Goal: Information Seeking & Learning: Learn about a topic

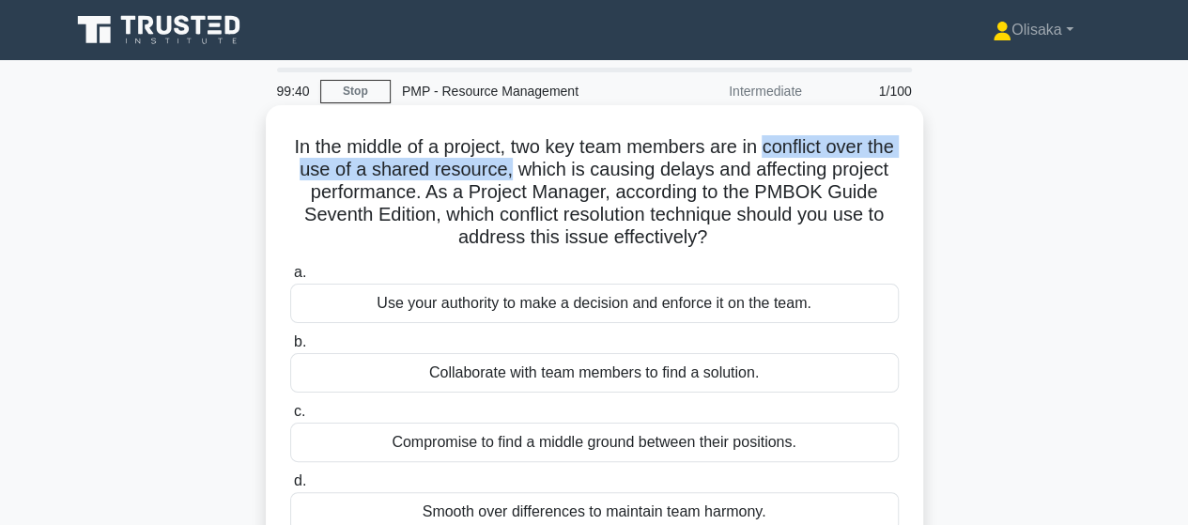
drag, startPoint x: 782, startPoint y: 151, endPoint x: 556, endPoint y: 175, distance: 227.5
click at [556, 175] on h5 "In the middle of a project, two key team members are in conflict over the use o…" at bounding box center [594, 192] width 612 height 115
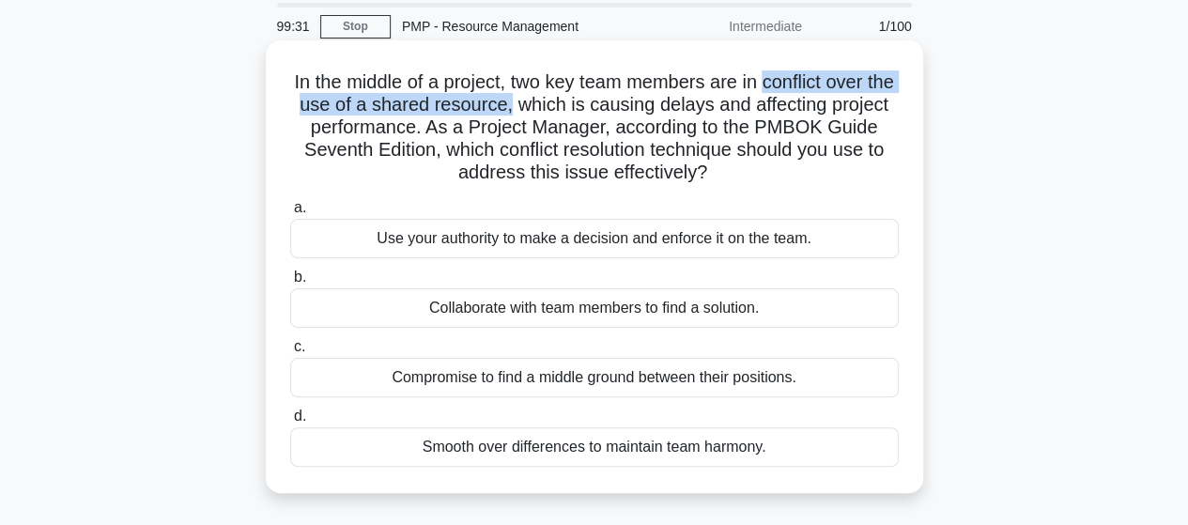
scroll to position [94, 0]
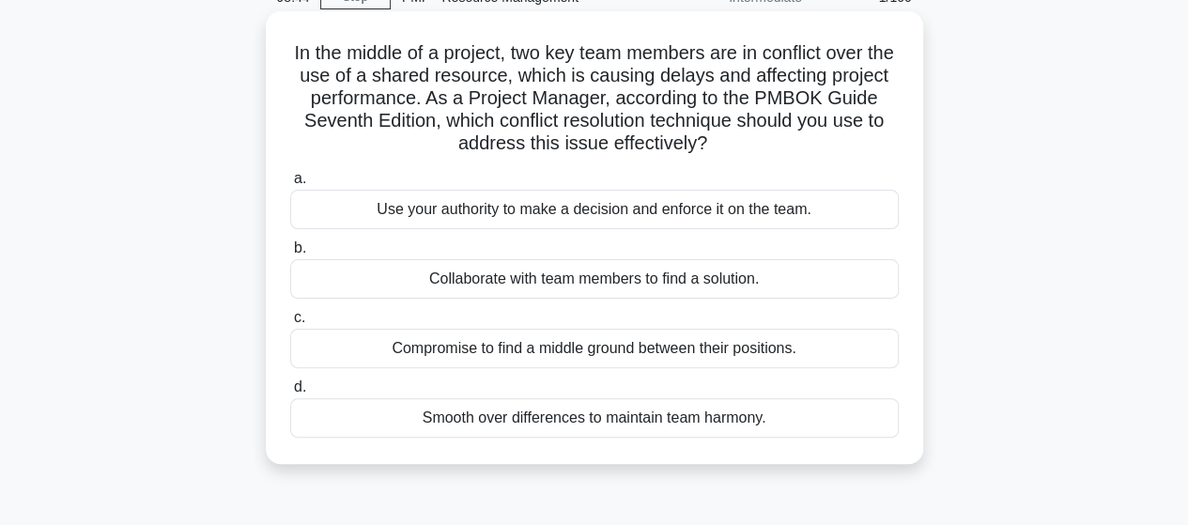
click at [537, 280] on div "Collaborate with team members to find a solution." at bounding box center [594, 278] width 608 height 39
click at [290, 254] on input "b. Collaborate with team members to find a solution." at bounding box center [290, 248] width 0 height 12
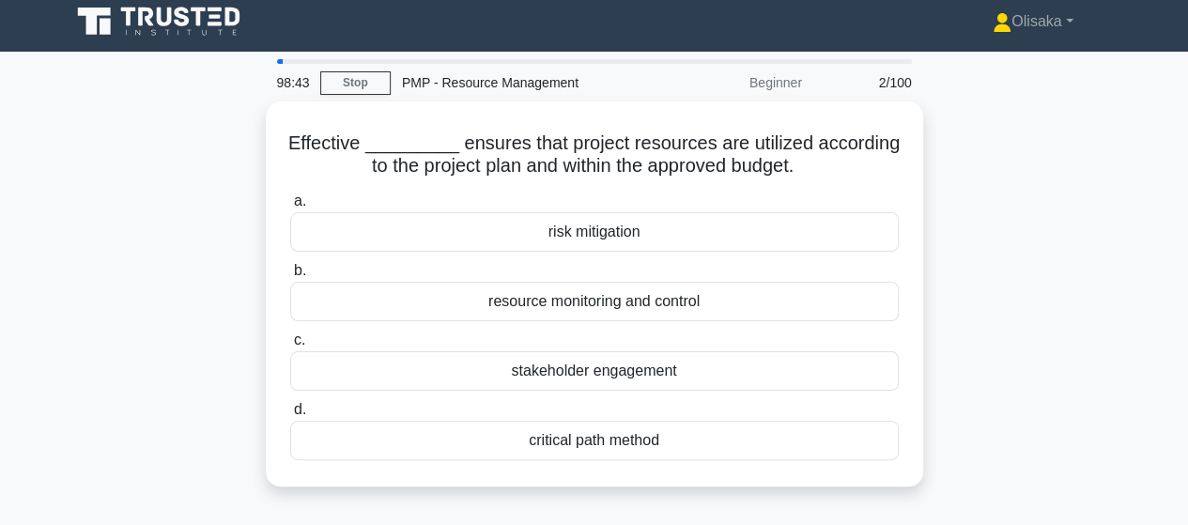
scroll to position [0, 0]
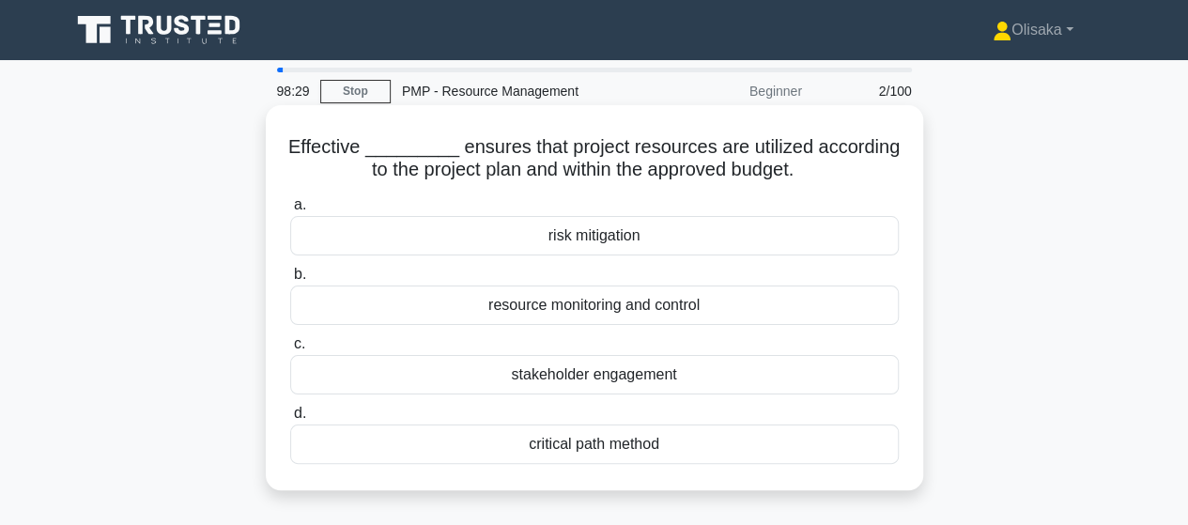
click at [588, 311] on div "resource monitoring and control" at bounding box center [594, 304] width 608 height 39
click at [290, 281] on input "b. resource monitoring and control" at bounding box center [290, 275] width 0 height 12
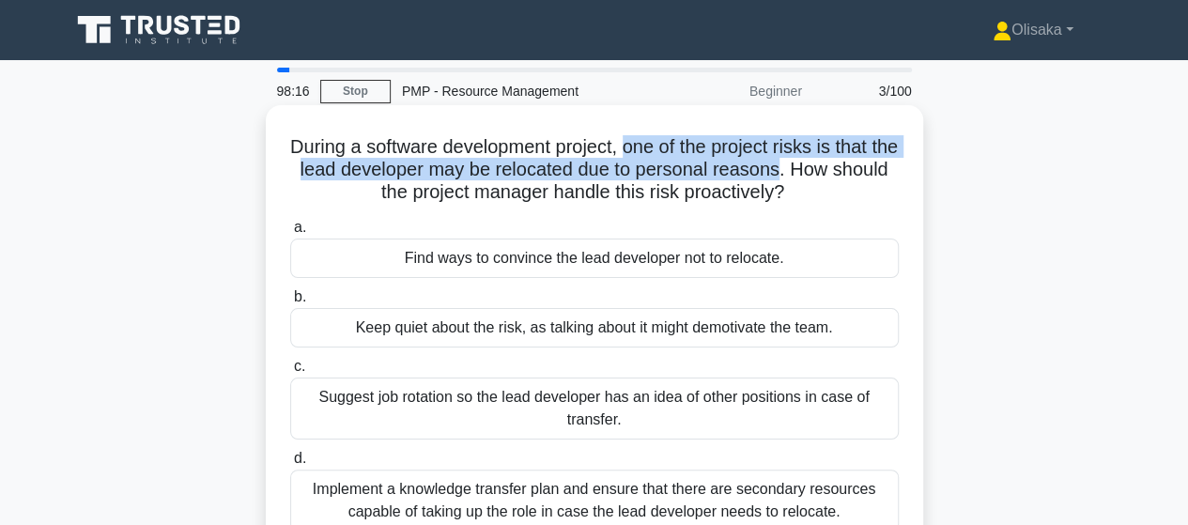
drag, startPoint x: 639, startPoint y: 146, endPoint x: 829, endPoint y: 175, distance: 191.8
click at [829, 175] on h5 "During a software development project, one of the project risks is that the lea…" at bounding box center [594, 169] width 612 height 69
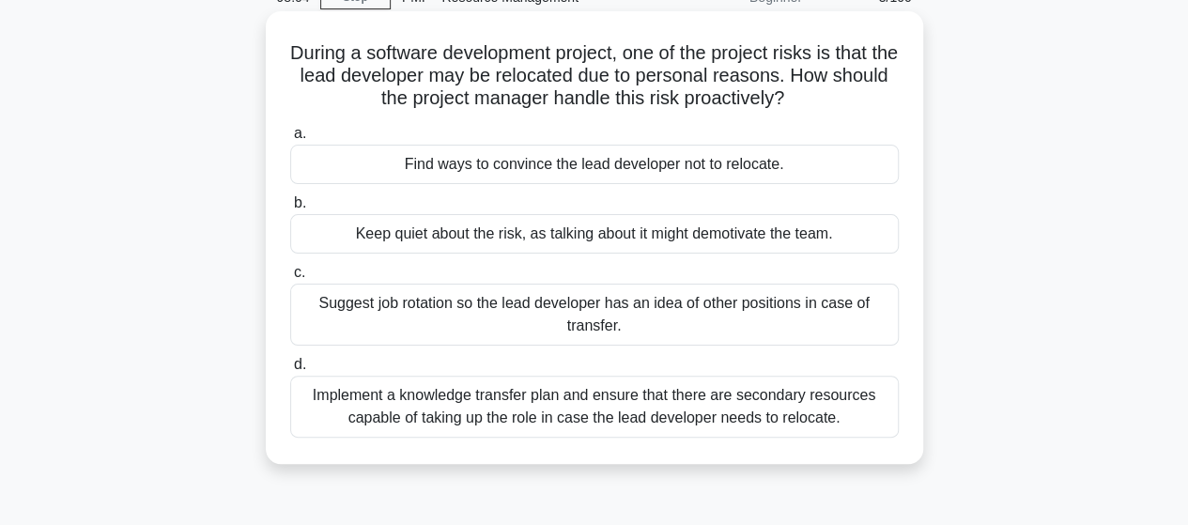
click at [531, 428] on div "Implement a knowledge transfer plan and ensure that there are secondary resourc…" at bounding box center [594, 407] width 608 height 62
click at [290, 371] on input "d. Implement a knowledge transfer plan and ensure that there are secondary reso…" at bounding box center [290, 365] width 0 height 12
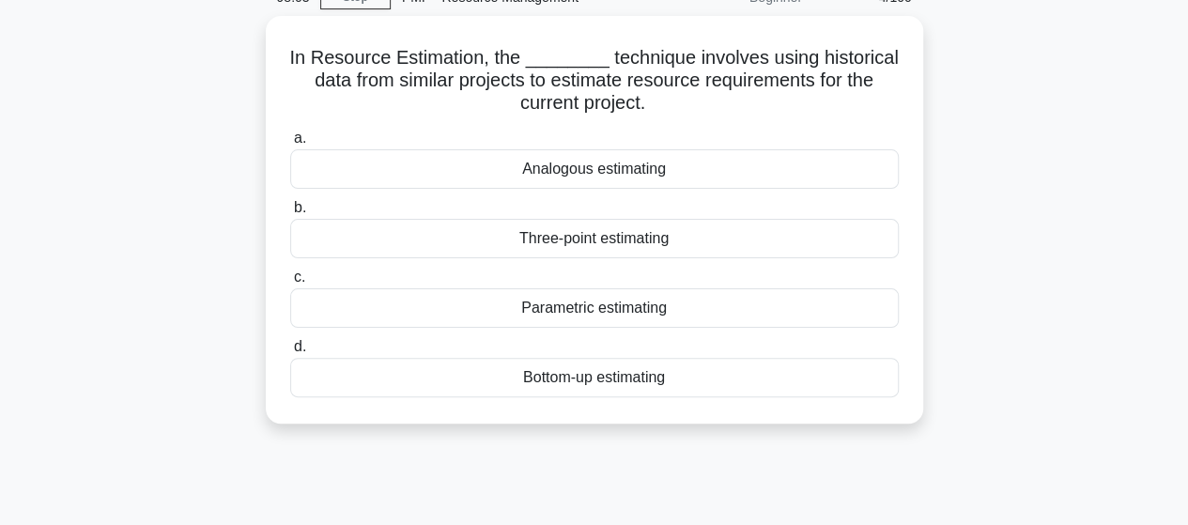
scroll to position [0, 0]
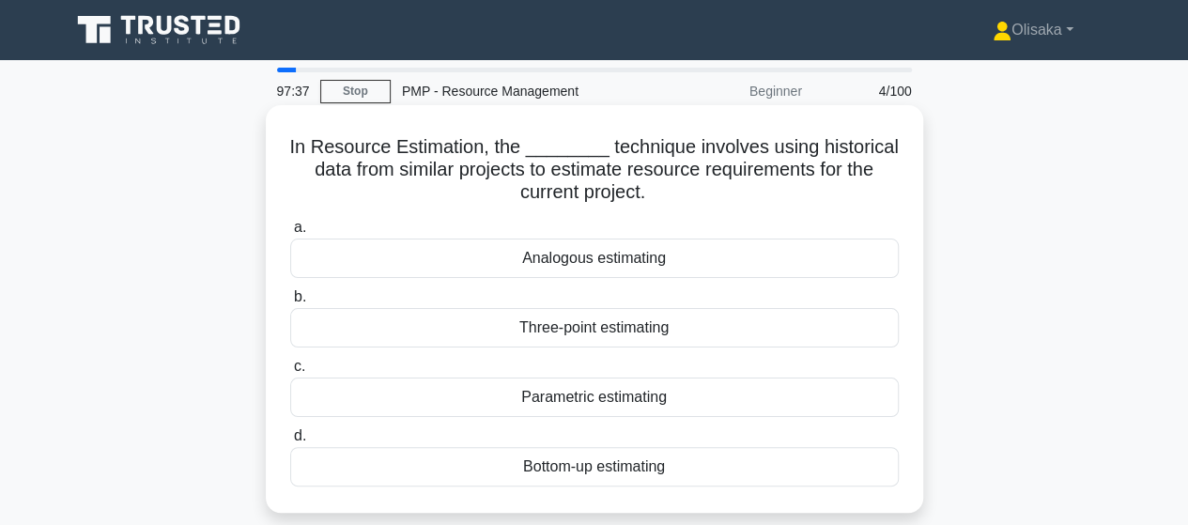
click at [563, 260] on div "Analogous estimating" at bounding box center [594, 258] width 608 height 39
click at [290, 234] on input "a. Analogous estimating" at bounding box center [290, 228] width 0 height 12
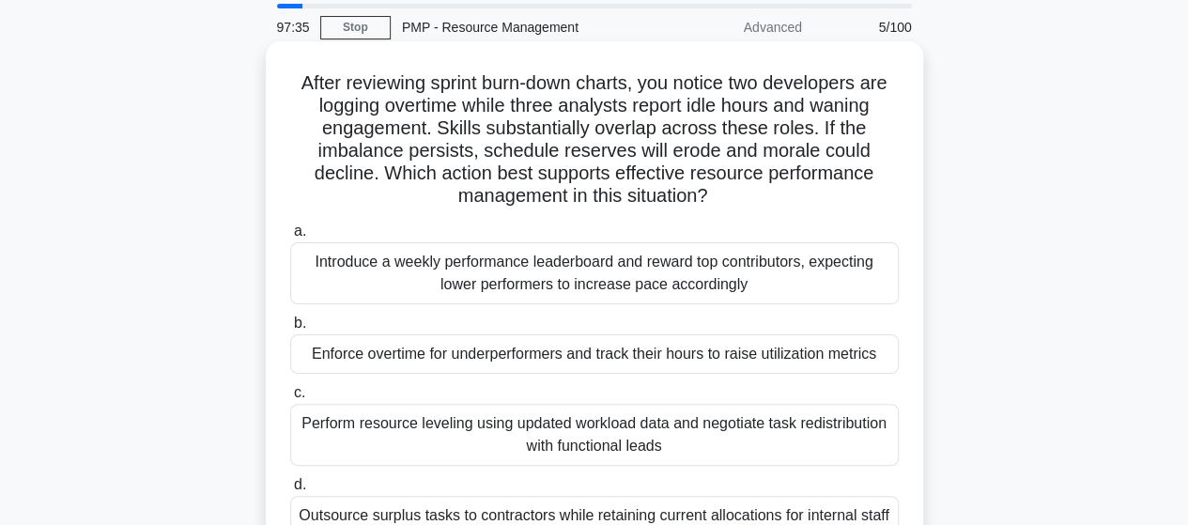
scroll to position [94, 0]
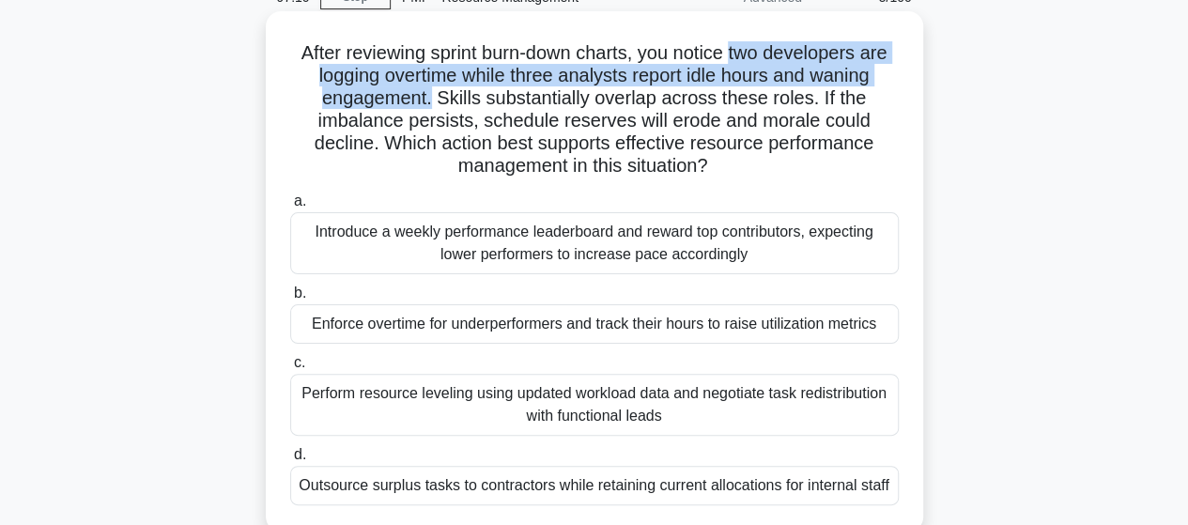
drag, startPoint x: 736, startPoint y: 51, endPoint x: 432, endPoint y: 107, distance: 309.4
click at [432, 107] on h5 "After reviewing sprint burn-down charts, you notice two developers are logging …" at bounding box center [594, 109] width 612 height 137
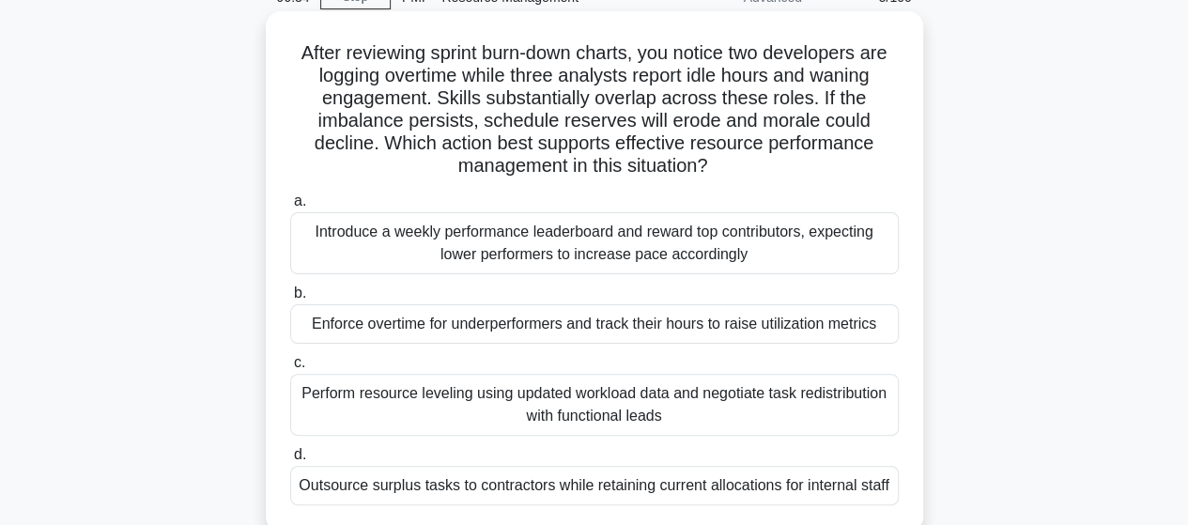
click at [558, 405] on div "Perform resource leveling using updated workload data and negotiate task redist…" at bounding box center [594, 405] width 608 height 62
click at [290, 369] on input "c. Perform resource leveling using updated workload data and negotiate task red…" at bounding box center [290, 363] width 0 height 12
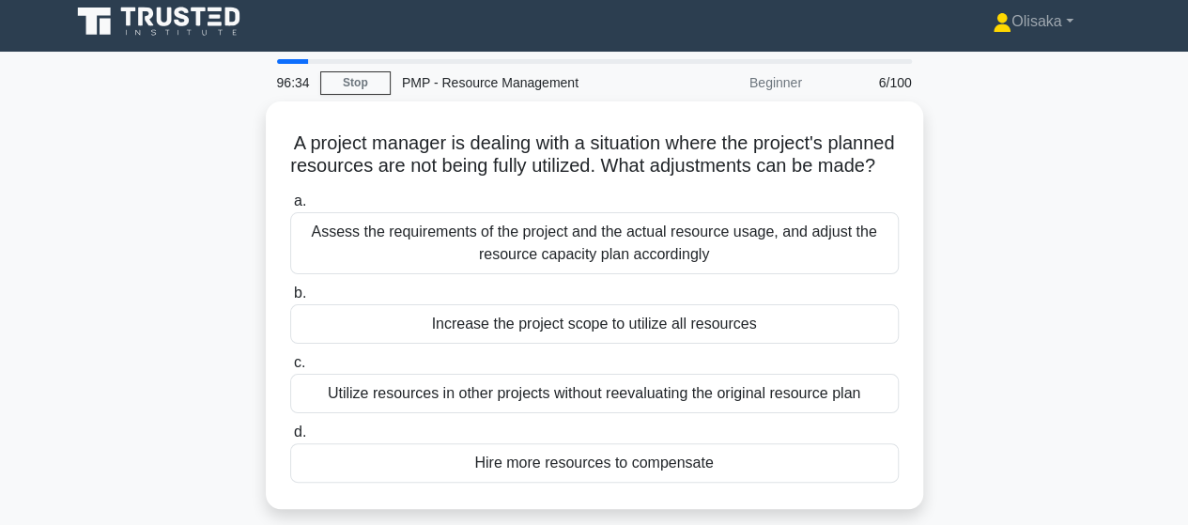
scroll to position [0, 0]
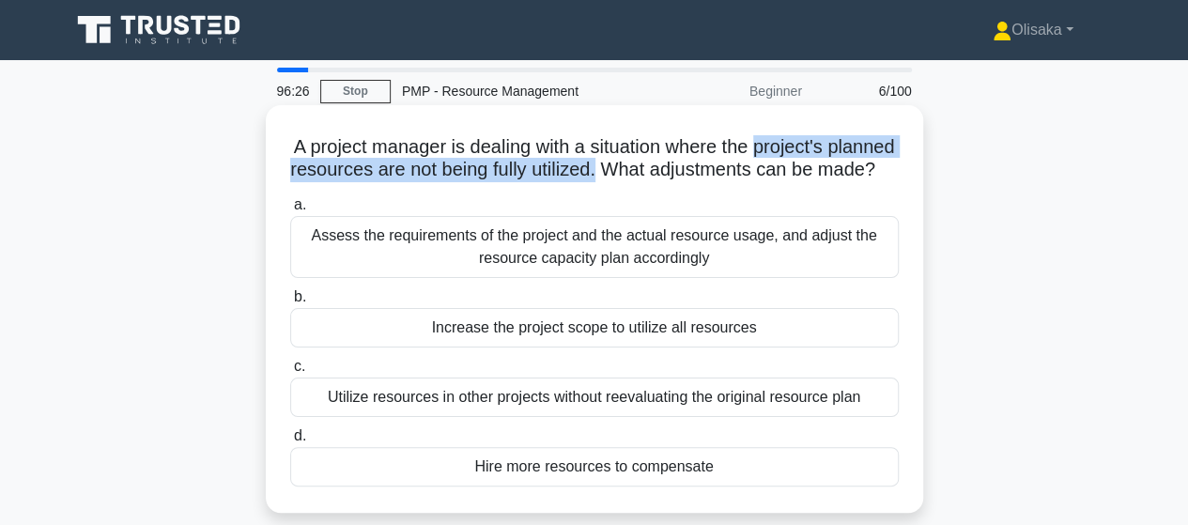
drag, startPoint x: 796, startPoint y: 147, endPoint x: 677, endPoint y: 174, distance: 122.1
click at [677, 174] on h5 "A project manager is dealing with a situation where the project's planned resou…" at bounding box center [594, 158] width 612 height 47
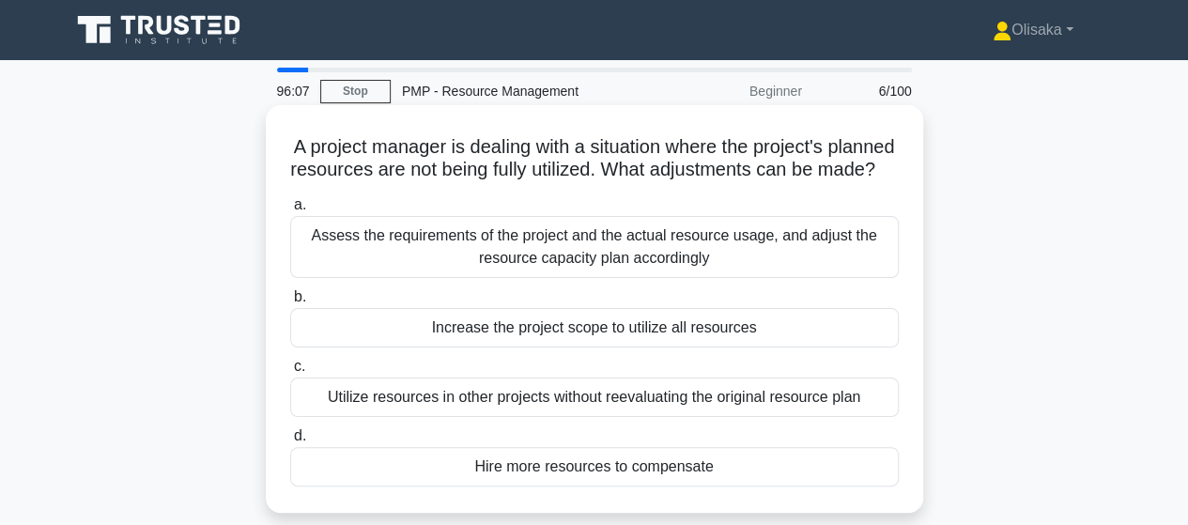
click at [560, 264] on div "Assess the requirements of the project and the actual resource usage, and adjus…" at bounding box center [594, 247] width 608 height 62
click at [290, 211] on input "a. Assess the requirements of the project and the actual resource usage, and ad…" at bounding box center [290, 205] width 0 height 12
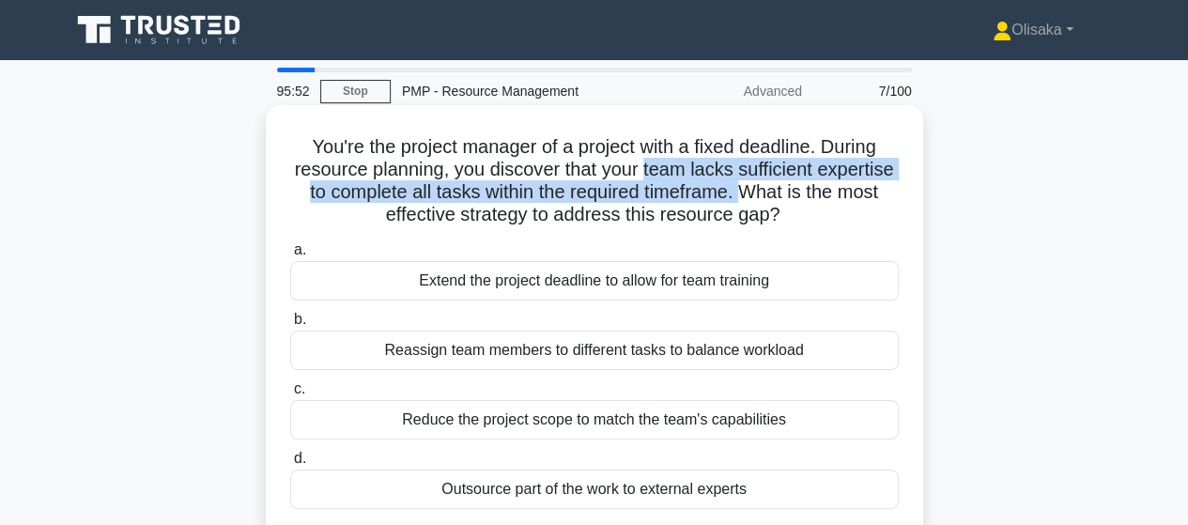
drag, startPoint x: 685, startPoint y: 174, endPoint x: 823, endPoint y: 202, distance: 140.0
click at [824, 201] on h5 "You're the project manager of a project with a fixed deadline. During resource …" at bounding box center [594, 181] width 612 height 92
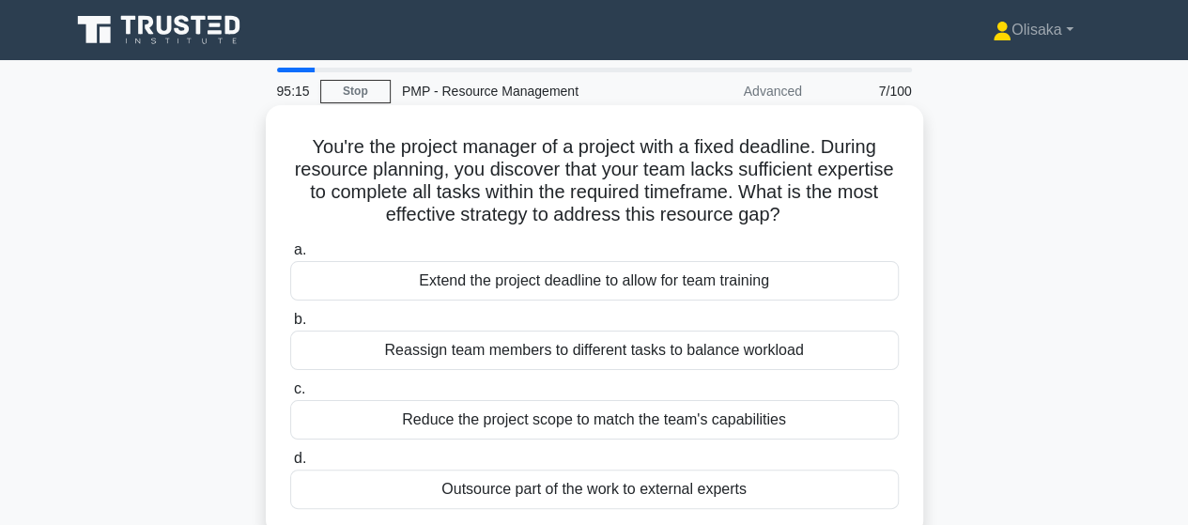
click at [624, 493] on div "Outsource part of the work to external experts" at bounding box center [594, 489] width 608 height 39
click at [290, 465] on input "d. Outsource part of the work to external experts" at bounding box center [290, 459] width 0 height 12
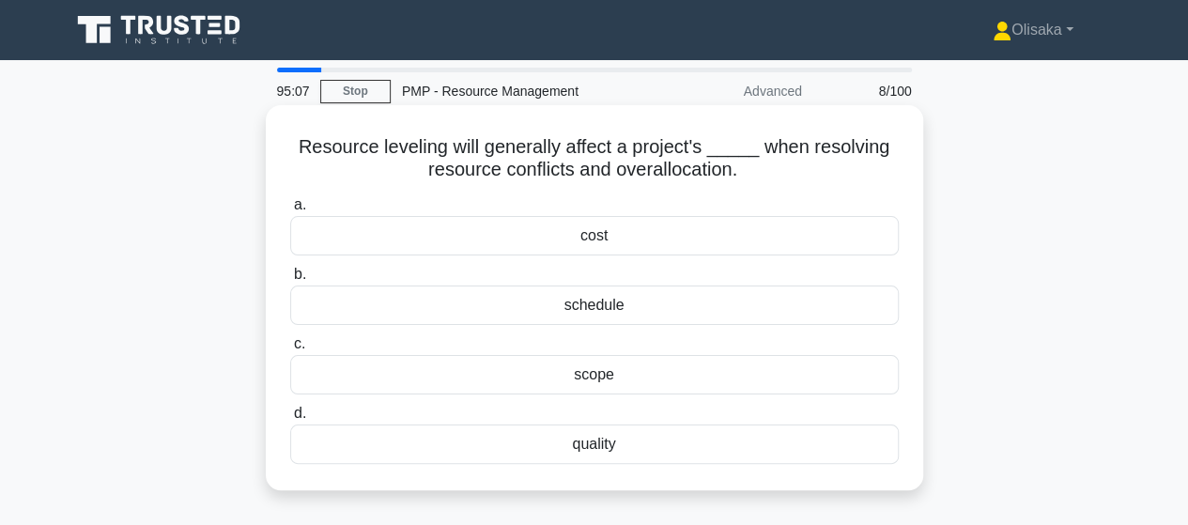
click at [575, 307] on div "schedule" at bounding box center [594, 304] width 608 height 39
click at [290, 281] on input "b. schedule" at bounding box center [290, 275] width 0 height 12
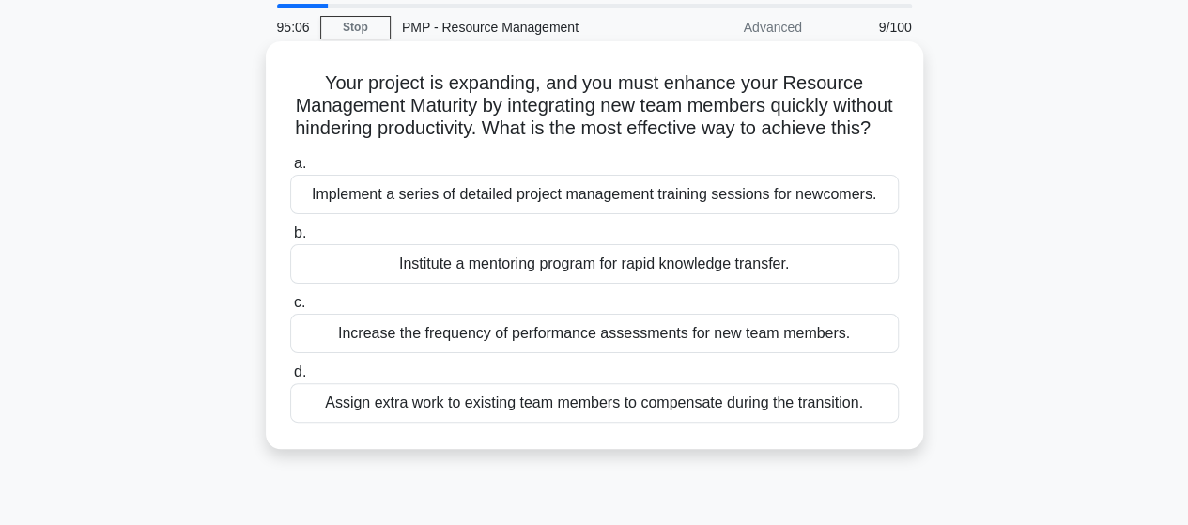
scroll to position [94, 0]
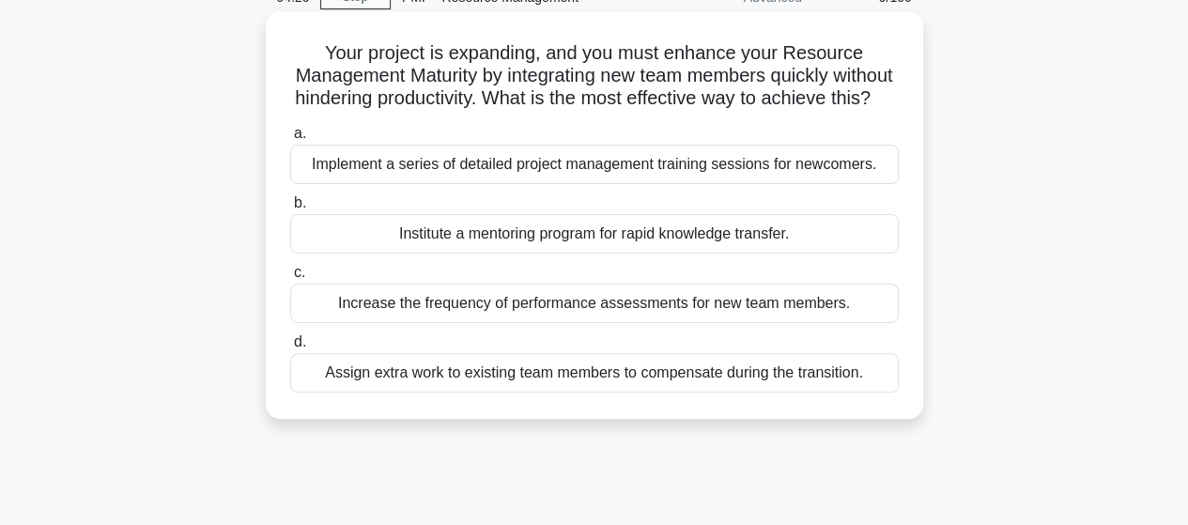
click at [556, 254] on div "Institute a mentoring program for rapid knowledge transfer." at bounding box center [594, 233] width 608 height 39
click at [290, 209] on input "b. Institute a mentoring program for rapid knowledge transfer." at bounding box center [290, 203] width 0 height 12
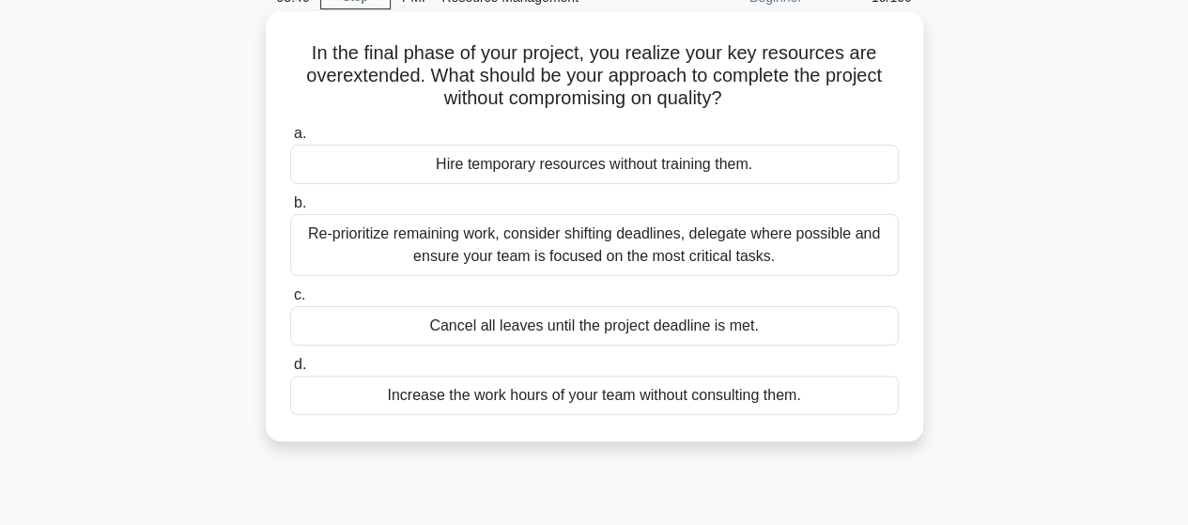
click at [663, 249] on div "Re-prioritize remaining work, consider shifting deadlines, delegate where possi…" at bounding box center [594, 245] width 608 height 62
click at [290, 209] on input "b. Re-prioritize remaining work, consider shifting deadlines, delegate where po…" at bounding box center [290, 203] width 0 height 12
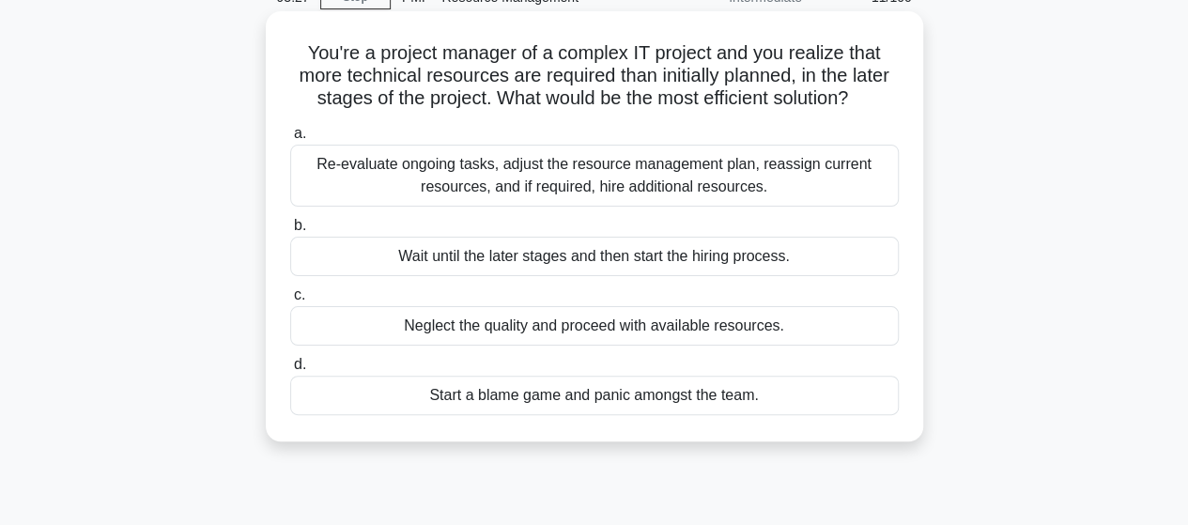
click at [595, 179] on div "Re-evaluate ongoing tasks, adjust the resource management plan, reassign curren…" at bounding box center [594, 176] width 608 height 62
click at [290, 140] on input "a. Re-evaluate ongoing tasks, adjust the resource management plan, reassign cur…" at bounding box center [290, 134] width 0 height 12
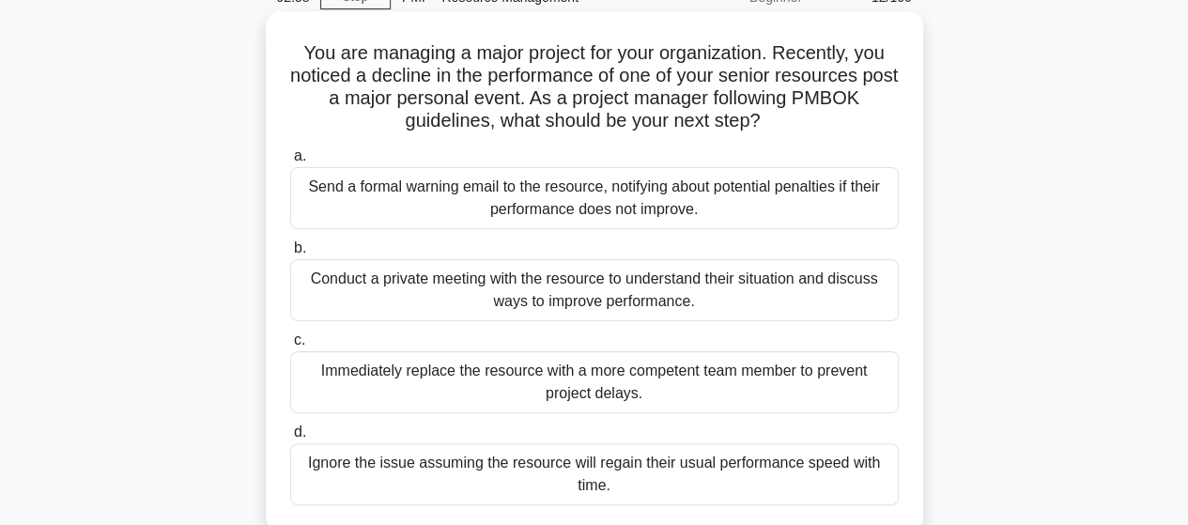
click at [629, 296] on div "Conduct a private meeting with the resource to understand their situation and d…" at bounding box center [594, 290] width 608 height 62
click at [290, 254] on input "b. Conduct a private meeting with the resource to understand their situation an…" at bounding box center [290, 248] width 0 height 12
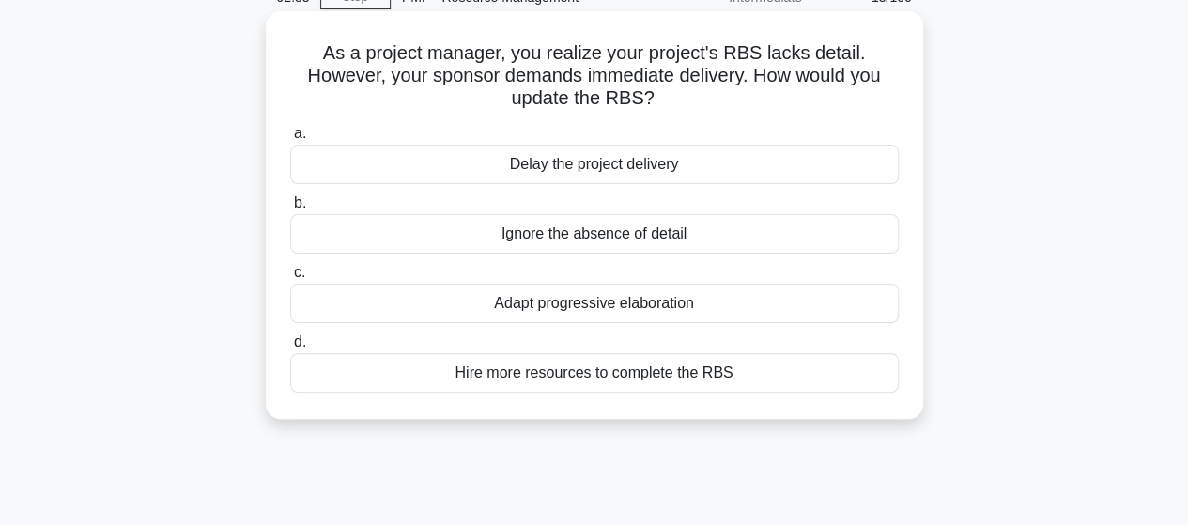
click at [553, 309] on div "Adapt progressive elaboration" at bounding box center [594, 303] width 608 height 39
click at [290, 279] on input "c. Adapt progressive elaboration" at bounding box center [290, 273] width 0 height 12
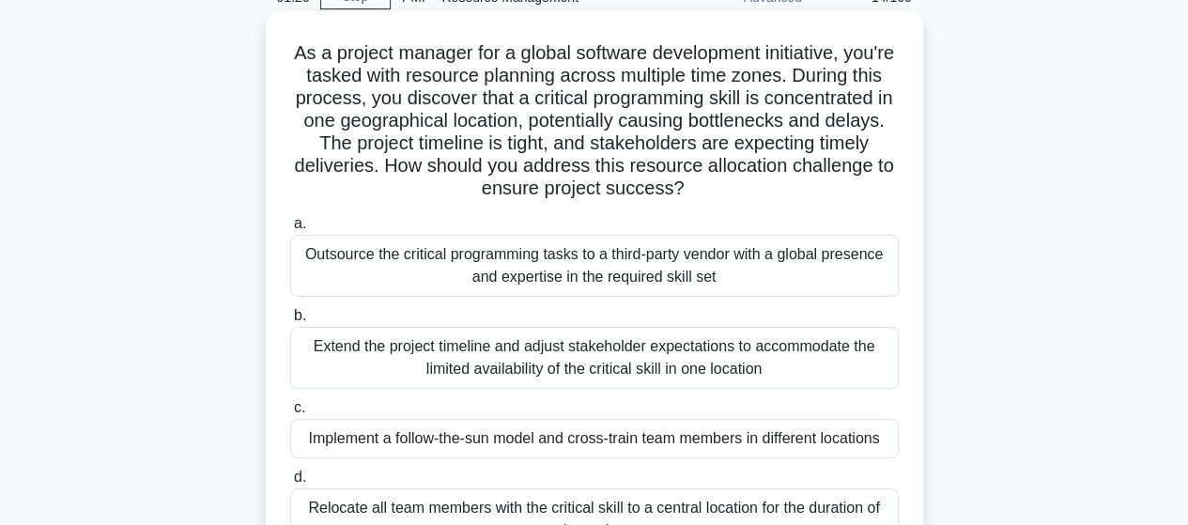
click at [530, 444] on div "Implement a follow-the-sun model and cross-train team members in different loca…" at bounding box center [594, 438] width 608 height 39
click at [290, 414] on input "c. Implement a follow-the-sun model and cross-train team members in different l…" at bounding box center [290, 408] width 0 height 12
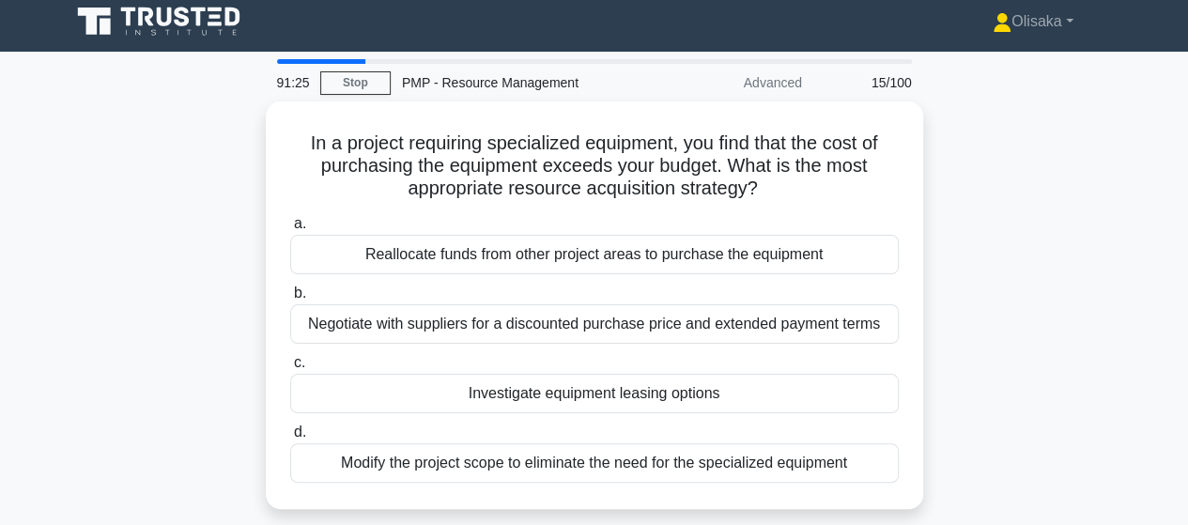
scroll to position [0, 0]
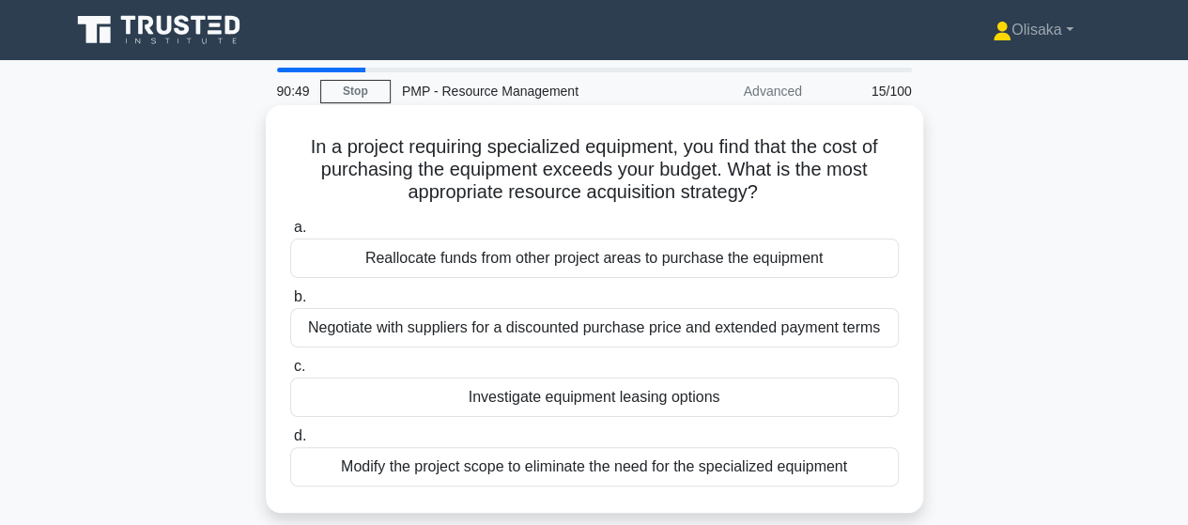
click at [535, 404] on div "Investigate equipment leasing options" at bounding box center [594, 396] width 608 height 39
click at [290, 373] on input "c. Investigate equipment leasing options" at bounding box center [290, 367] width 0 height 12
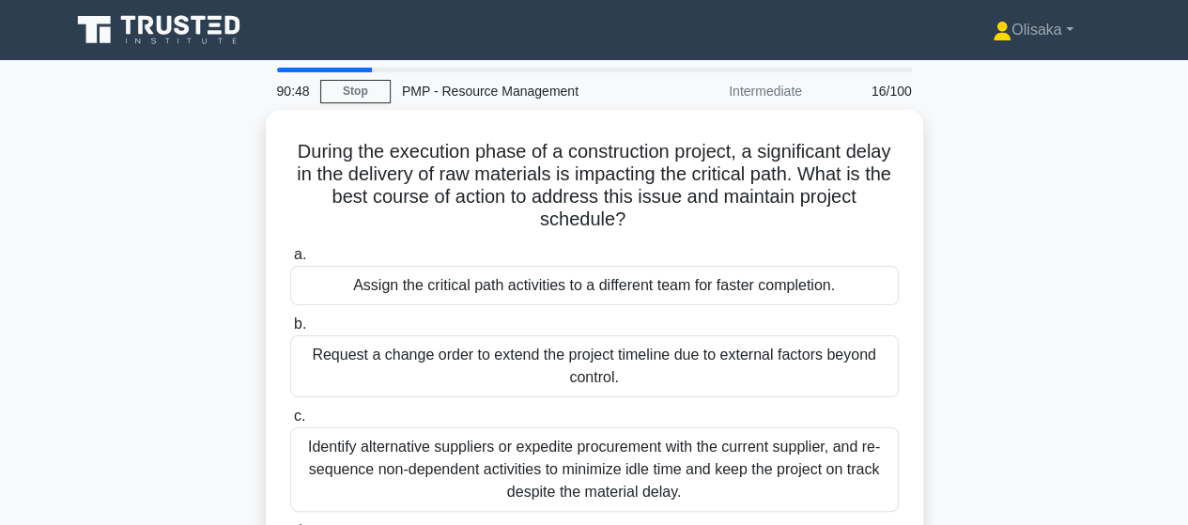
scroll to position [94, 0]
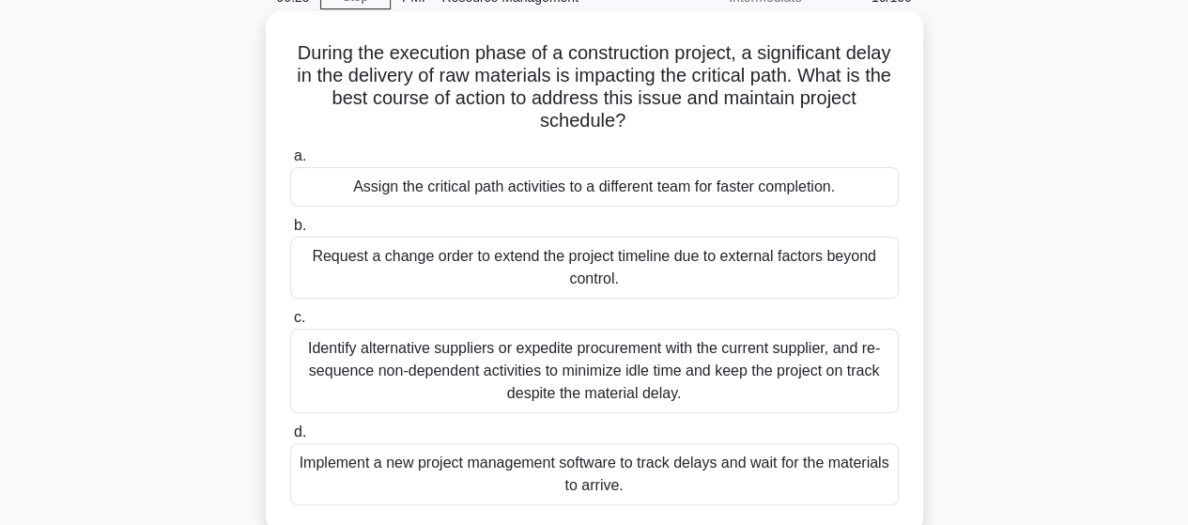
click at [567, 381] on div "Identify alternative suppliers or expedite procurement with the current supplie…" at bounding box center [594, 371] width 608 height 85
click at [290, 324] on input "c. Identify alternative suppliers or expedite procurement with the current supp…" at bounding box center [290, 318] width 0 height 12
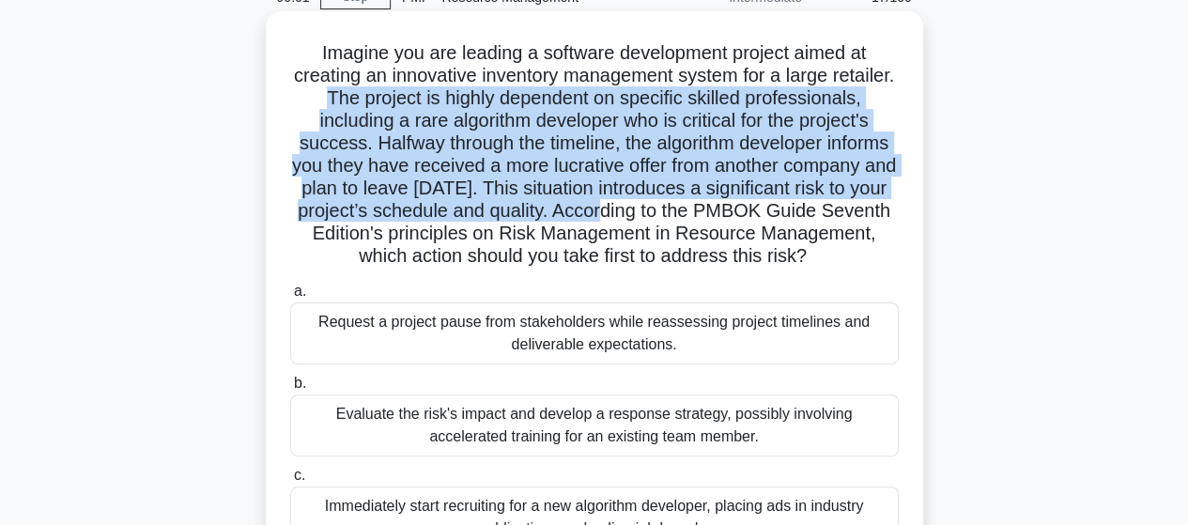
drag, startPoint x: 413, startPoint y: 100, endPoint x: 871, endPoint y: 208, distance: 470.6
click at [871, 208] on h5 "Imagine you are leading a software development project aimed at creating an inn…" at bounding box center [594, 154] width 612 height 227
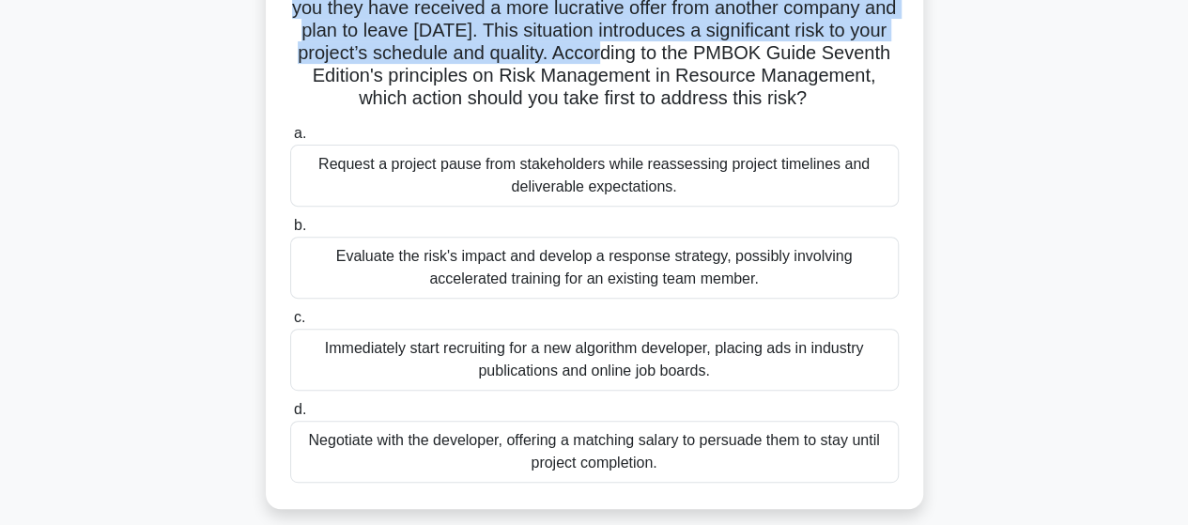
scroll to position [282, 0]
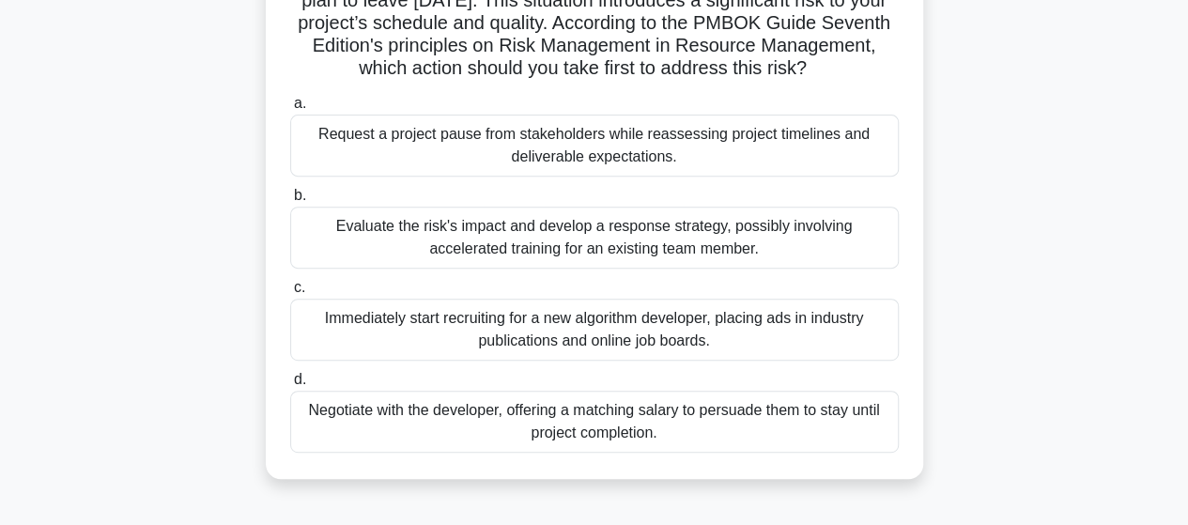
click at [629, 269] on div "Evaluate the risk's impact and develop a response strategy, possibly involving …" at bounding box center [594, 238] width 608 height 62
click at [290, 202] on input "b. Evaluate the risk's impact and develop a response strategy, possibly involvi…" at bounding box center [290, 196] width 0 height 12
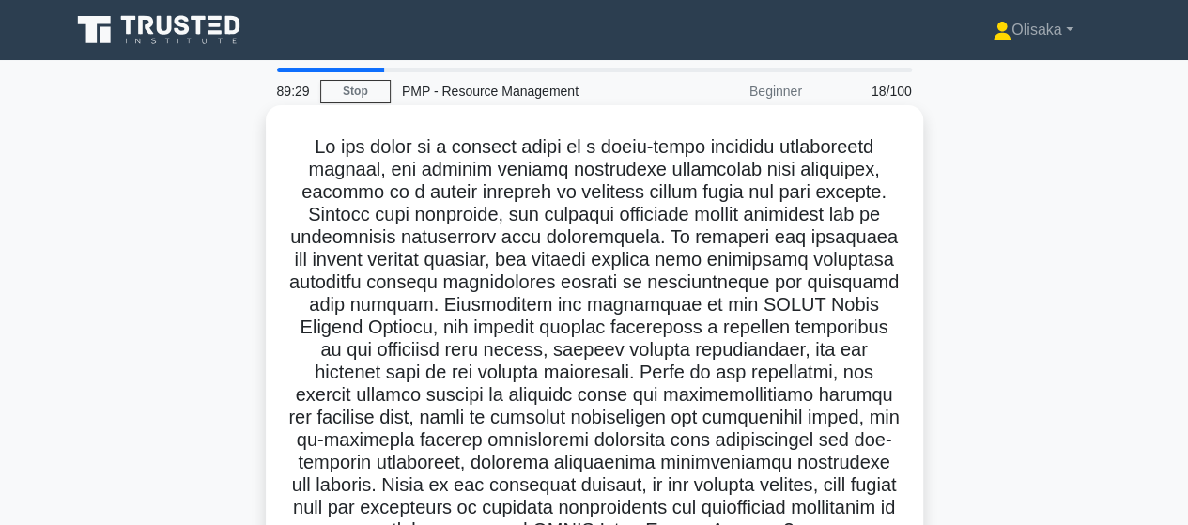
scroll to position [94, 0]
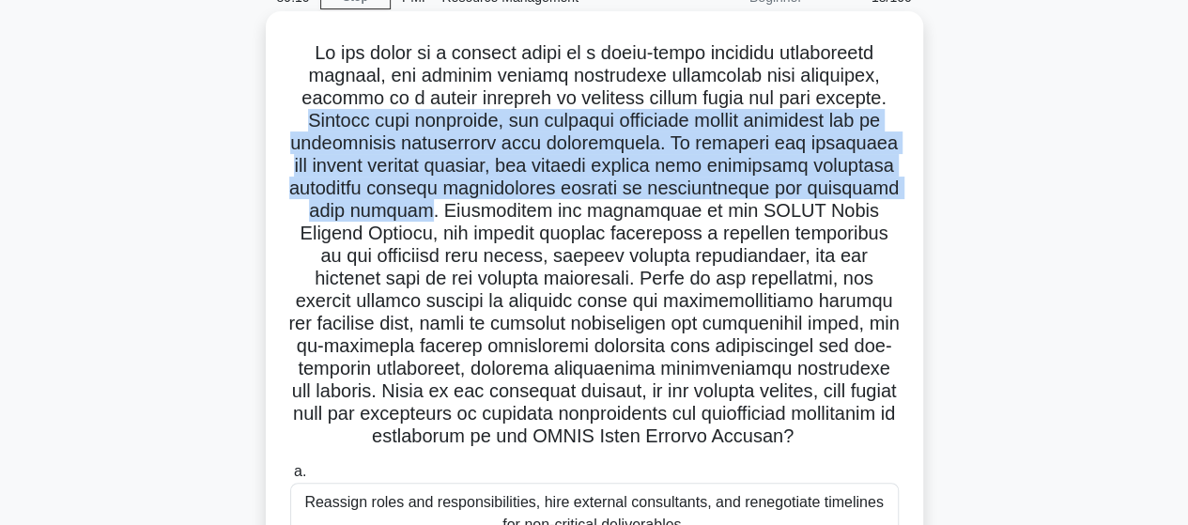
drag, startPoint x: 297, startPoint y: 119, endPoint x: 542, endPoint y: 223, distance: 266.0
click at [542, 223] on h5 ".spinner_0XTQ{transform-origin:center;animation:spinner_y6GP .75s linear infini…" at bounding box center [594, 245] width 612 height 408
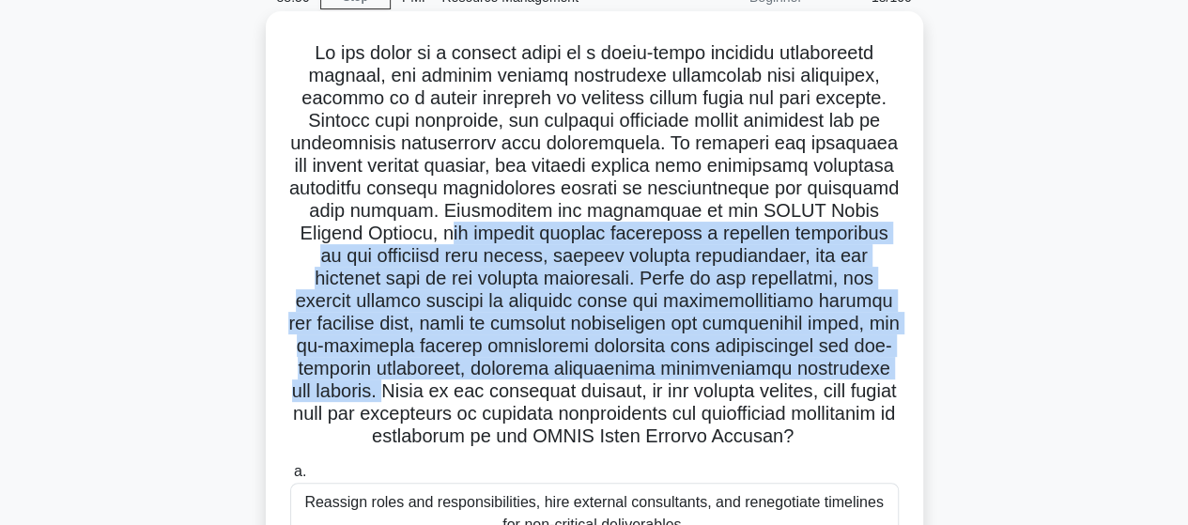
drag, startPoint x: 510, startPoint y: 235, endPoint x: 530, endPoint y: 388, distance: 154.3
click at [505, 383] on h5 ".spinner_0XTQ{transform-origin:center;animation:spinner_y6GP .75s linear infini…" at bounding box center [594, 245] width 612 height 408
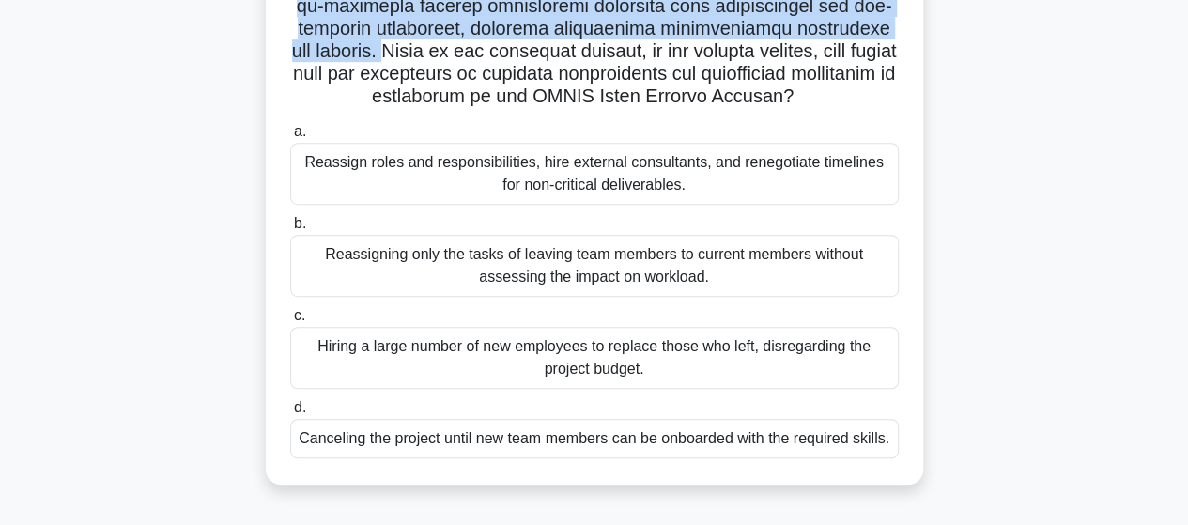
scroll to position [470, 0]
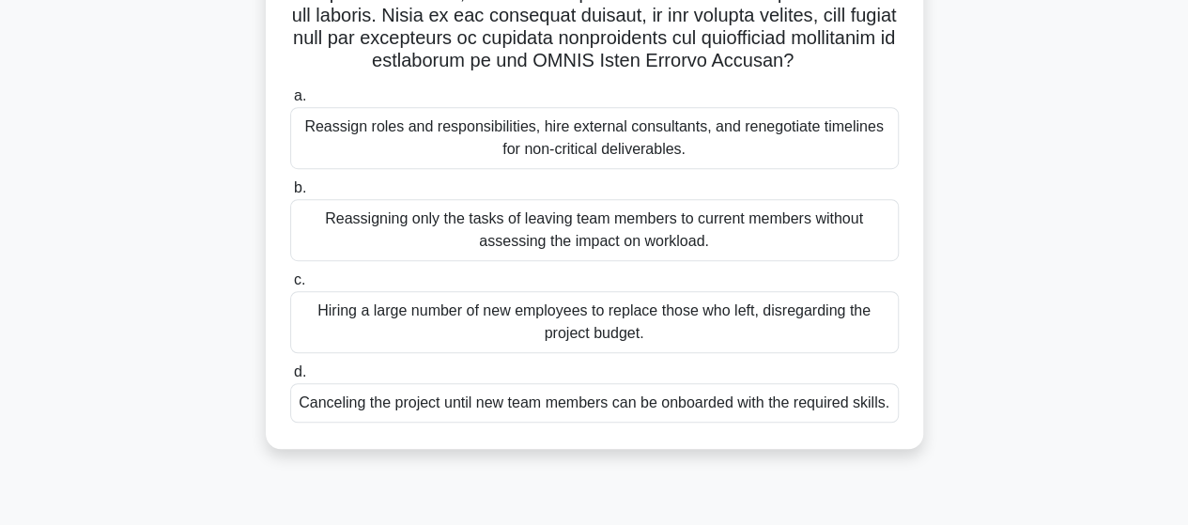
click at [638, 169] on div "Reassign roles and responsibilities, hire external consultants, and renegotiate…" at bounding box center [594, 138] width 608 height 62
click at [290, 102] on input "a. Reassign roles and responsibilities, hire external consultants, and renegoti…" at bounding box center [290, 96] width 0 height 12
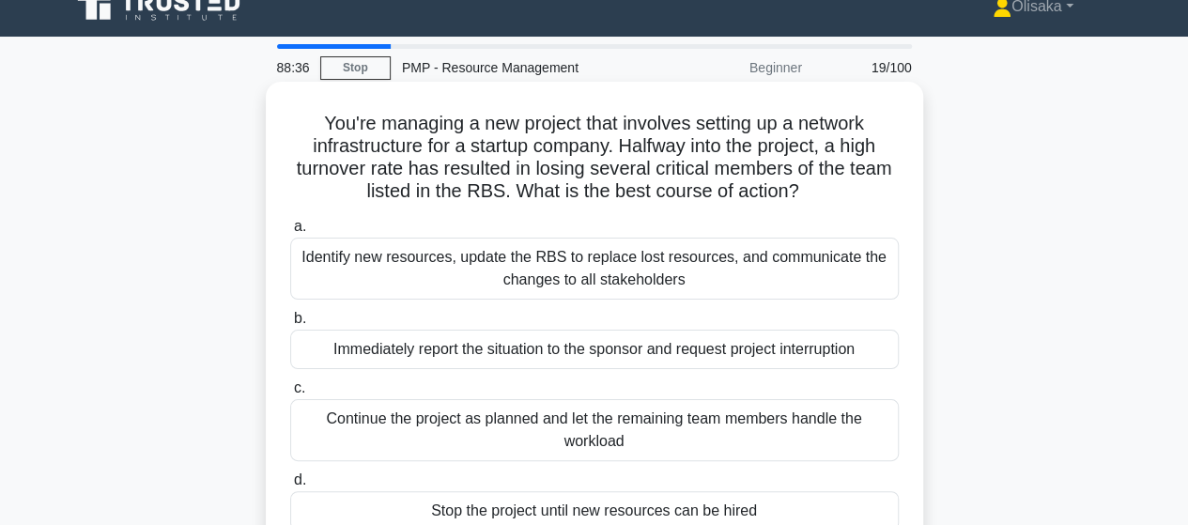
scroll to position [94, 0]
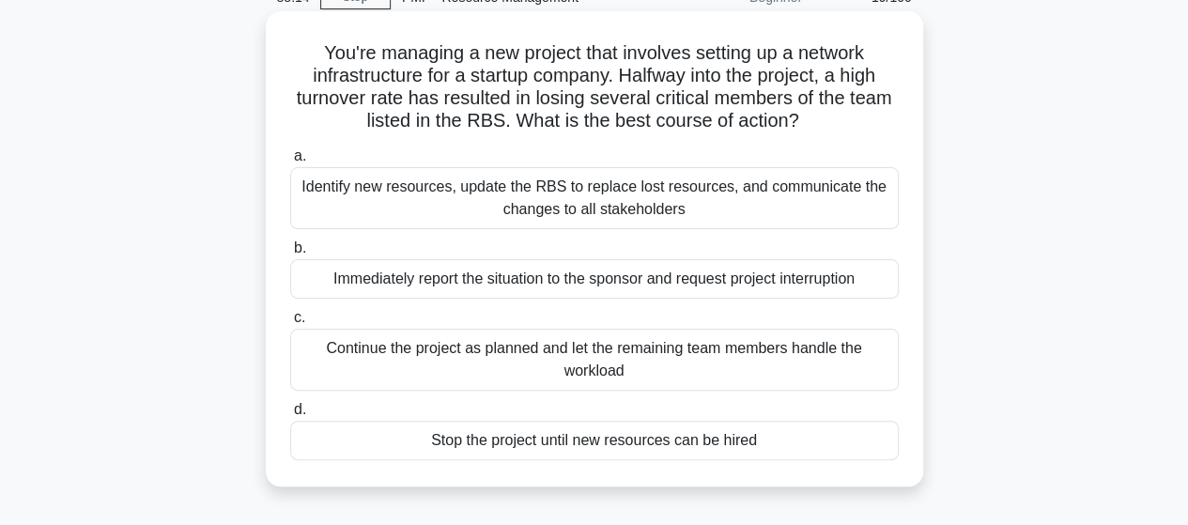
click at [649, 209] on div "Identify new resources, update the RBS to replace lost resources, and communica…" at bounding box center [594, 198] width 608 height 62
click at [290, 162] on input "a. Identify new resources, update the RBS to replace lost resources, and commun…" at bounding box center [290, 156] width 0 height 12
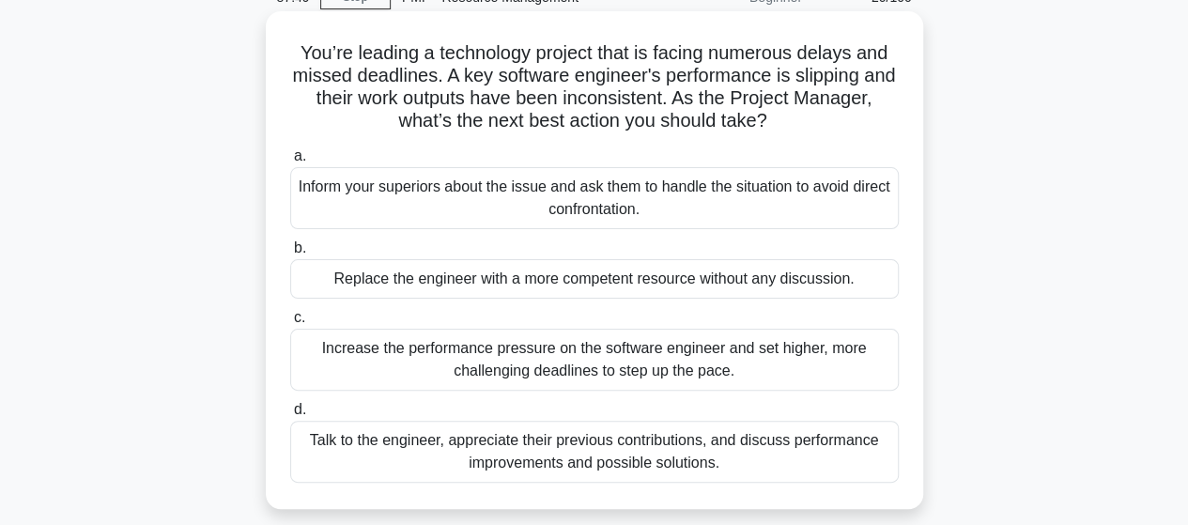
click at [612, 457] on div "Talk to the engineer, appreciate their previous contributions, and discuss perf…" at bounding box center [594, 452] width 608 height 62
click at [290, 416] on input "d. Talk to the engineer, appreciate their previous contributions, and discuss p…" at bounding box center [290, 410] width 0 height 12
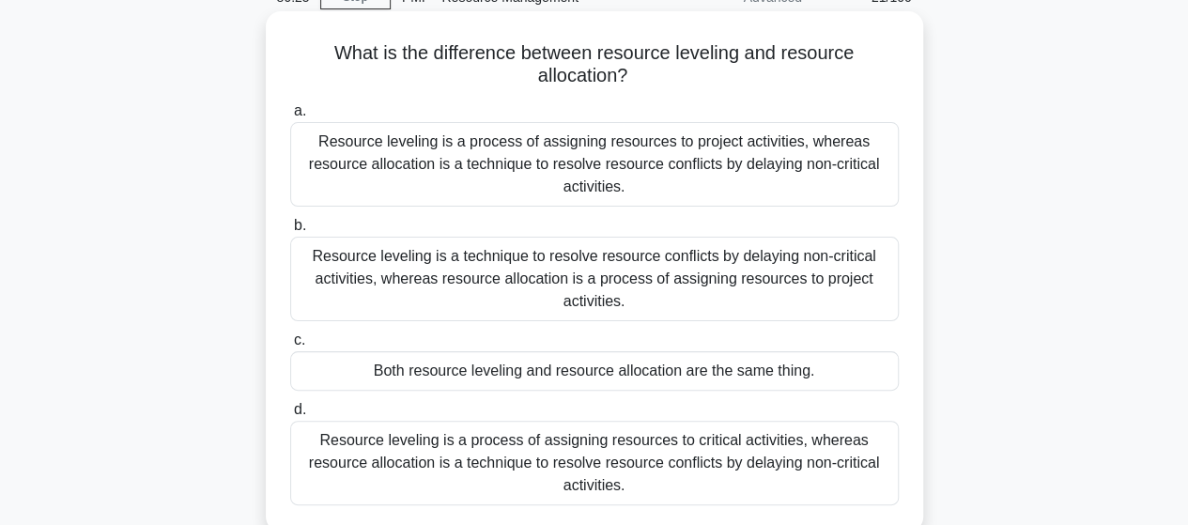
click at [545, 265] on div "Resource leveling is a technique to resolve resource conflicts by delaying non-…" at bounding box center [594, 279] width 608 height 85
click at [290, 232] on input "b. Resource leveling is a technique to resolve resource conflicts by delaying n…" at bounding box center [290, 226] width 0 height 12
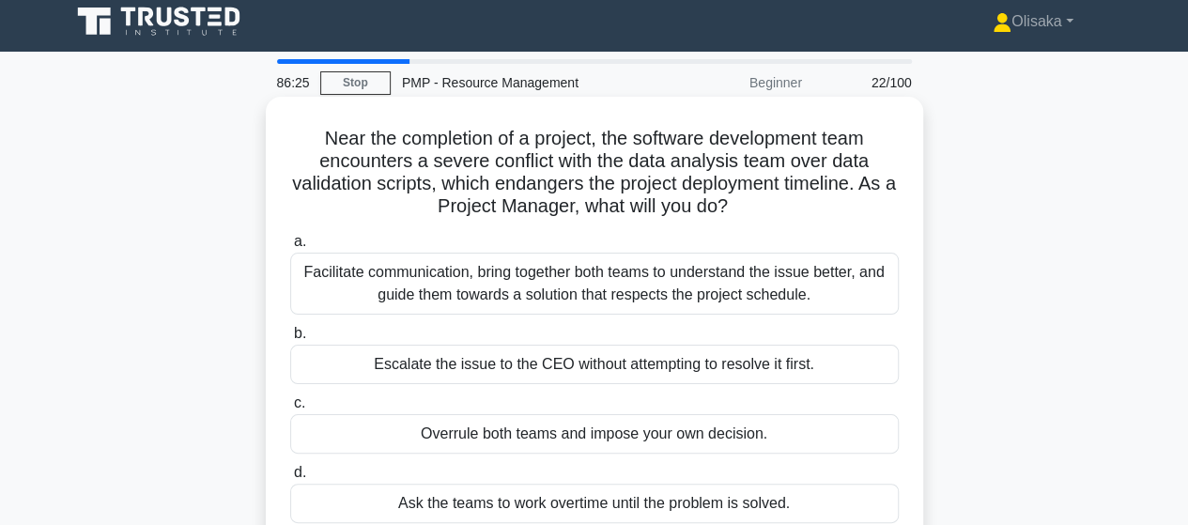
scroll to position [0, 0]
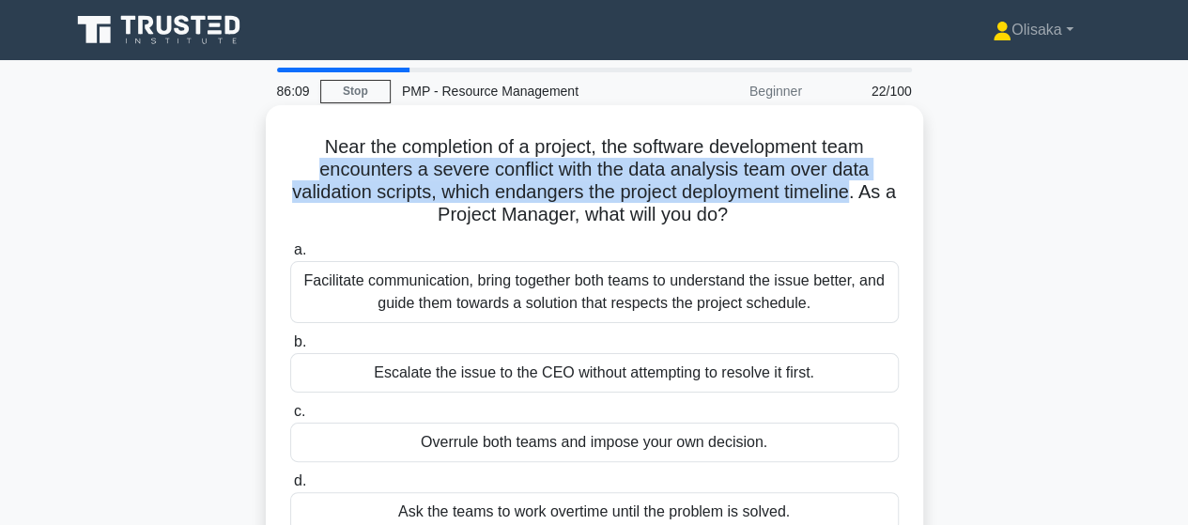
drag, startPoint x: 315, startPoint y: 170, endPoint x: 864, endPoint y: 189, distance: 549.7
click at [864, 189] on h5 "Near the completion of a project, the software development team encounters a se…" at bounding box center [594, 181] width 612 height 92
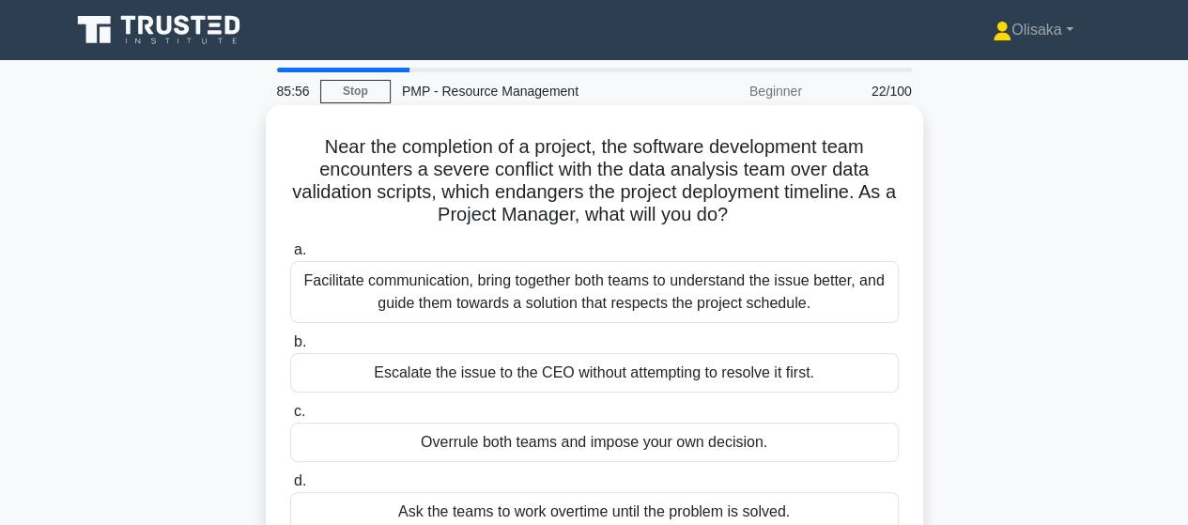
click at [636, 294] on div "Facilitate communication, bring together both teams to understand the issue bet…" at bounding box center [594, 292] width 608 height 62
click at [290, 256] on input "a. Facilitate communication, bring together both teams to understand the issue …" at bounding box center [290, 250] width 0 height 12
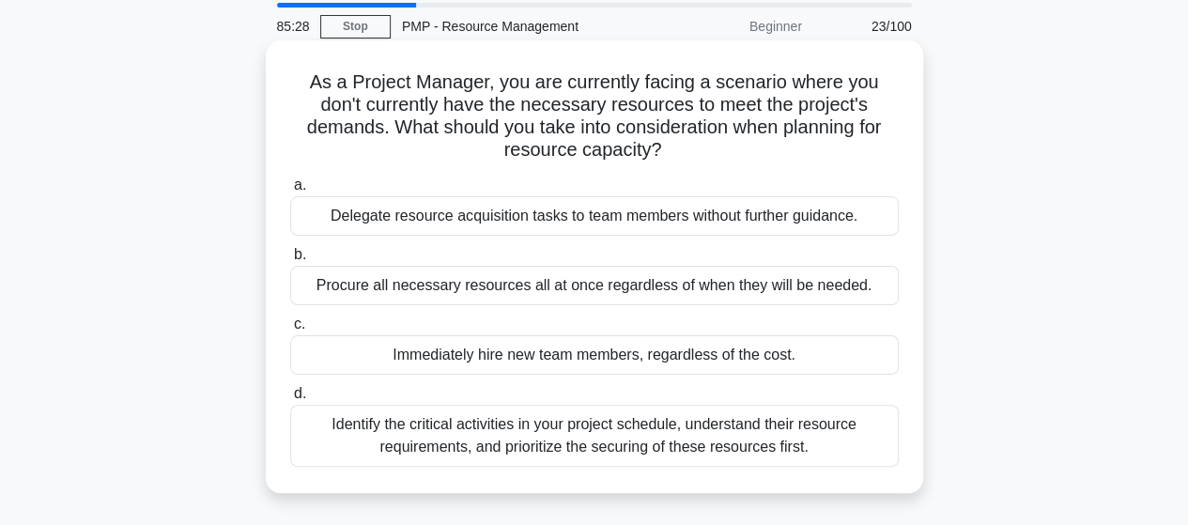
scroll to position [94, 0]
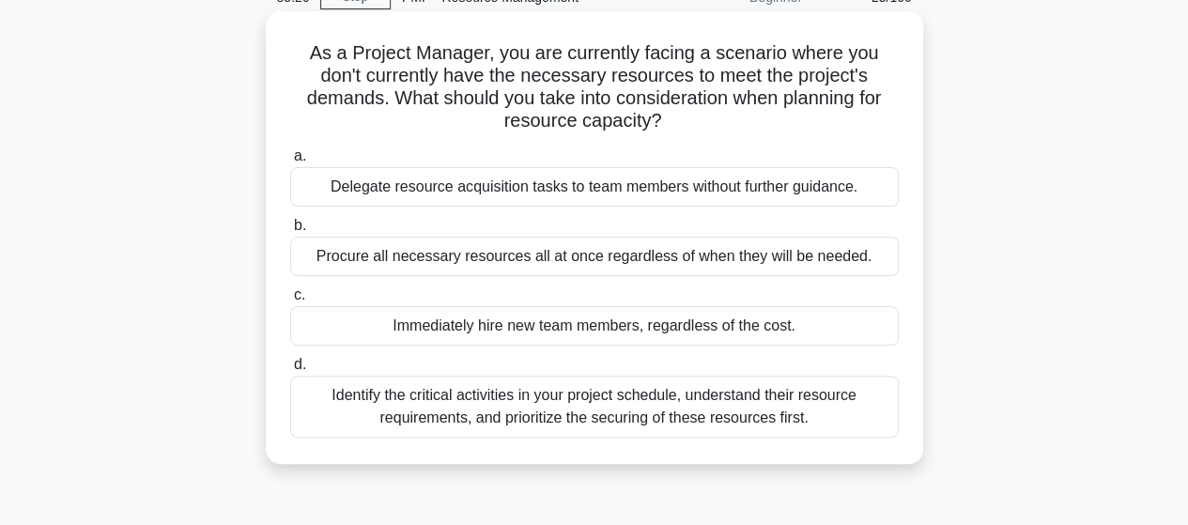
click at [575, 405] on div "Identify the critical activities in your project schedule, understand their res…" at bounding box center [594, 407] width 608 height 62
click at [290, 371] on input "d. Identify the critical activities in your project schedule, understand their …" at bounding box center [290, 365] width 0 height 12
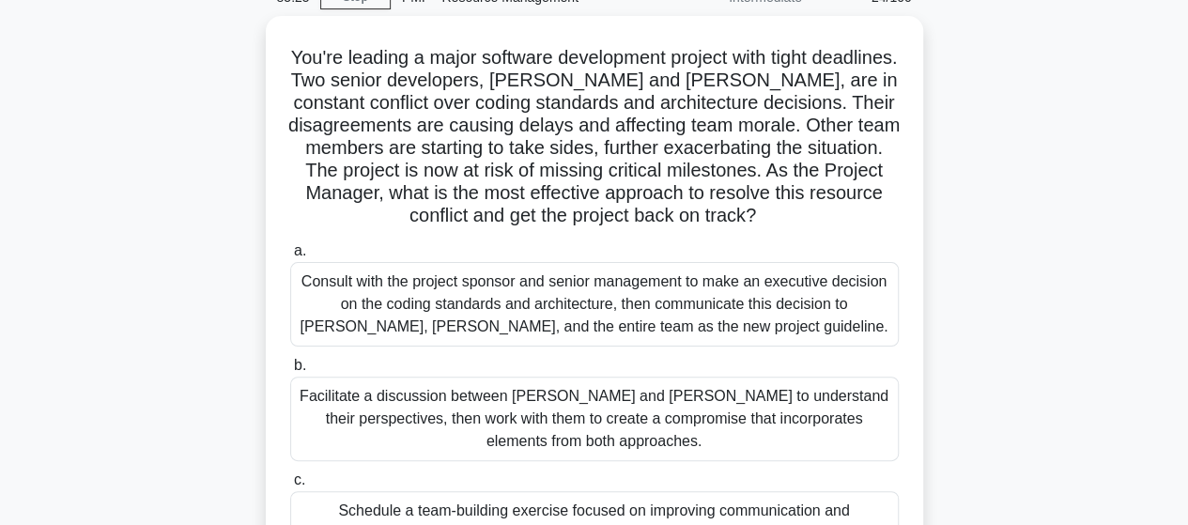
scroll to position [0, 0]
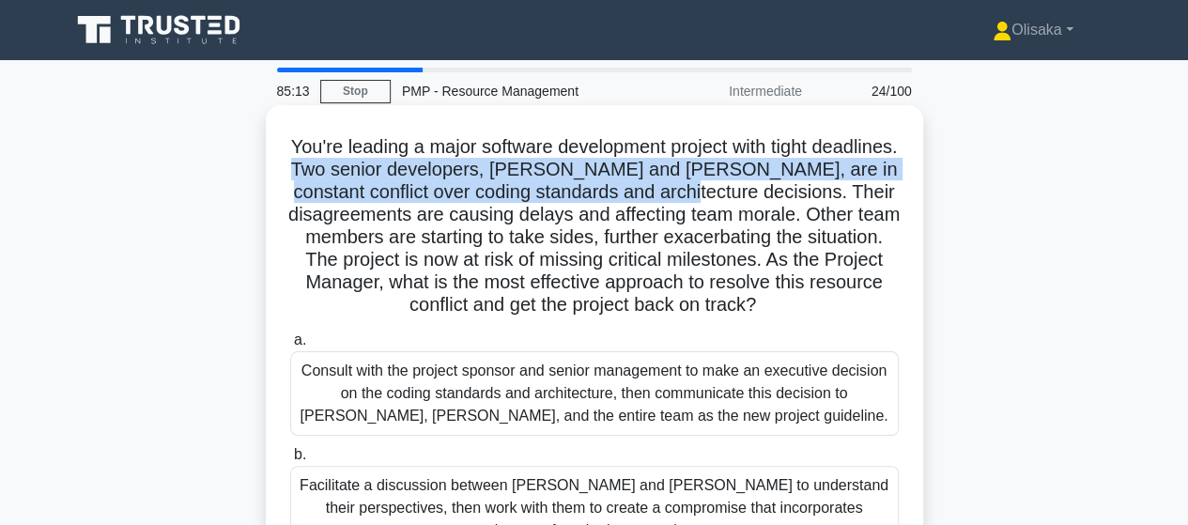
drag, startPoint x: 410, startPoint y: 169, endPoint x: 813, endPoint y: 191, distance: 403.4
click at [813, 191] on h5 "You're leading a major software development project with tight deadlines. Two s…" at bounding box center [594, 226] width 612 height 182
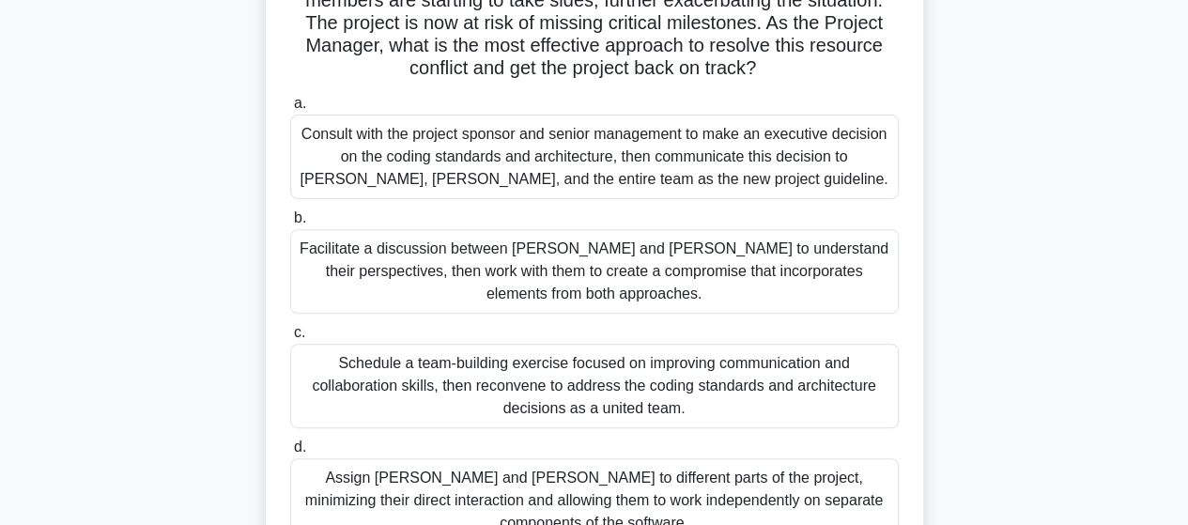
scroll to position [282, 0]
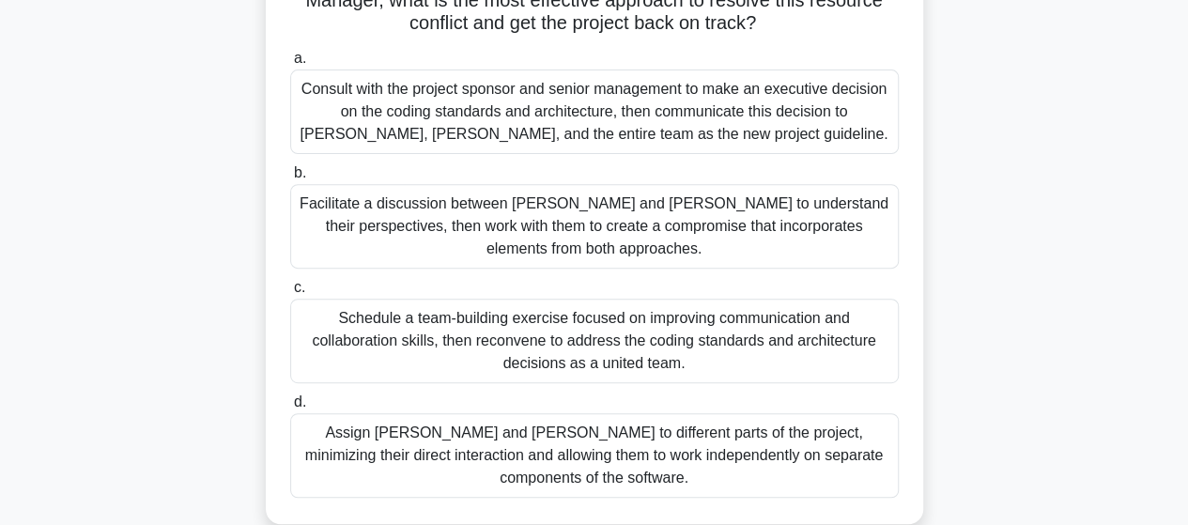
click at [561, 214] on div "Facilitate a discussion between Alice and Bob to understand their perspectives,…" at bounding box center [594, 226] width 608 height 85
click at [290, 179] on input "b. Facilitate a discussion between Alice and Bob to understand their perspectiv…" at bounding box center [290, 173] width 0 height 12
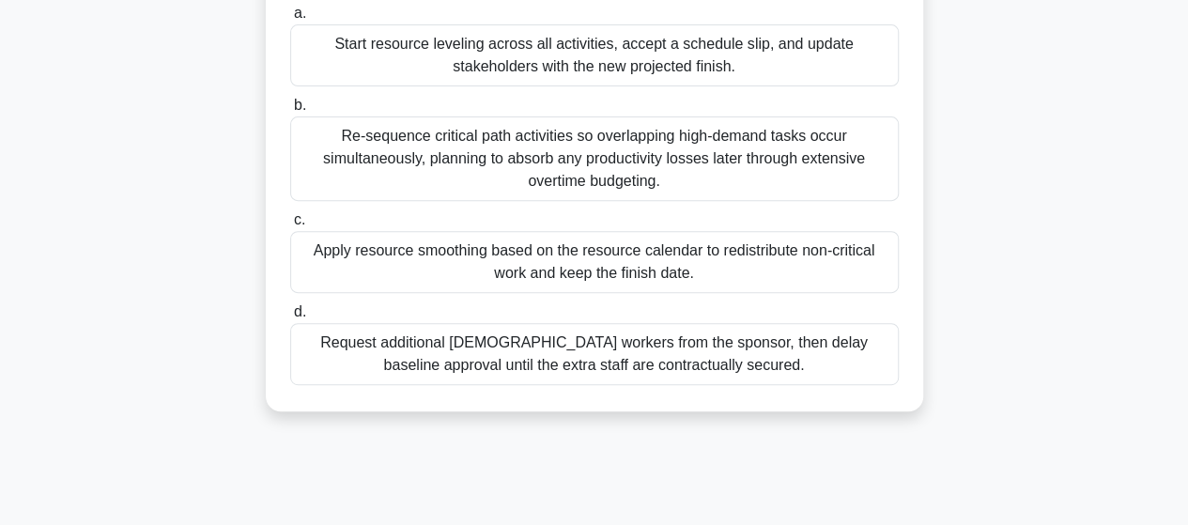
click at [510, 262] on div "Apply resource smoothing based on the resource calendar to redistribute non-cri…" at bounding box center [594, 262] width 608 height 62
click at [290, 226] on input "c. Apply resource smoothing based on the resource calendar to redistribute non-…" at bounding box center [290, 220] width 0 height 12
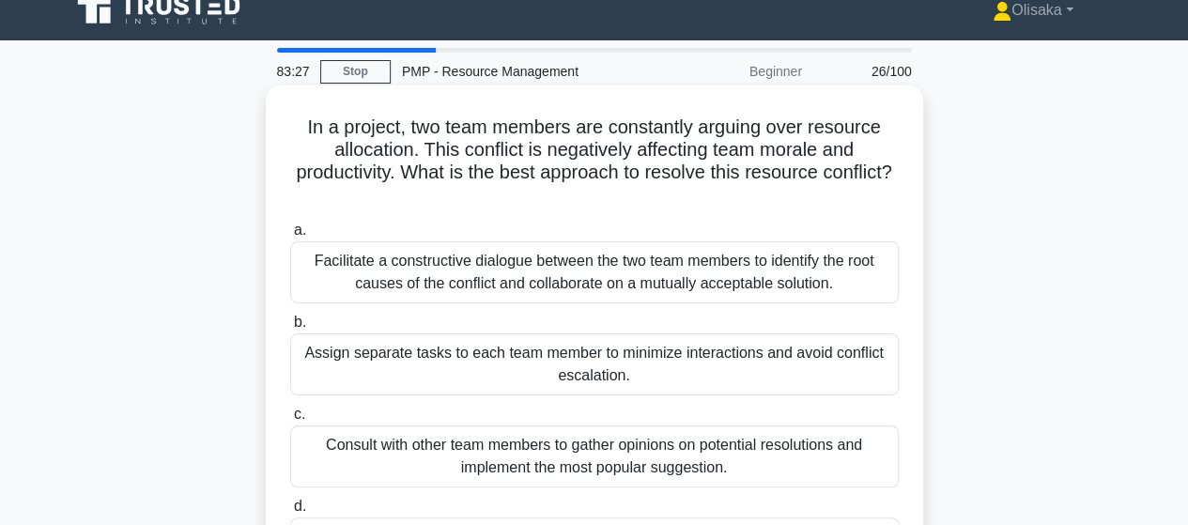
scroll to position [0, 0]
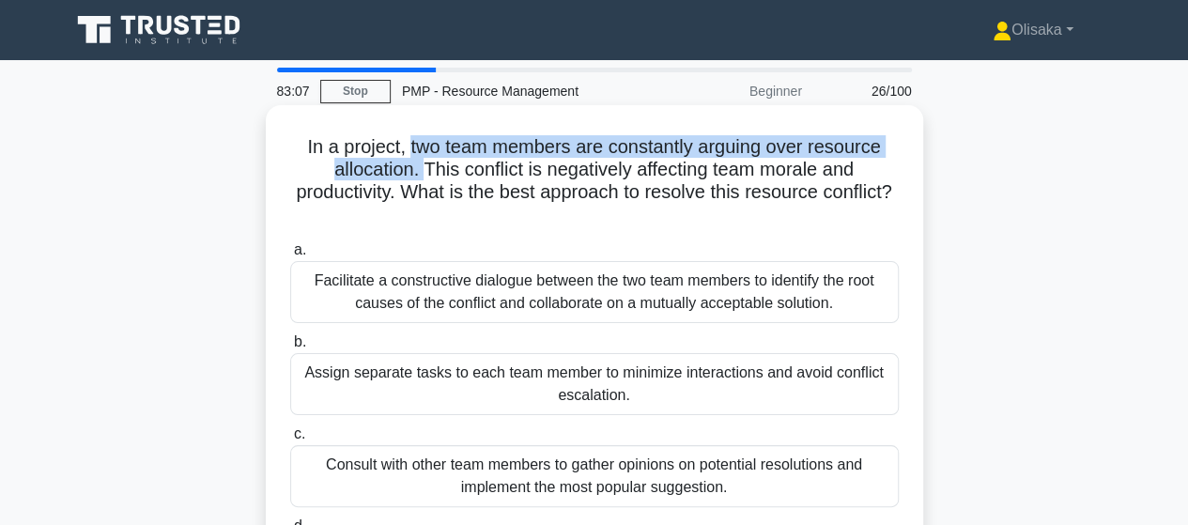
drag, startPoint x: 407, startPoint y: 149, endPoint x: 416, endPoint y: 181, distance: 33.3
click at [416, 181] on h5 "In a project, two team members are constantly arguing over resource allocation.…" at bounding box center [594, 181] width 612 height 92
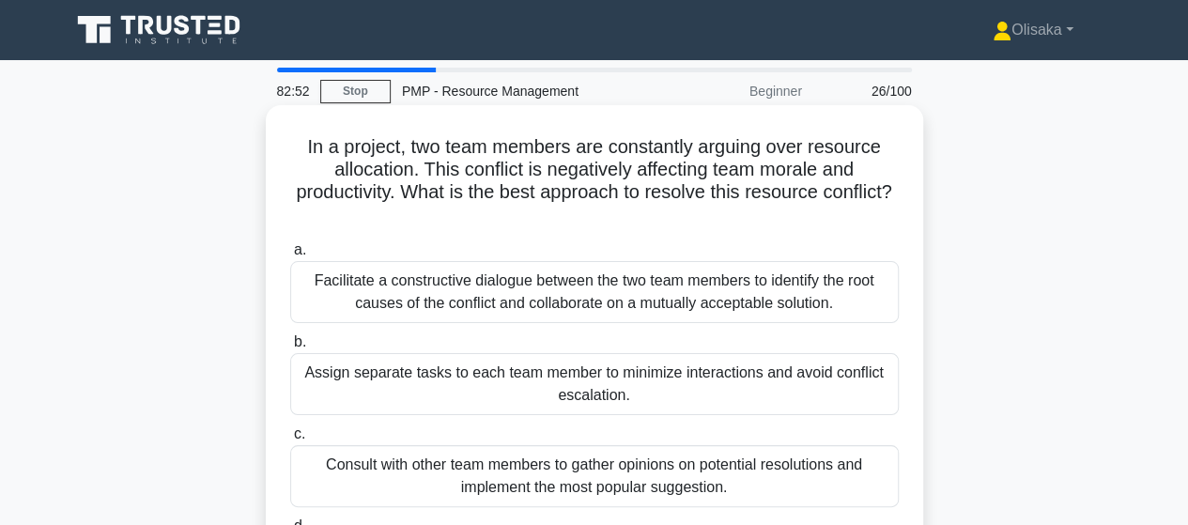
click at [473, 302] on div "Facilitate a constructive dialogue between the two team members to identify the…" at bounding box center [594, 292] width 608 height 62
click at [290, 256] on input "a. Facilitate a constructive dialogue between the two team members to identify …" at bounding box center [290, 250] width 0 height 12
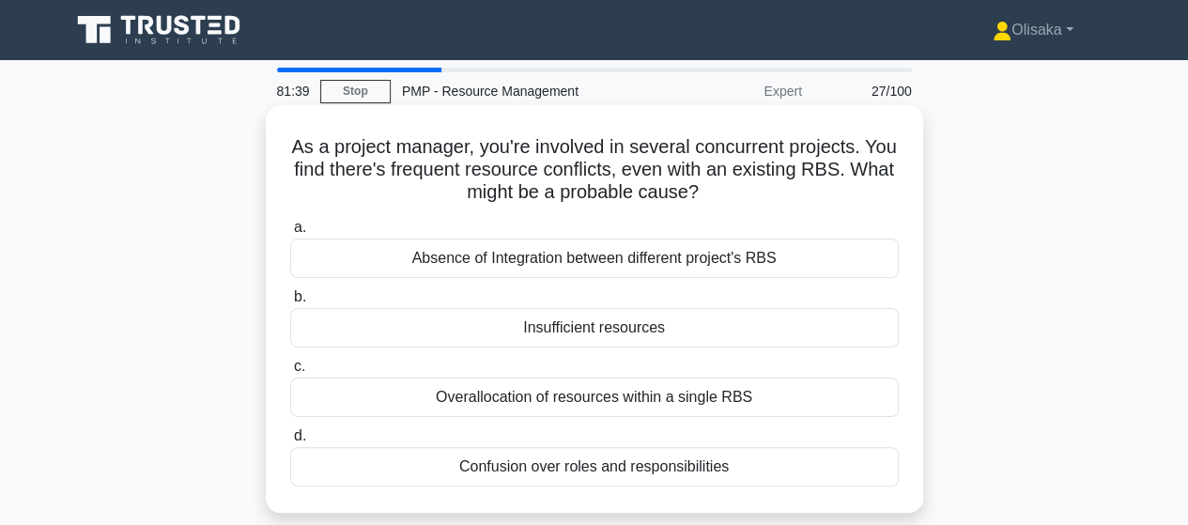
click at [678, 257] on div "Absence of Integration between different project's RBS" at bounding box center [594, 258] width 608 height 39
click at [290, 234] on input "a. Absence of Integration between different project's RBS" at bounding box center [290, 228] width 0 height 12
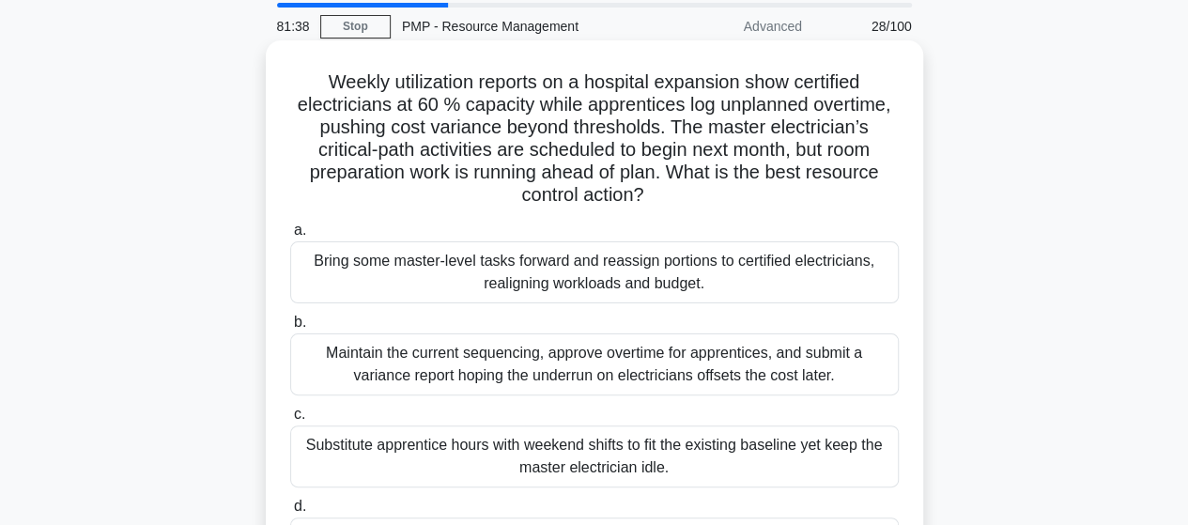
scroll to position [94, 0]
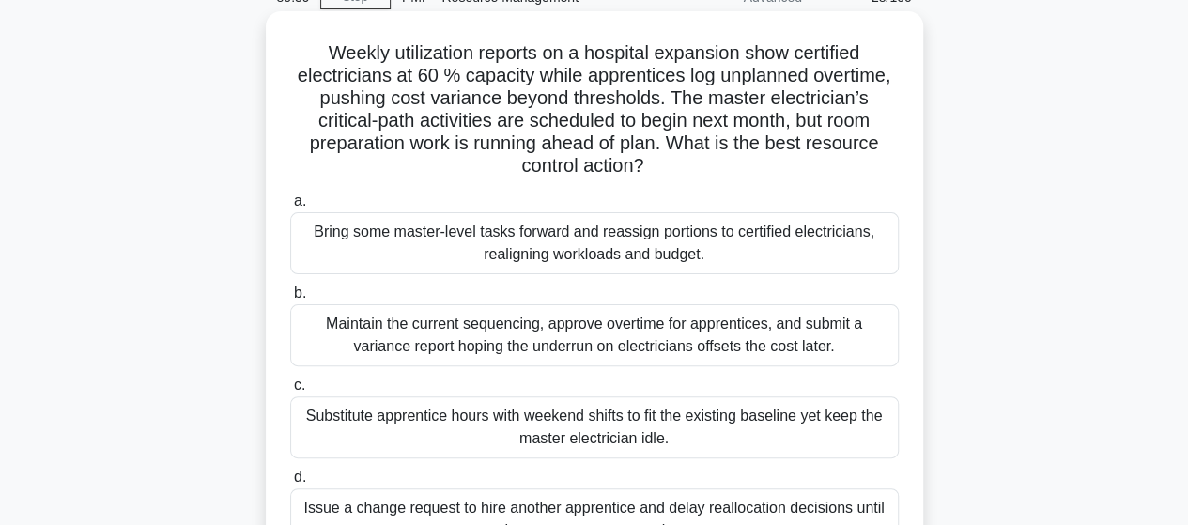
click at [614, 227] on div "Bring some master-level tasks forward and reassign portions to certified electr…" at bounding box center [594, 243] width 608 height 62
click at [290, 208] on input "a. Bring some master-level tasks forward and reassign portions to certified ele…" at bounding box center [290, 201] width 0 height 12
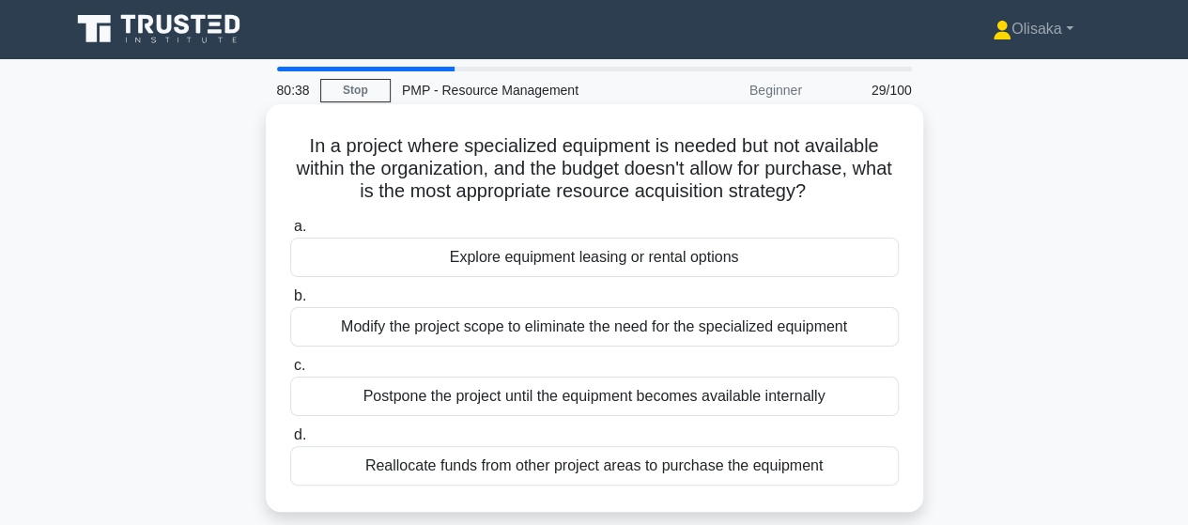
scroll to position [0, 0]
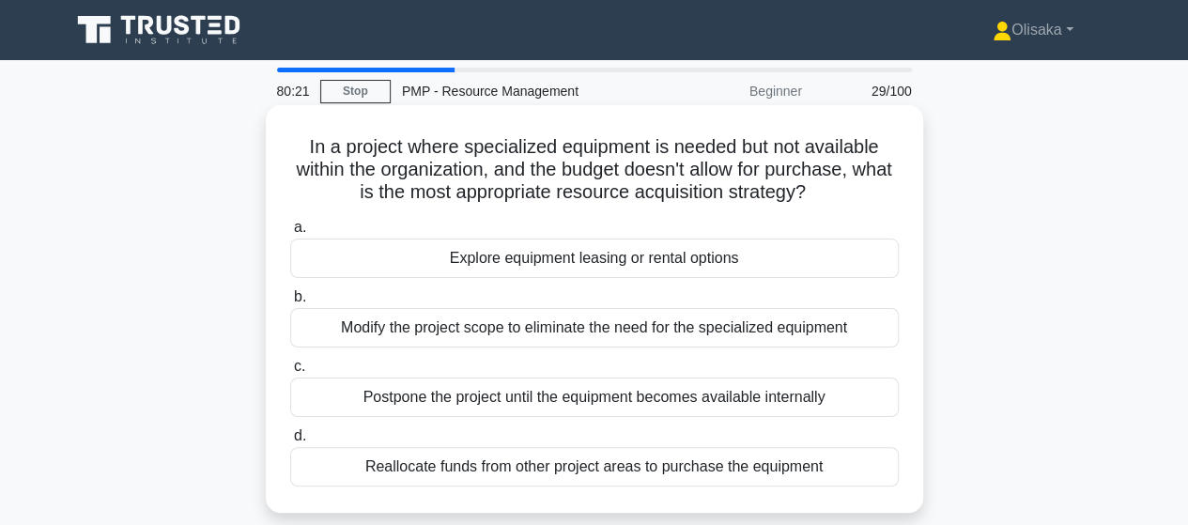
click at [651, 275] on div "Explore equipment leasing or rental options" at bounding box center [594, 258] width 608 height 39
click at [290, 234] on input "a. Explore equipment leasing or rental options" at bounding box center [290, 228] width 0 height 12
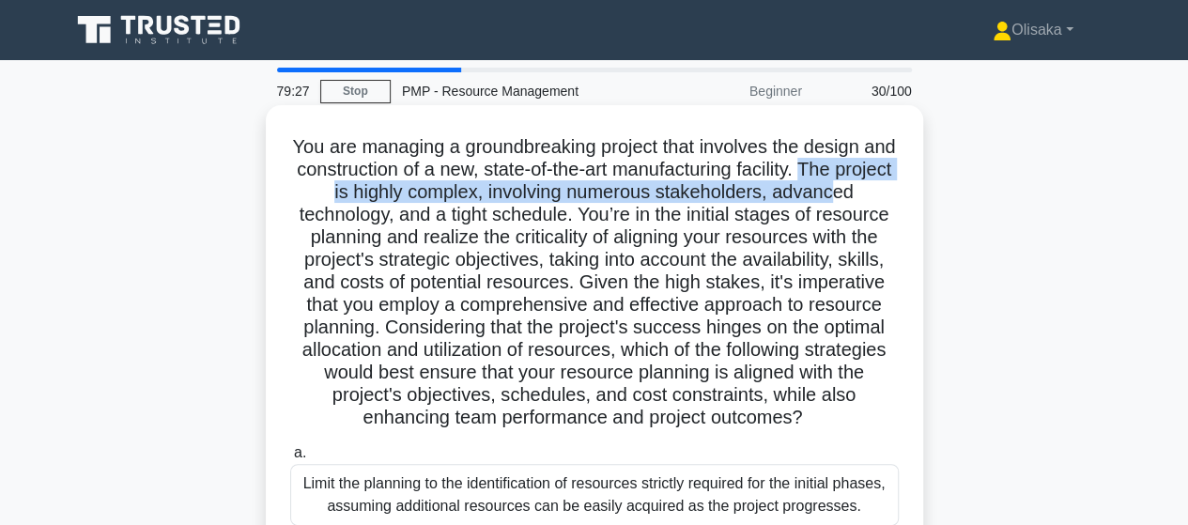
drag, startPoint x: 858, startPoint y: 167, endPoint x: 867, endPoint y: 193, distance: 27.6
click at [867, 193] on h5 "You are managing a groundbreaking project that involves the design and construc…" at bounding box center [594, 282] width 612 height 295
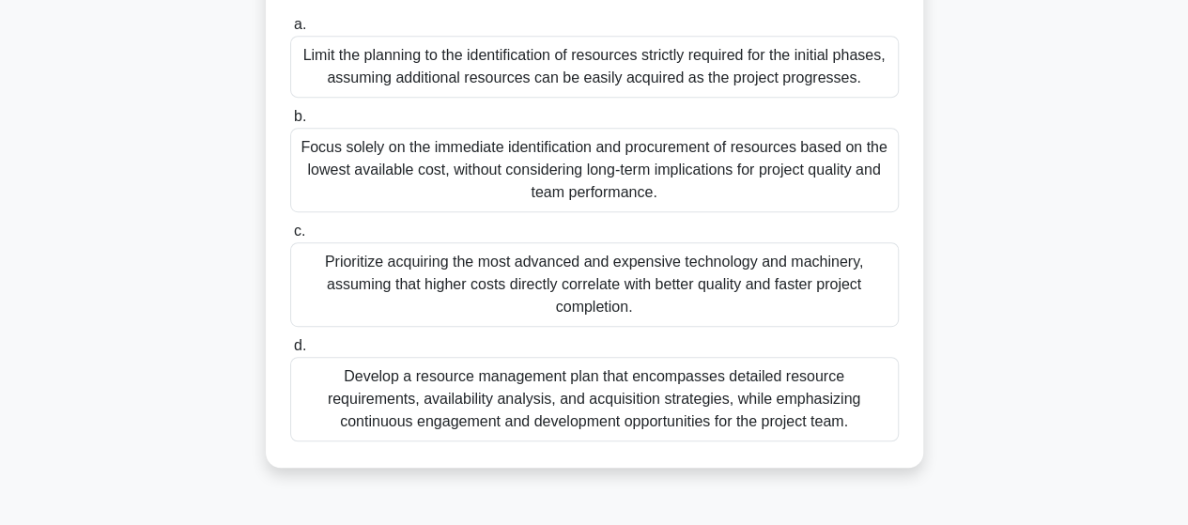
scroll to position [470, 0]
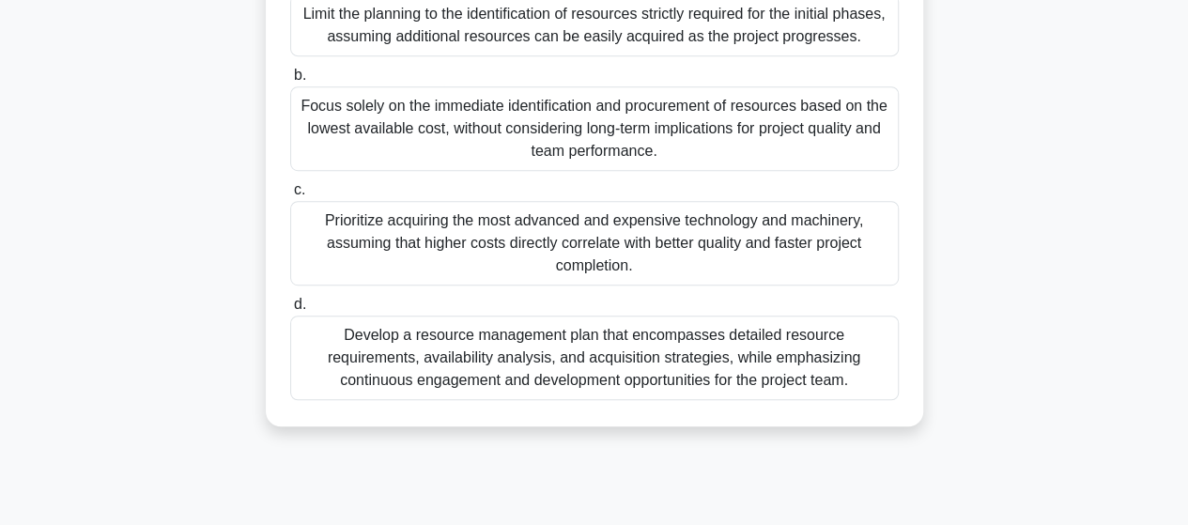
click at [603, 375] on div "Develop a resource management plan that encompasses detailed resource requireme…" at bounding box center [594, 358] width 608 height 85
click at [290, 311] on input "d. Develop a resource management plan that encompasses detailed resource requir…" at bounding box center [290, 305] width 0 height 12
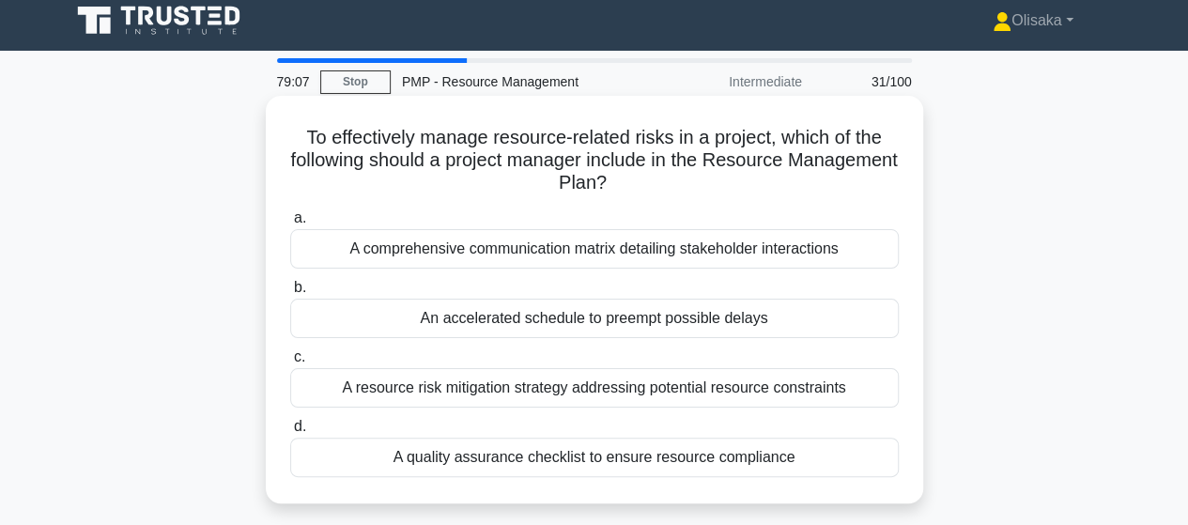
scroll to position [0, 0]
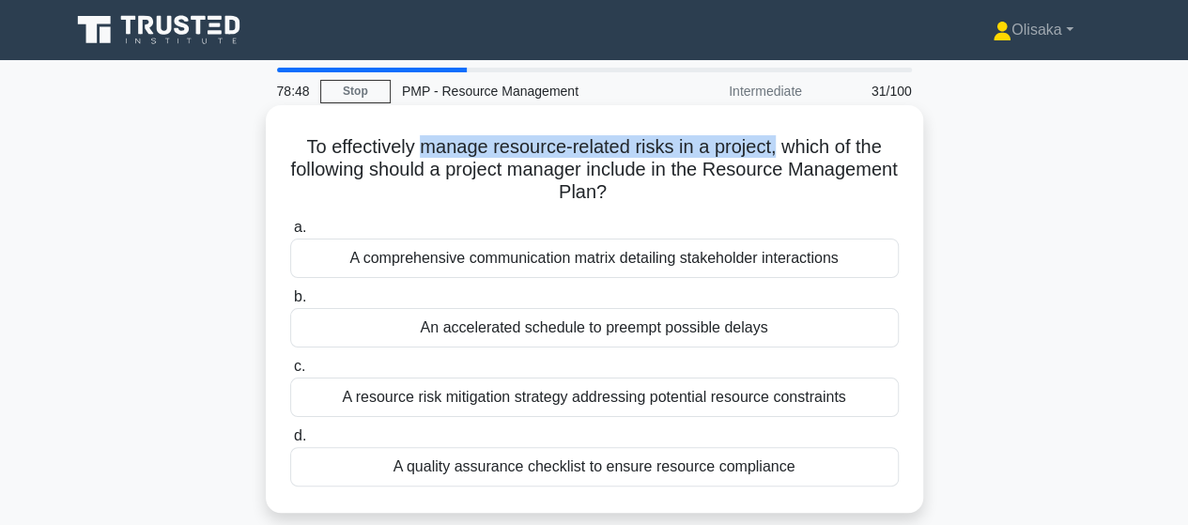
drag, startPoint x: 419, startPoint y: 151, endPoint x: 764, endPoint y: 177, distance: 346.6
click at [778, 150] on h5 "To effectively manage resource-related risks in a project, which of the followi…" at bounding box center [594, 169] width 612 height 69
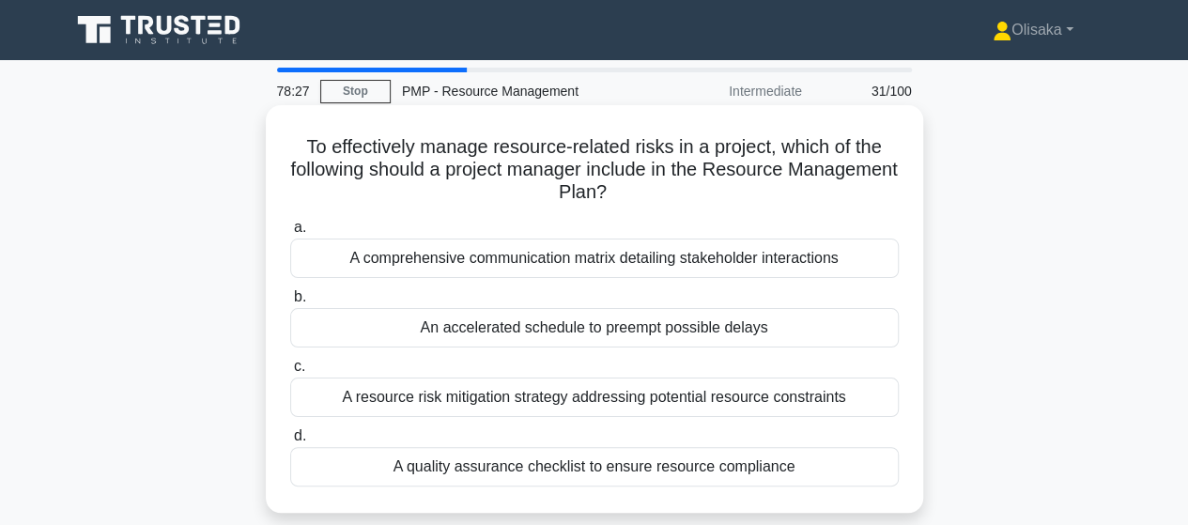
click at [650, 397] on div "A resource risk mitigation strategy addressing potential resource constraints" at bounding box center [594, 396] width 608 height 39
click at [290, 373] on input "c. A resource risk mitigation strategy addressing potential resource constraints" at bounding box center [290, 367] width 0 height 12
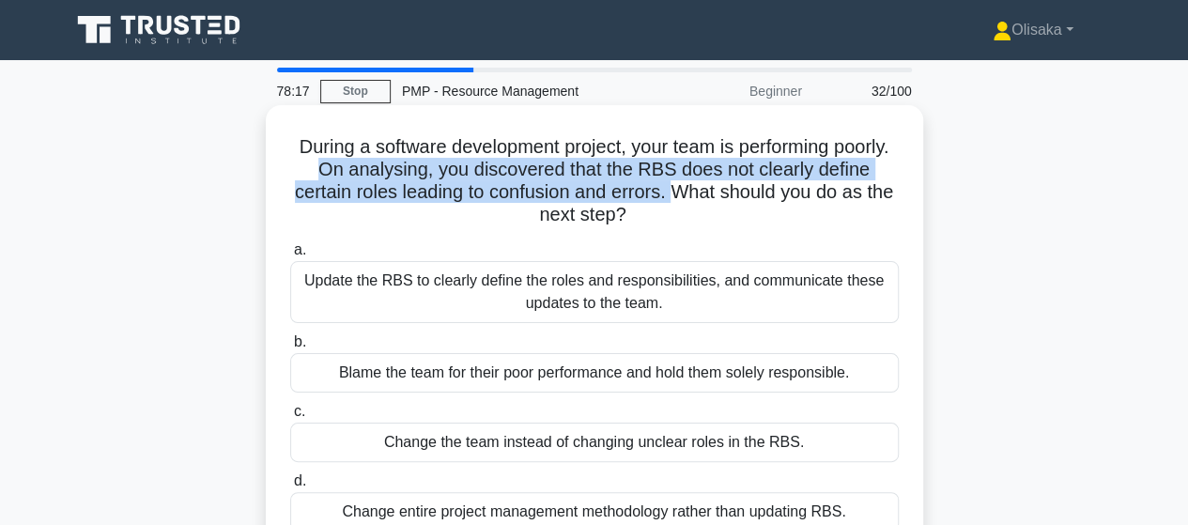
drag, startPoint x: 379, startPoint y: 169, endPoint x: 745, endPoint y: 194, distance: 366.2
click at [745, 194] on h5 "During a software development project, your team is performing poorly. On analy…" at bounding box center [594, 181] width 612 height 92
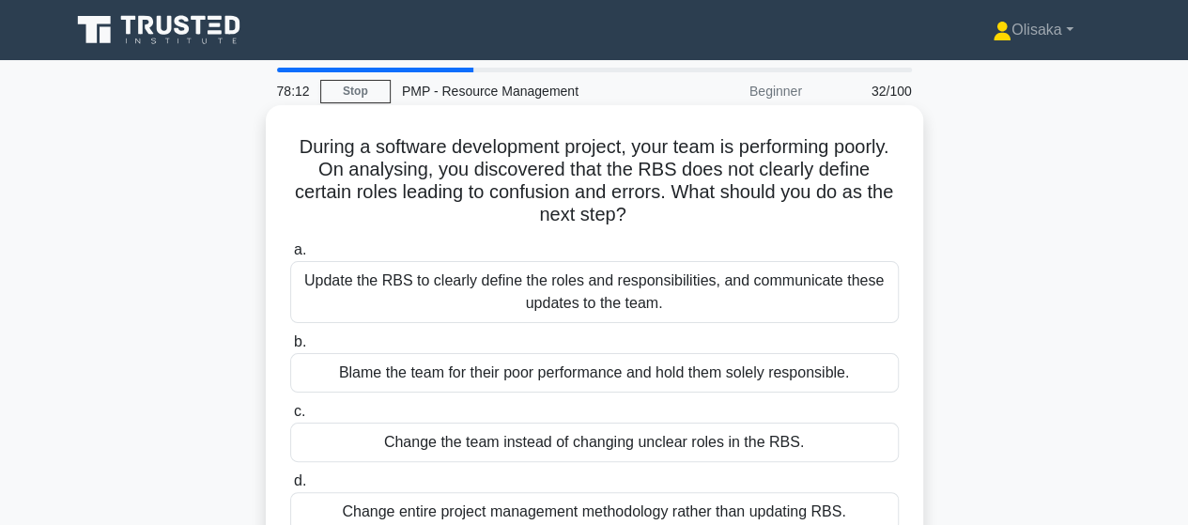
click at [590, 300] on div "Update the RBS to clearly define the roles and responsibilities, and communicat…" at bounding box center [594, 292] width 608 height 62
click at [290, 256] on input "a. Update the RBS to clearly define the roles and responsibilities, and communi…" at bounding box center [290, 250] width 0 height 12
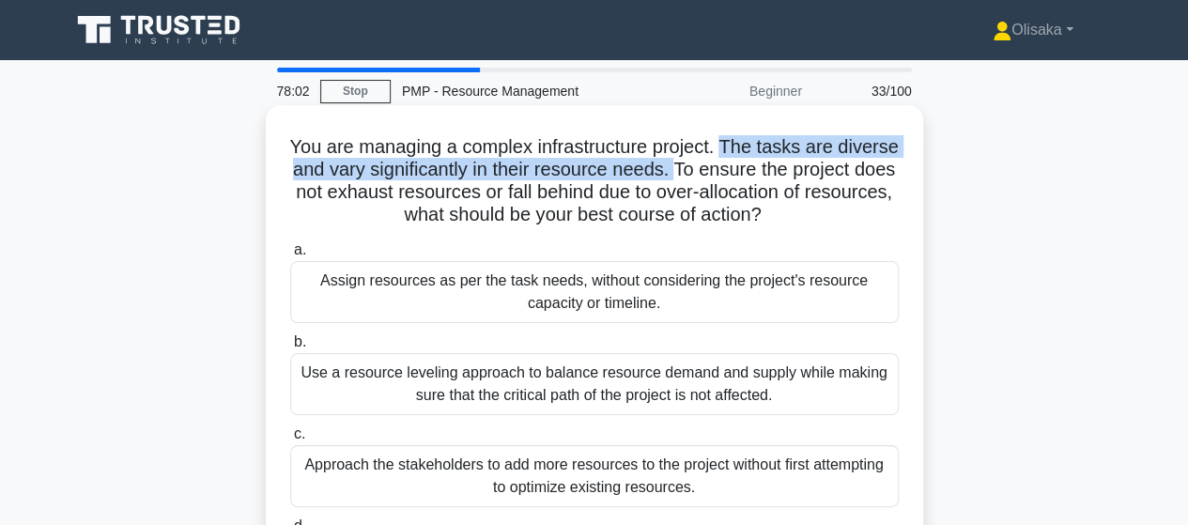
drag, startPoint x: 761, startPoint y: 146, endPoint x: 762, endPoint y: 169, distance: 23.6
click at [762, 169] on h5 "You are managing a complex infrastructure project. The tasks are diverse and va…" at bounding box center [594, 181] width 612 height 92
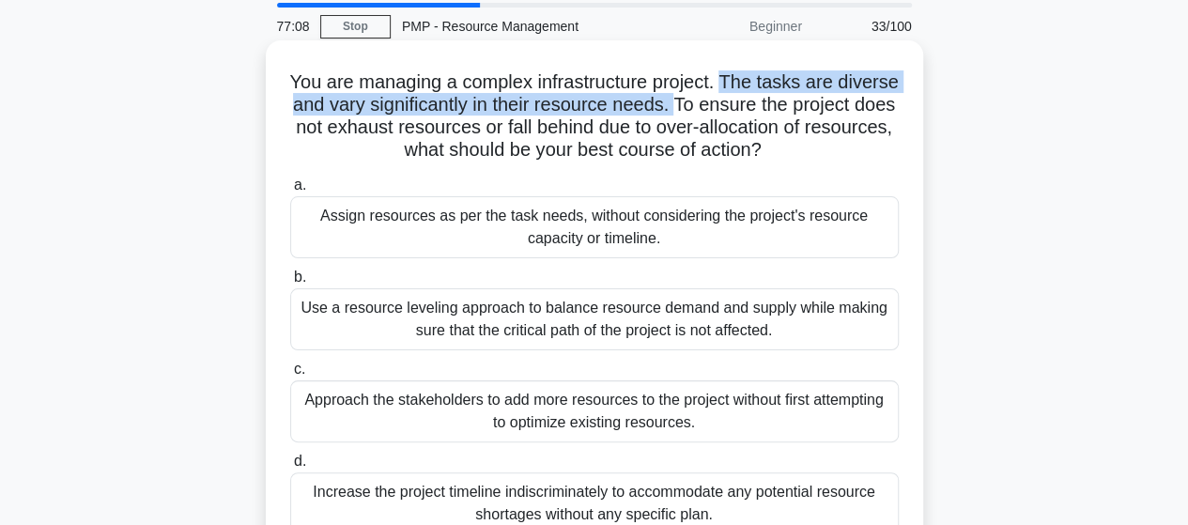
scroll to position [94, 0]
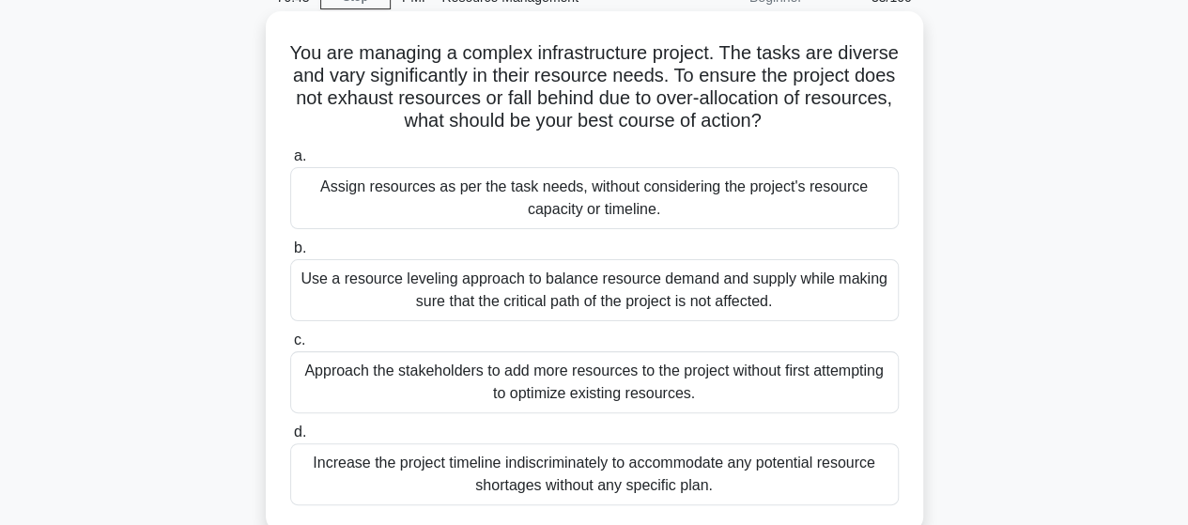
click at [575, 298] on div "Use a resource leveling approach to balance resource demand and supply while ma…" at bounding box center [594, 290] width 608 height 62
click at [290, 254] on input "b. Use a resource leveling approach to balance resource demand and supply while…" at bounding box center [290, 248] width 0 height 12
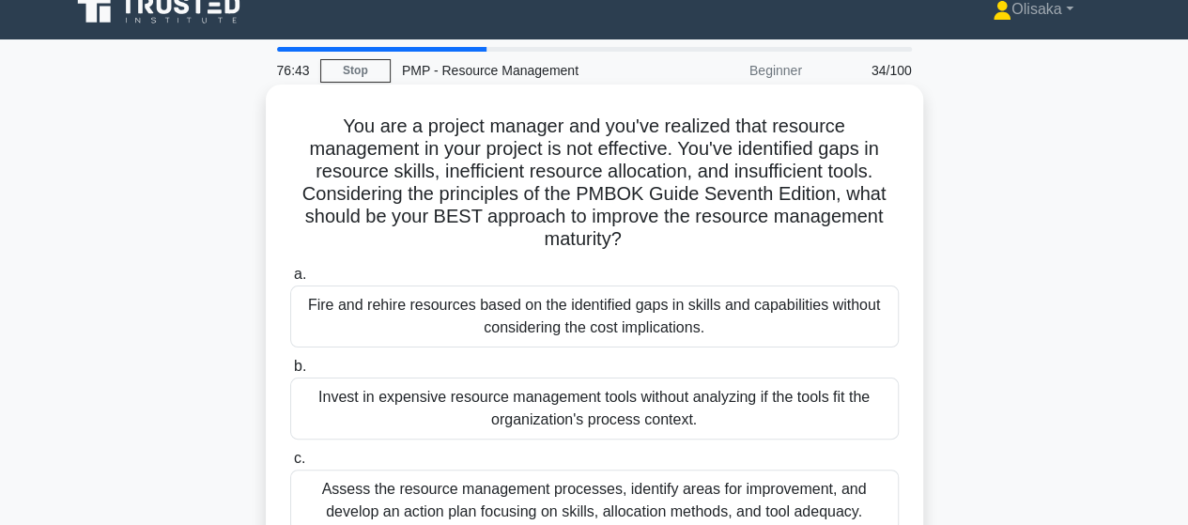
scroll to position [0, 0]
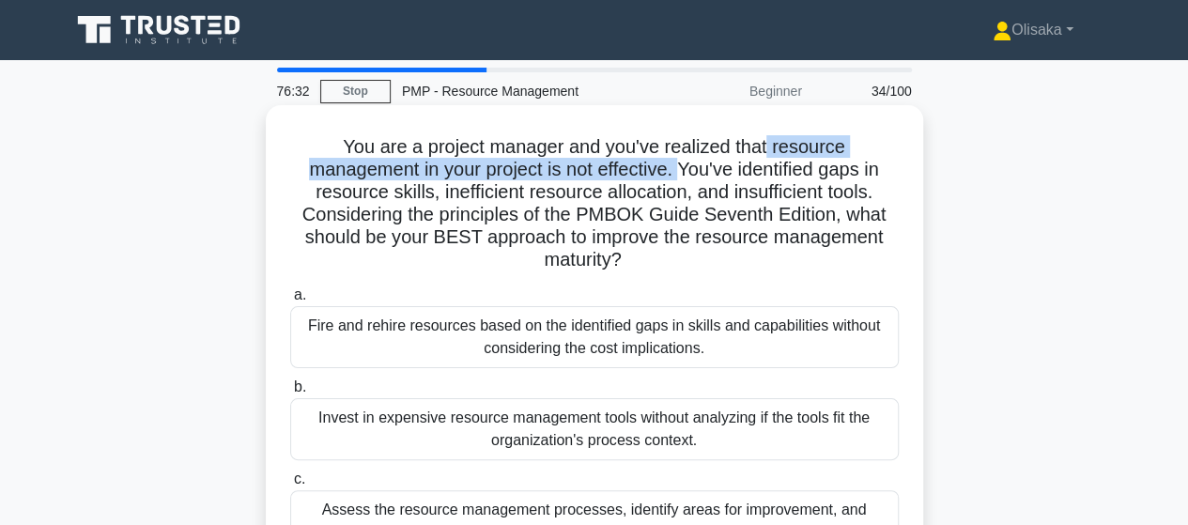
drag, startPoint x: 772, startPoint y: 147, endPoint x: 684, endPoint y: 168, distance: 90.7
click at [684, 168] on h5 "You are a project manager and you've realized that resource management in your …" at bounding box center [594, 203] width 612 height 137
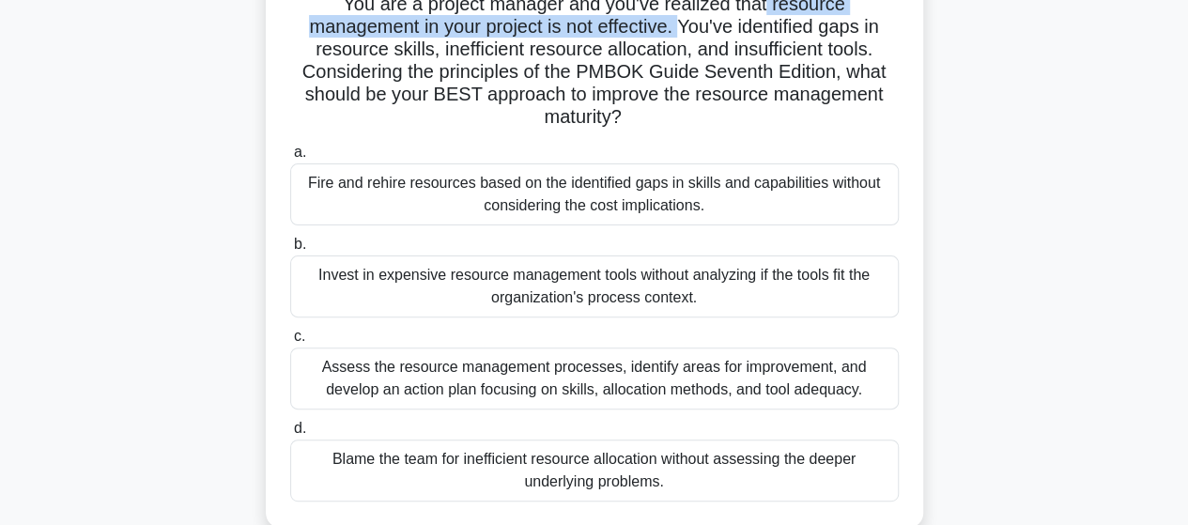
scroll to position [188, 0]
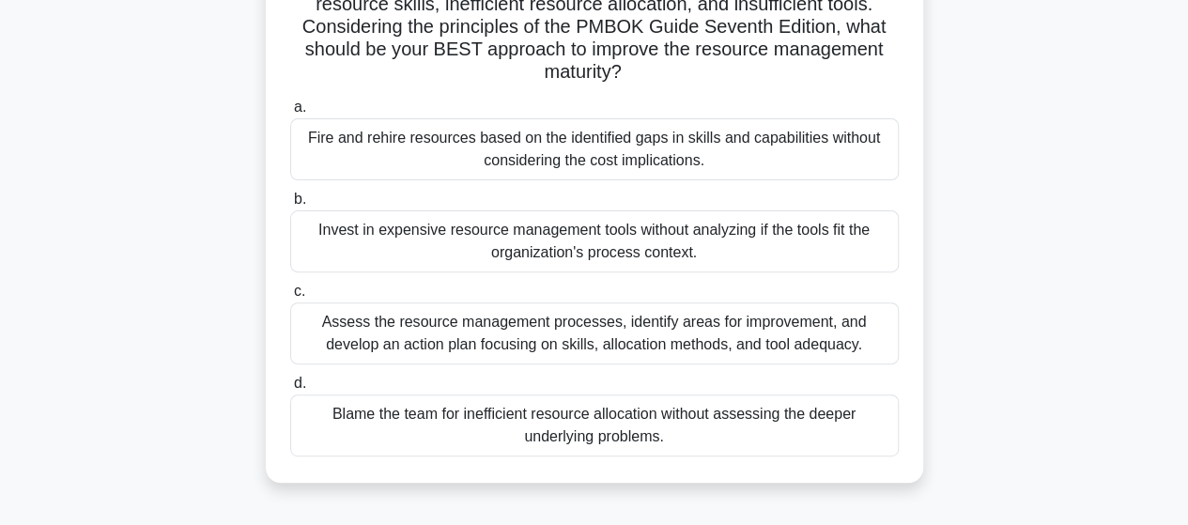
click at [649, 343] on div "Assess the resource management processes, identify areas for improvement, and d…" at bounding box center [594, 333] width 608 height 62
click at [290, 298] on input "c. Assess the resource management processes, identify areas for improvement, an…" at bounding box center [290, 291] width 0 height 12
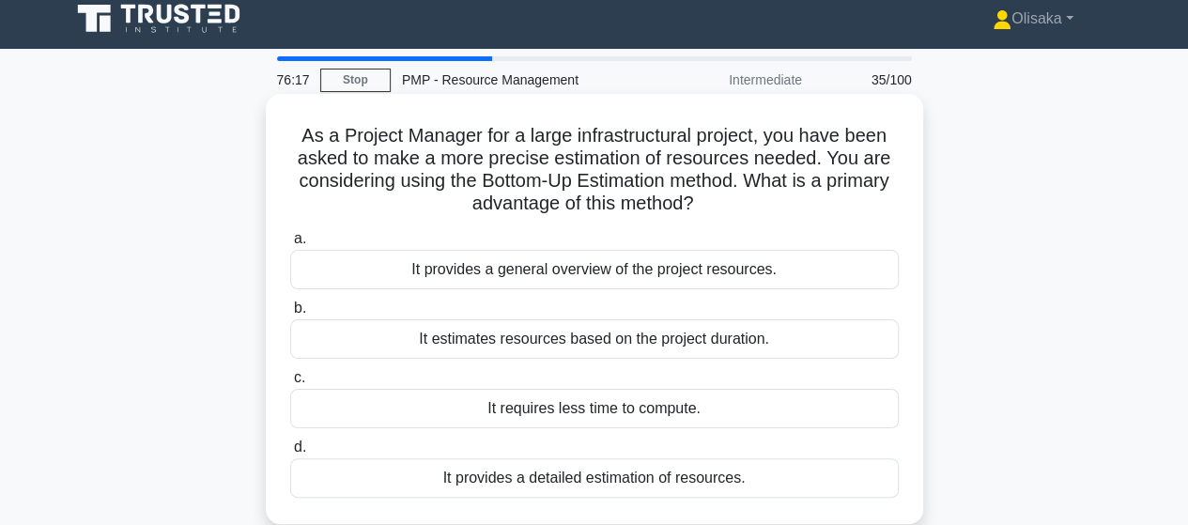
scroll to position [0, 0]
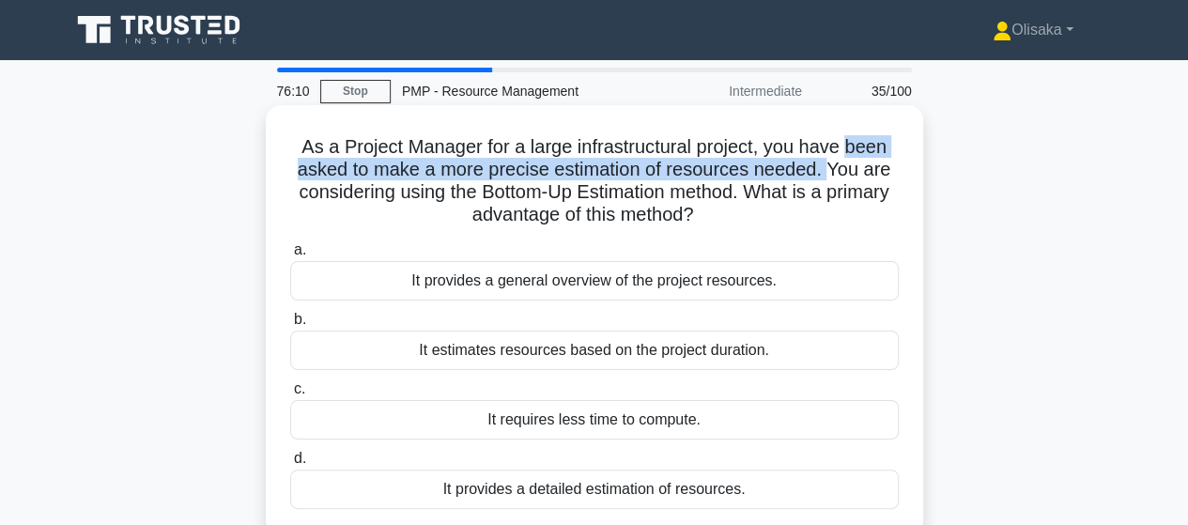
drag, startPoint x: 851, startPoint y: 151, endPoint x: 827, endPoint y: 162, distance: 25.6
click at [827, 162] on h5 "As a Project Manager for a large infrastructural project, you have been asked t…" at bounding box center [594, 181] width 612 height 92
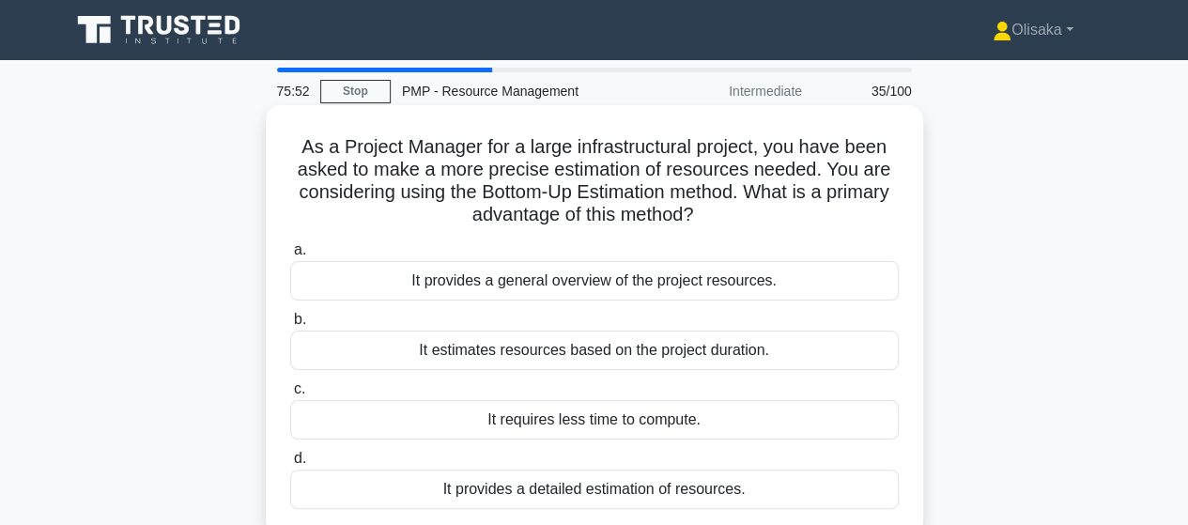
click at [625, 494] on div "It provides a detailed estimation of resources." at bounding box center [594, 489] width 608 height 39
click at [290, 465] on input "d. It provides a detailed estimation of resources." at bounding box center [290, 459] width 0 height 12
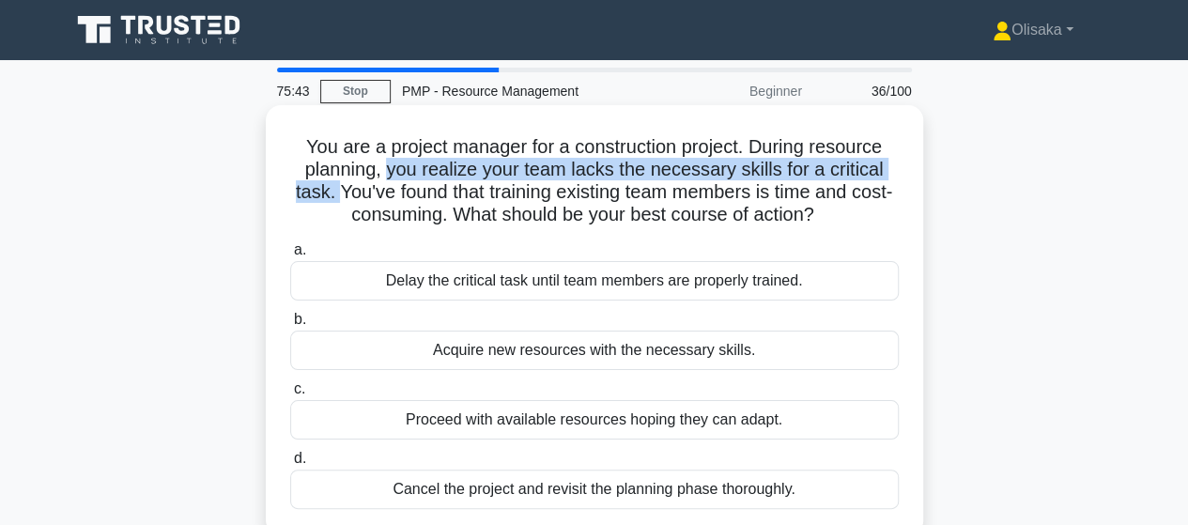
drag, startPoint x: 386, startPoint y: 169, endPoint x: 352, endPoint y: 194, distance: 42.3
click at [352, 194] on h5 "You are a project manager for a construction project. During resource planning,…" at bounding box center [594, 181] width 612 height 92
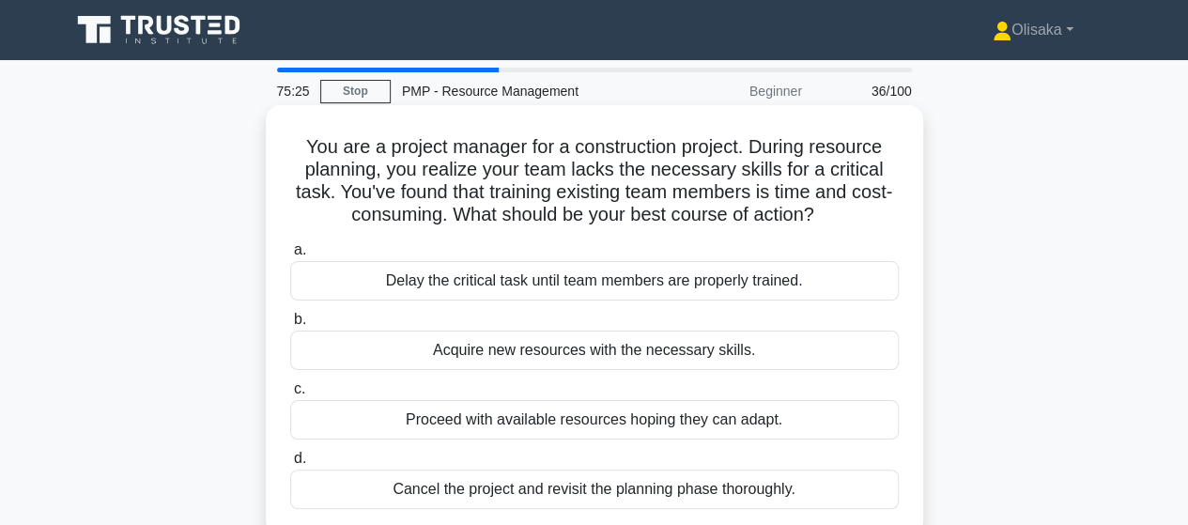
click at [538, 347] on div "Acquire new resources with the necessary skills." at bounding box center [594, 350] width 608 height 39
click at [290, 326] on input "b. Acquire new resources with the necessary skills." at bounding box center [290, 320] width 0 height 12
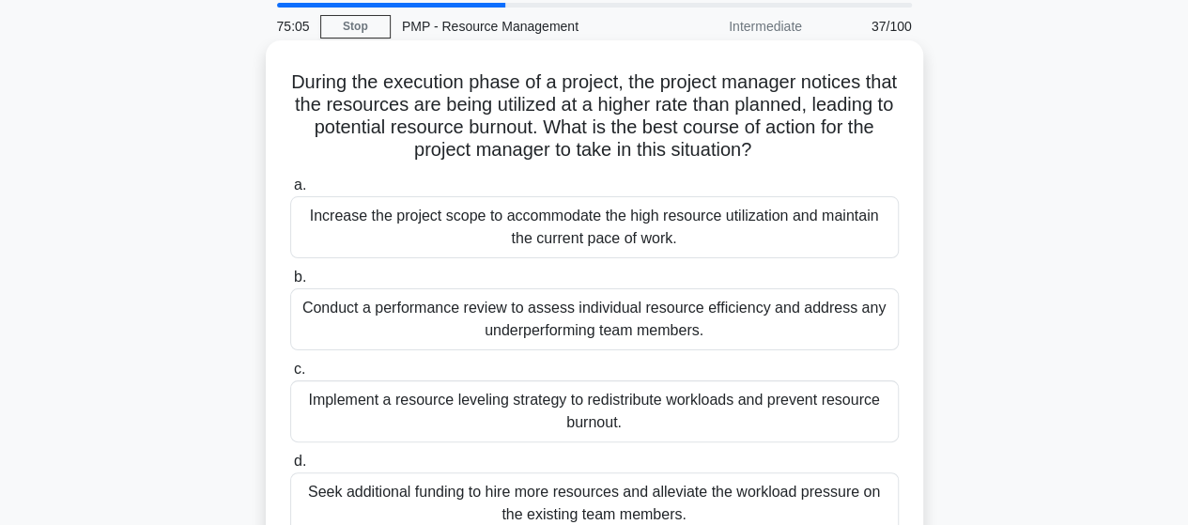
scroll to position [94, 0]
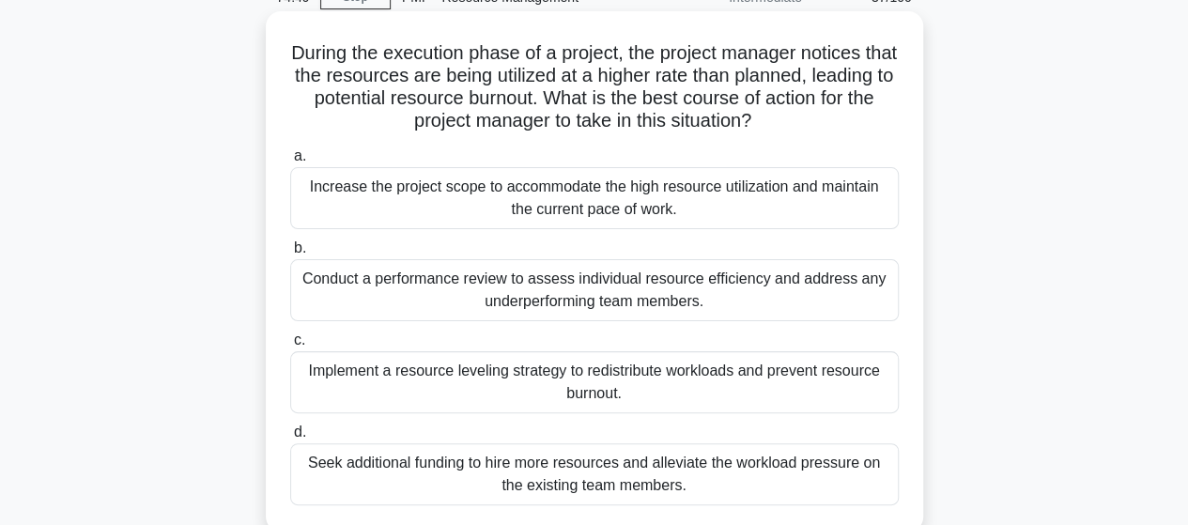
click at [562, 367] on div "Implement a resource leveling strategy to redistribute workloads and prevent re…" at bounding box center [594, 382] width 608 height 62
click at [290, 347] on input "c. Implement a resource leveling strategy to redistribute workloads and prevent…" at bounding box center [290, 340] width 0 height 12
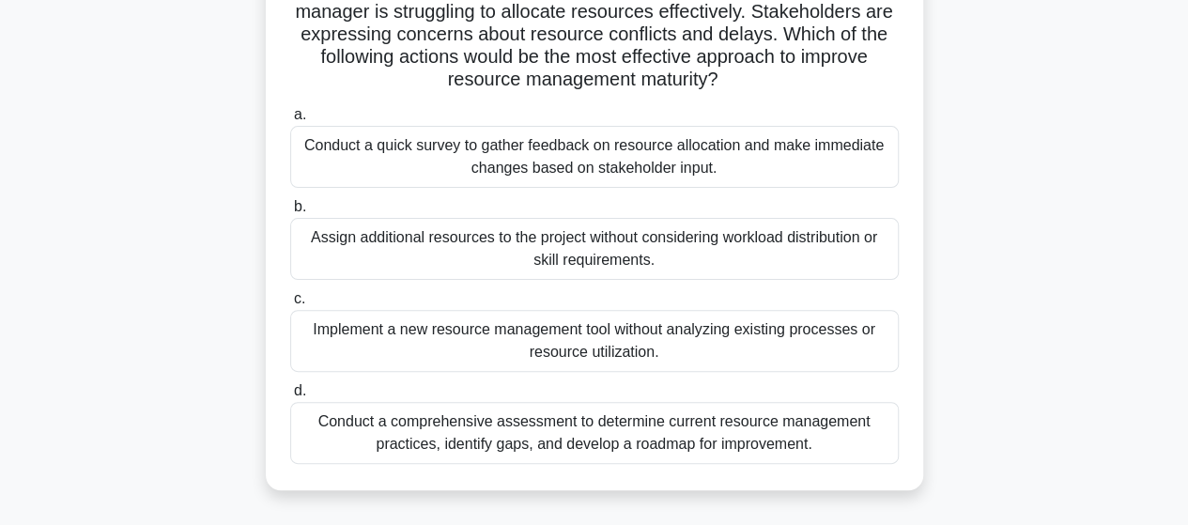
scroll to position [188, 0]
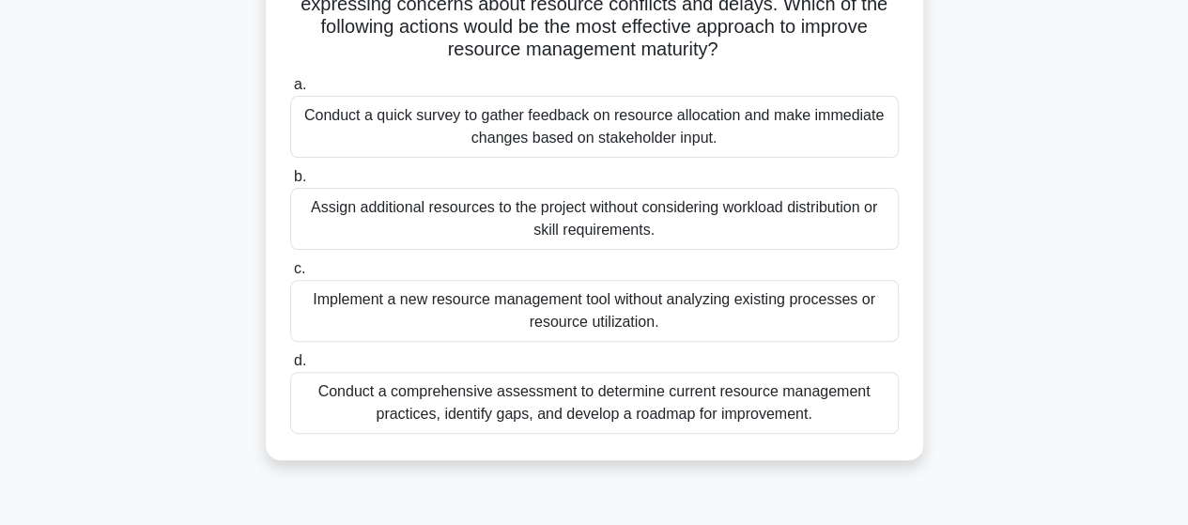
click at [614, 421] on div "Conduct a comprehensive assessment to determine current resource management pra…" at bounding box center [594, 403] width 608 height 62
click at [290, 367] on input "d. Conduct a comprehensive assessment to determine current resource management …" at bounding box center [290, 361] width 0 height 12
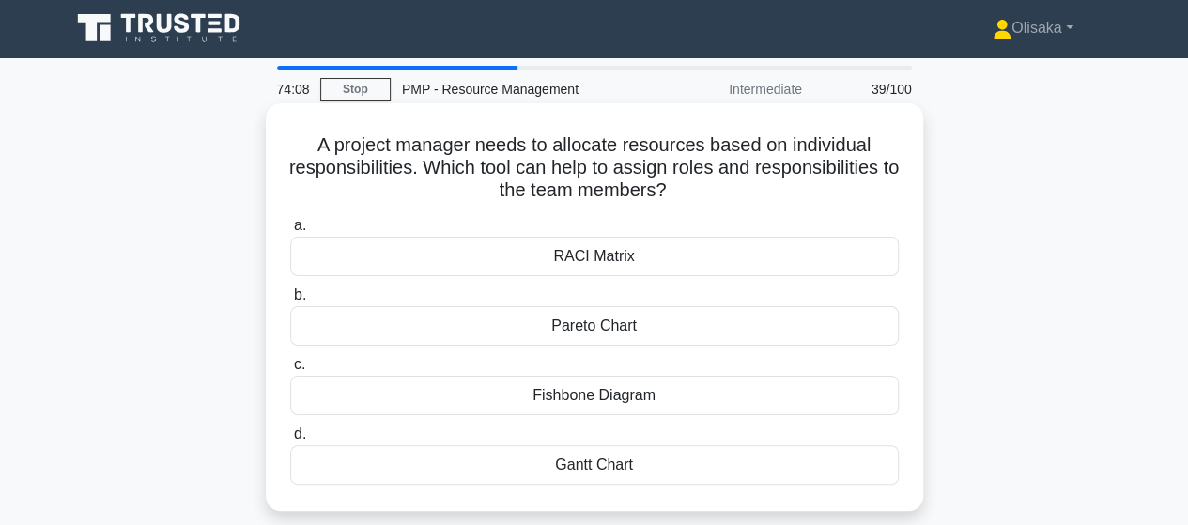
scroll to position [0, 0]
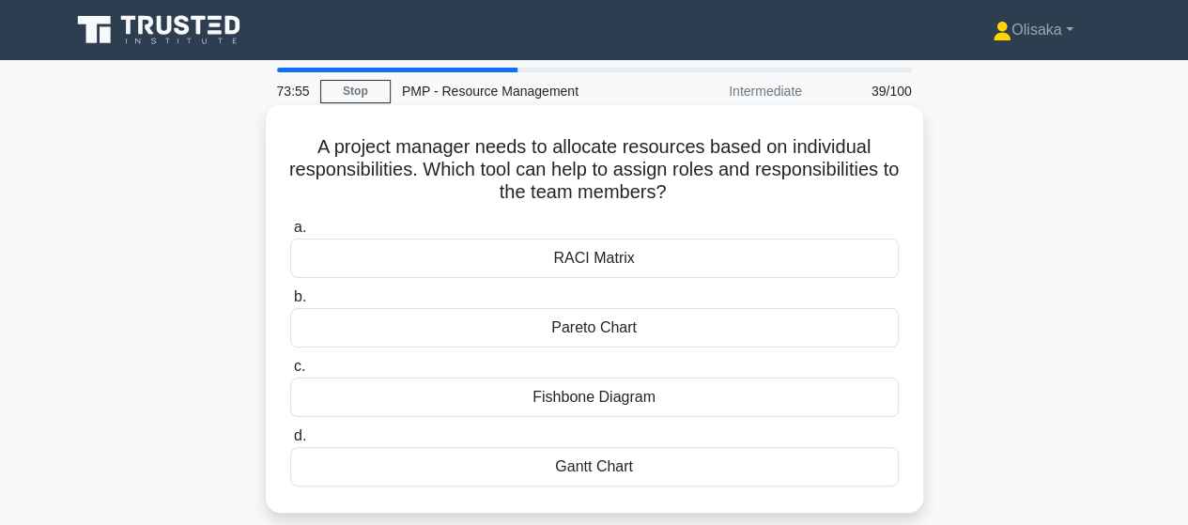
click at [593, 261] on div "RACI Matrix" at bounding box center [594, 258] width 608 height 39
click at [290, 234] on input "a. RACI Matrix" at bounding box center [290, 228] width 0 height 12
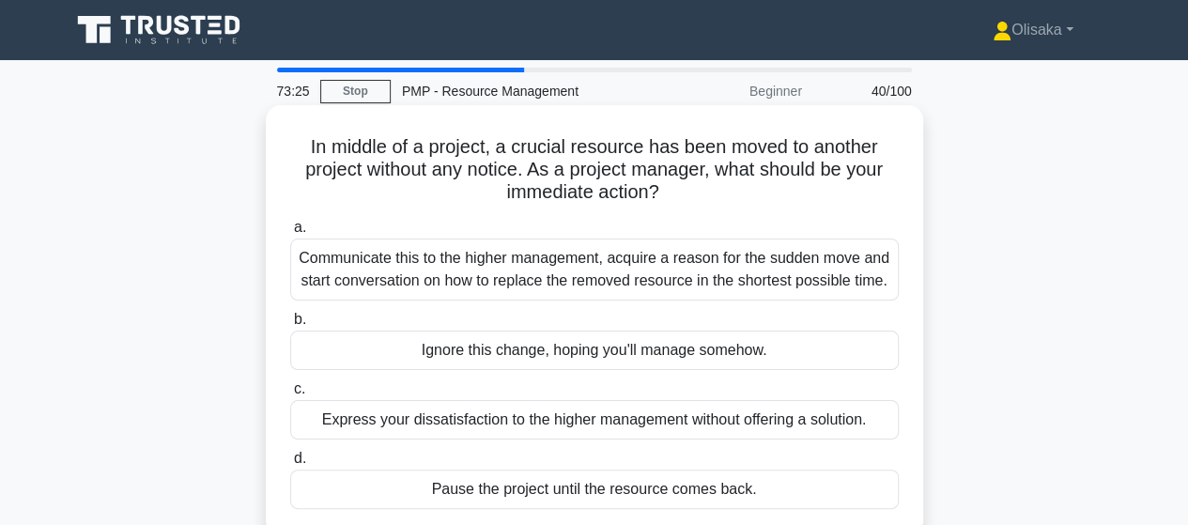
click at [641, 279] on div "Communicate this to the higher management, acquire a reason for the sudden move…" at bounding box center [594, 270] width 608 height 62
click at [290, 234] on input "a. Communicate this to the higher management, acquire a reason for the sudden m…" at bounding box center [290, 228] width 0 height 12
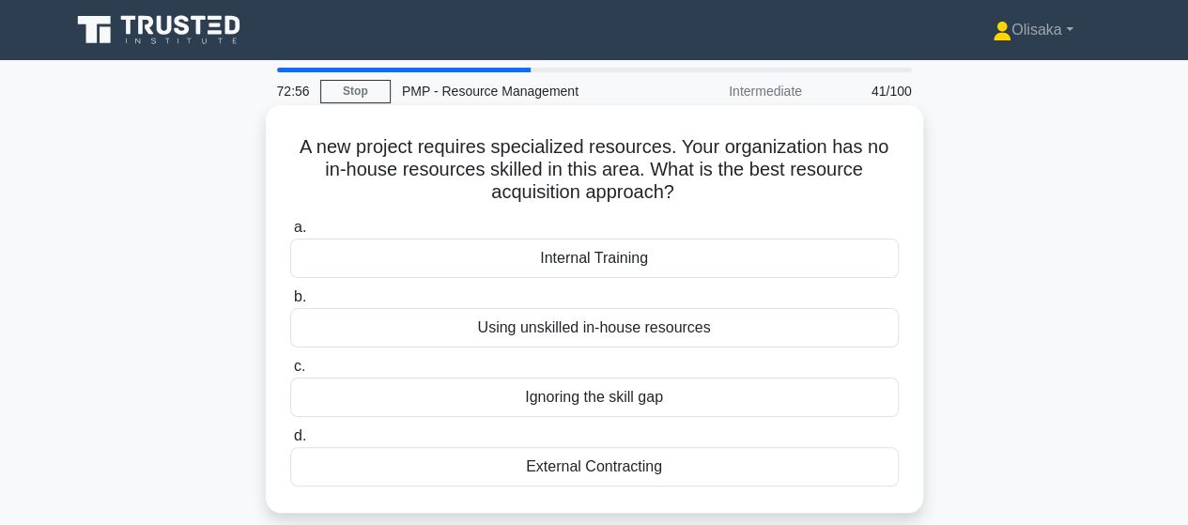
click at [597, 469] on div "External Contracting" at bounding box center [594, 466] width 608 height 39
click at [290, 442] on input "d. External Contracting" at bounding box center [290, 436] width 0 height 12
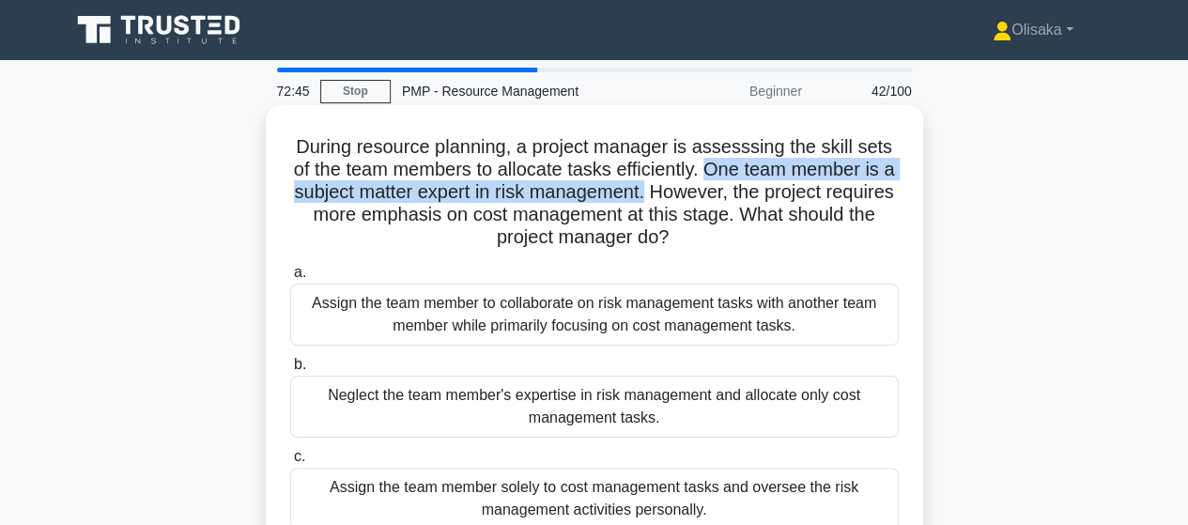
drag, startPoint x: 716, startPoint y: 167, endPoint x: 691, endPoint y: 196, distance: 38.0
click at [691, 196] on h5 "During resource planning, a project manager is assesssing the skill sets of the…" at bounding box center [594, 192] width 612 height 115
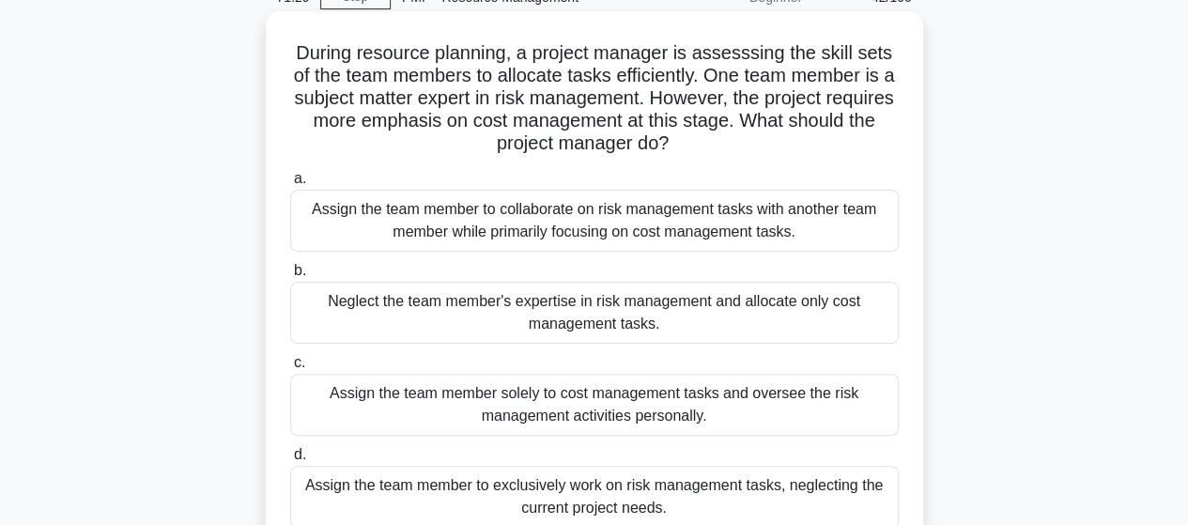
click at [586, 238] on div "Assign the team member to collaborate on risk management tasks with another tea…" at bounding box center [594, 221] width 608 height 62
click at [290, 185] on input "a. Assign the team member to collaborate on risk management tasks with another …" at bounding box center [290, 179] width 0 height 12
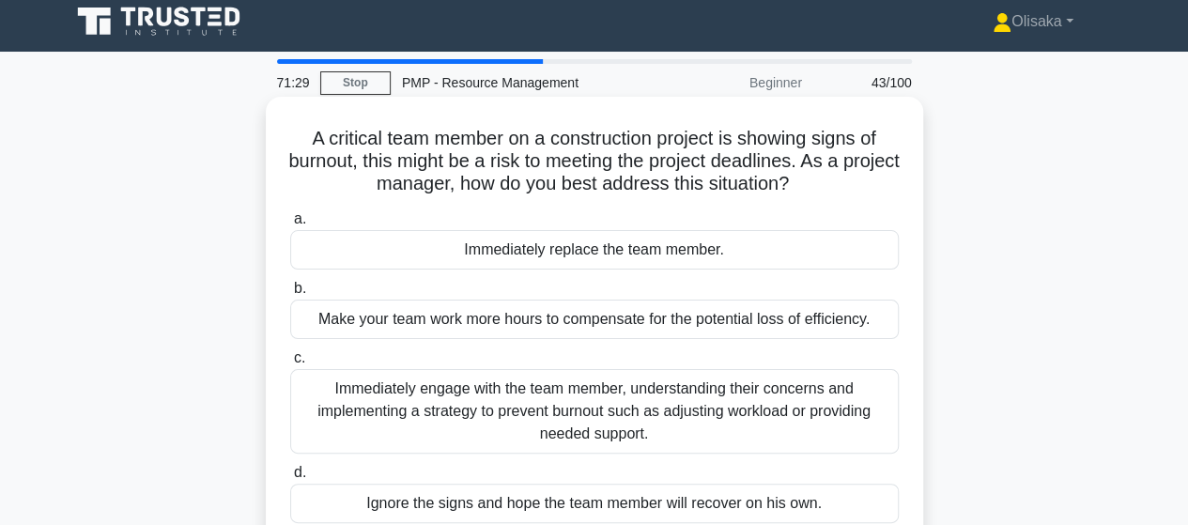
scroll to position [0, 0]
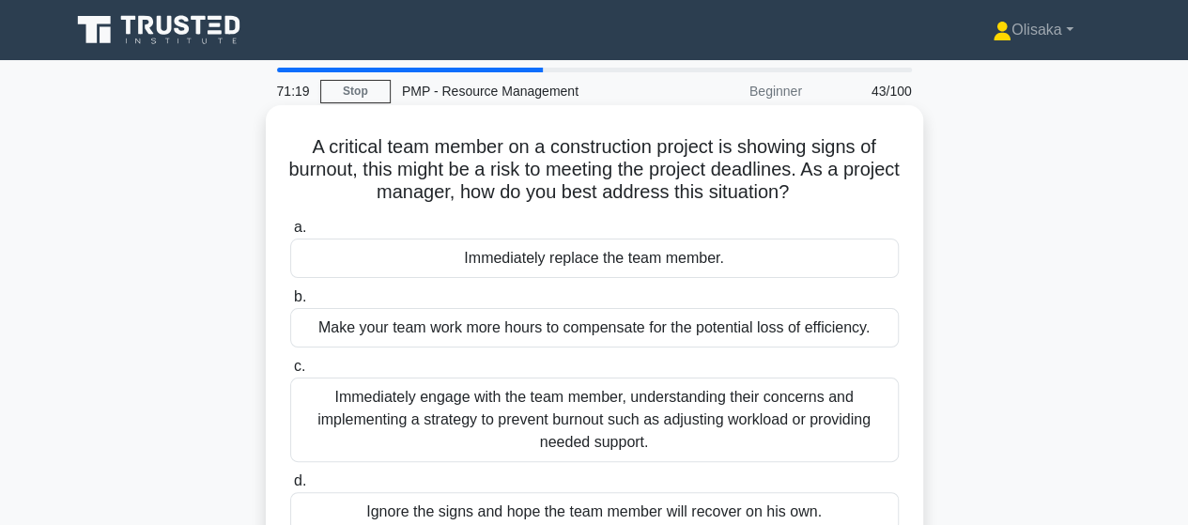
click at [630, 425] on div "Immediately engage with the team member, understanding their concerns and imple…" at bounding box center [594, 419] width 608 height 85
click at [290, 373] on input "c. Immediately engage with the team member, understanding their concerns and im…" at bounding box center [290, 367] width 0 height 12
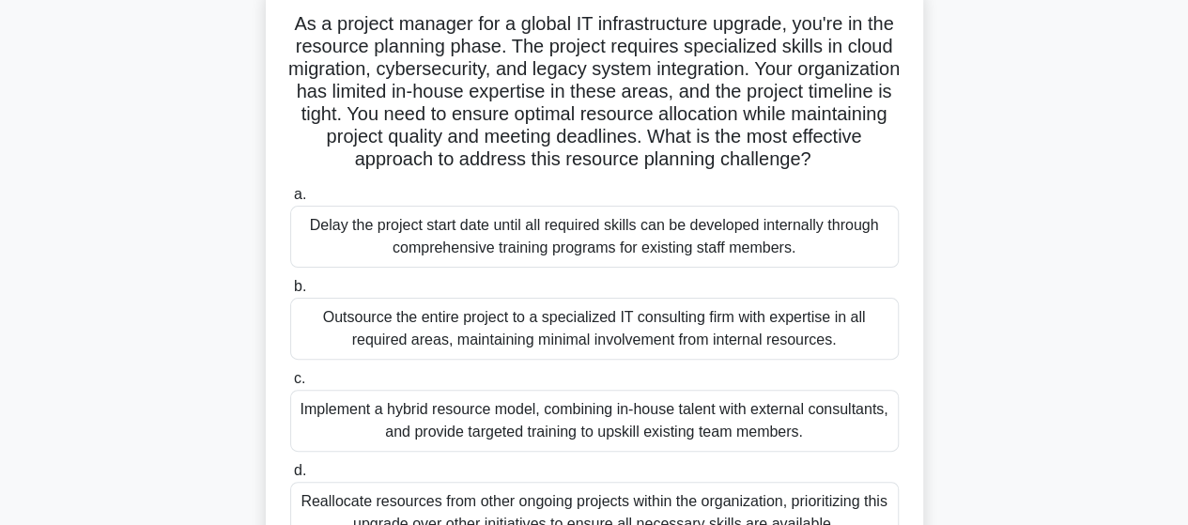
scroll to position [94, 0]
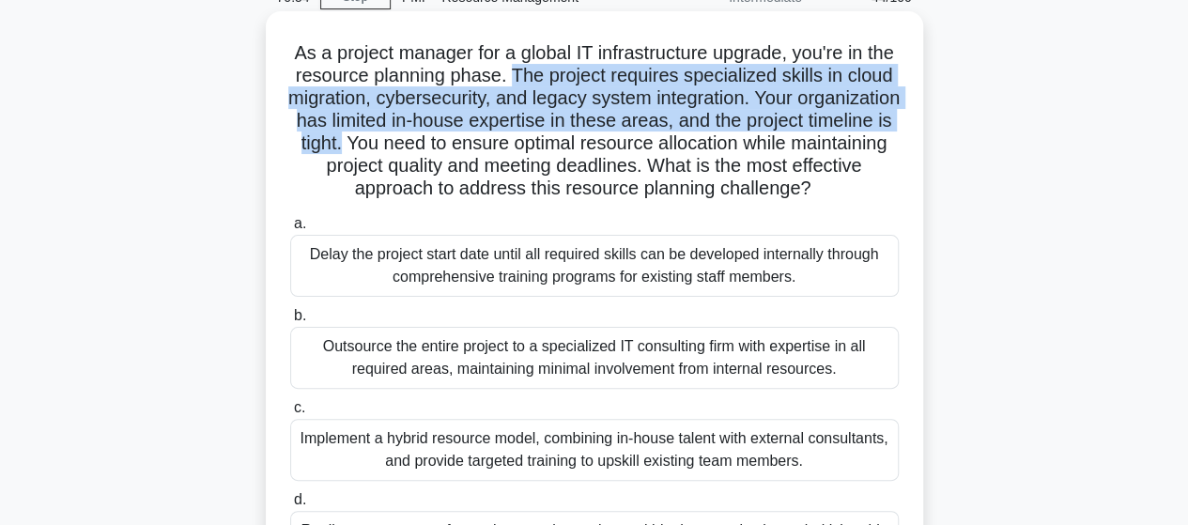
drag, startPoint x: 549, startPoint y: 78, endPoint x: 492, endPoint y: 148, distance: 90.8
click at [492, 148] on h5 "As a project manager for a global IT infrastructure upgrade, you're in the reso…" at bounding box center [594, 121] width 612 height 160
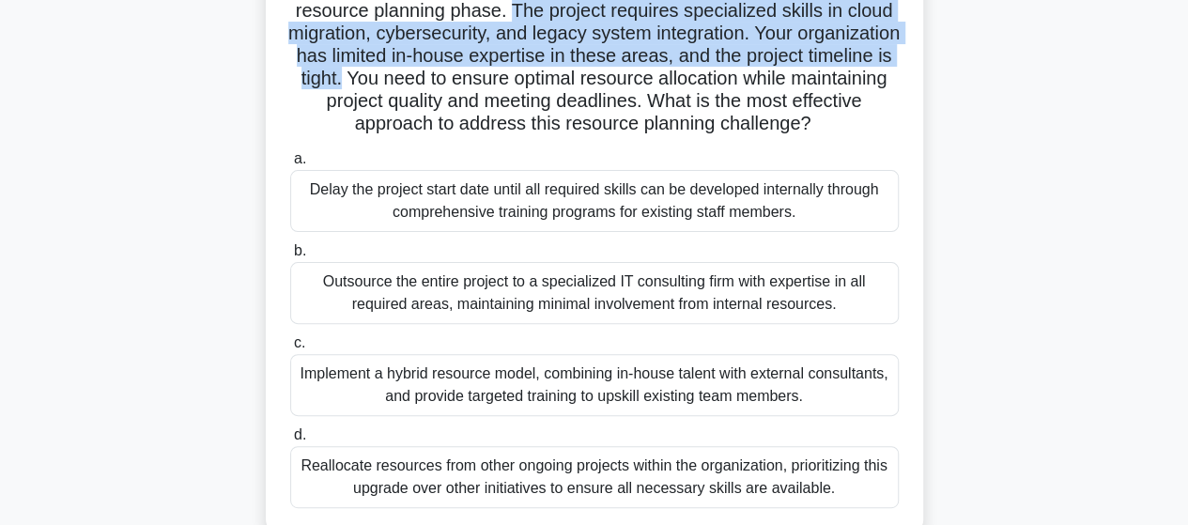
scroll to position [188, 0]
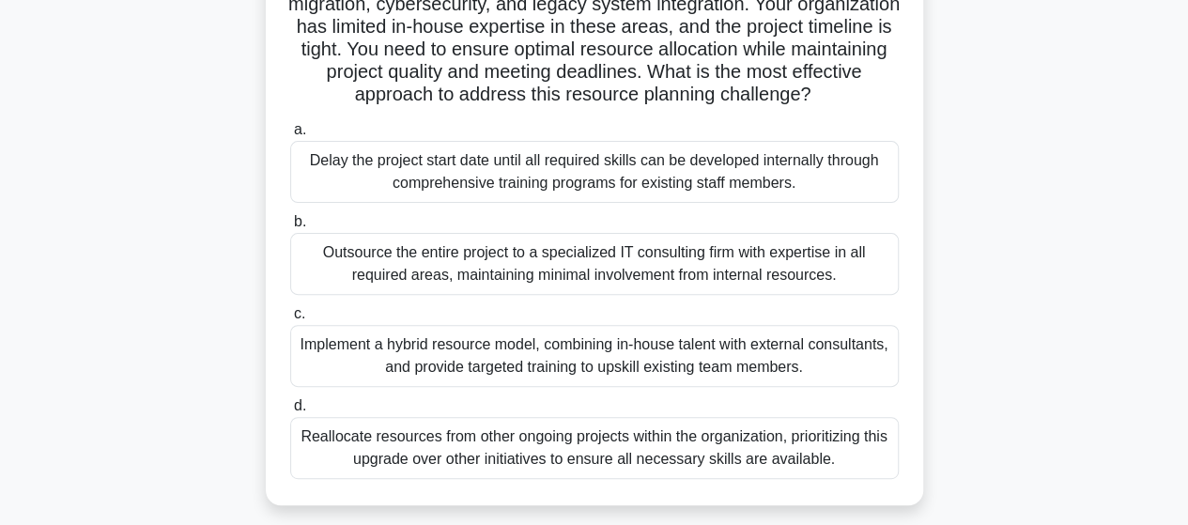
click at [637, 378] on div "Implement a hybrid resource model, combining in-house talent with external cons…" at bounding box center [594, 356] width 608 height 62
click at [290, 320] on input "c. Implement a hybrid resource model, combining in-house talent with external c…" at bounding box center [290, 314] width 0 height 12
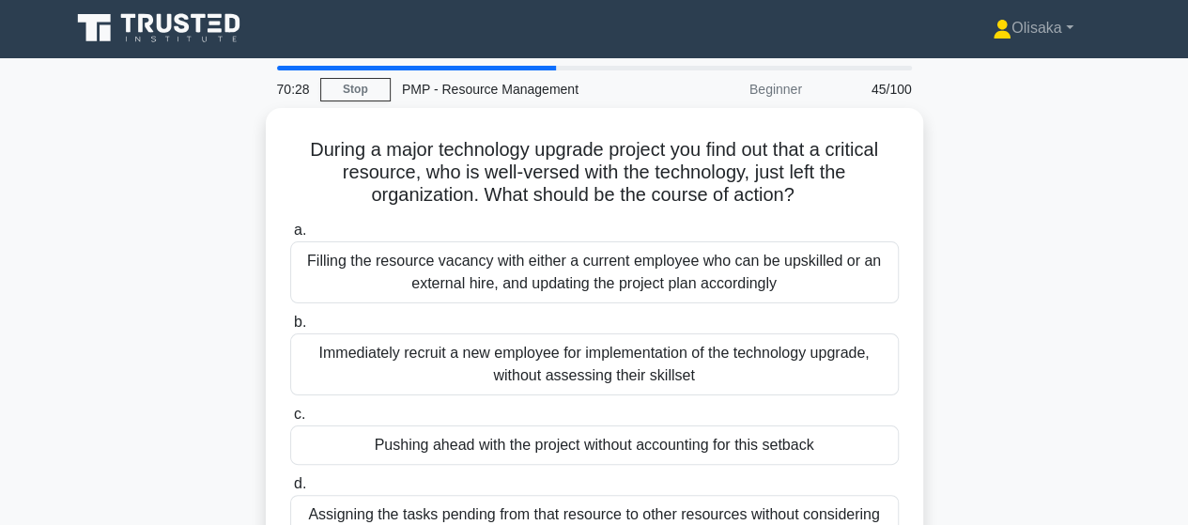
scroll to position [0, 0]
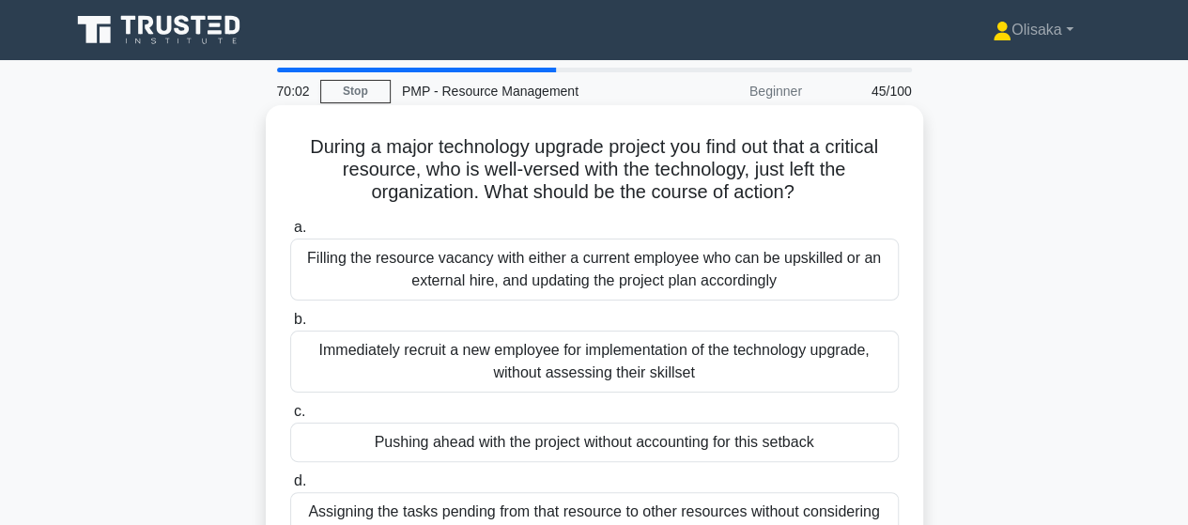
click at [625, 255] on div "Filling the resource vacancy with either a current employee who can be upskille…" at bounding box center [594, 270] width 608 height 62
click at [290, 234] on input "a. Filling the resource vacancy with either a current employee who can be upski…" at bounding box center [290, 228] width 0 height 12
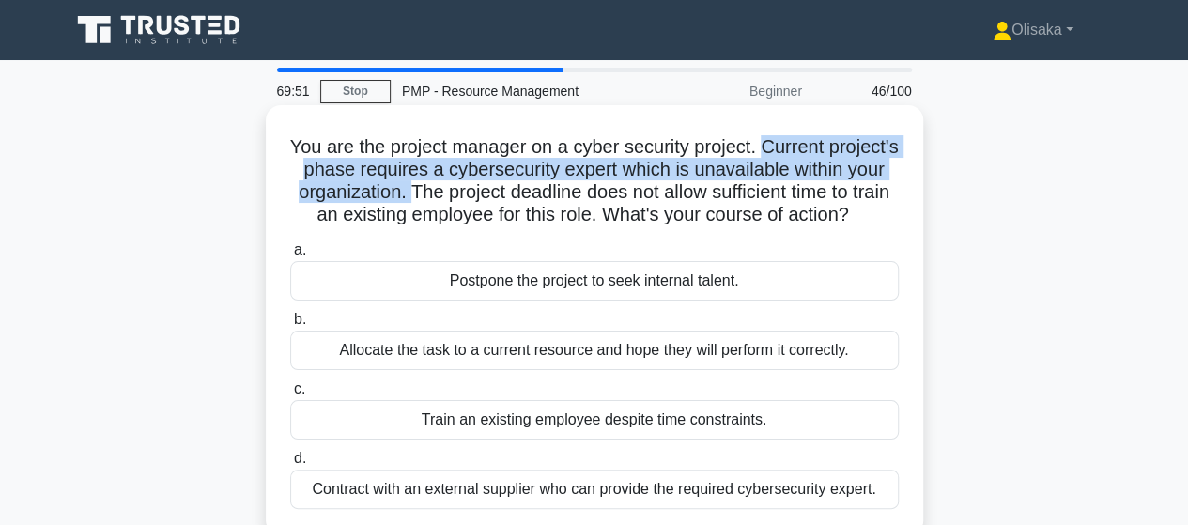
drag, startPoint x: 804, startPoint y: 146, endPoint x: 510, endPoint y: 202, distance: 299.3
click at [510, 202] on h5 "You are the project manager on a cyber security project. Current project's phas…" at bounding box center [594, 181] width 612 height 92
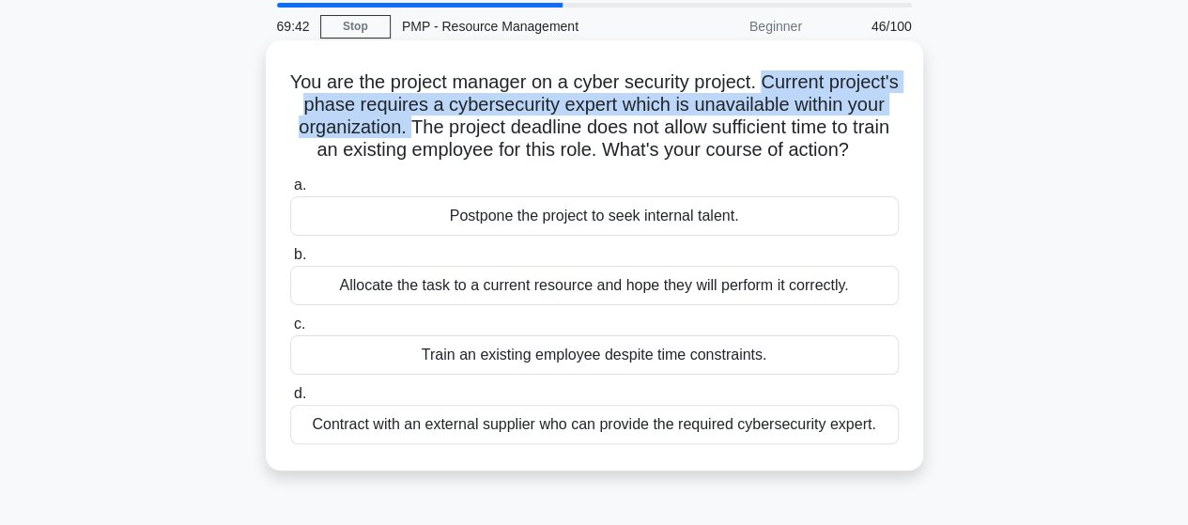
scroll to position [94, 0]
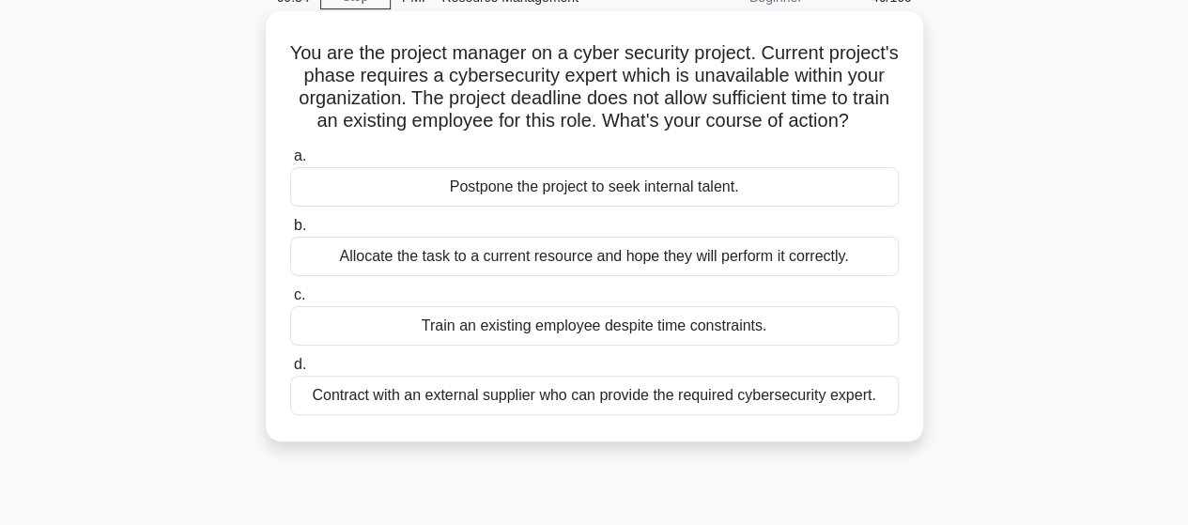
click at [550, 415] on div "Contract with an external supplier who can provide the required cybersecurity e…" at bounding box center [594, 395] width 608 height 39
click at [290, 371] on input "d. Contract with an external supplier who can provide the required cybersecurit…" at bounding box center [290, 365] width 0 height 12
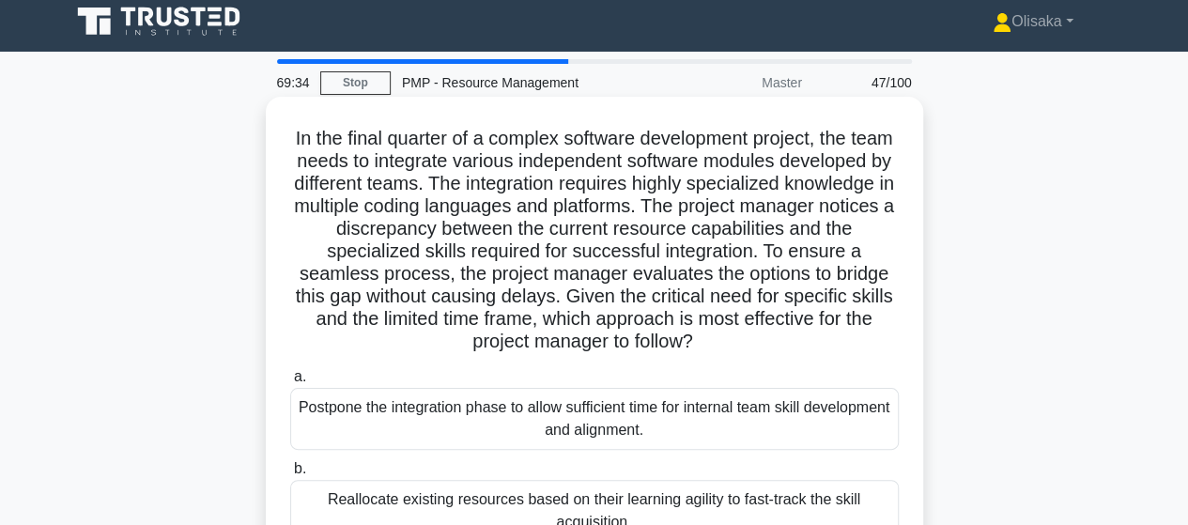
scroll to position [0, 0]
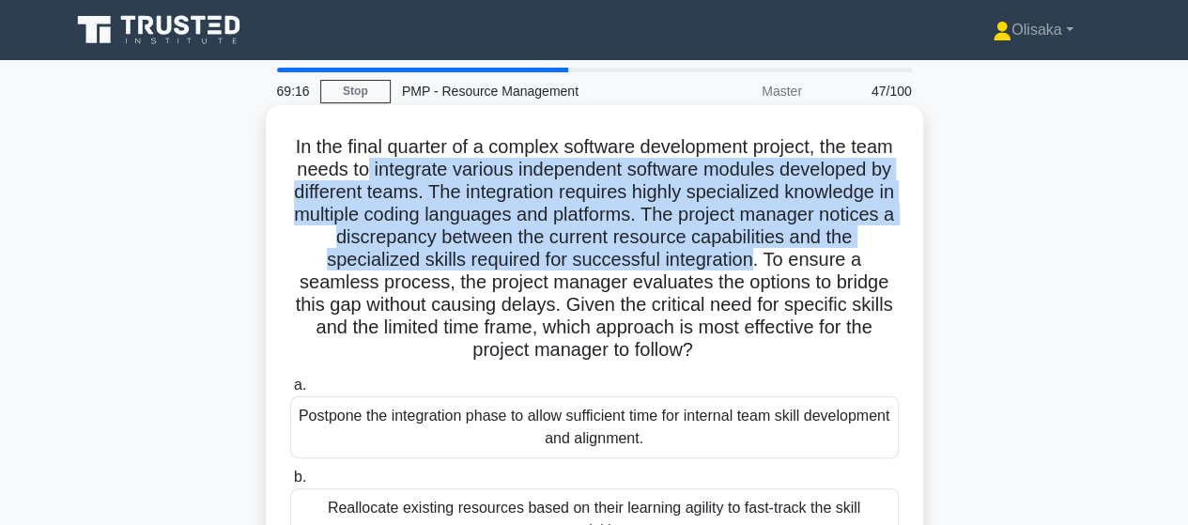
drag, startPoint x: 445, startPoint y: 168, endPoint x: 892, endPoint y: 258, distance: 456.0
click at [892, 258] on h5 "In the final quarter of a complex software development project, the team needs …" at bounding box center [594, 248] width 612 height 227
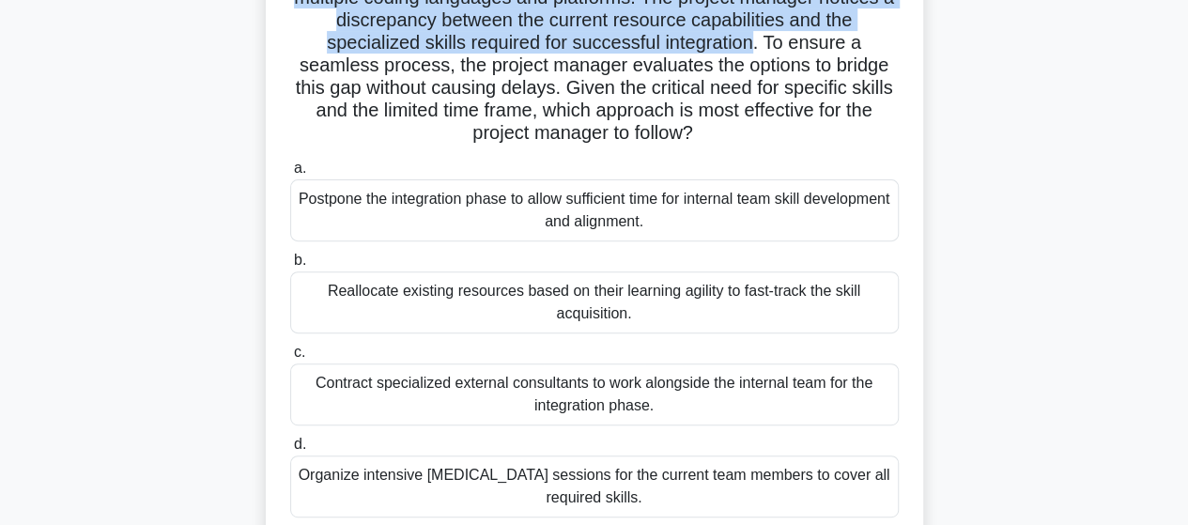
scroll to position [188, 0]
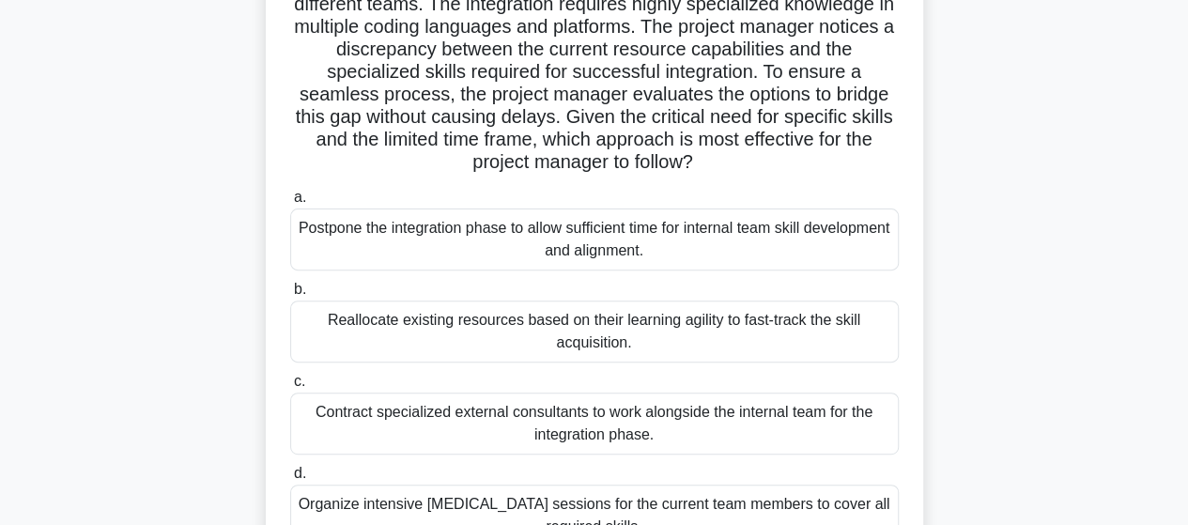
click at [515, 430] on div "Contract specialized external consultants to work alongside the internal team f…" at bounding box center [594, 424] width 608 height 62
click at [290, 388] on input "c. Contract specialized external consultants to work alongside the internal tea…" at bounding box center [290, 382] width 0 height 12
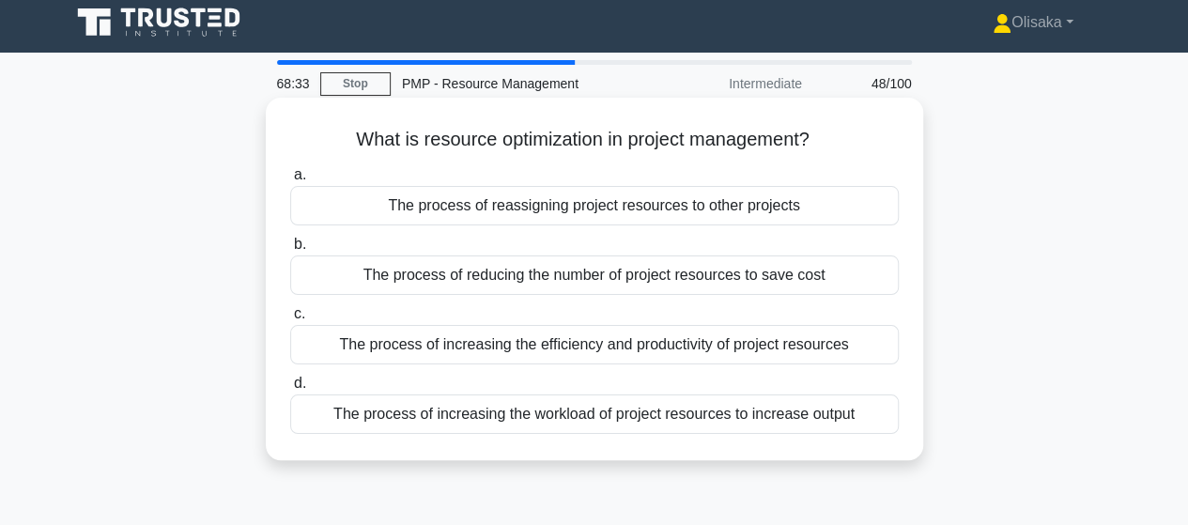
scroll to position [0, 0]
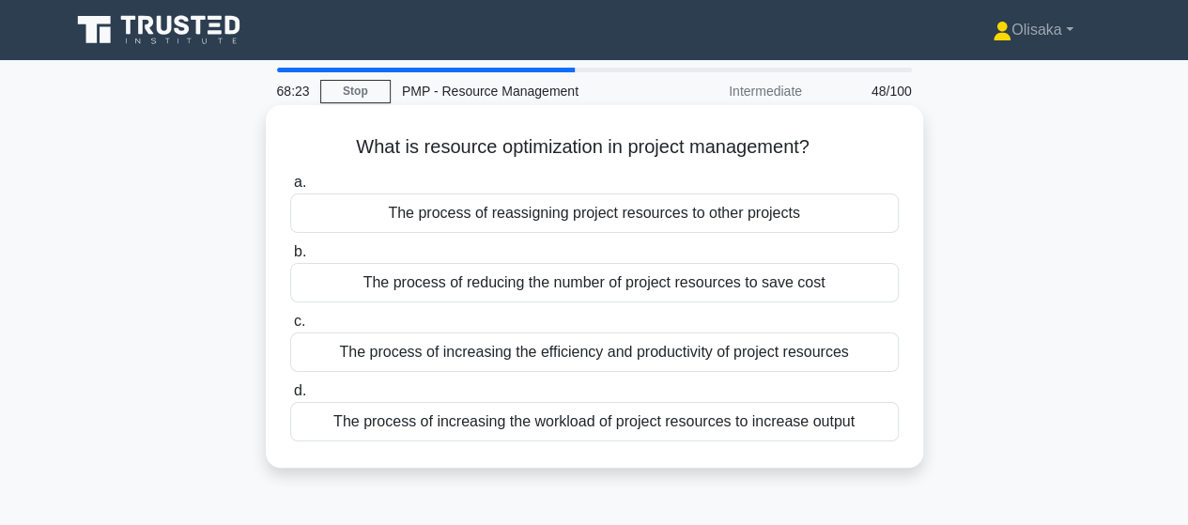
click at [500, 356] on div "The process of increasing the efficiency and productivity of project resources" at bounding box center [594, 351] width 608 height 39
click at [290, 328] on input "c. The process of increasing the efficiency and productivity of project resourc…" at bounding box center [290, 322] width 0 height 12
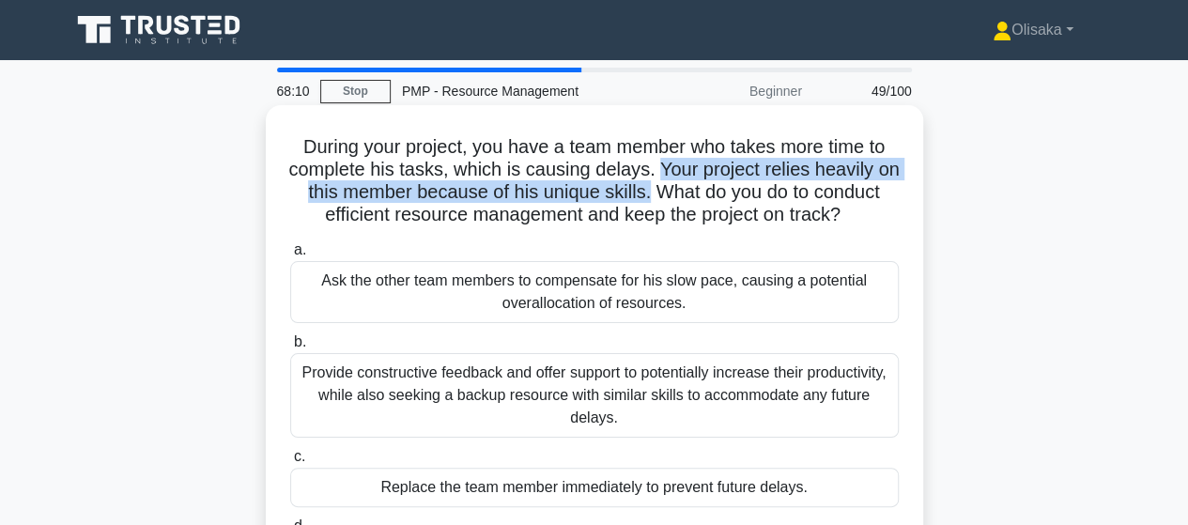
drag, startPoint x: 674, startPoint y: 166, endPoint x: 697, endPoint y: 195, distance: 36.8
click at [697, 195] on h5 "During your project, you have a team member who takes more time to complete his…" at bounding box center [594, 181] width 612 height 92
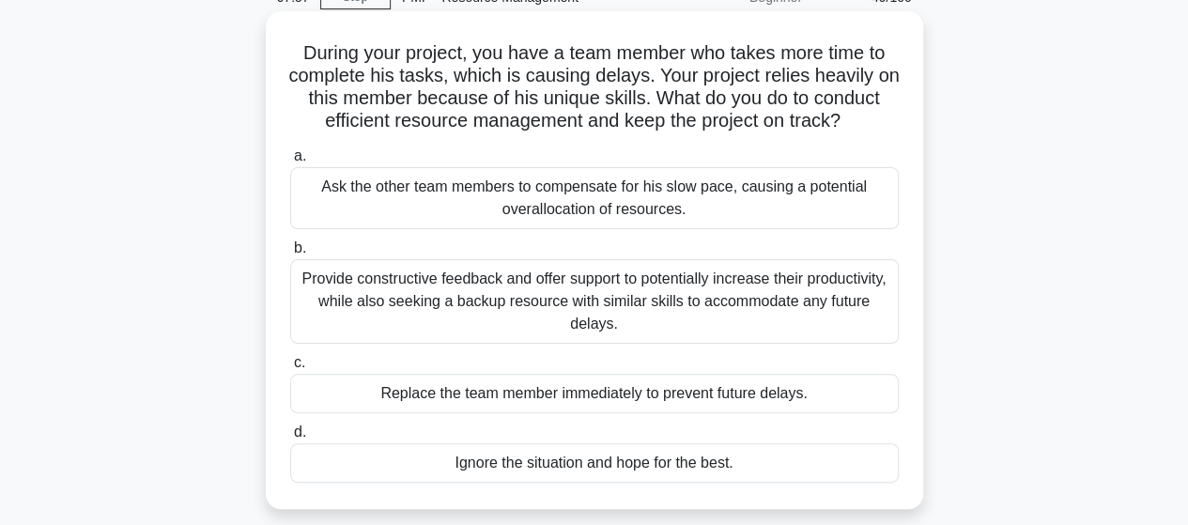
click at [652, 331] on div "Provide constructive feedback and offer support to potentially increase their p…" at bounding box center [594, 301] width 608 height 85
click at [290, 254] on input "b. Provide constructive feedback and offer support to potentially increase thei…" at bounding box center [290, 248] width 0 height 12
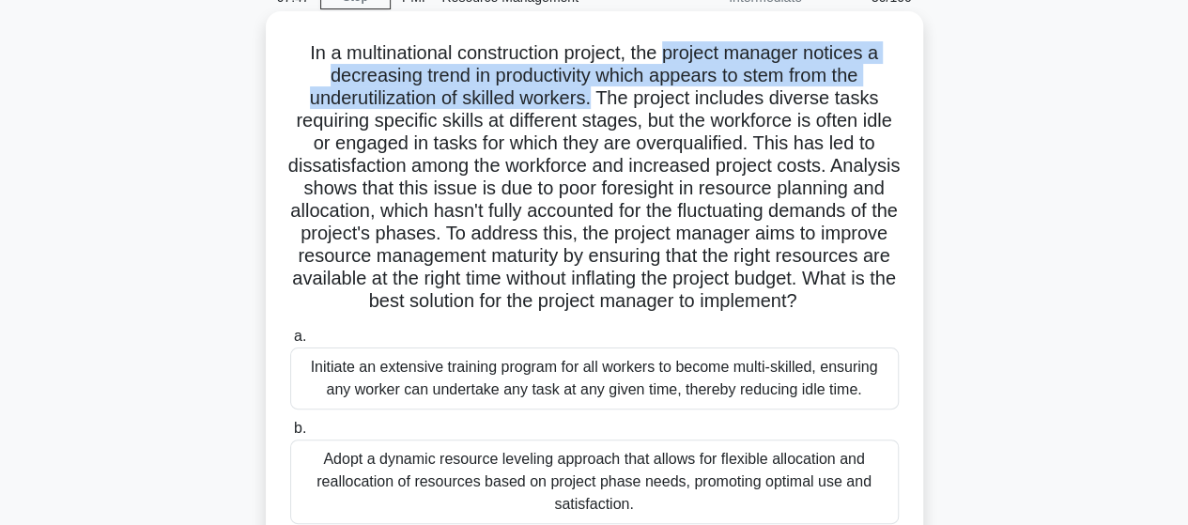
drag, startPoint x: 671, startPoint y: 54, endPoint x: 594, endPoint y: 103, distance: 91.7
click at [594, 103] on h5 "In a multinational construction project, the project manager notices a decreasi…" at bounding box center [594, 177] width 612 height 272
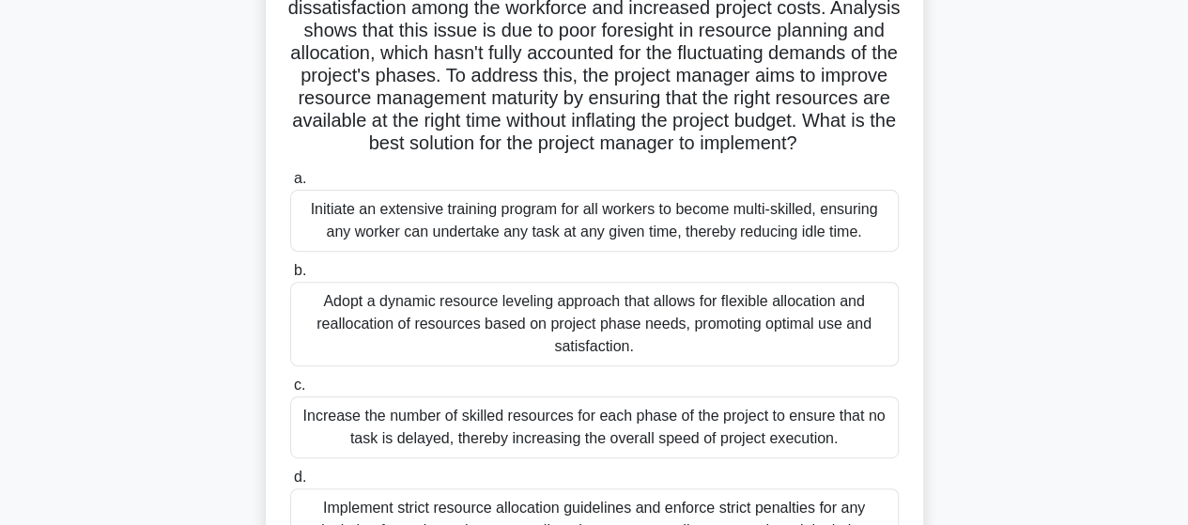
scroll to position [282, 0]
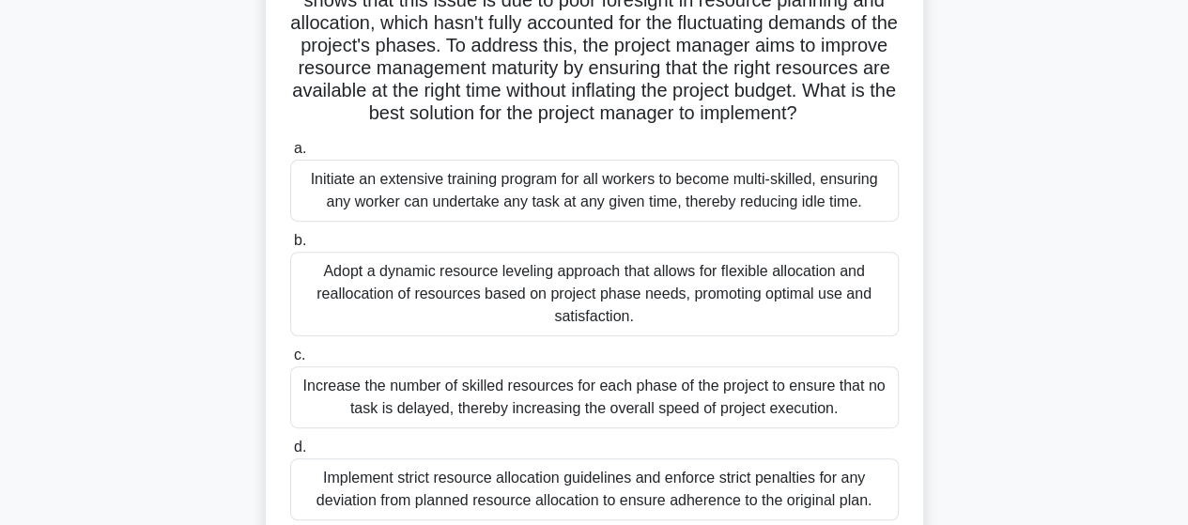
click at [470, 313] on div "Adopt a dynamic resource leveling approach that allows for flexible allocation …" at bounding box center [594, 294] width 608 height 85
click at [290, 247] on input "b. Adopt a dynamic resource leveling approach that allows for flexible allocati…" at bounding box center [290, 241] width 0 height 12
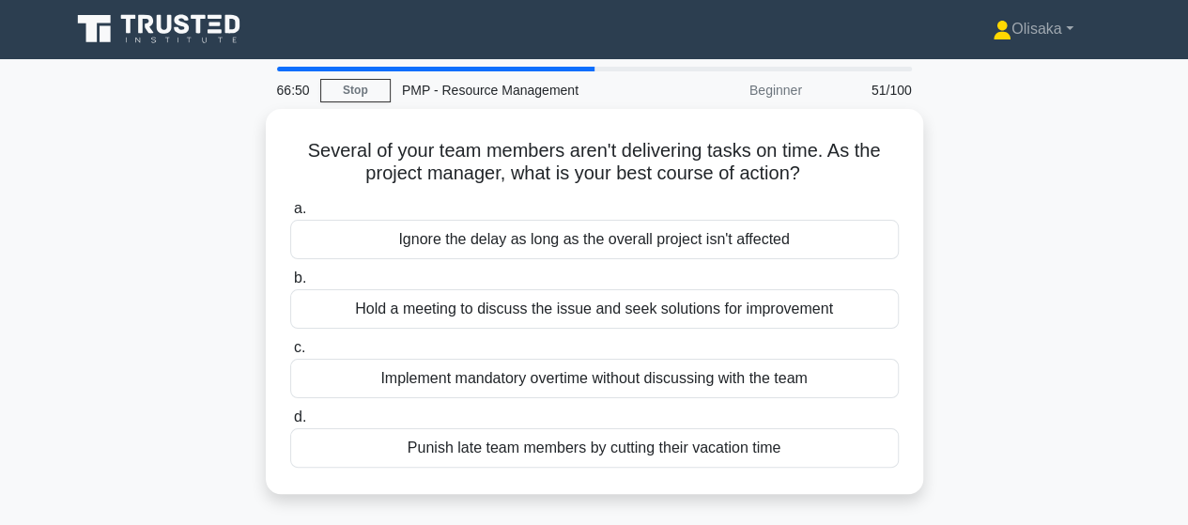
scroll to position [0, 0]
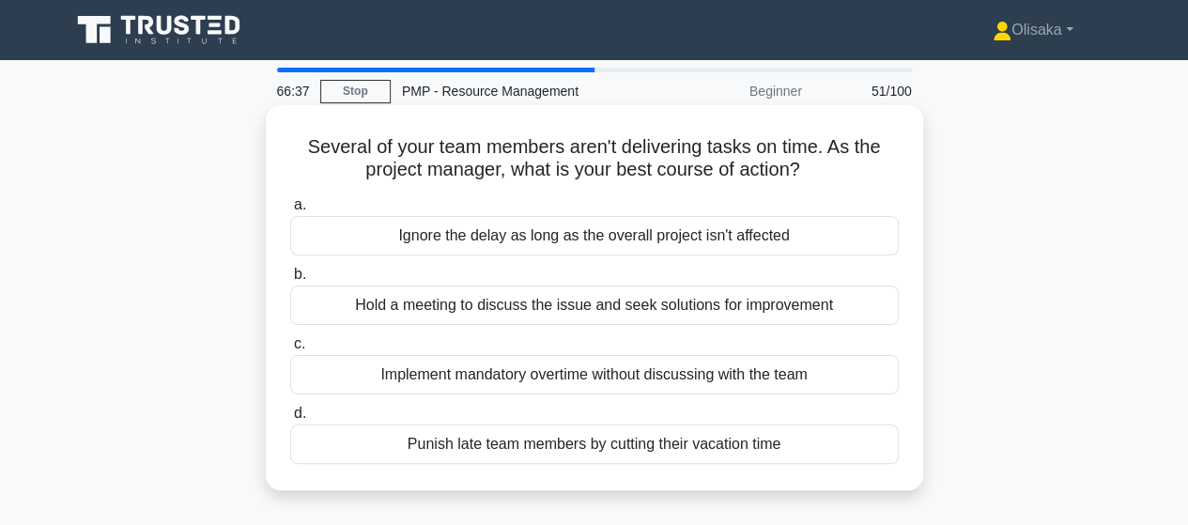
click at [569, 312] on div "Hold a meeting to discuss the issue and seek solutions for improvement" at bounding box center [594, 304] width 608 height 39
click at [290, 281] on input "b. Hold a meeting to discuss the issue and seek solutions for improvement" at bounding box center [290, 275] width 0 height 12
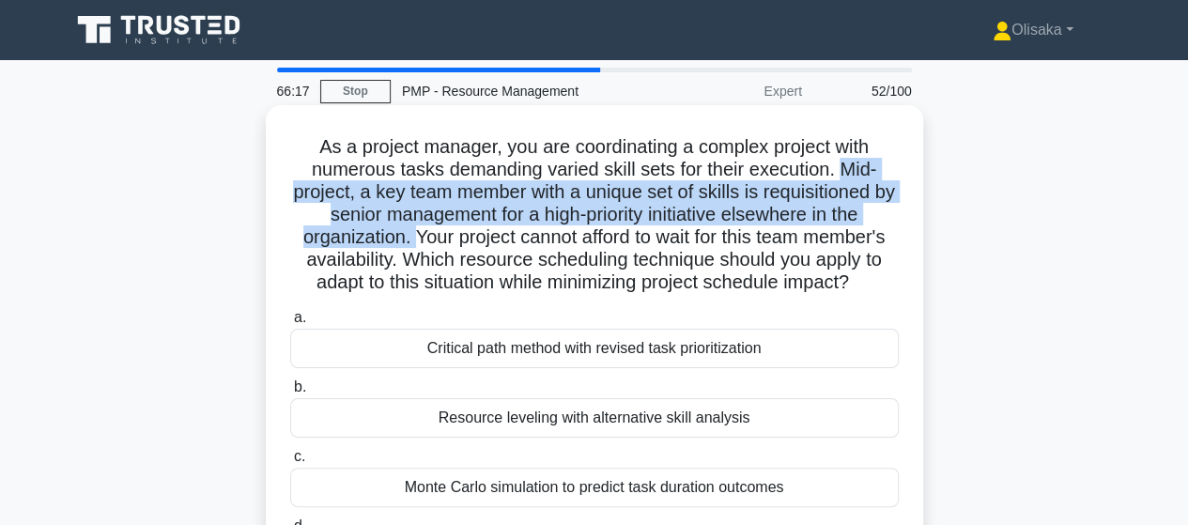
drag, startPoint x: 843, startPoint y: 171, endPoint x: 406, endPoint y: 243, distance: 443.5
click at [406, 243] on h5 "As a project manager, you are coordinating a complex project with numerous task…" at bounding box center [594, 215] width 612 height 160
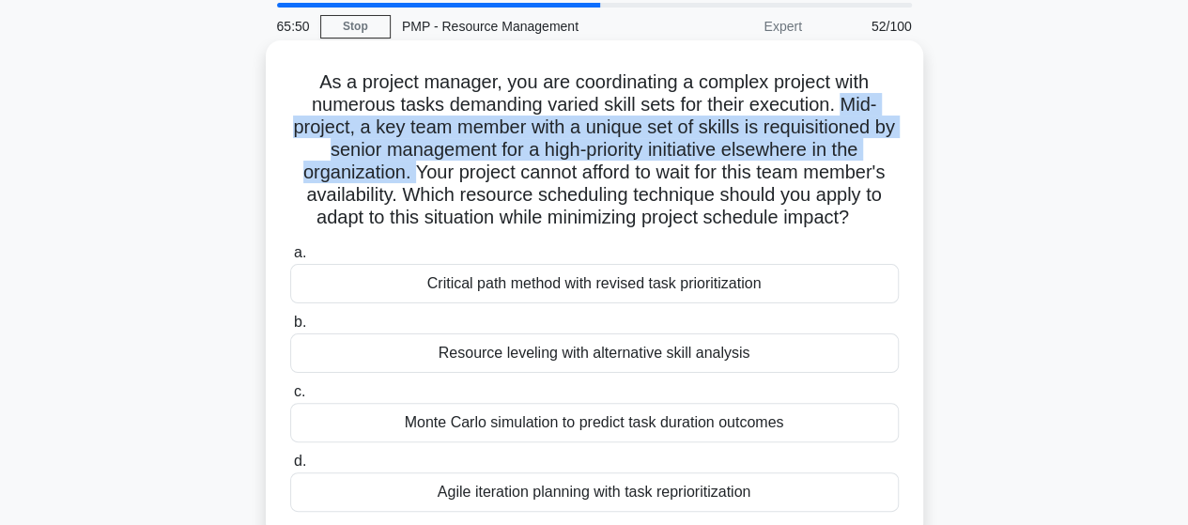
scroll to position [94, 0]
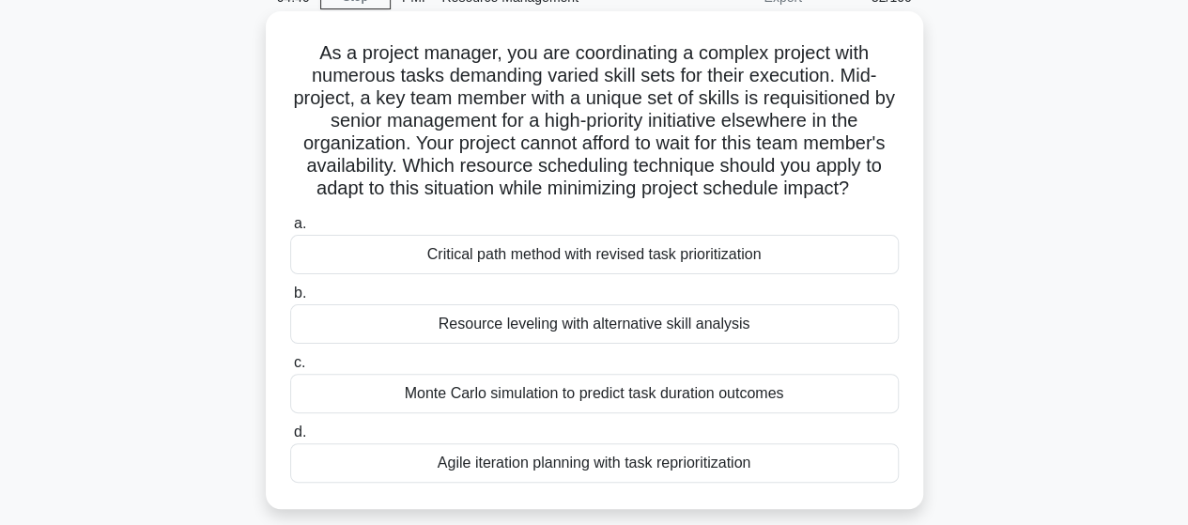
click at [566, 469] on div "Agile iteration planning with task reprioritization" at bounding box center [594, 462] width 608 height 39
click at [290, 439] on input "d. Agile iteration planning with task reprioritization" at bounding box center [290, 432] width 0 height 12
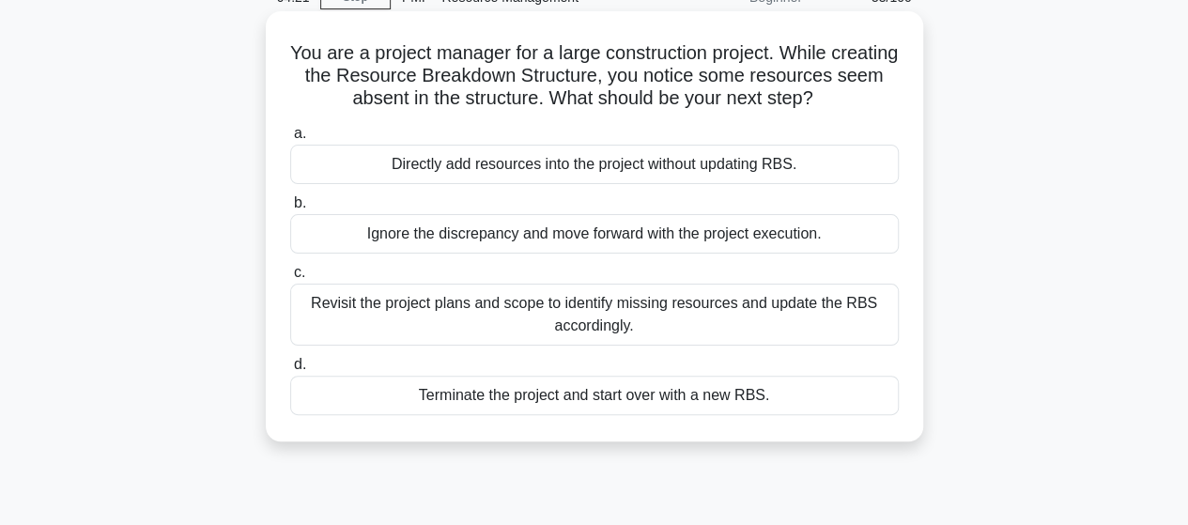
click at [552, 307] on div "Revisit the project plans and scope to identify missing resources and update th…" at bounding box center [594, 315] width 608 height 62
click at [290, 279] on input "c. Revisit the project plans and scope to identify missing resources and update…" at bounding box center [290, 273] width 0 height 12
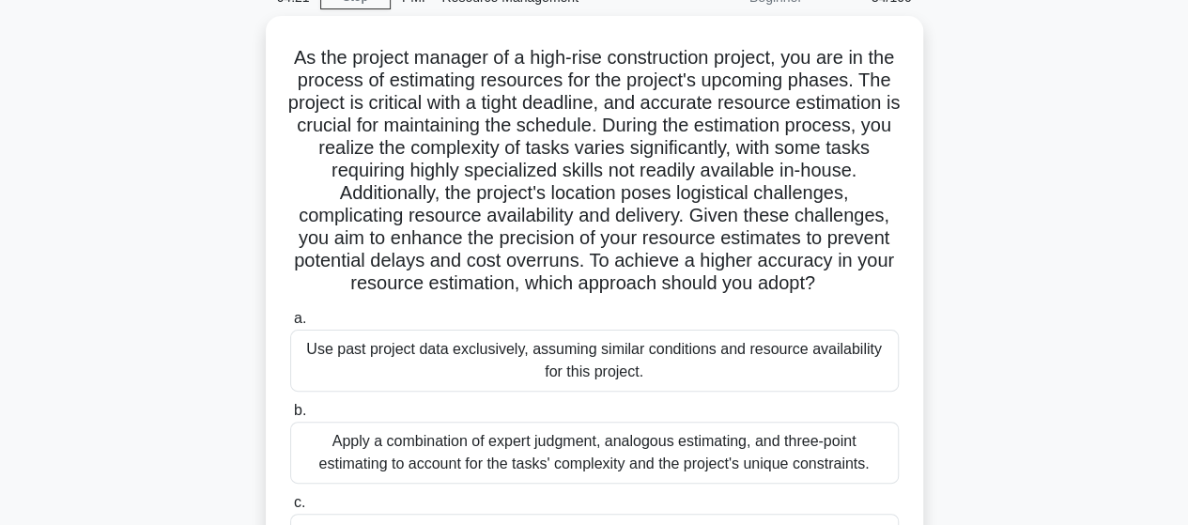
scroll to position [0, 0]
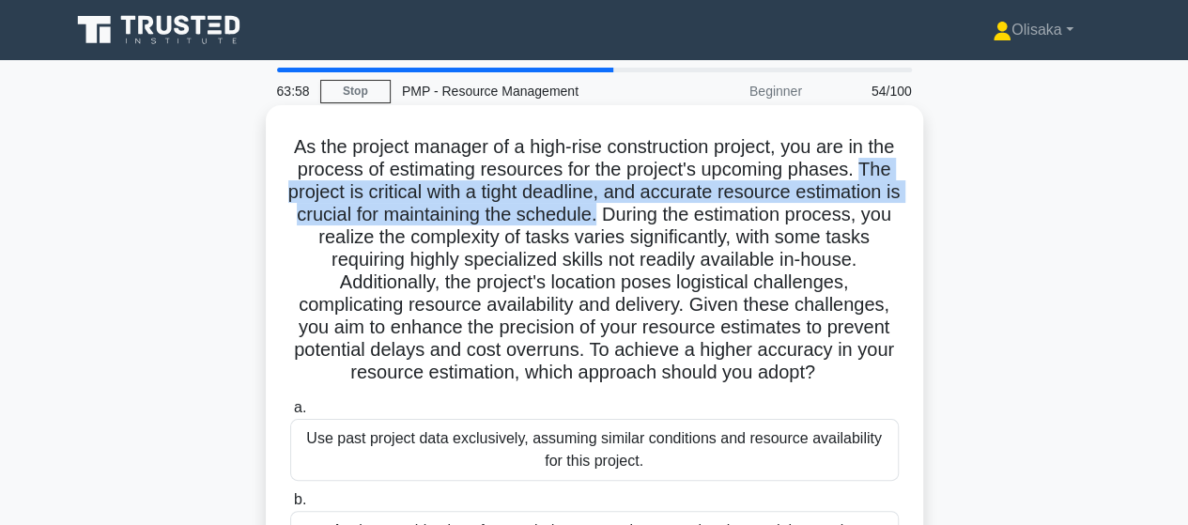
drag, startPoint x: 316, startPoint y: 191, endPoint x: 759, endPoint y: 223, distance: 443.4
click at [759, 223] on h5 "As the project manager of a high-rise construction project, you are in the proc…" at bounding box center [594, 260] width 612 height 250
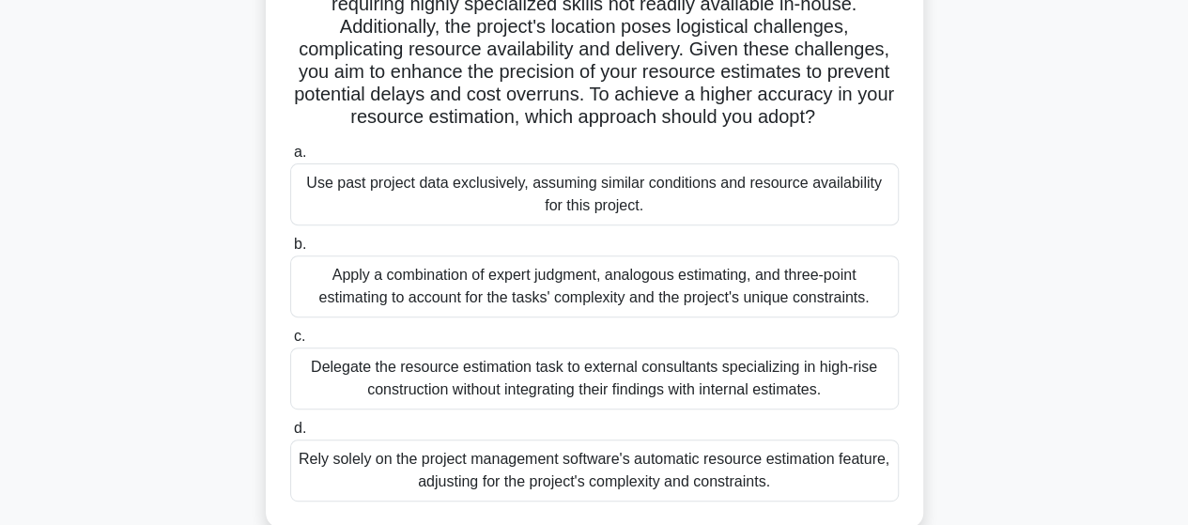
scroll to position [282, 0]
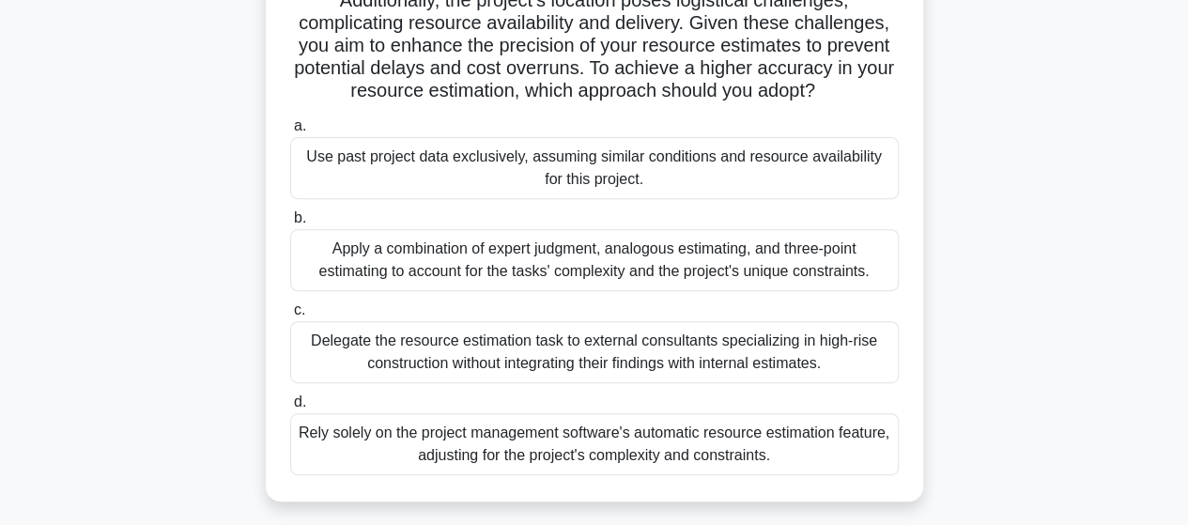
click at [586, 286] on div "Apply a combination of expert judgment, analogous estimating, and three-point e…" at bounding box center [594, 260] width 608 height 62
click at [290, 224] on input "b. Apply a combination of expert judgment, analogous estimating, and three-poin…" at bounding box center [290, 218] width 0 height 12
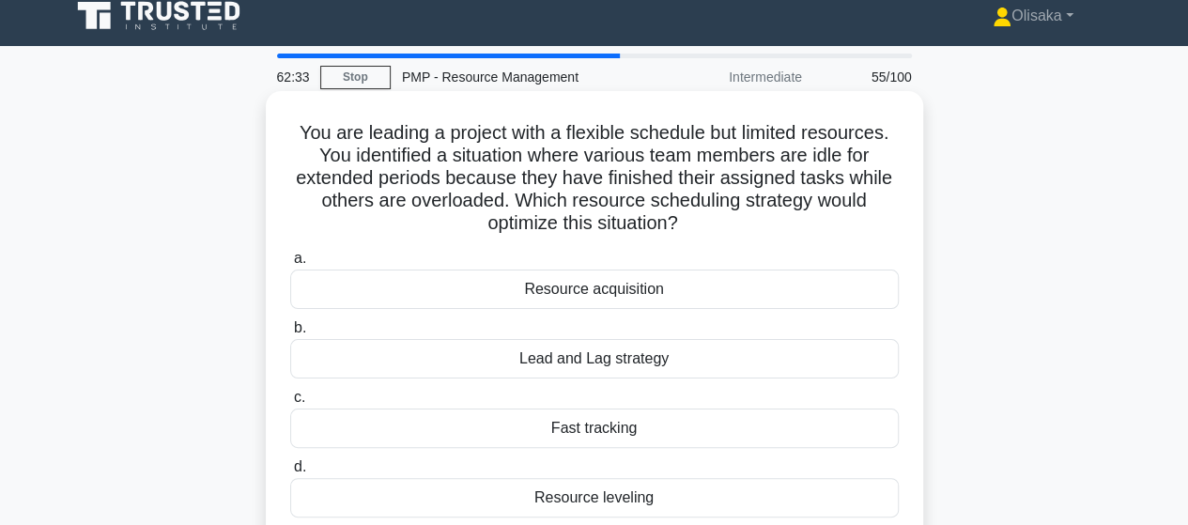
scroll to position [0, 0]
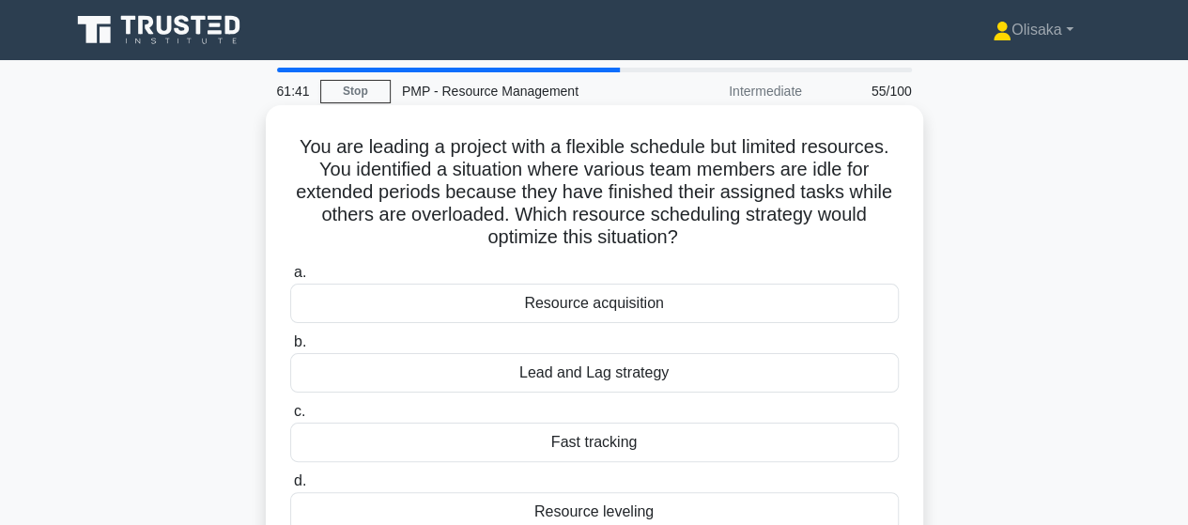
click at [584, 508] on div "Resource leveling" at bounding box center [594, 511] width 608 height 39
click at [290, 487] on input "d. Resource leveling" at bounding box center [290, 481] width 0 height 12
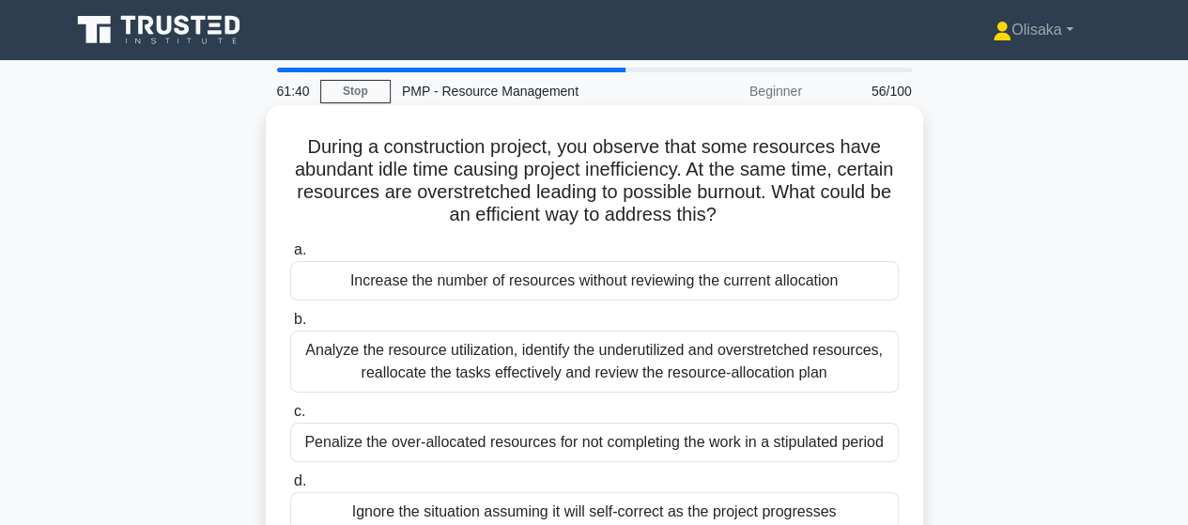
scroll to position [94, 0]
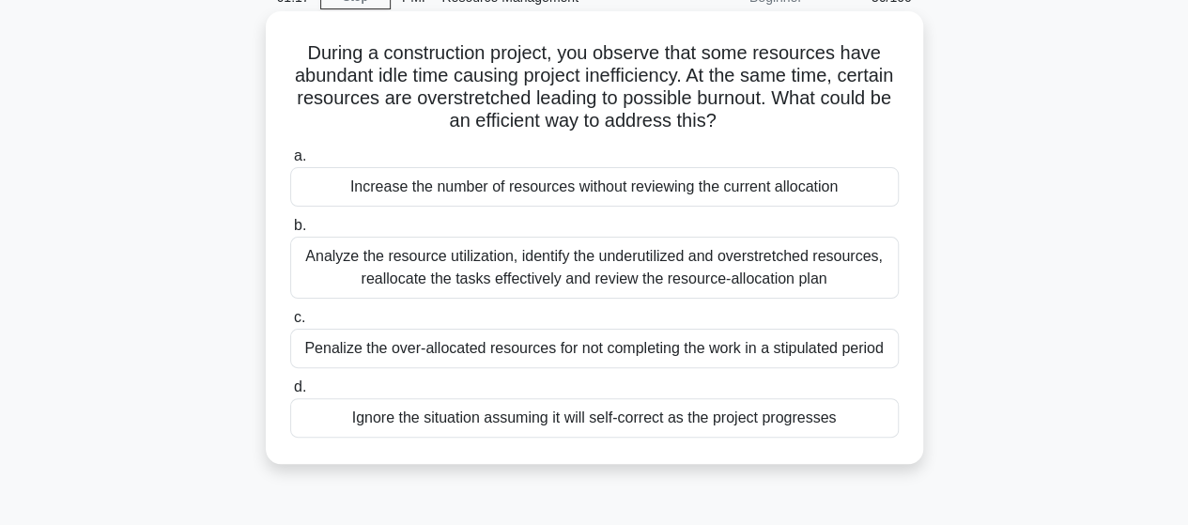
click at [584, 263] on div "Analyze the resource utilization, identify the underutilized and overstretched …" at bounding box center [594, 268] width 608 height 62
click at [290, 232] on input "b. Analyze the resource utilization, identify the underutilized and overstretch…" at bounding box center [290, 226] width 0 height 12
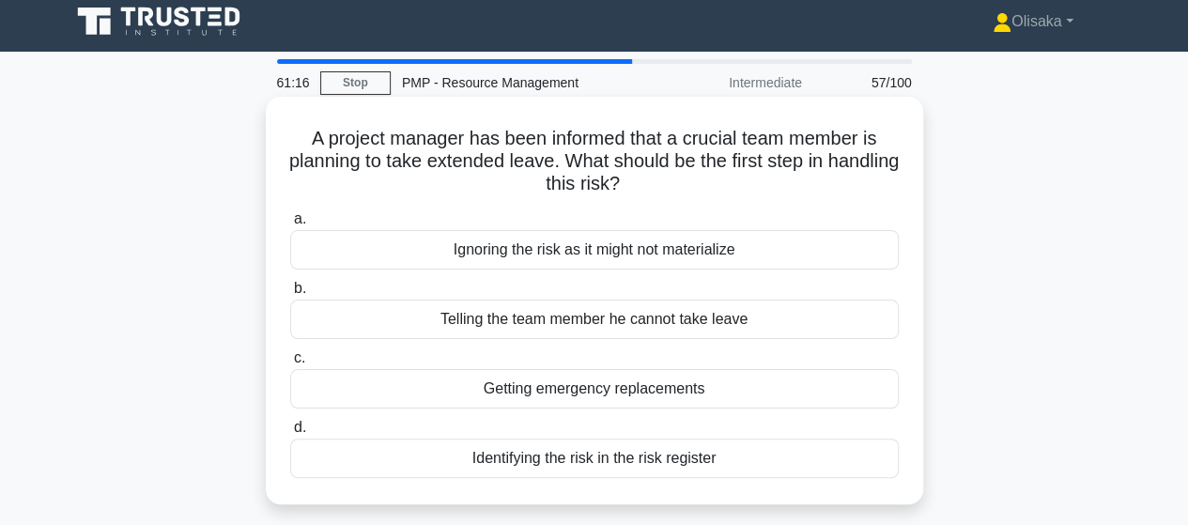
scroll to position [0, 0]
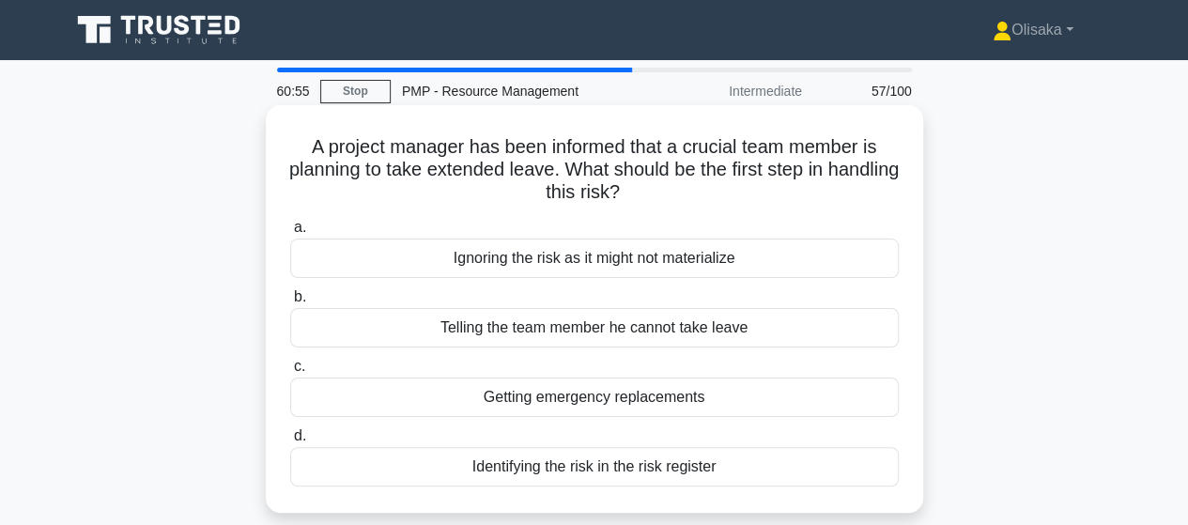
click at [545, 470] on div "Identifying the risk in the risk register" at bounding box center [594, 466] width 608 height 39
click at [290, 442] on input "d. Identifying the risk in the risk register" at bounding box center [290, 436] width 0 height 12
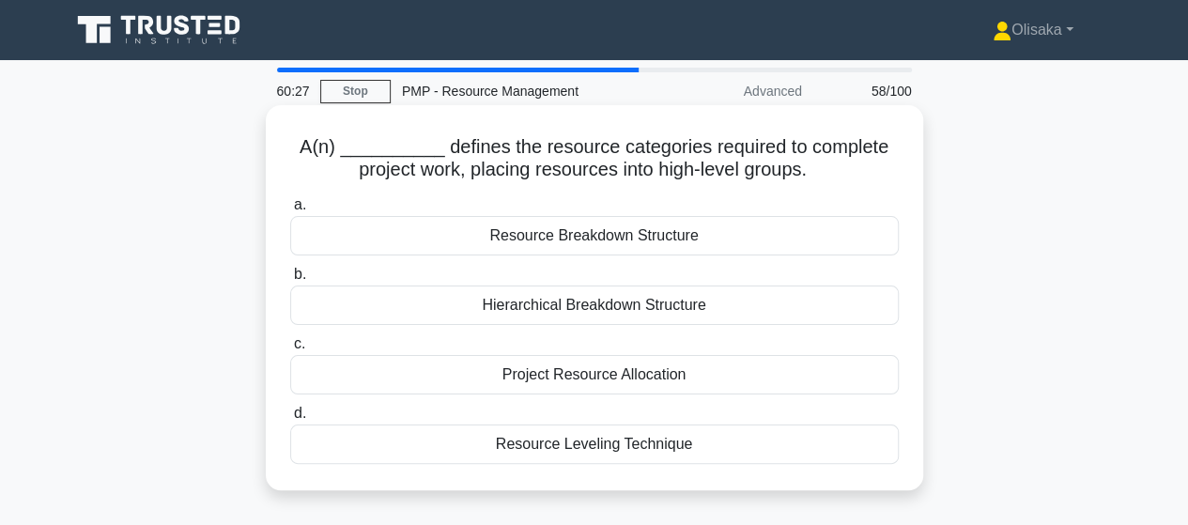
click at [563, 244] on div "Resource Breakdown Structure" at bounding box center [594, 235] width 608 height 39
click at [290, 211] on input "a. Resource Breakdown Structure" at bounding box center [290, 205] width 0 height 12
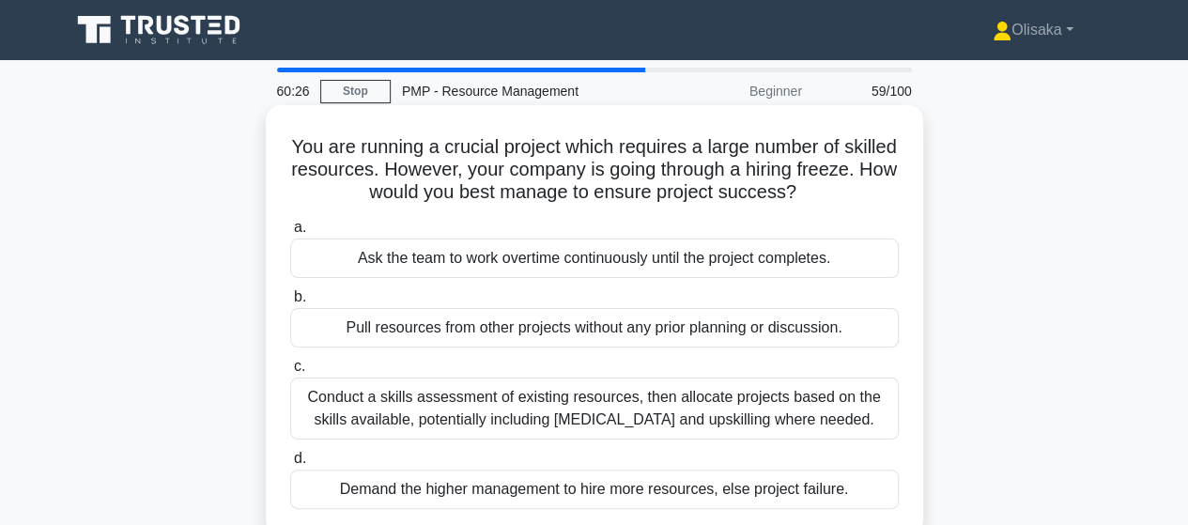
scroll to position [94, 0]
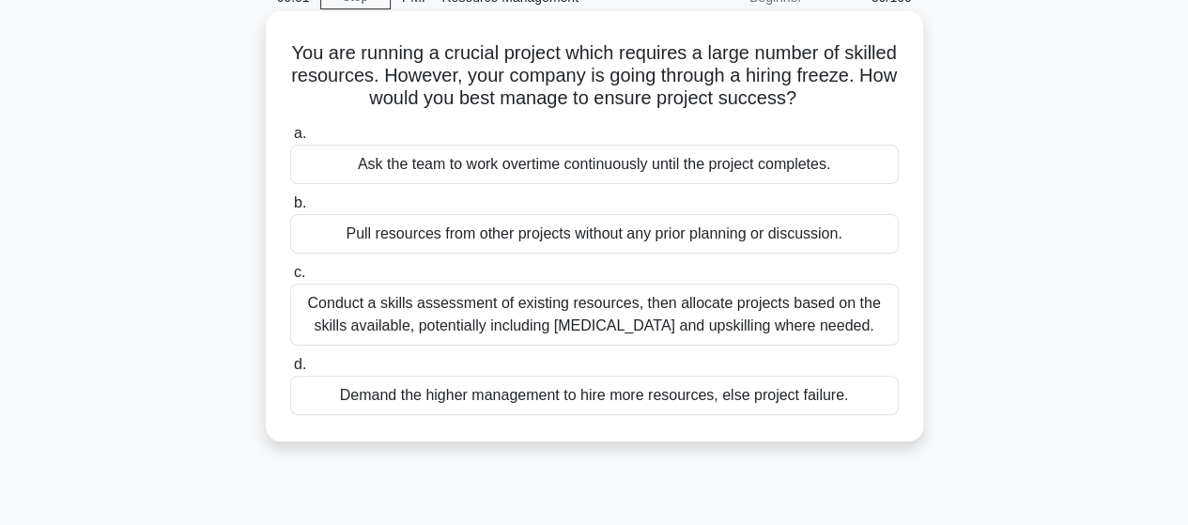
click at [646, 322] on div "Conduct a skills assessment of existing resources, then allocate projects based…" at bounding box center [594, 315] width 608 height 62
click at [290, 279] on input "c. Conduct a skills assessment of existing resources, then allocate projects ba…" at bounding box center [290, 273] width 0 height 12
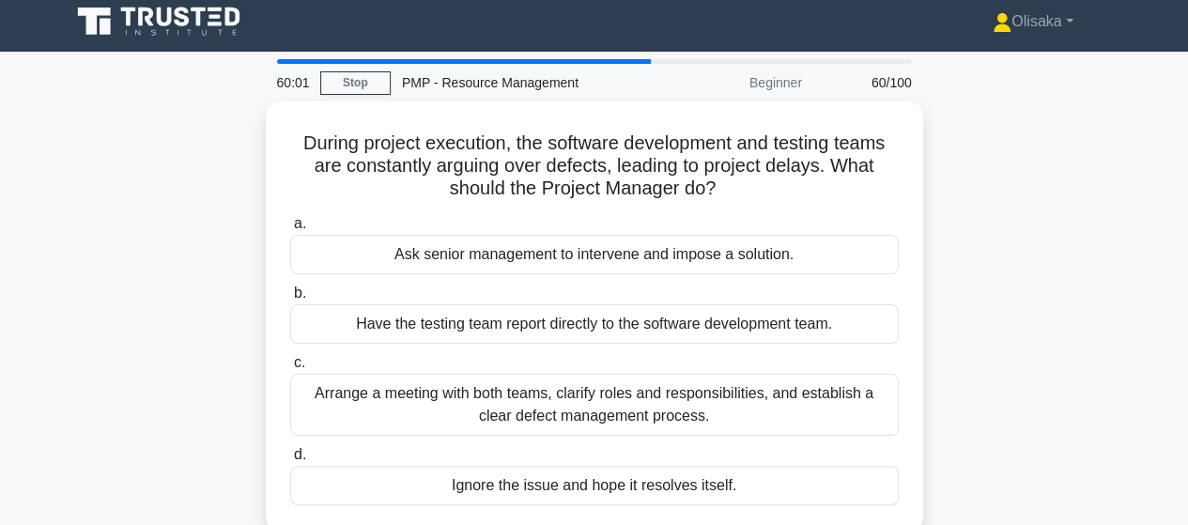
scroll to position [0, 0]
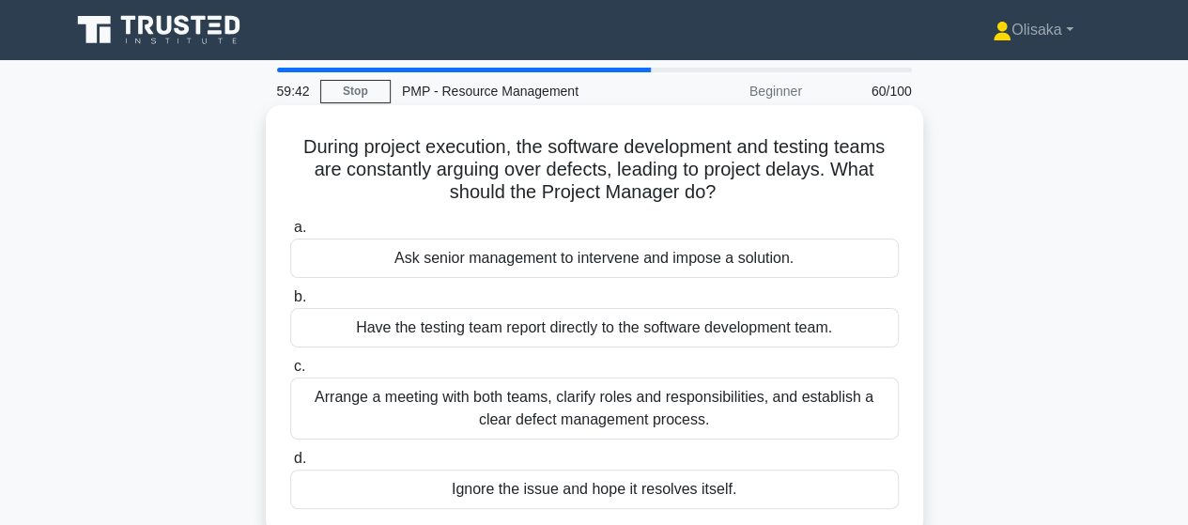
click at [570, 417] on div "Arrange a meeting with both teams, clarify roles and responsibilities, and esta…" at bounding box center [594, 408] width 608 height 62
click at [290, 373] on input "c. Arrange a meeting with both teams, clarify roles and responsibilities, and e…" at bounding box center [290, 367] width 0 height 12
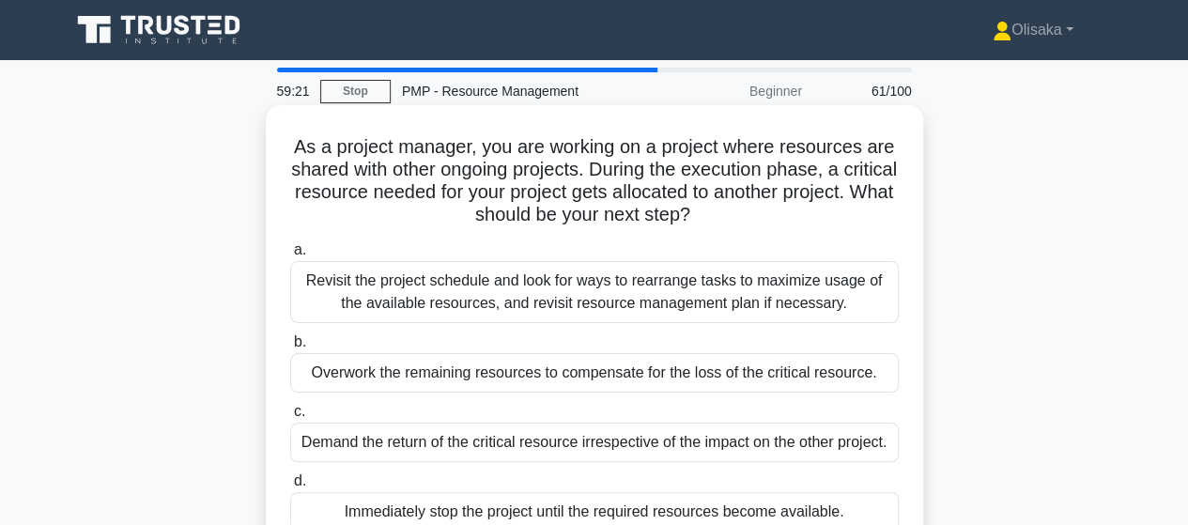
click at [663, 296] on div "Revisit the project schedule and look for ways to rearrange tasks to maximize u…" at bounding box center [594, 292] width 608 height 62
click at [290, 256] on input "a. Revisit the project schedule and look for ways to rearrange tasks to maximiz…" at bounding box center [290, 250] width 0 height 12
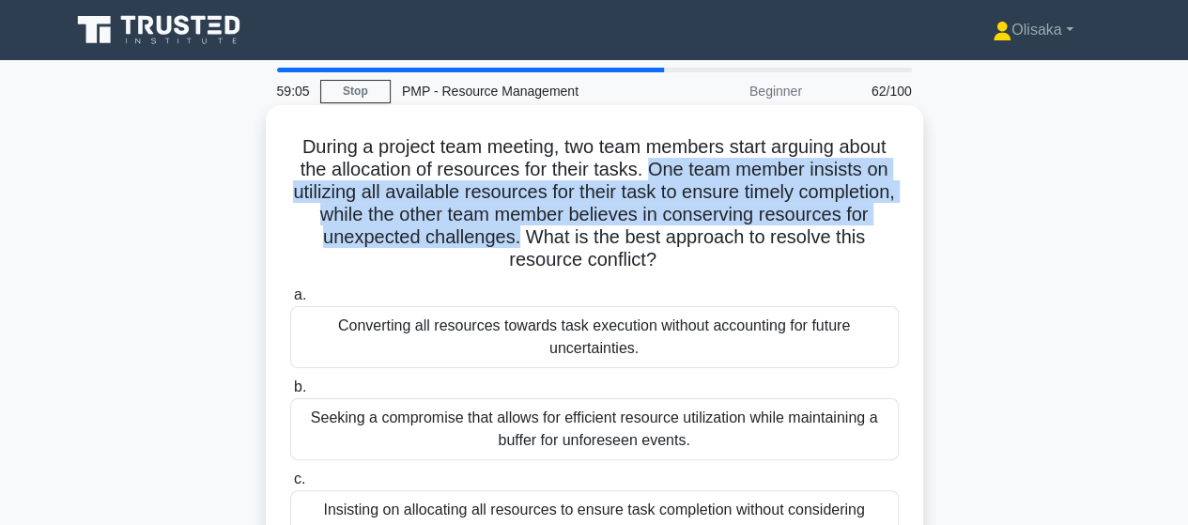
drag, startPoint x: 650, startPoint y: 169, endPoint x: 624, endPoint y: 236, distance: 71.3
click at [624, 236] on h5 "During a project team meeting, two team members start arguing about the allocat…" at bounding box center [594, 203] width 612 height 137
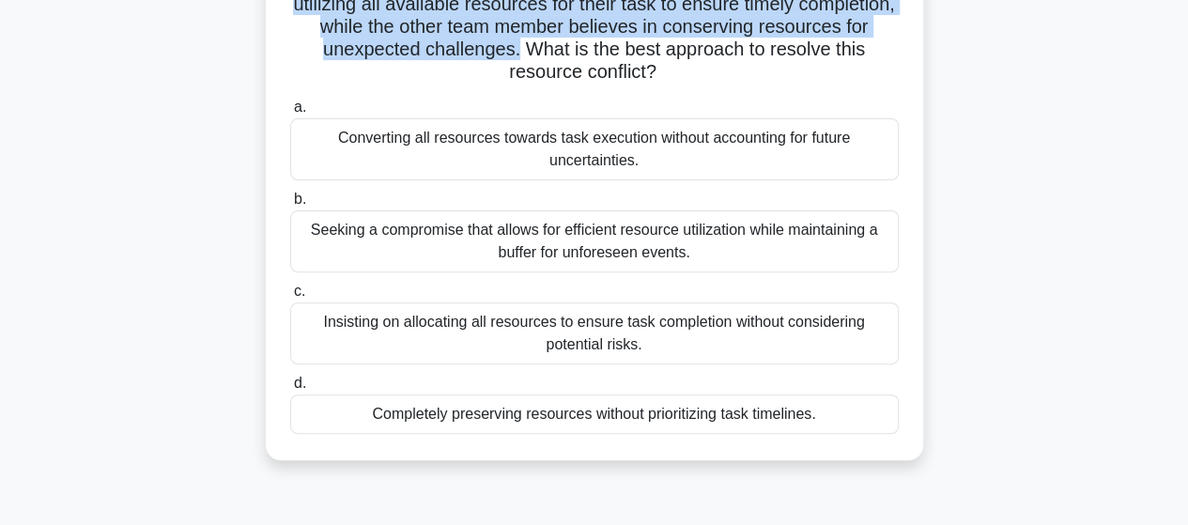
scroll to position [94, 0]
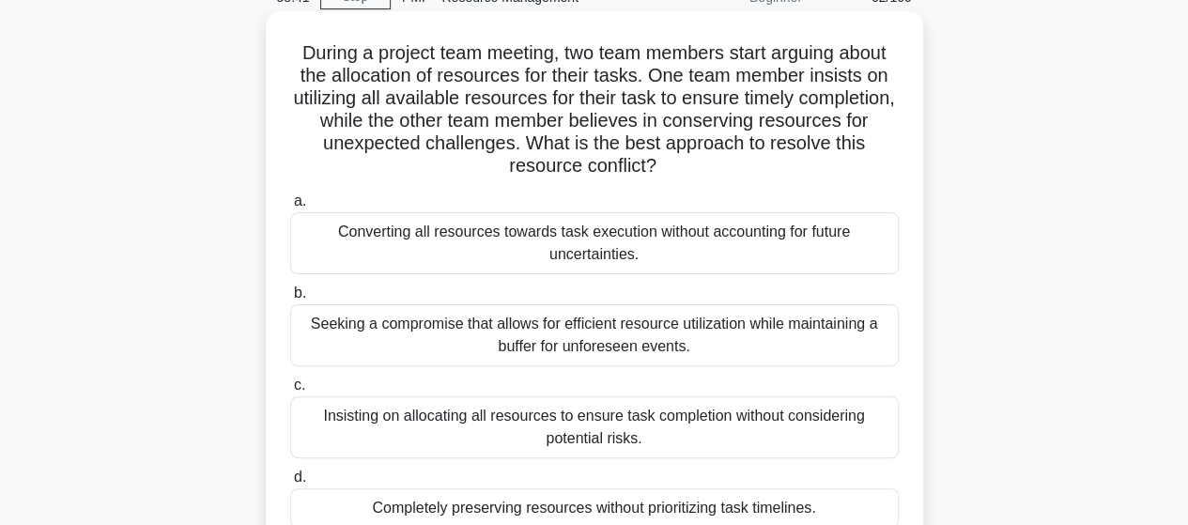
click at [637, 347] on div "Seeking a compromise that allows for efficient resource utilization while maint…" at bounding box center [594, 335] width 608 height 62
click at [290, 300] on input "b. Seeking a compromise that allows for efficient resource utilization while ma…" at bounding box center [290, 293] width 0 height 12
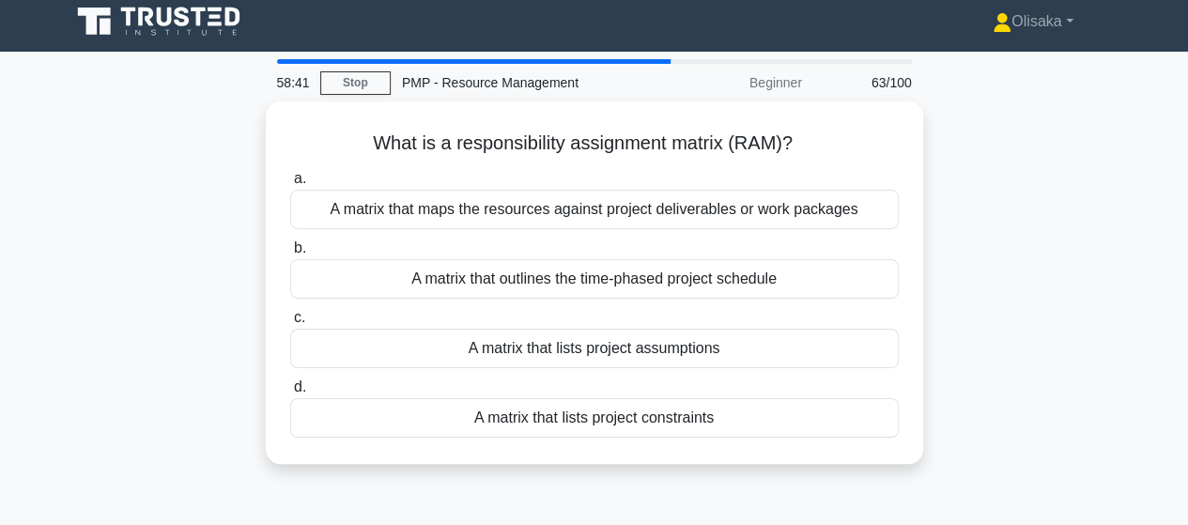
scroll to position [0, 0]
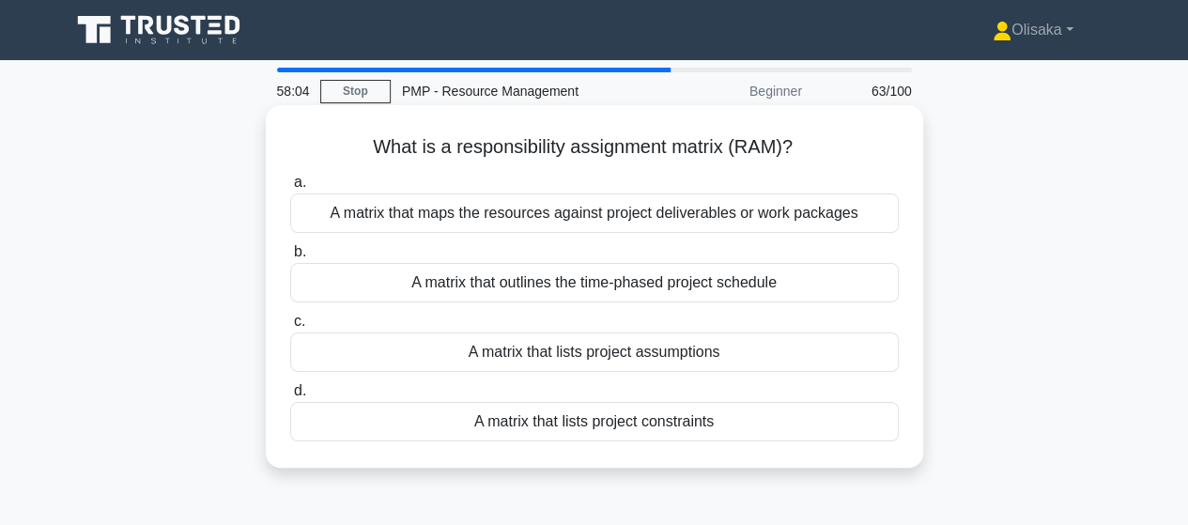
click at [627, 214] on div "A matrix that maps the resources against project deliverables or work packages" at bounding box center [594, 212] width 608 height 39
click at [290, 189] on input "a. A matrix that maps the resources against project deliverables or work packag…" at bounding box center [290, 183] width 0 height 12
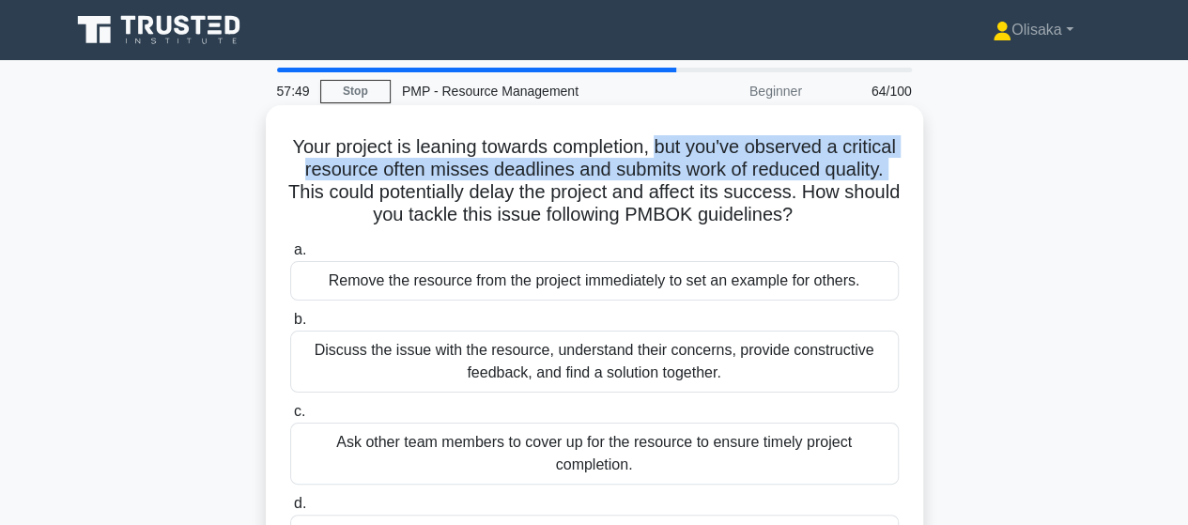
drag, startPoint x: 684, startPoint y: 148, endPoint x: 365, endPoint y: 192, distance: 321.2
click at [365, 192] on h5 "Your project is leaning towards completion, but you've observed a critical reso…" at bounding box center [594, 181] width 612 height 92
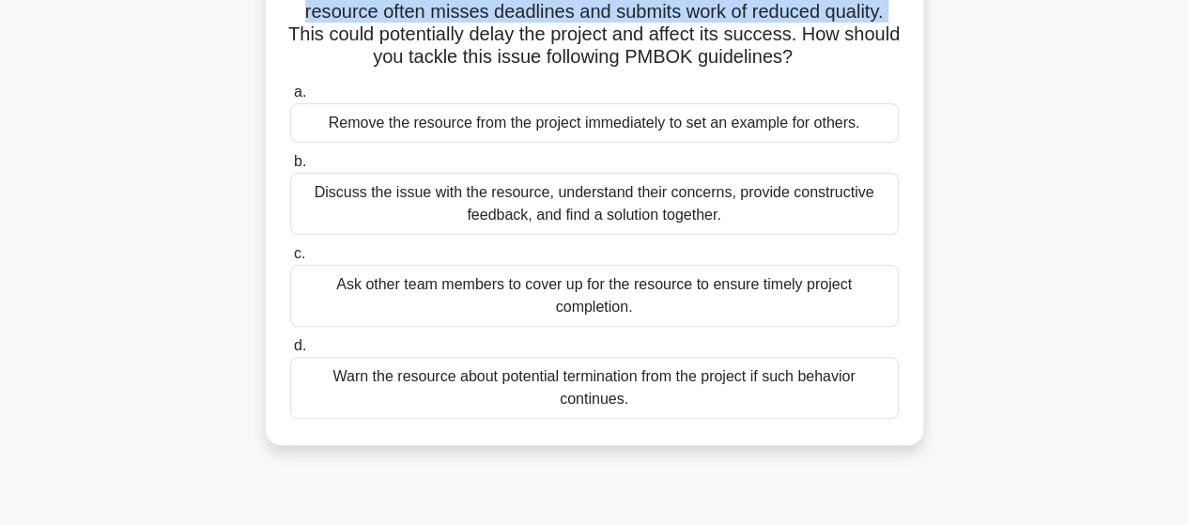
scroll to position [188, 0]
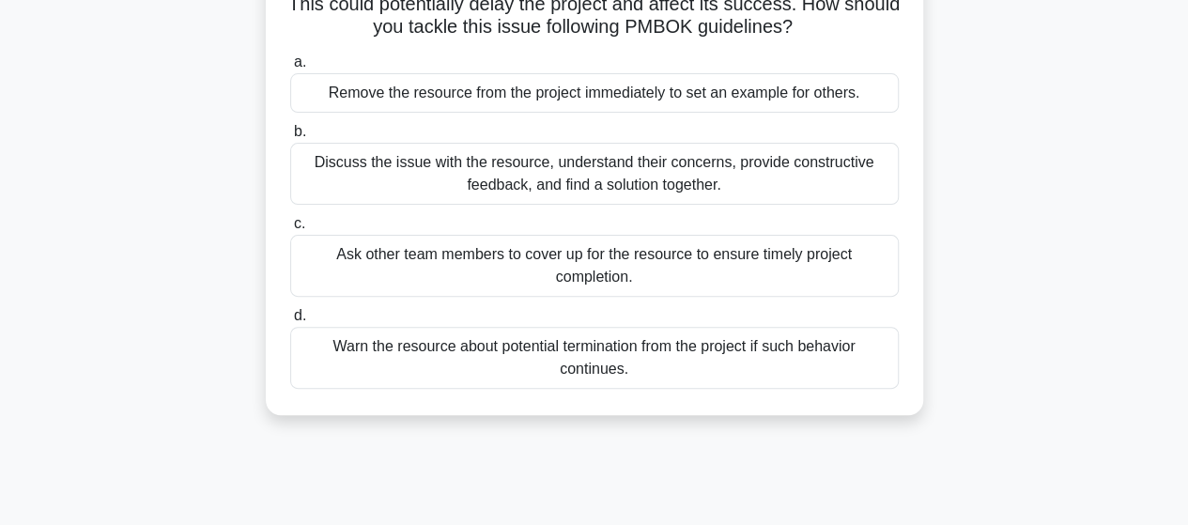
click at [550, 181] on div "Discuss the issue with the resource, understand their concerns, provide constru…" at bounding box center [594, 174] width 608 height 62
click at [290, 138] on input "b. Discuss the issue with the resource, understand their concerns, provide cons…" at bounding box center [290, 132] width 0 height 12
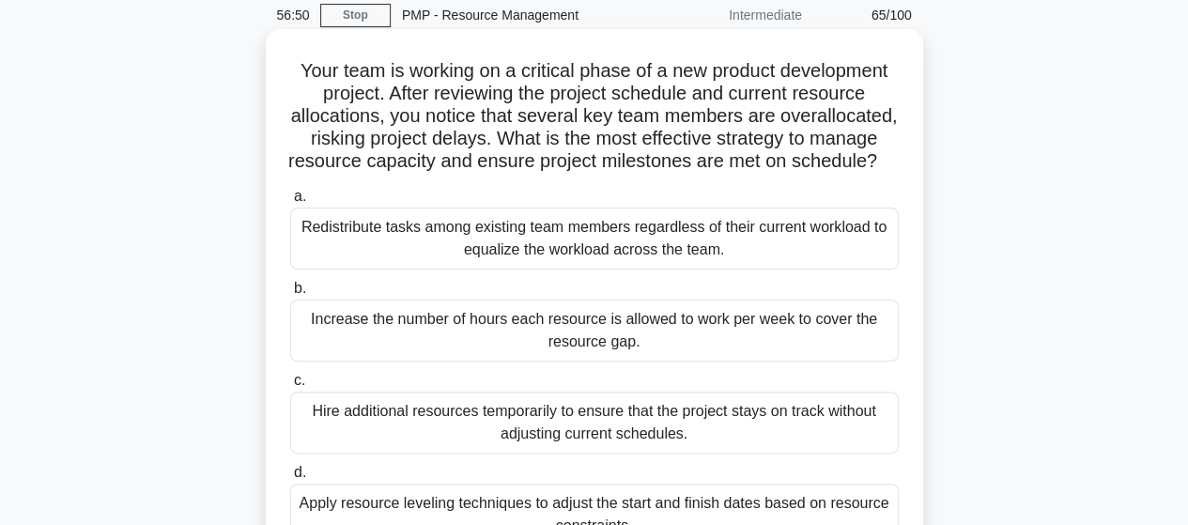
scroll to position [94, 0]
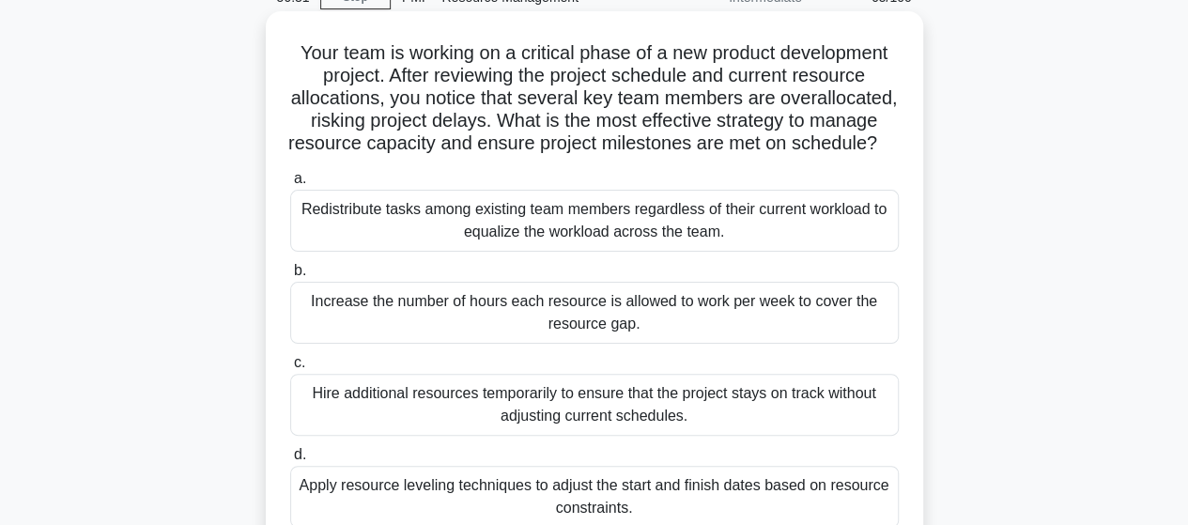
click at [547, 244] on div "Redistribute tasks among existing team members regardless of their current work…" at bounding box center [594, 221] width 608 height 62
click at [290, 185] on input "a. Redistribute tasks among existing team members regardless of their current w…" at bounding box center [290, 179] width 0 height 12
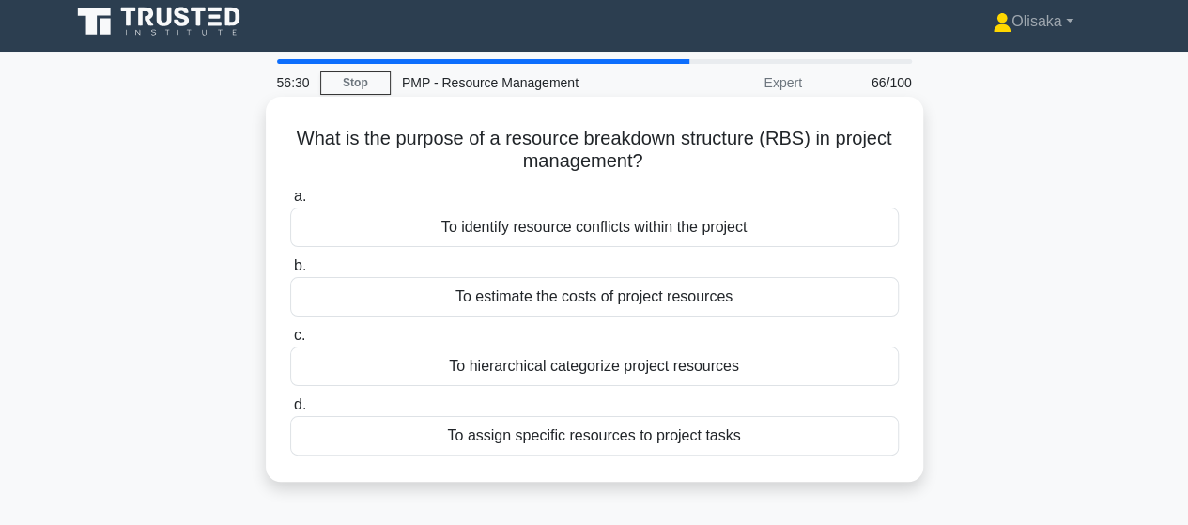
scroll to position [0, 0]
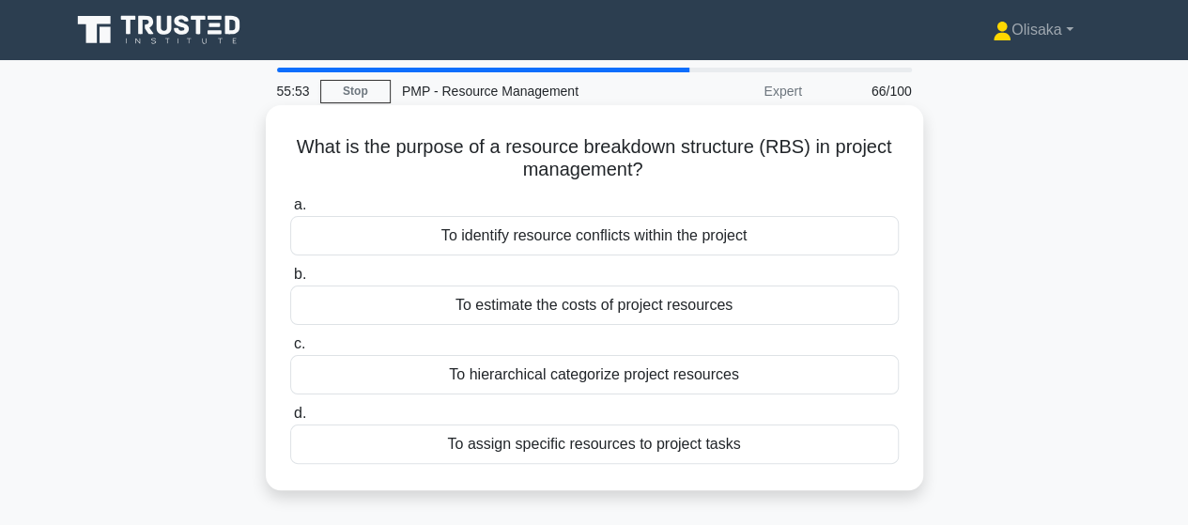
click at [557, 375] on div "To hierarchical categorize project resources" at bounding box center [594, 374] width 608 height 39
click at [290, 350] on input "c. To hierarchical categorize project resources" at bounding box center [290, 344] width 0 height 12
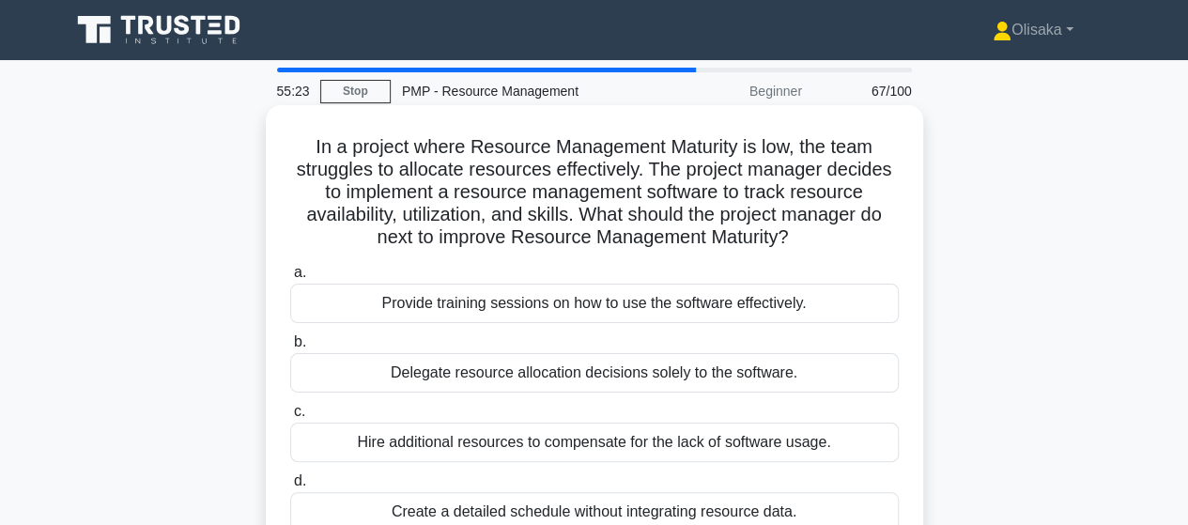
click at [642, 311] on div "Provide training sessions on how to use the software effectively." at bounding box center [594, 303] width 608 height 39
click at [290, 279] on input "a. Provide training sessions on how to use the software effectively." at bounding box center [290, 273] width 0 height 12
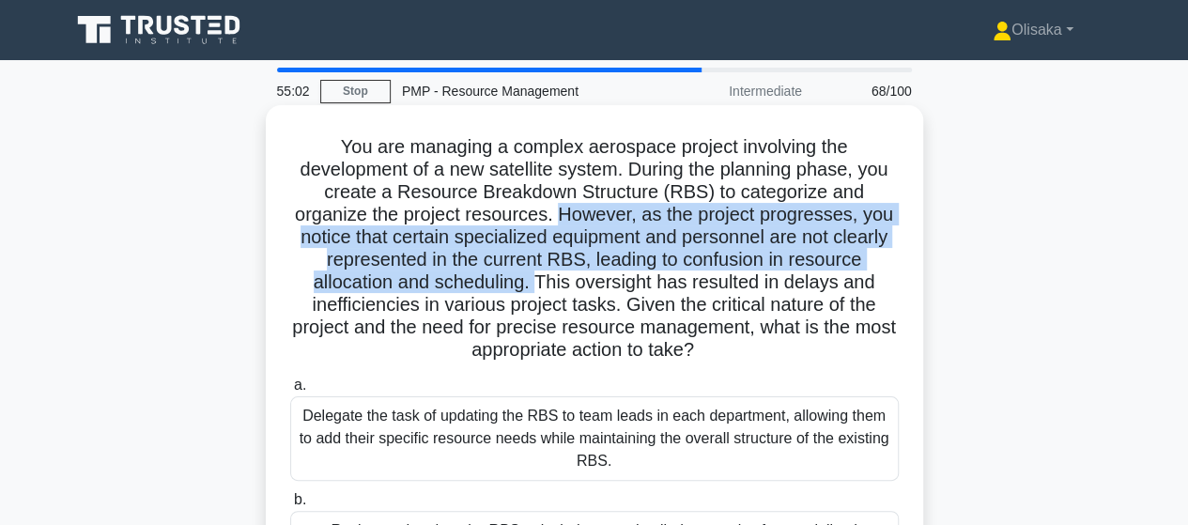
drag, startPoint x: 560, startPoint y: 215, endPoint x: 534, endPoint y: 284, distance: 73.1
click at [534, 284] on h5 "You are managing a complex aerospace project involving the development of a new…" at bounding box center [594, 248] width 612 height 227
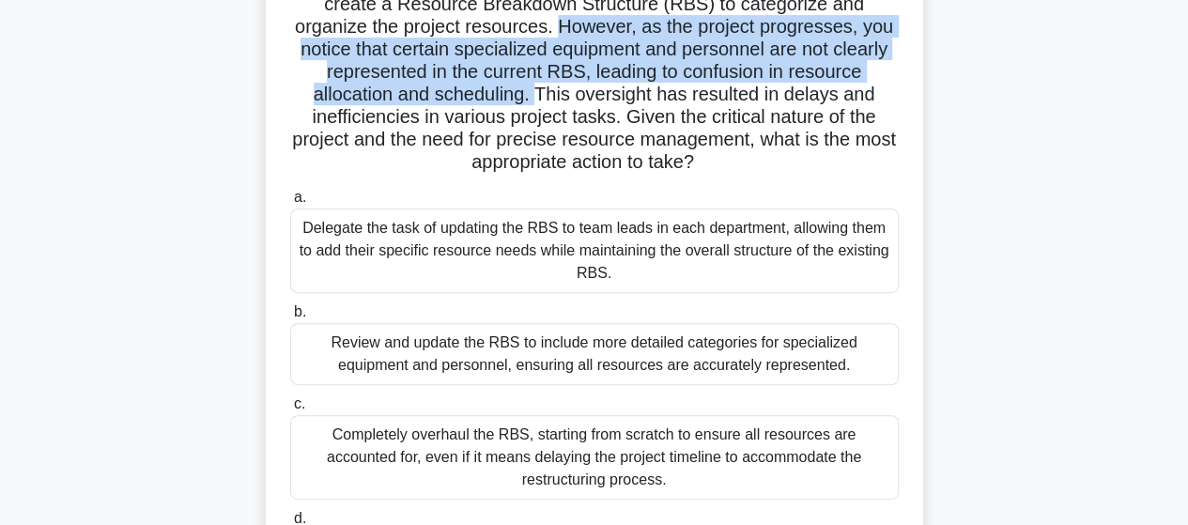
scroll to position [282, 0]
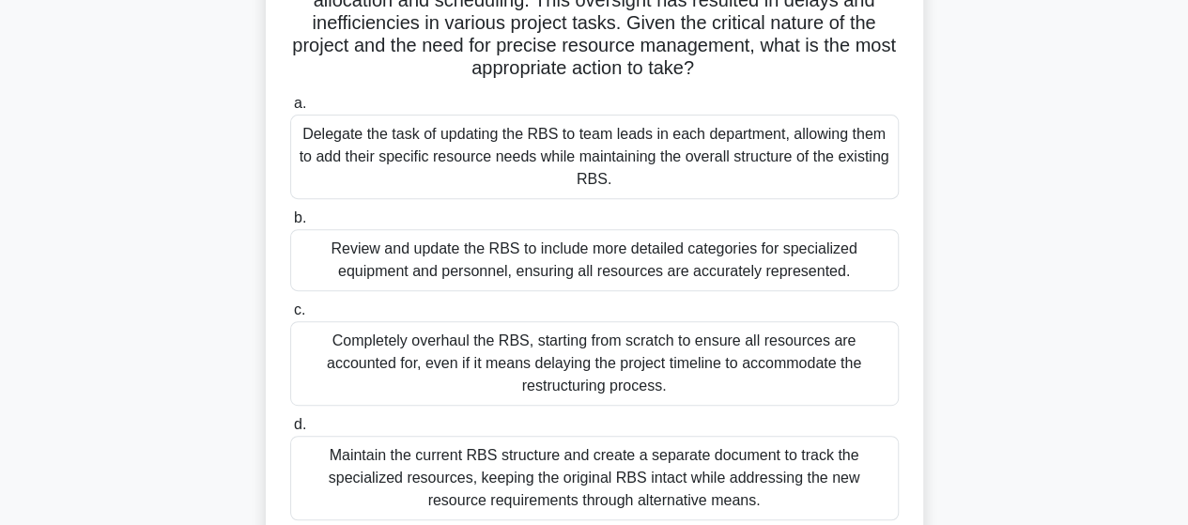
click at [639, 268] on div "Review and update the RBS to include more detailed categories for specialized e…" at bounding box center [594, 260] width 608 height 62
click at [290, 224] on input "b. Review and update the RBS to include more detailed categories for specialize…" at bounding box center [290, 218] width 0 height 12
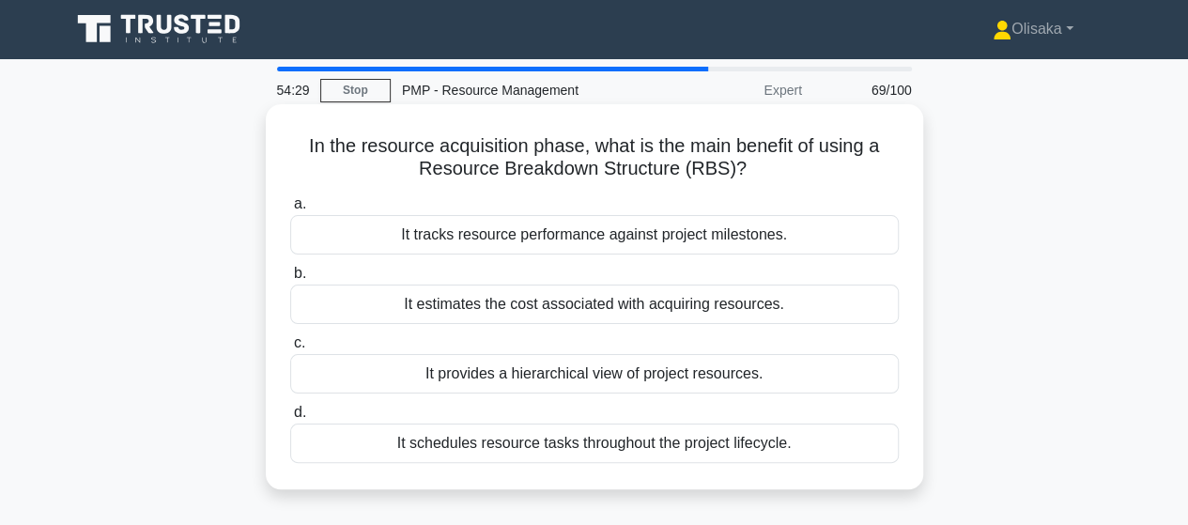
scroll to position [0, 0]
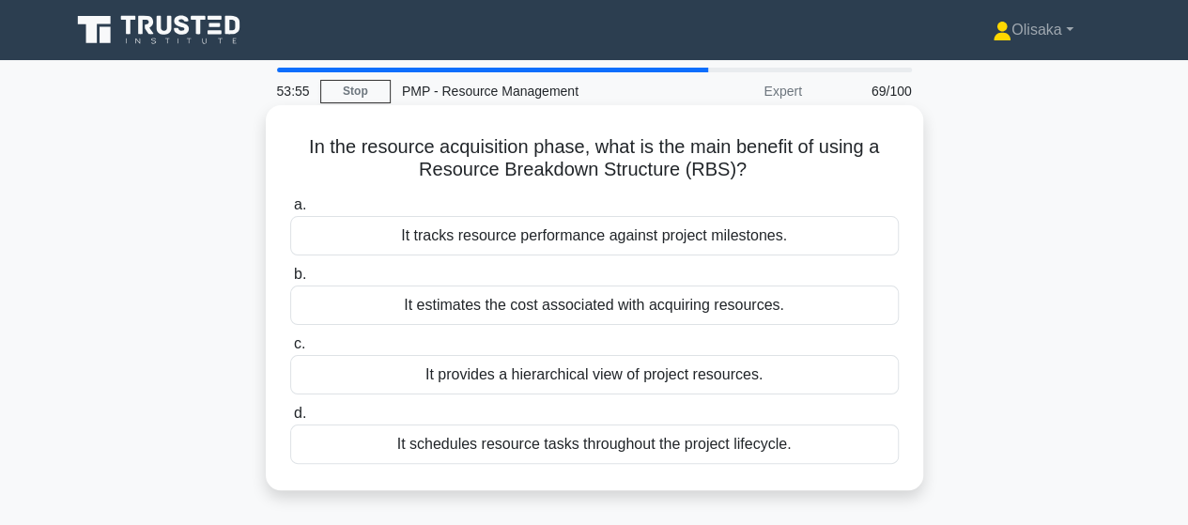
click at [709, 301] on div "It estimates the cost associated with acquiring resources." at bounding box center [594, 304] width 608 height 39
click at [290, 281] on input "b. It estimates the cost associated with acquiring resources." at bounding box center [290, 275] width 0 height 12
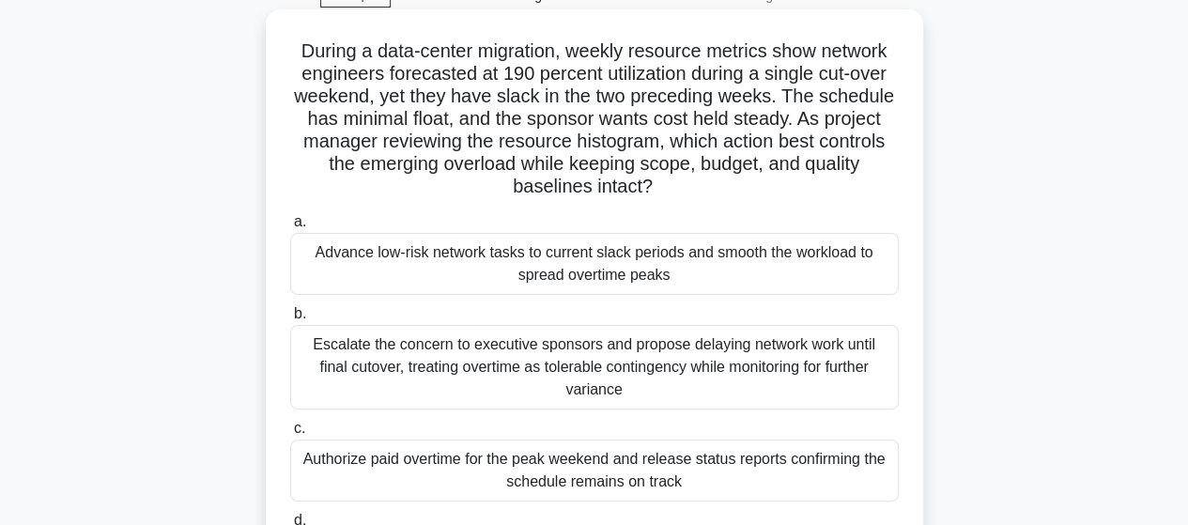
scroll to position [94, 0]
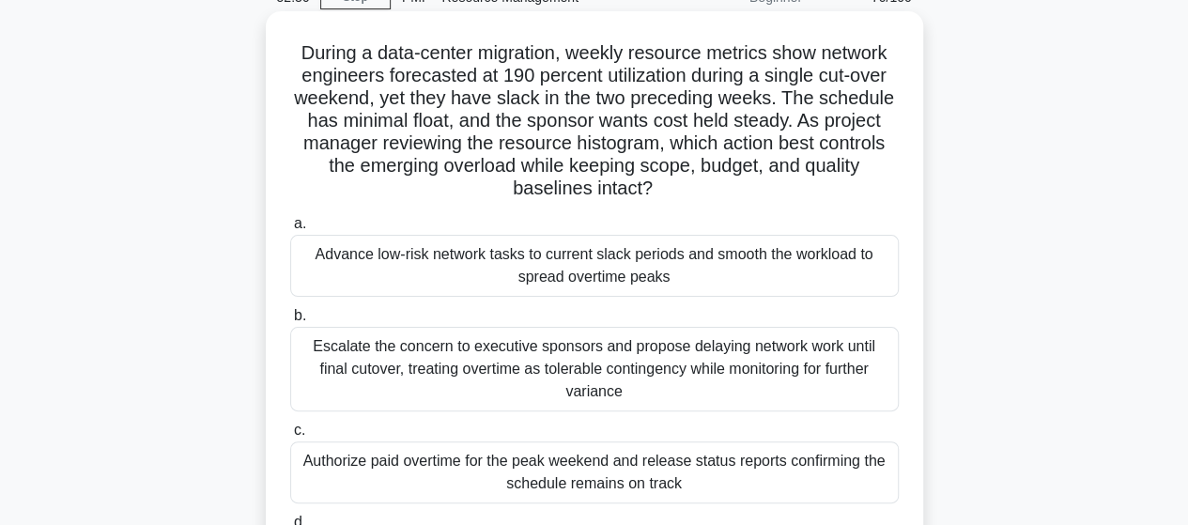
click at [616, 276] on div "Advance low-risk network tasks to current slack periods and smooth the workload…" at bounding box center [594, 266] width 608 height 62
click at [290, 230] on input "a. Advance low-risk network tasks to current slack periods and smooth the workl…" at bounding box center [290, 224] width 0 height 12
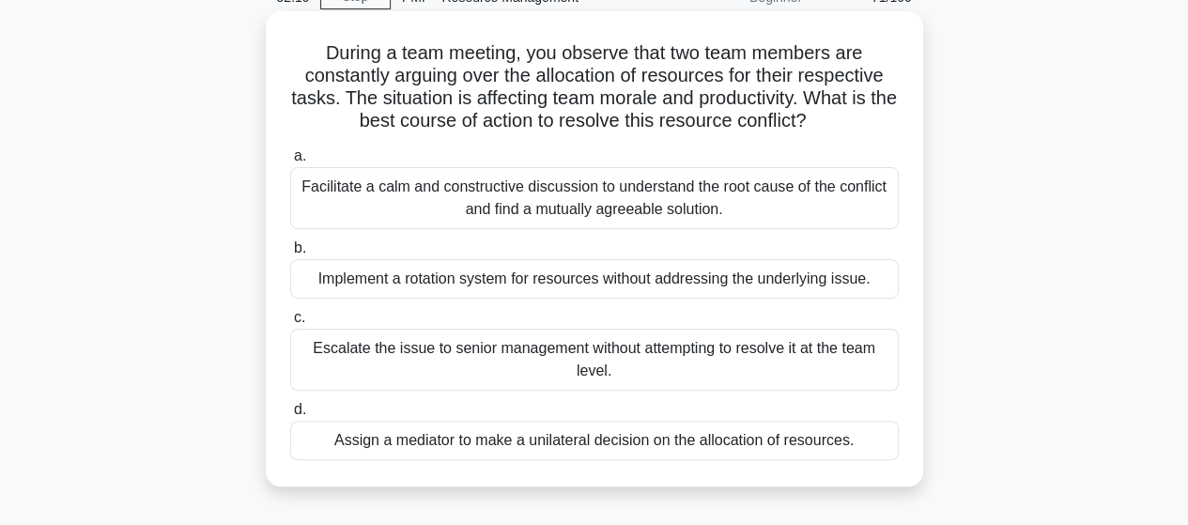
click at [632, 198] on div "Facilitate a calm and constructive discussion to understand the root cause of t…" at bounding box center [594, 198] width 608 height 62
click at [290, 162] on input "a. Facilitate a calm and constructive discussion to understand the root cause o…" at bounding box center [290, 156] width 0 height 12
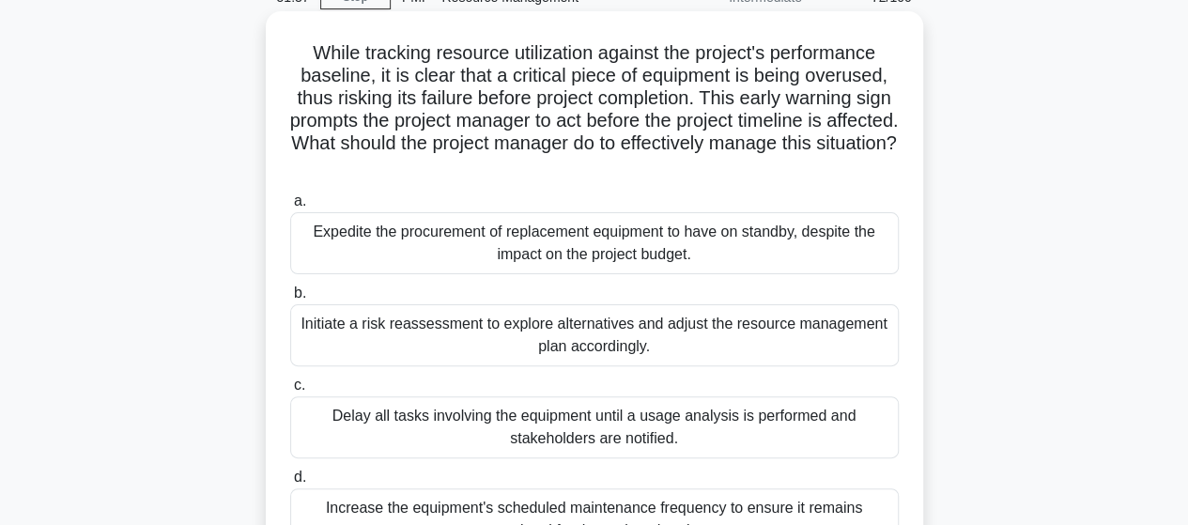
scroll to position [0, 0]
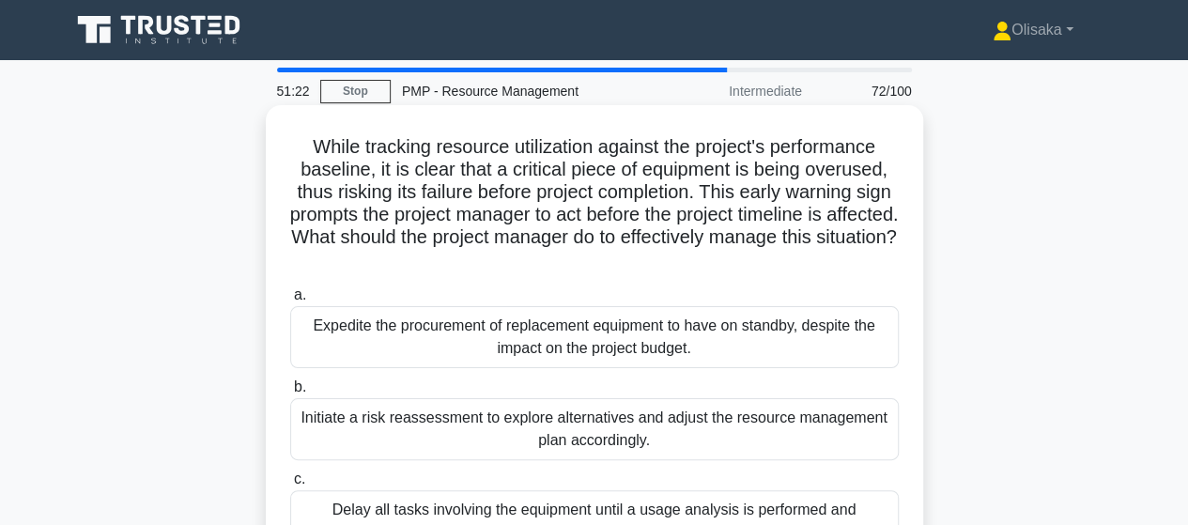
click at [618, 435] on div "Initiate a risk reassessment to explore alternatives and adjust the resource ma…" at bounding box center [594, 429] width 608 height 62
click at [290, 393] on input "b. Initiate a risk reassessment to explore alternatives and adjust the resource…" at bounding box center [290, 387] width 0 height 12
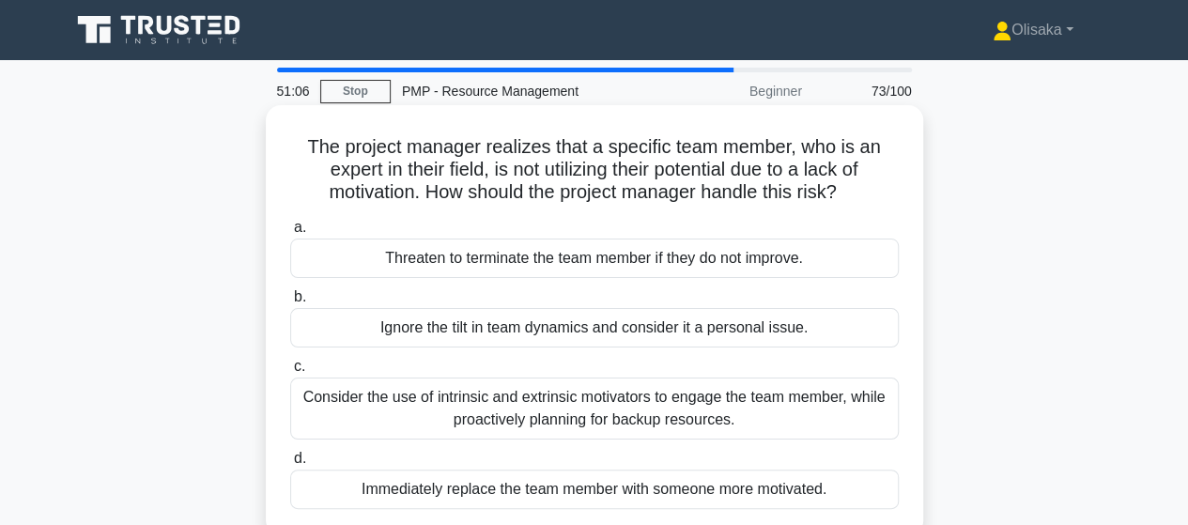
click at [616, 406] on div "Consider the use of intrinsic and extrinsic motivators to engage the team membe…" at bounding box center [594, 408] width 608 height 62
click at [290, 373] on input "c. Consider the use of intrinsic and extrinsic motivators to engage the team me…" at bounding box center [290, 367] width 0 height 12
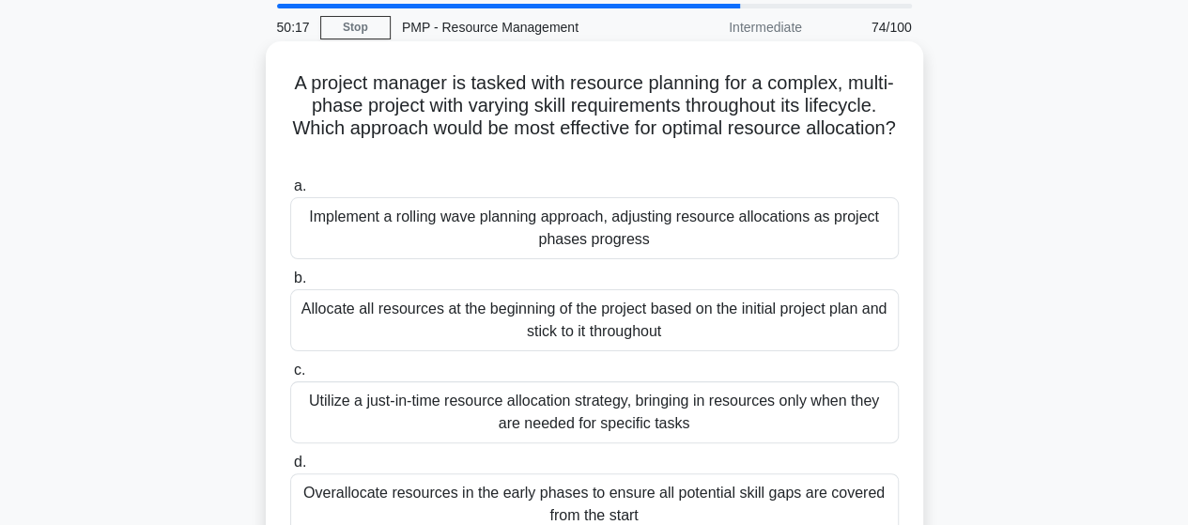
scroll to position [94, 0]
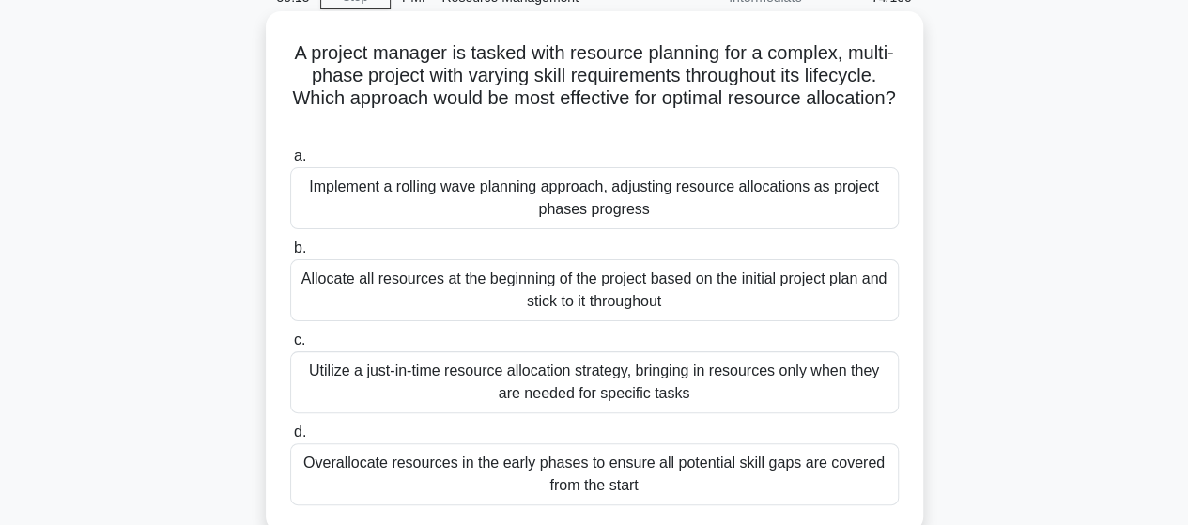
click at [650, 202] on div "Implement a rolling wave planning approach, adjusting resource allocations as p…" at bounding box center [594, 198] width 608 height 62
click at [290, 162] on input "a. Implement a rolling wave planning approach, adjusting resource allocations a…" at bounding box center [290, 156] width 0 height 12
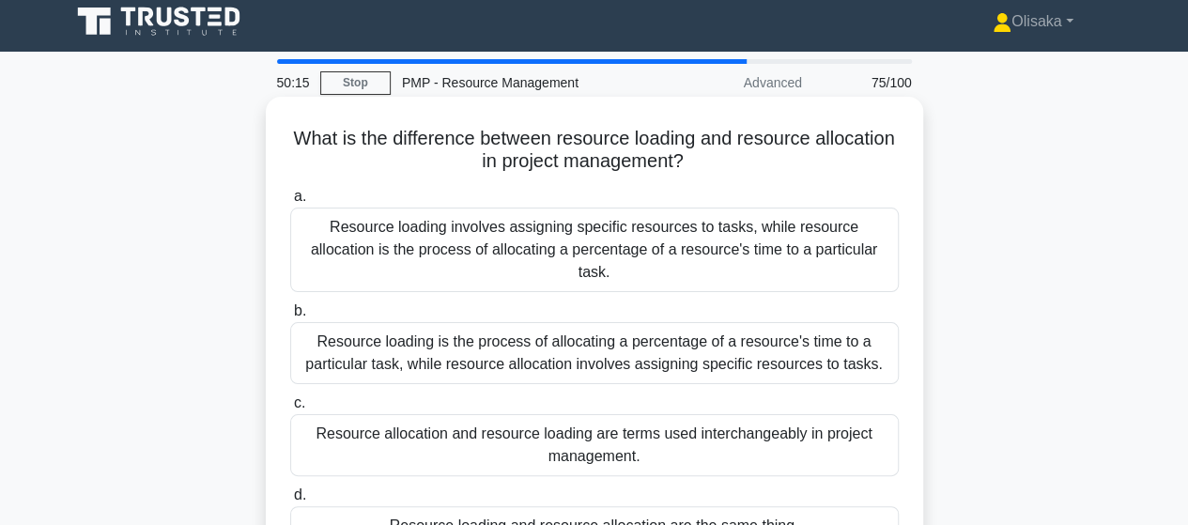
scroll to position [0, 0]
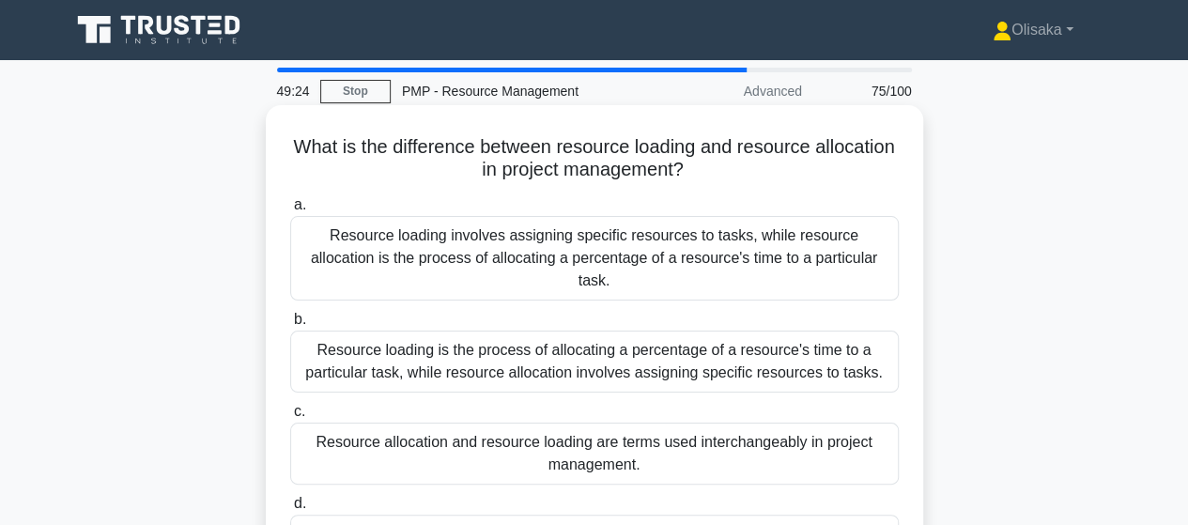
click at [651, 252] on div "Resource loading involves assigning specific resources to tasks, while resource…" at bounding box center [594, 258] width 608 height 85
click at [290, 211] on input "a. Resource loading involves assigning specific resources to tasks, while resou…" at bounding box center [290, 205] width 0 height 12
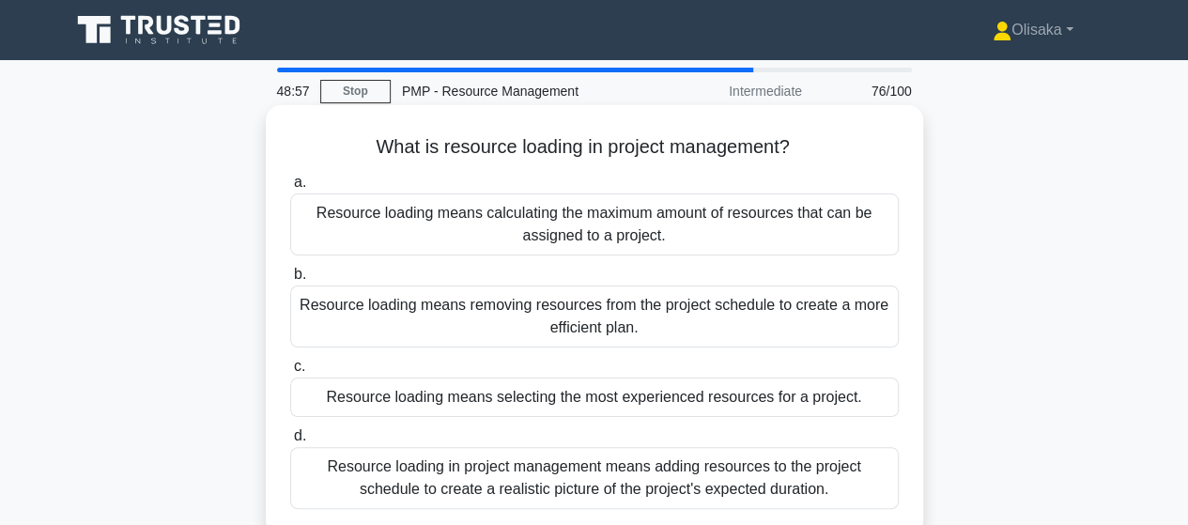
click at [668, 223] on div "Resource loading means calculating the maximum amount of resources that can be …" at bounding box center [594, 224] width 608 height 62
click at [290, 189] on input "a. Resource loading means calculating the maximum amount of resources that can …" at bounding box center [290, 183] width 0 height 12
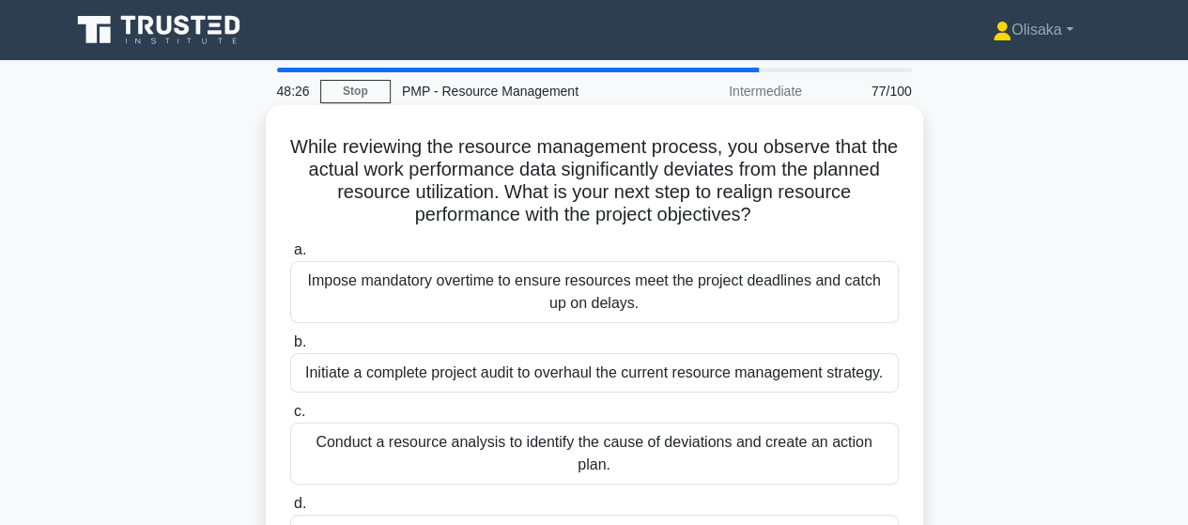
scroll to position [94, 0]
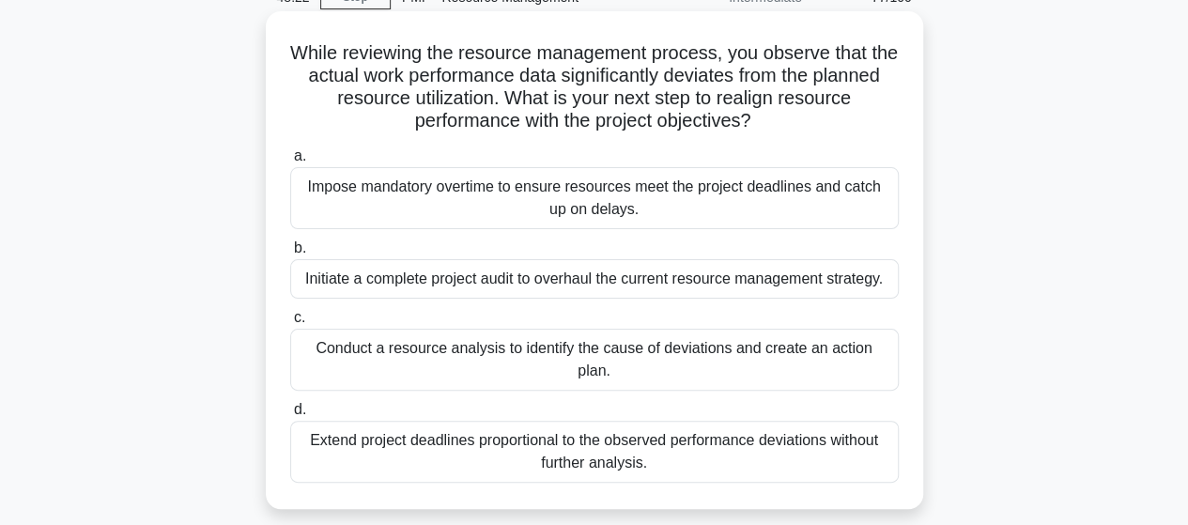
click at [515, 356] on div "Conduct a resource analysis to identify the cause of deviations and create an a…" at bounding box center [594, 360] width 608 height 62
click at [290, 324] on input "c. Conduct a resource analysis to identify the cause of deviations and create a…" at bounding box center [290, 318] width 0 height 12
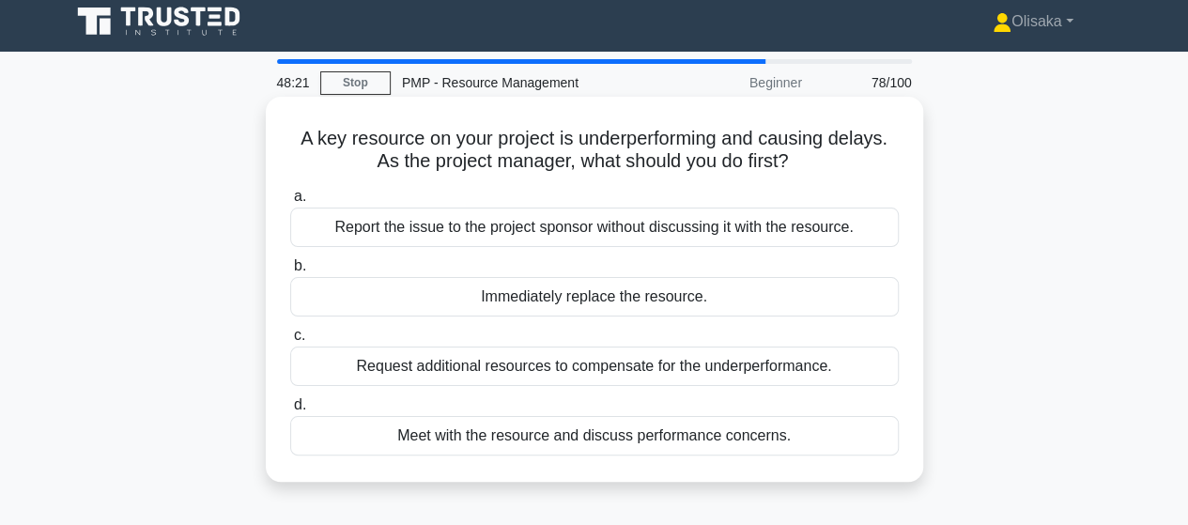
scroll to position [0, 0]
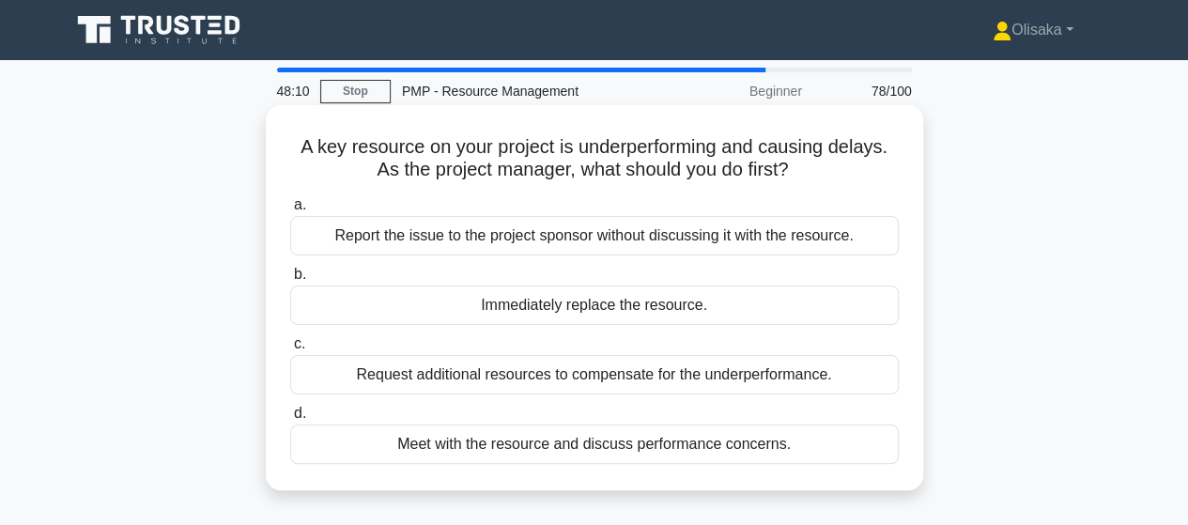
click at [531, 446] on div "Meet with the resource and discuss performance concerns." at bounding box center [594, 443] width 608 height 39
click at [290, 420] on input "d. Meet with the resource and discuss performance concerns." at bounding box center [290, 414] width 0 height 12
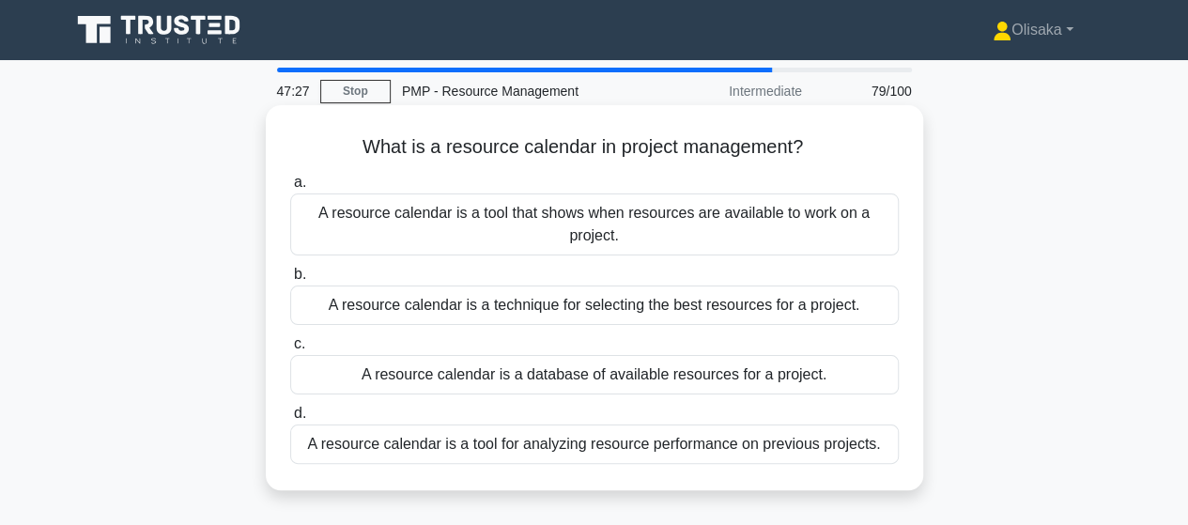
click at [689, 229] on div "A resource calendar is a tool that shows when resources are available to work o…" at bounding box center [594, 224] width 608 height 62
click at [290, 189] on input "a. A resource calendar is a tool that shows when resources are available to wor…" at bounding box center [290, 183] width 0 height 12
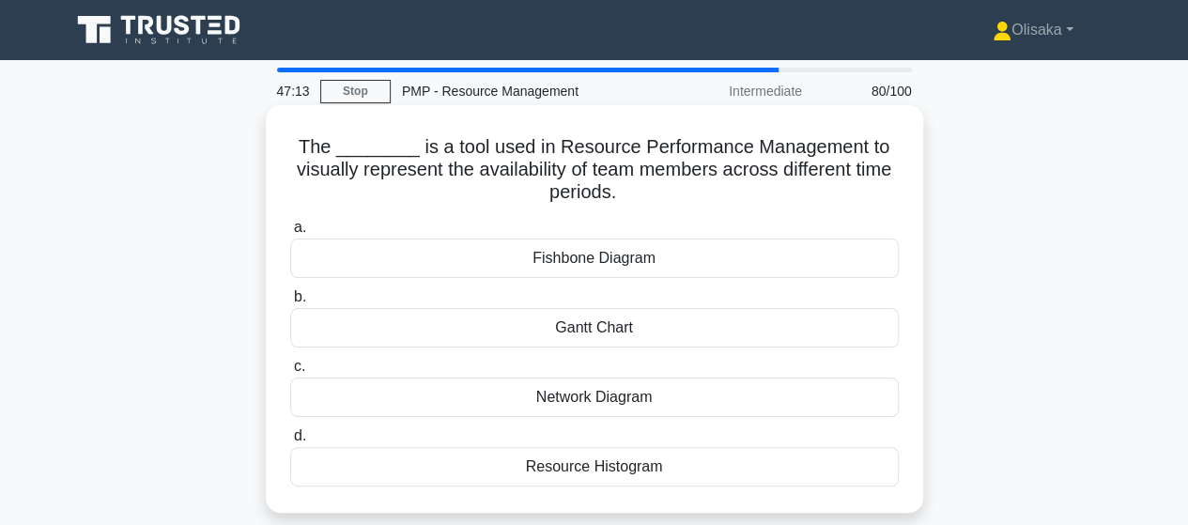
click at [560, 472] on div "Resource Histogram" at bounding box center [594, 466] width 608 height 39
click at [290, 442] on input "d. Resource Histogram" at bounding box center [290, 436] width 0 height 12
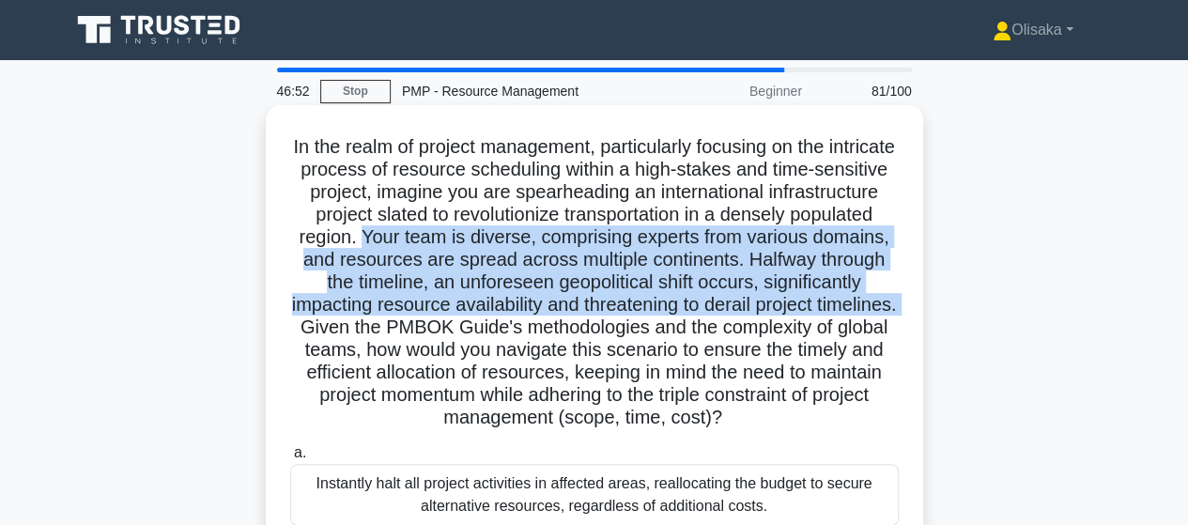
drag, startPoint x: 499, startPoint y: 241, endPoint x: 462, endPoint y: 338, distance: 103.4
click at [457, 333] on h5 "In the realm of project management, particularly focusing on the intricate proc…" at bounding box center [594, 282] width 612 height 295
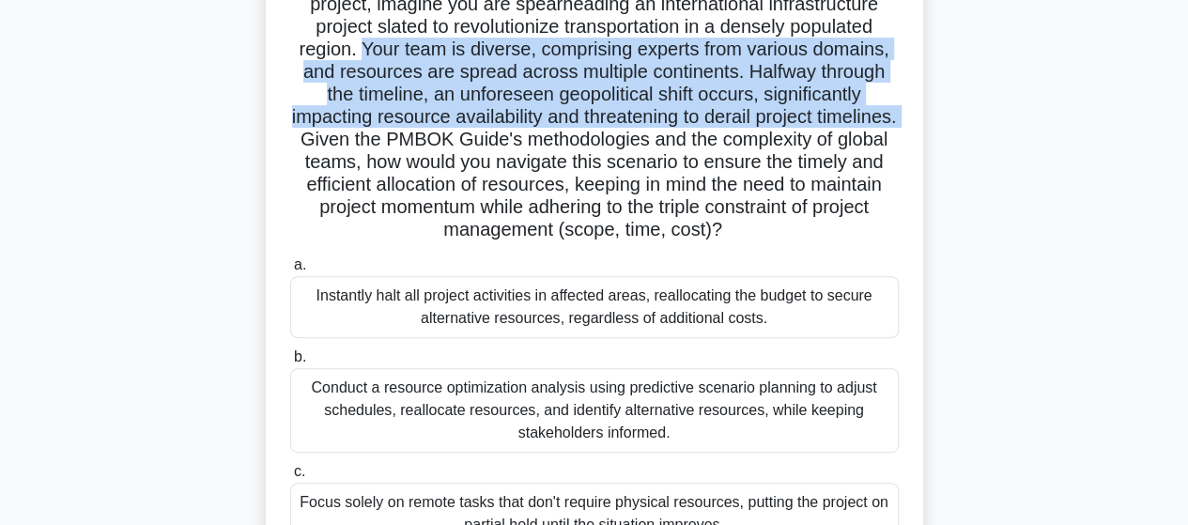
scroll to position [282, 0]
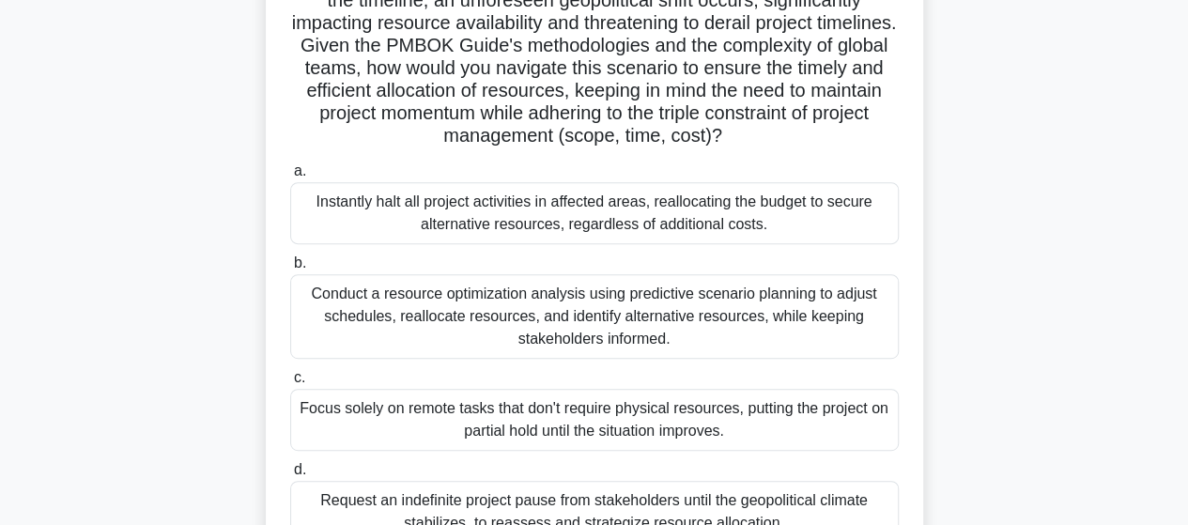
click at [569, 329] on div "Conduct a resource optimization analysis using predictive scenario planning to …" at bounding box center [594, 316] width 608 height 85
click at [290, 270] on input "b. Conduct a resource optimization analysis using predictive scenario planning …" at bounding box center [290, 263] width 0 height 12
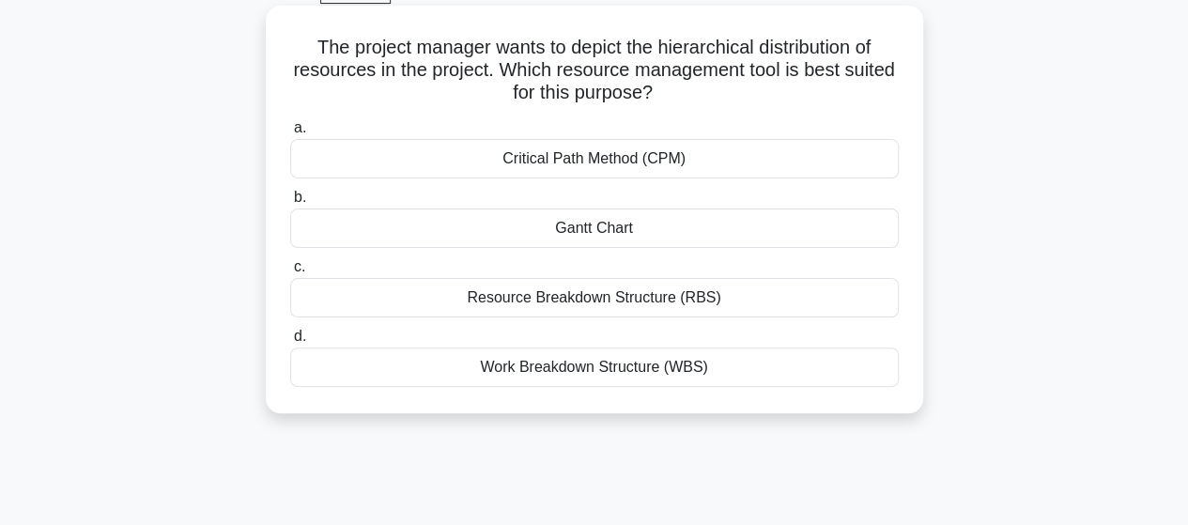
scroll to position [0, 0]
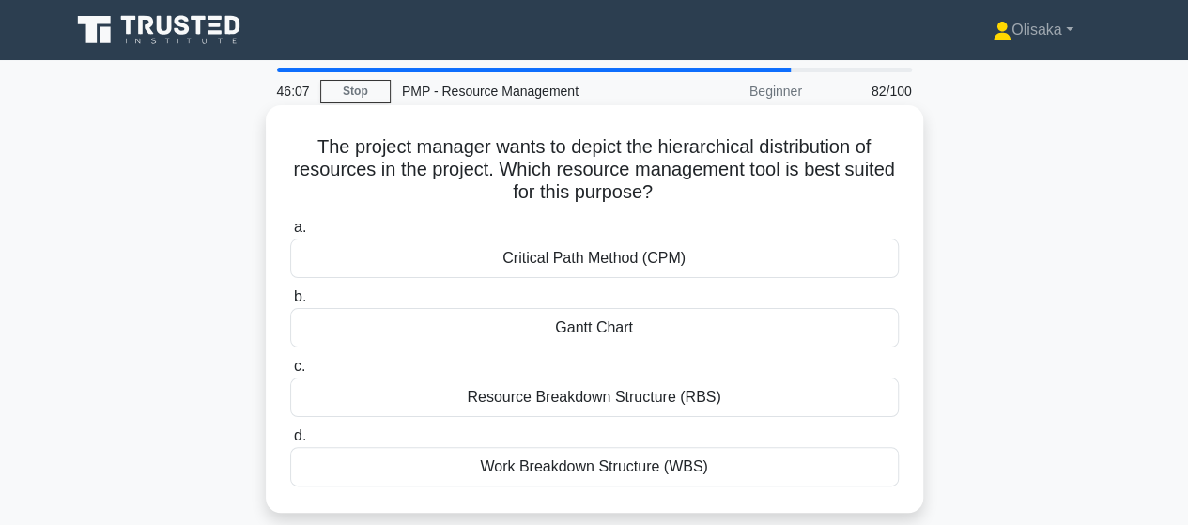
click at [623, 404] on div "Resource Breakdown Structure (RBS)" at bounding box center [594, 396] width 608 height 39
click at [290, 373] on input "c. Resource Breakdown Structure (RBS)" at bounding box center [290, 367] width 0 height 12
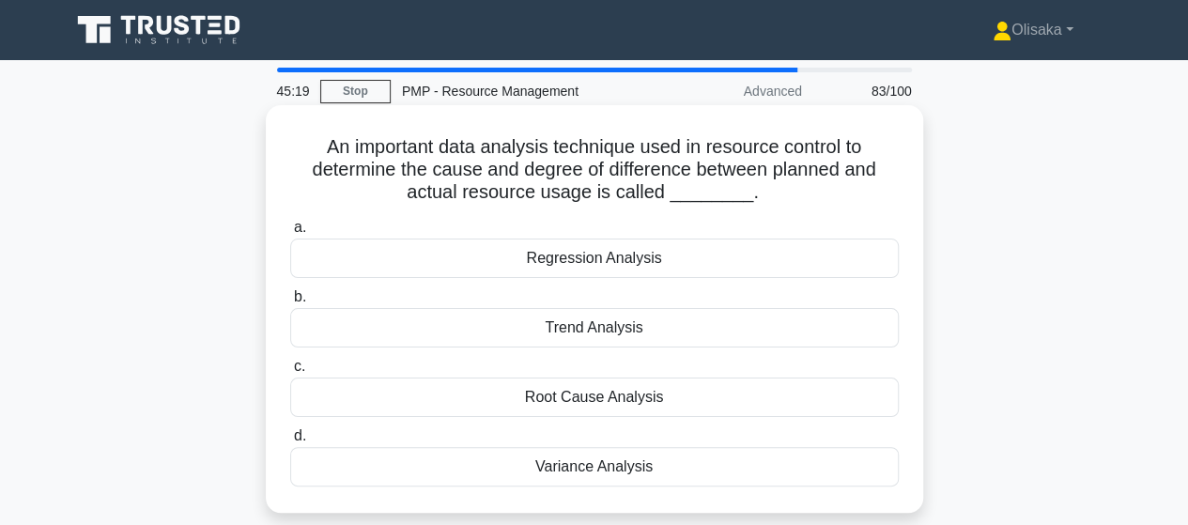
click at [578, 267] on div "Regression Analysis" at bounding box center [594, 258] width 608 height 39
click at [290, 234] on input "a. Regression Analysis" at bounding box center [290, 228] width 0 height 12
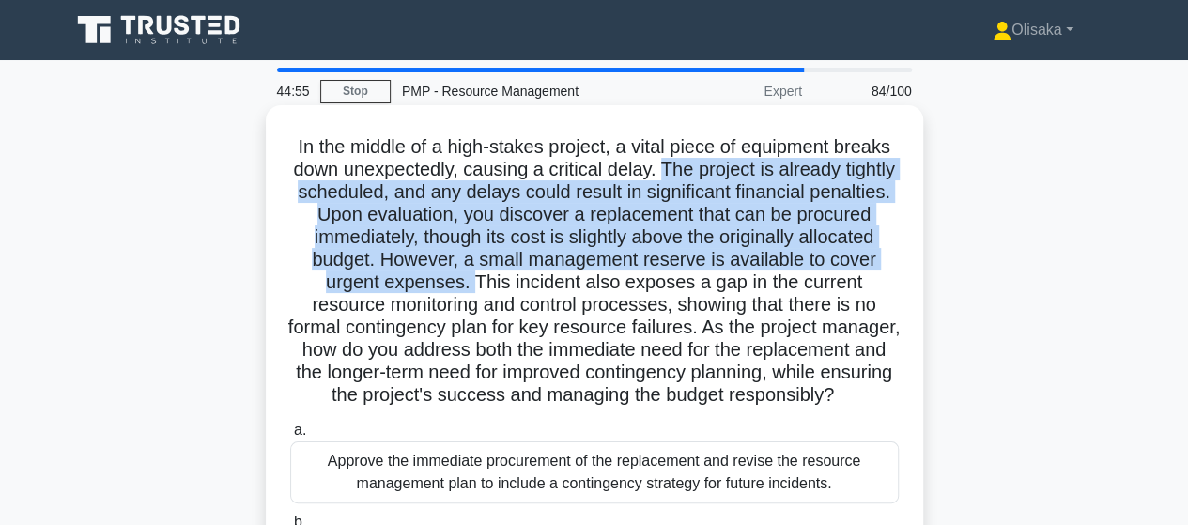
drag, startPoint x: 692, startPoint y: 169, endPoint x: 495, endPoint y: 285, distance: 229.0
click at [495, 285] on h5 "In the middle of a high-stakes project, a vital piece of equipment breaks down …" at bounding box center [594, 271] width 612 height 272
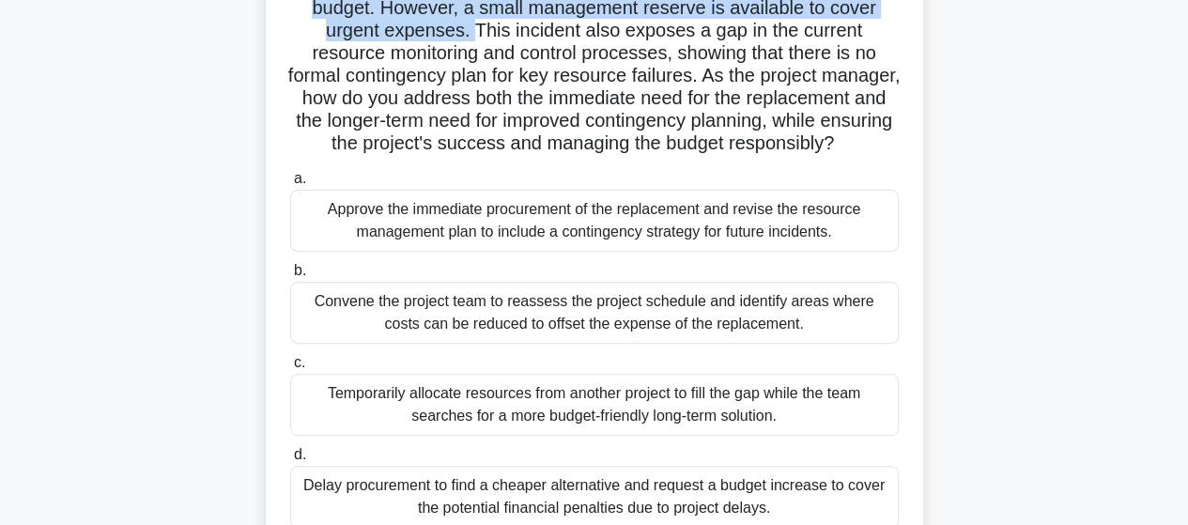
scroll to position [282, 0]
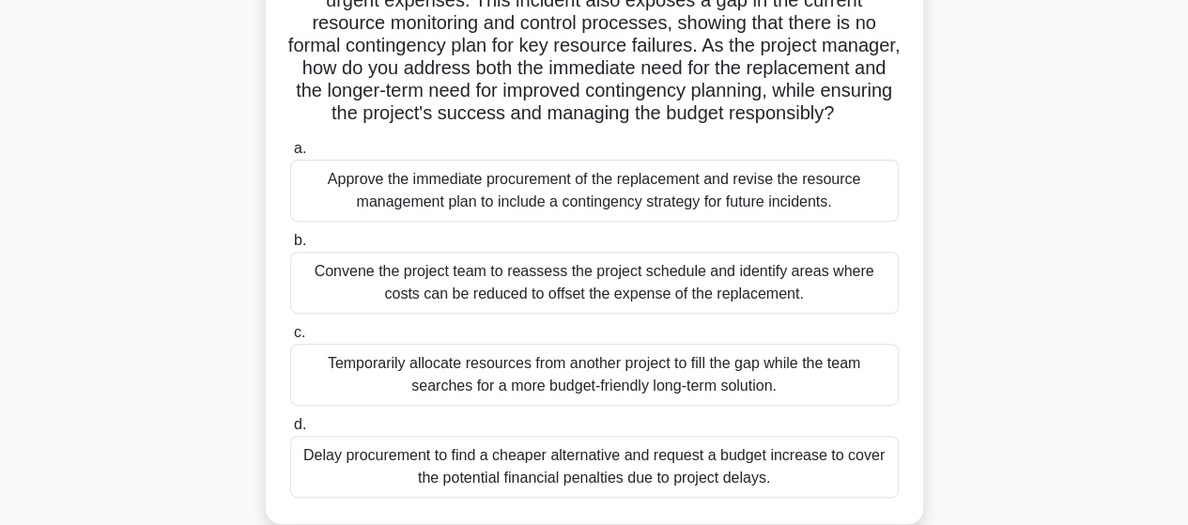
click at [581, 219] on div "Approve the immediate procurement of the replacement and revise the resource ma…" at bounding box center [594, 191] width 608 height 62
click at [290, 155] on input "a. Approve the immediate procurement of the replacement and revise the resource…" at bounding box center [290, 149] width 0 height 12
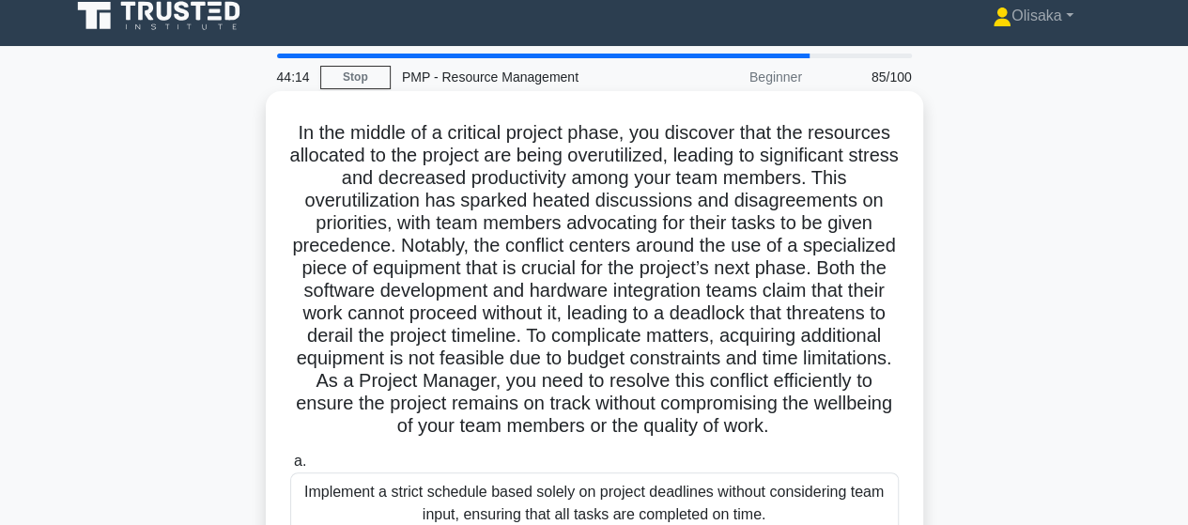
scroll to position [0, 0]
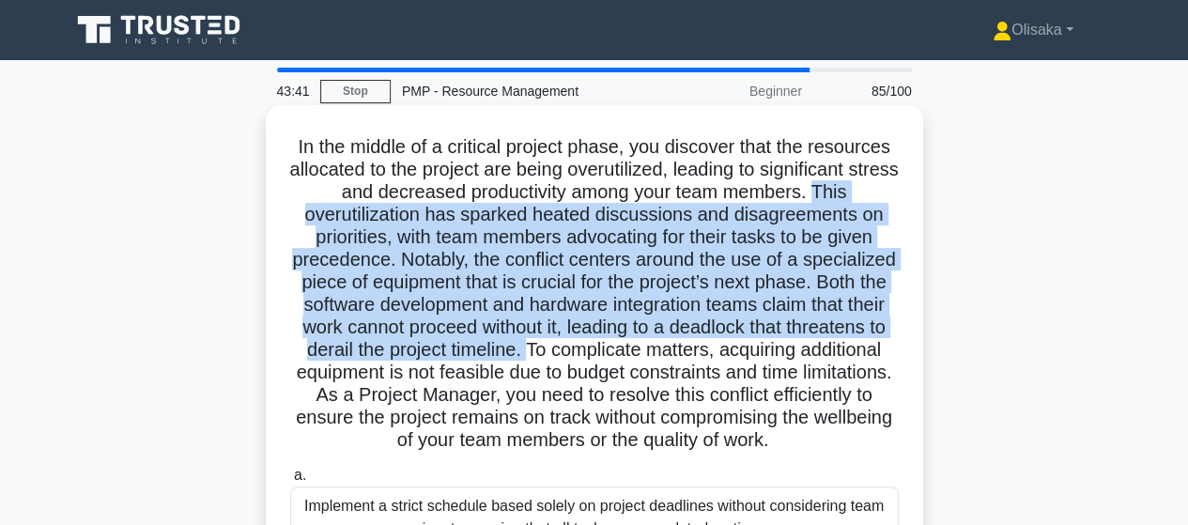
drag, startPoint x: 843, startPoint y: 190, endPoint x: 685, endPoint y: 352, distance: 226.4
click at [685, 352] on h5 "In the middle of a critical project phase, you discover that the resources allo…" at bounding box center [594, 293] width 612 height 317
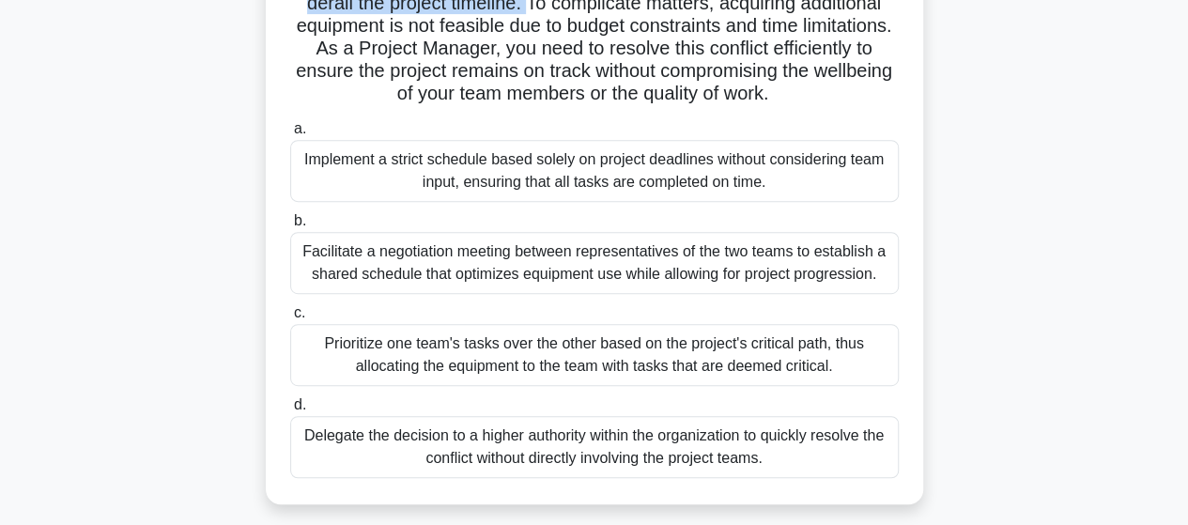
scroll to position [376, 0]
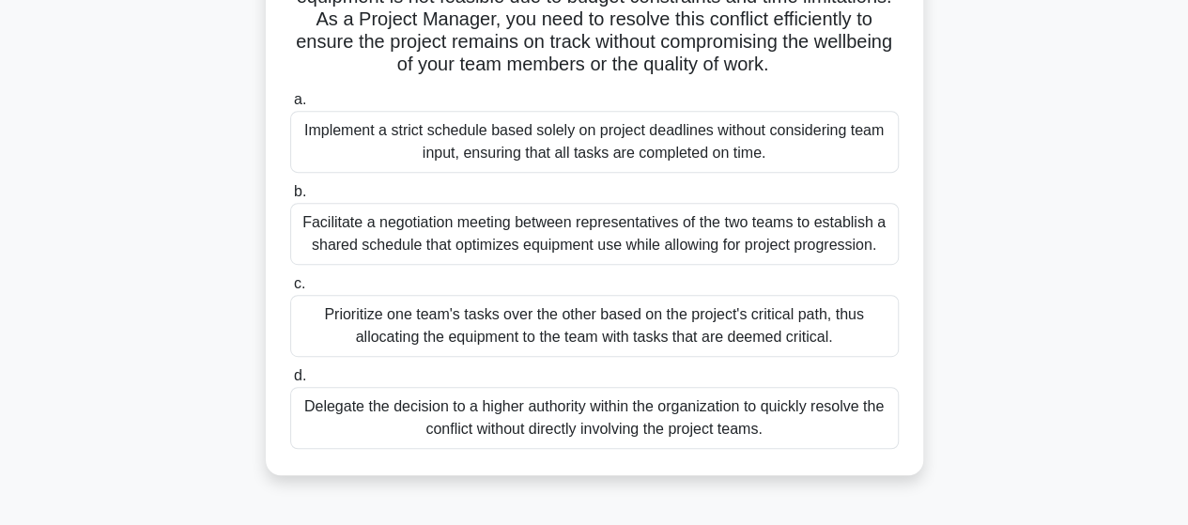
click at [626, 262] on div "Facilitate a negotiation meeting between representatives of the two teams to es…" at bounding box center [594, 234] width 608 height 62
click at [290, 198] on input "b. Facilitate a negotiation meeting between representatives of the two teams to…" at bounding box center [290, 192] width 0 height 12
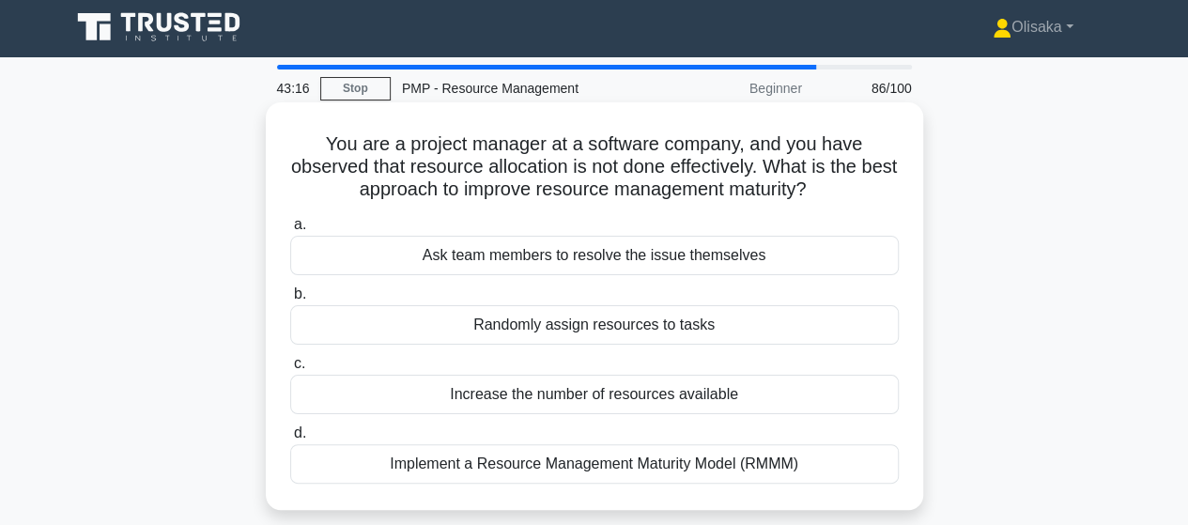
scroll to position [0, 0]
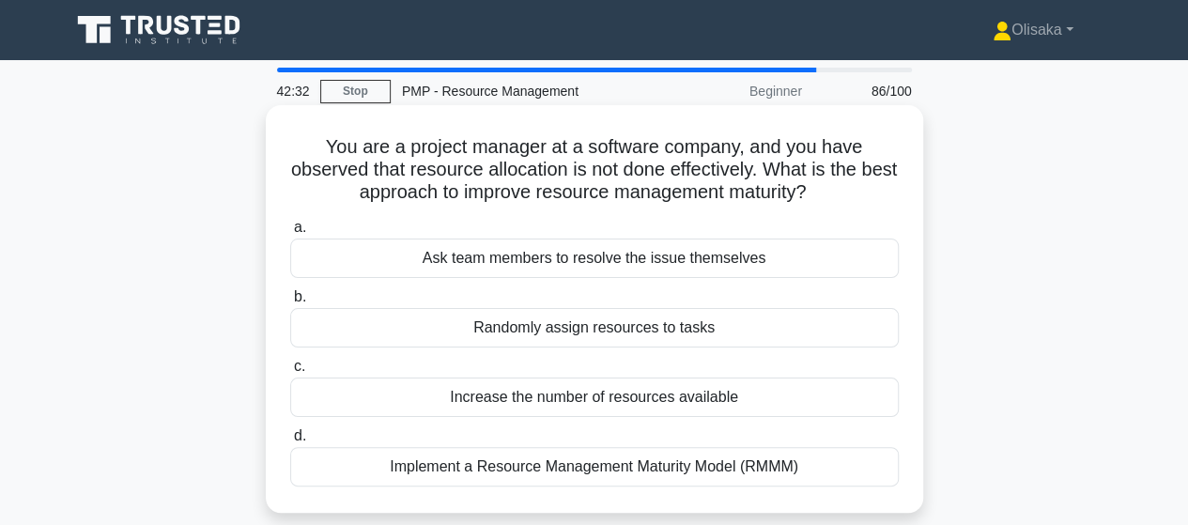
click at [557, 462] on div "Implement a Resource Management Maturity Model (RMMM)" at bounding box center [594, 466] width 608 height 39
click at [290, 442] on input "d. Implement a Resource Management Maturity Model (RMMM)" at bounding box center [290, 436] width 0 height 12
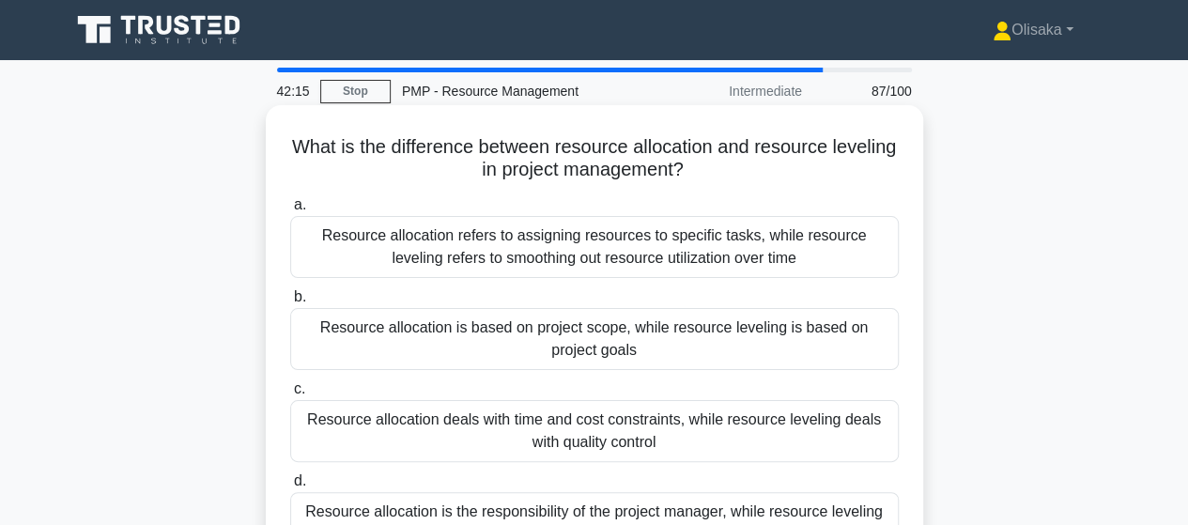
scroll to position [94, 0]
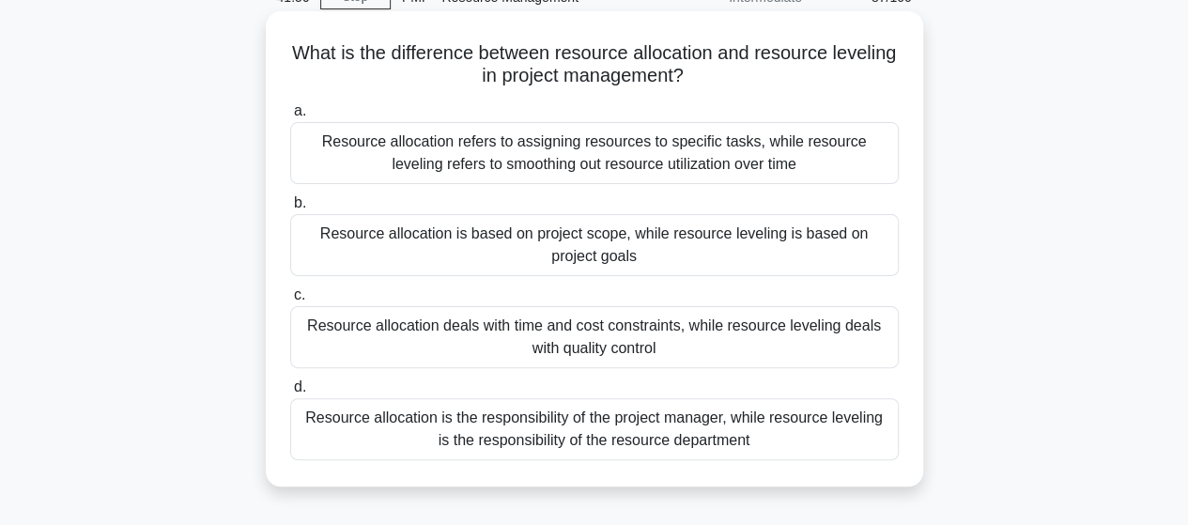
click at [630, 151] on div "Resource allocation refers to assigning resources to specific tasks, while reso…" at bounding box center [594, 153] width 608 height 62
click at [290, 117] on input "a. Resource allocation refers to assigning resources to specific tasks, while r…" at bounding box center [290, 111] width 0 height 12
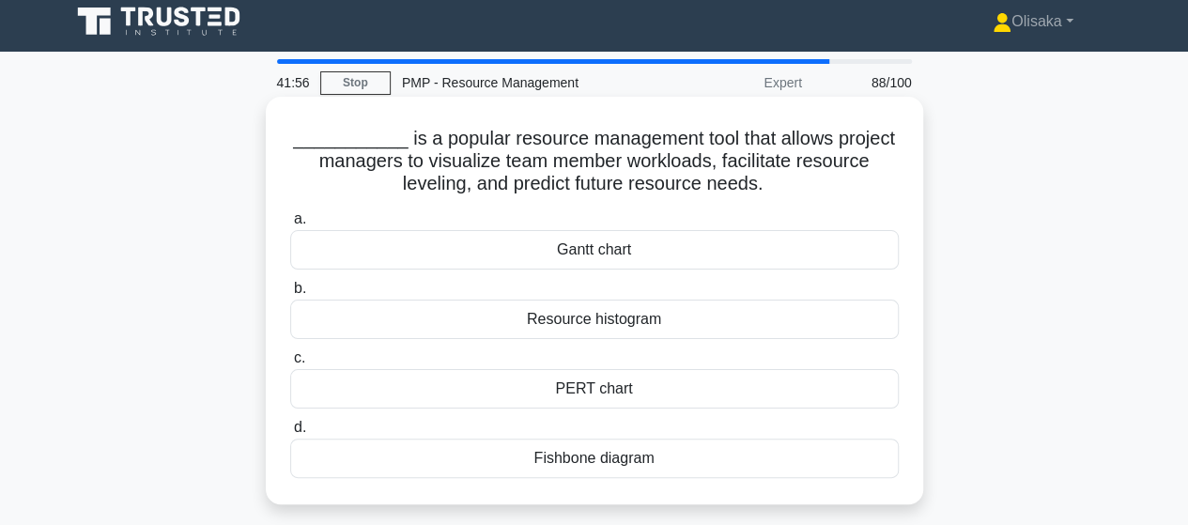
scroll to position [0, 0]
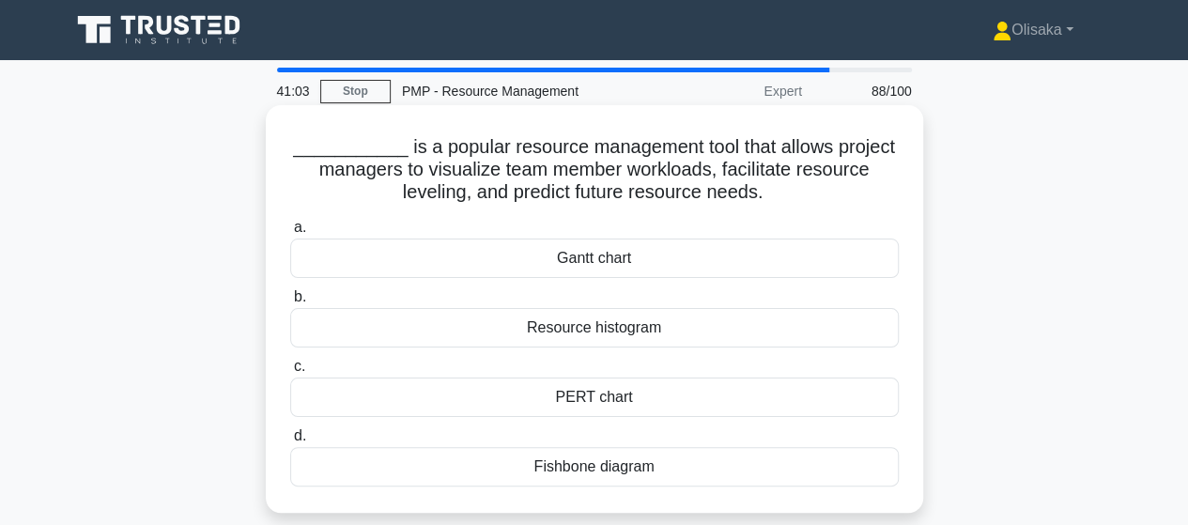
drag, startPoint x: 511, startPoint y: 196, endPoint x: 799, endPoint y: 202, distance: 288.3
click at [799, 202] on h5 "___________ is a popular resource management tool that allows project managers …" at bounding box center [594, 169] width 612 height 69
click at [583, 265] on div "Gantt chart" at bounding box center [594, 258] width 608 height 39
click at [290, 234] on input "a. Gantt chart" at bounding box center [290, 228] width 0 height 12
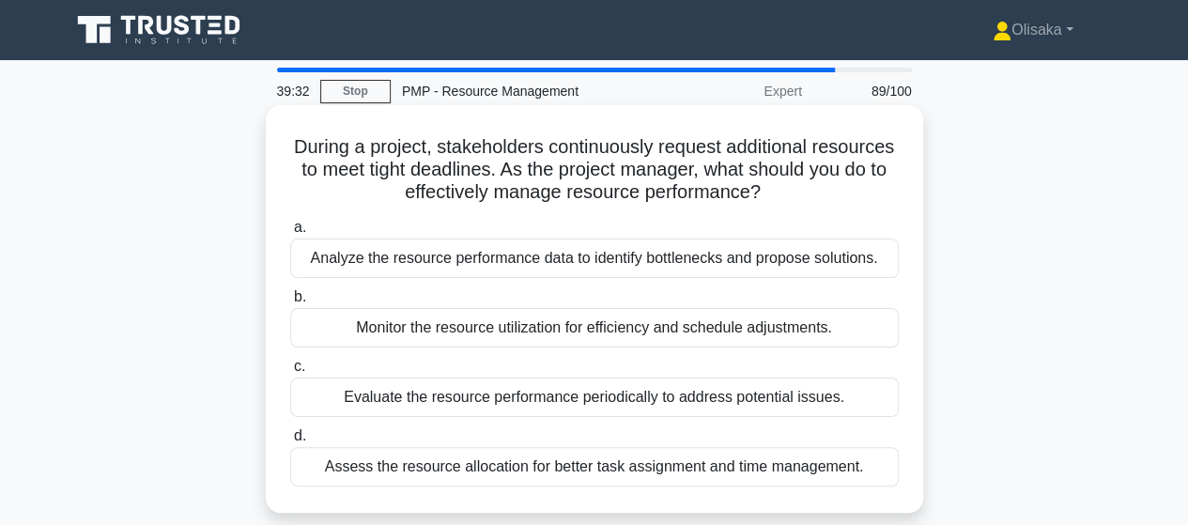
click at [603, 330] on div "Monitor the resource utilization for efficiency and schedule adjustments." at bounding box center [594, 327] width 608 height 39
click at [290, 303] on input "b. Monitor the resource utilization for efficiency and schedule adjustments." at bounding box center [290, 297] width 0 height 12
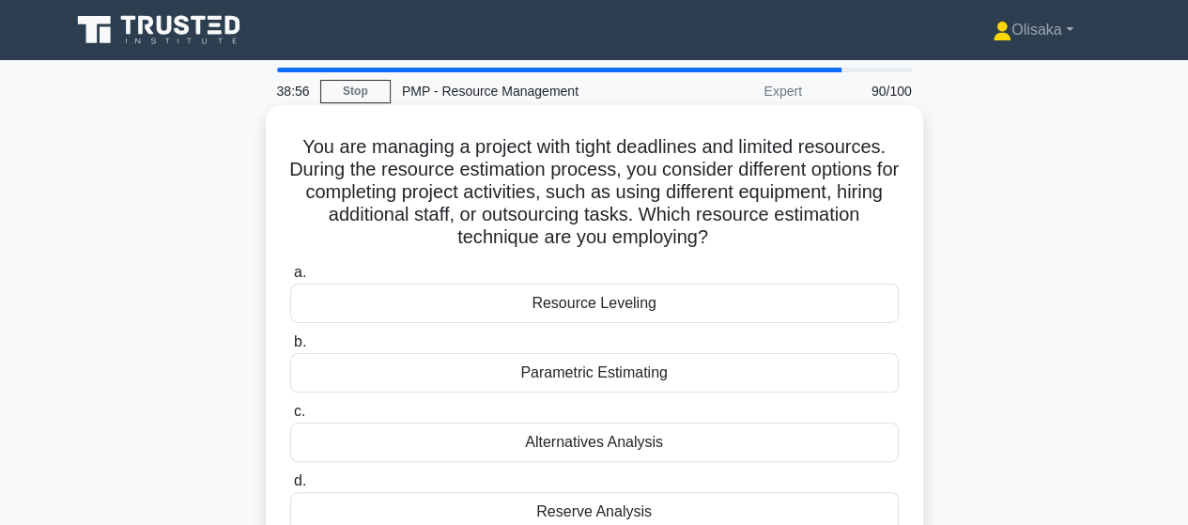
click at [585, 450] on div "Alternatives Analysis" at bounding box center [594, 442] width 608 height 39
click at [290, 418] on input "c. Alternatives Analysis" at bounding box center [290, 412] width 0 height 12
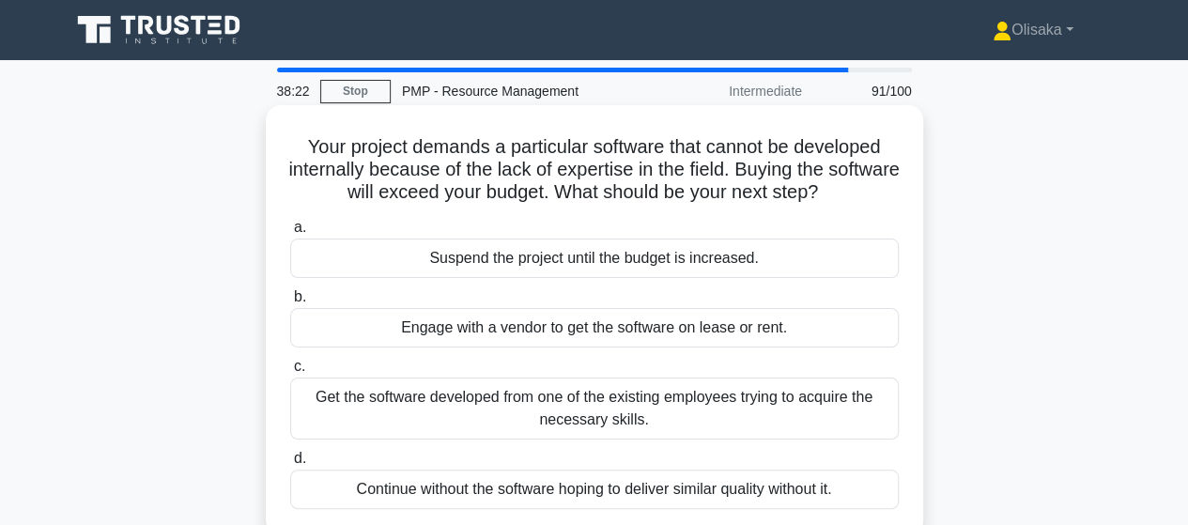
click at [726, 329] on div "Engage with a vendor to get the software on lease or rent." at bounding box center [594, 327] width 608 height 39
click at [290, 303] on input "b. Engage with a vendor to get the software on lease or rent." at bounding box center [290, 297] width 0 height 12
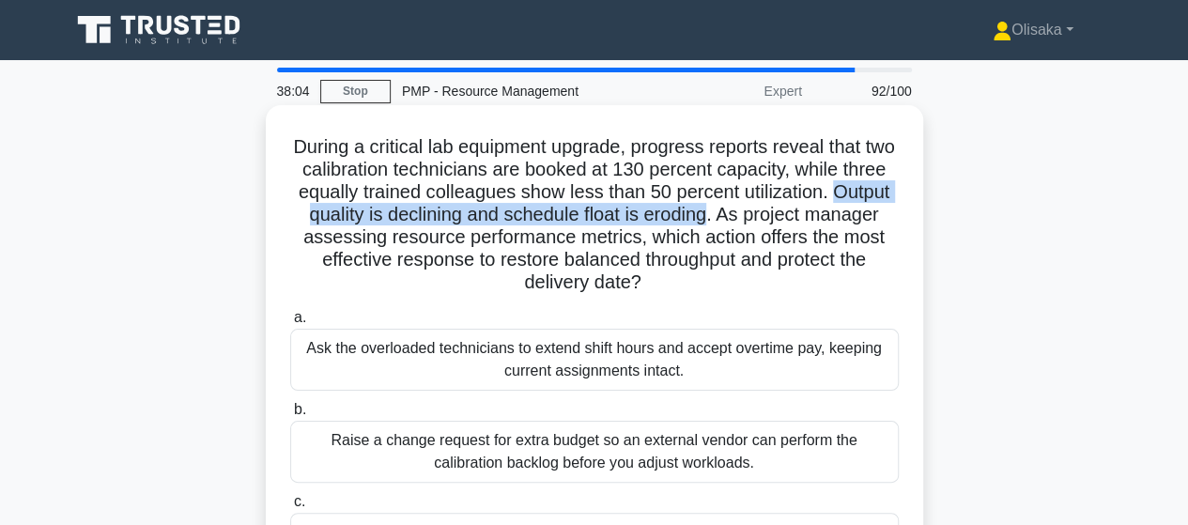
drag, startPoint x: 313, startPoint y: 214, endPoint x: 783, endPoint y: 213, distance: 470.5
click at [783, 213] on h5 "During a critical lab equipment upgrade, progress reports reveal that two calib…" at bounding box center [594, 215] width 612 height 160
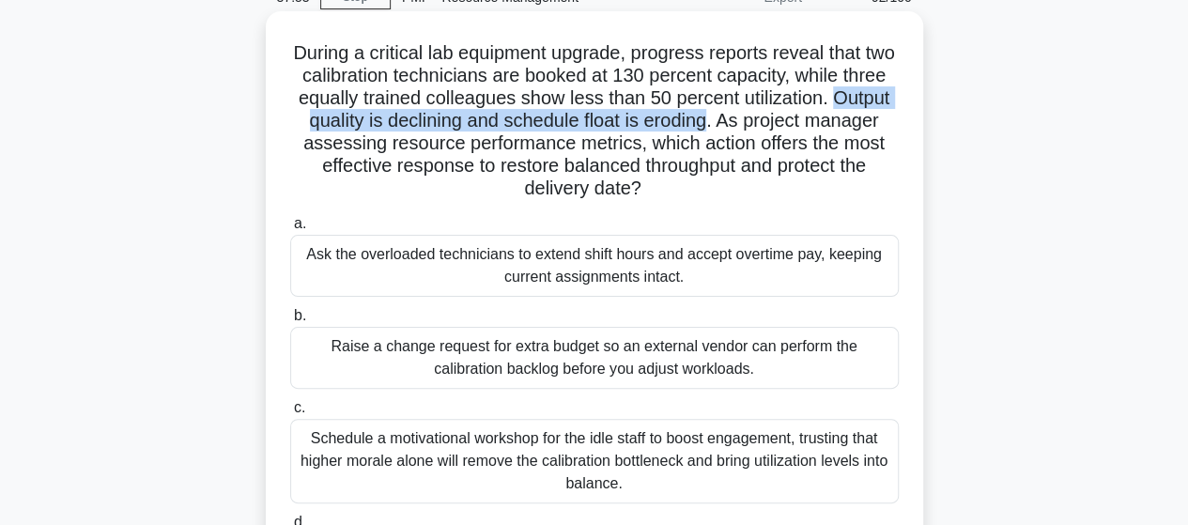
scroll to position [188, 0]
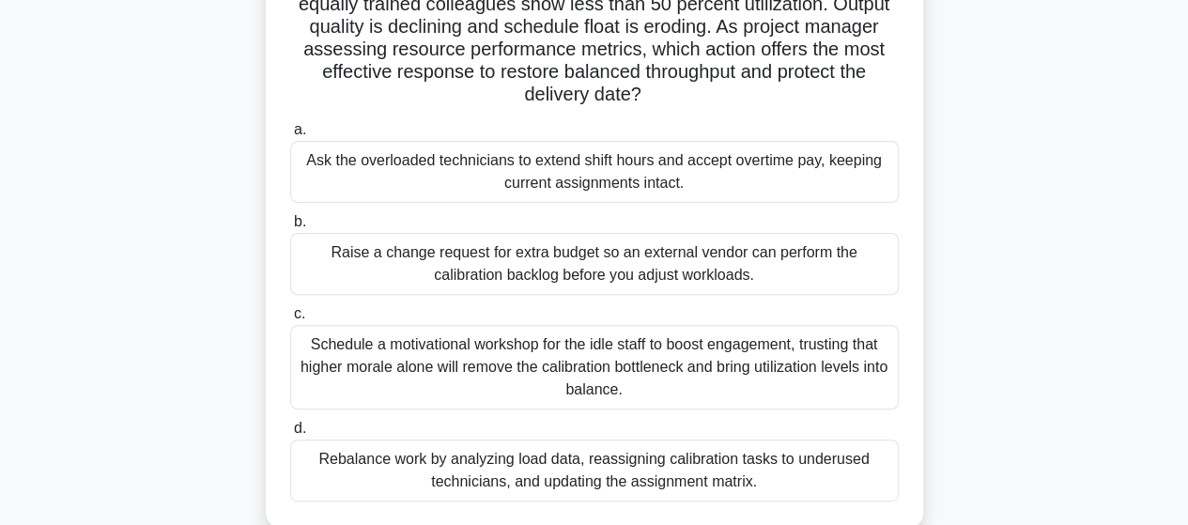
click at [640, 479] on div "Rebalance work by analyzing load data, reassigning calibration tasks to underus…" at bounding box center [594, 470] width 608 height 62
click at [290, 435] on input "d. Rebalance work by analyzing load data, reassigning calibration tasks to unde…" at bounding box center [290, 429] width 0 height 12
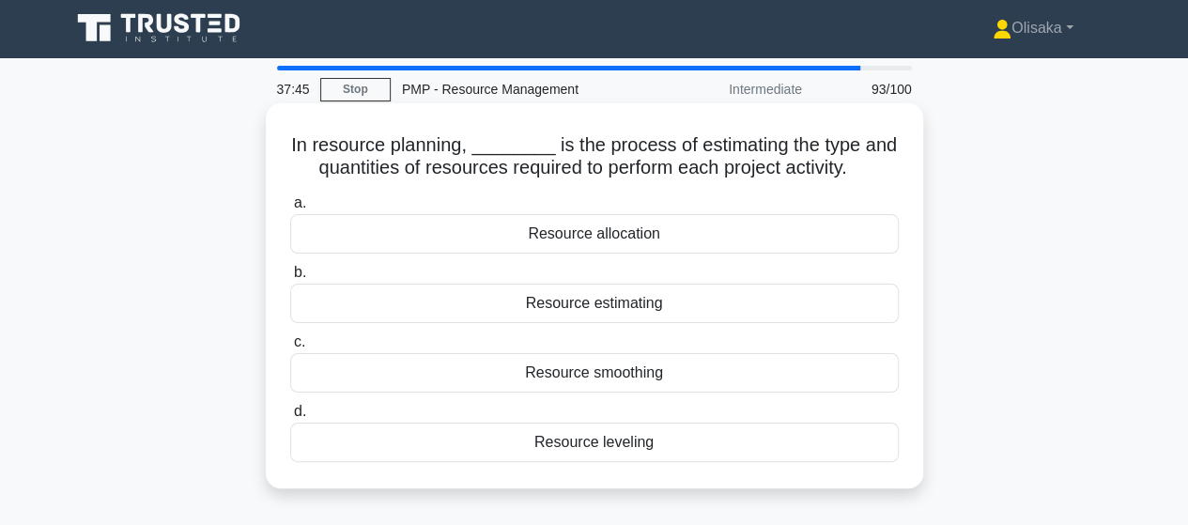
scroll to position [0, 0]
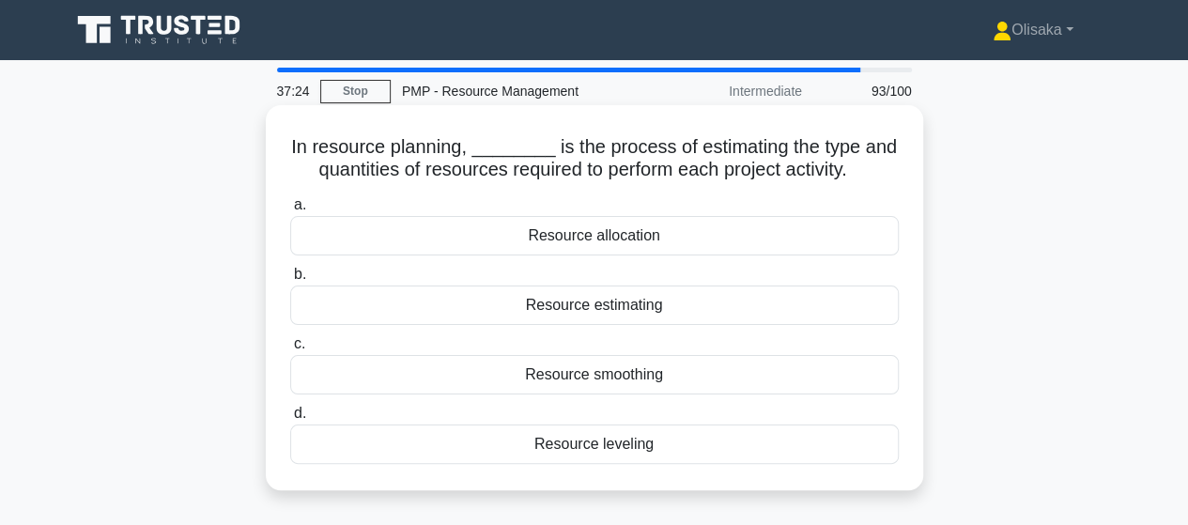
click at [639, 307] on div "Resource estimating" at bounding box center [594, 304] width 608 height 39
click at [290, 281] on input "b. Resource estimating" at bounding box center [290, 275] width 0 height 12
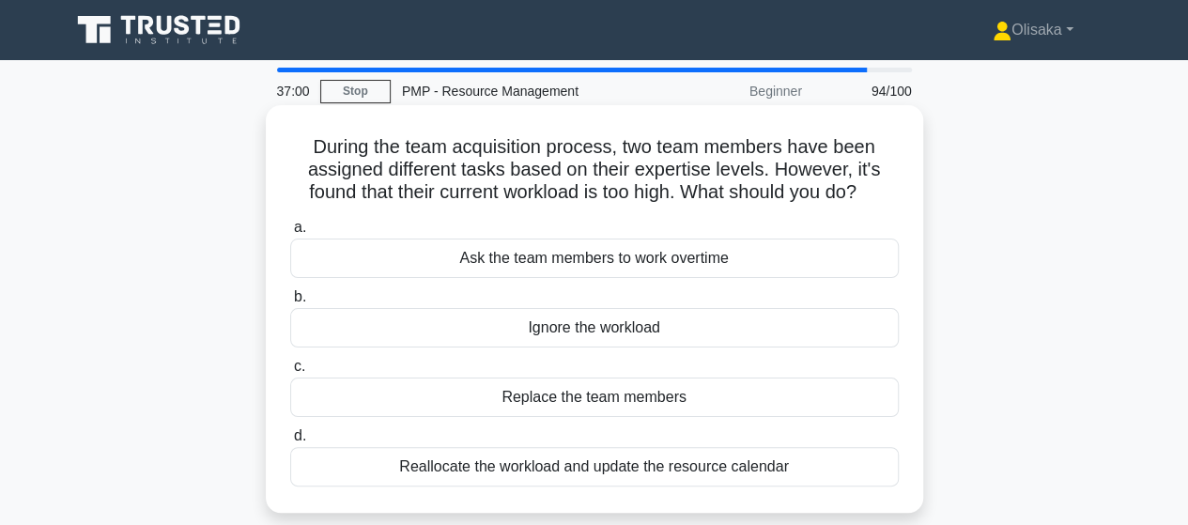
click at [670, 463] on div "Reallocate the workload and update the resource calendar" at bounding box center [594, 466] width 608 height 39
click at [290, 442] on input "d. Reallocate the workload and update the resource calendar" at bounding box center [290, 436] width 0 height 12
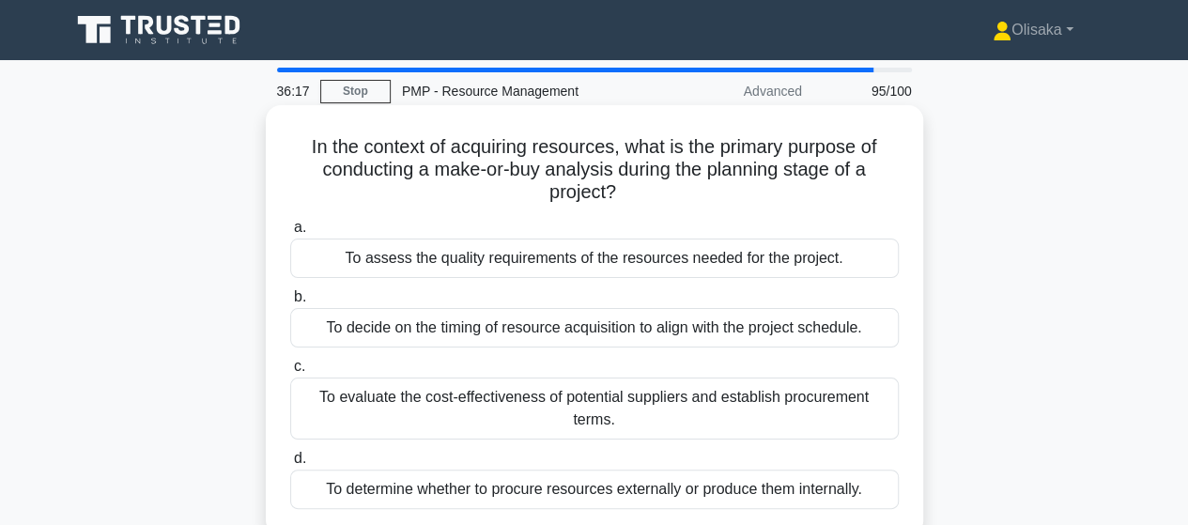
click at [657, 496] on div "To determine whether to procure resources externally or produce them internally." at bounding box center [594, 489] width 608 height 39
click at [290, 465] on input "d. To determine whether to procure resources externally or produce them interna…" at bounding box center [290, 459] width 0 height 12
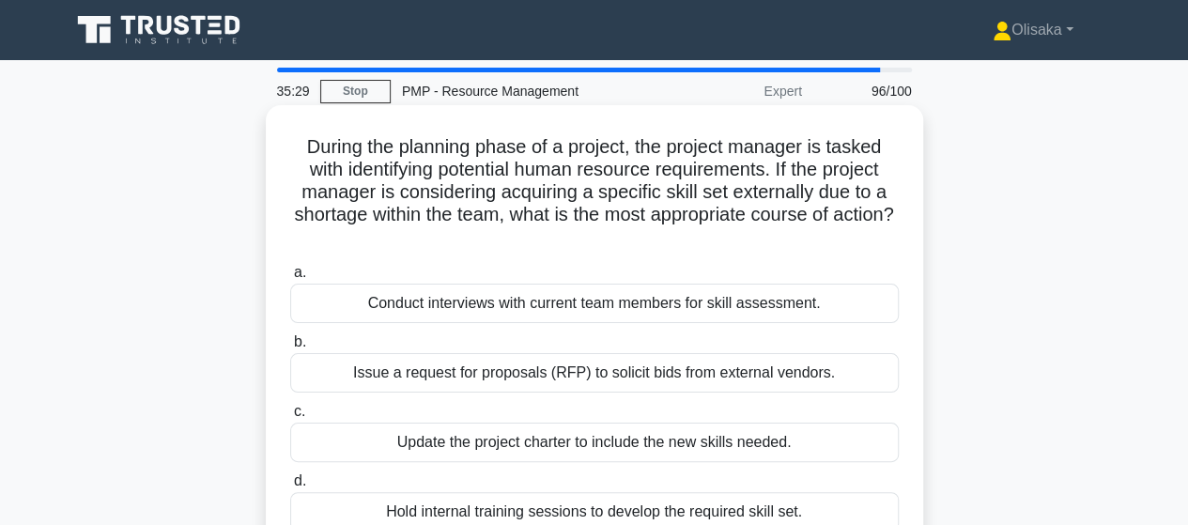
click at [715, 376] on div "Issue a request for proposals (RFP) to solicit bids from external vendors." at bounding box center [594, 372] width 608 height 39
click at [290, 348] on input "b. Issue a request for proposals (RFP) to solicit bids from external vendors." at bounding box center [290, 342] width 0 height 12
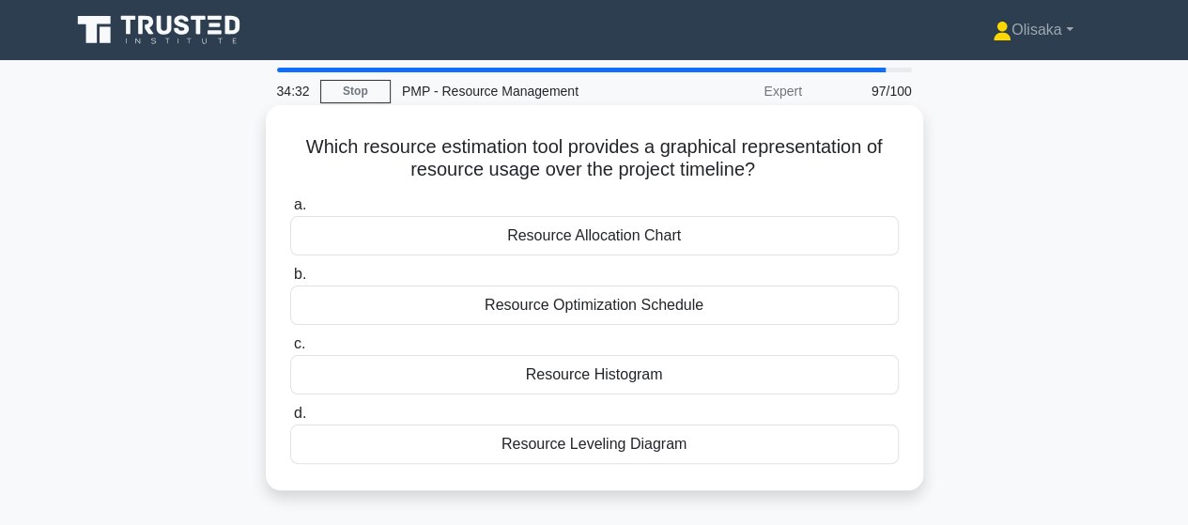
click at [568, 311] on div "Resource Optimization Schedule" at bounding box center [594, 304] width 608 height 39
click at [290, 281] on input "b. Resource Optimization Schedule" at bounding box center [290, 275] width 0 height 12
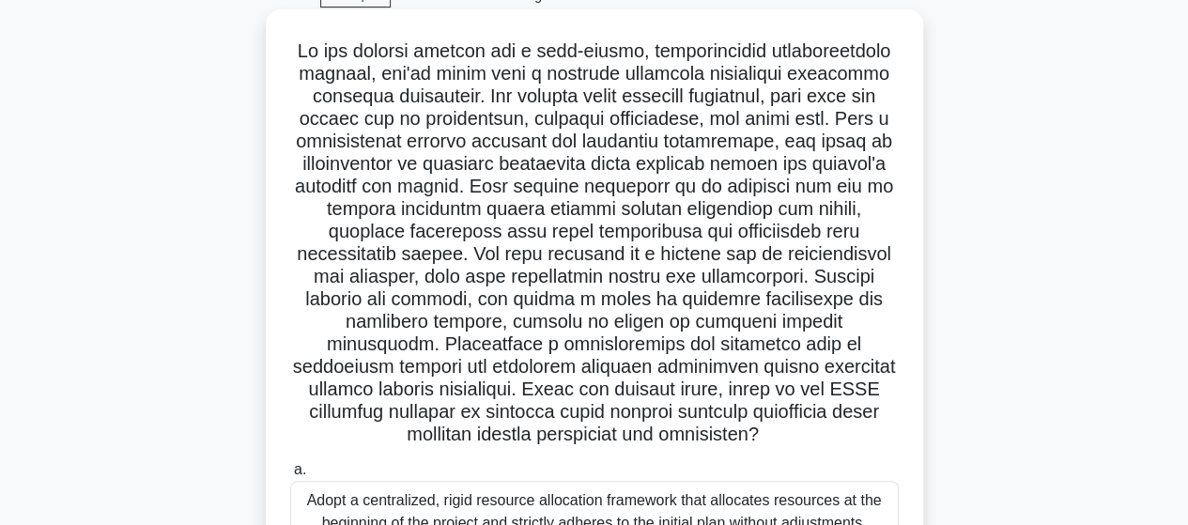
scroll to position [94, 0]
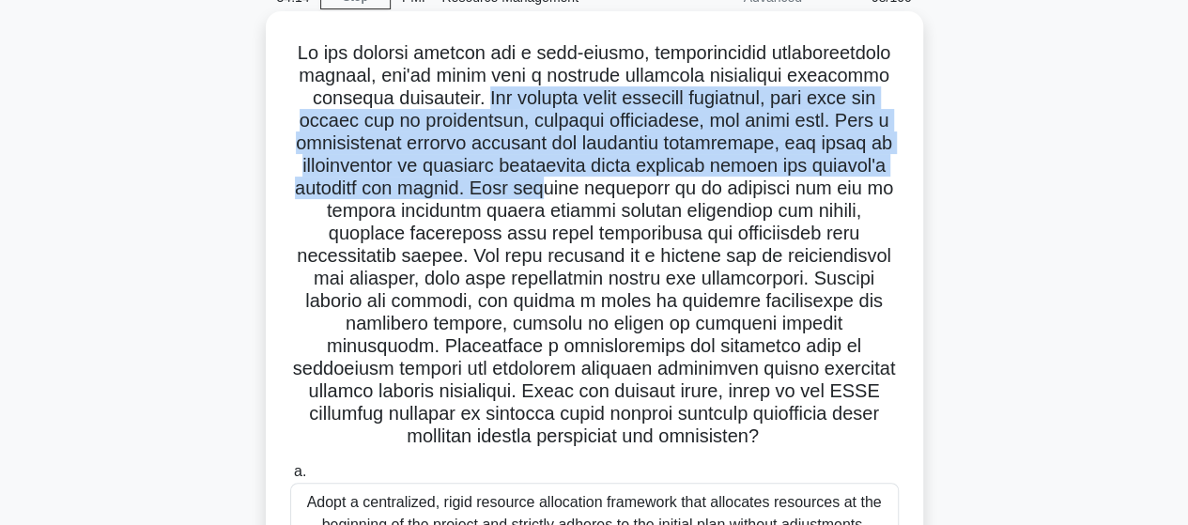
drag, startPoint x: 496, startPoint y: 96, endPoint x: 530, endPoint y: 200, distance: 109.6
click at [553, 183] on h5 ".spinner_0XTQ{transform-origin:center;animation:spinner_y6GP .75s linear infini…" at bounding box center [594, 245] width 612 height 408
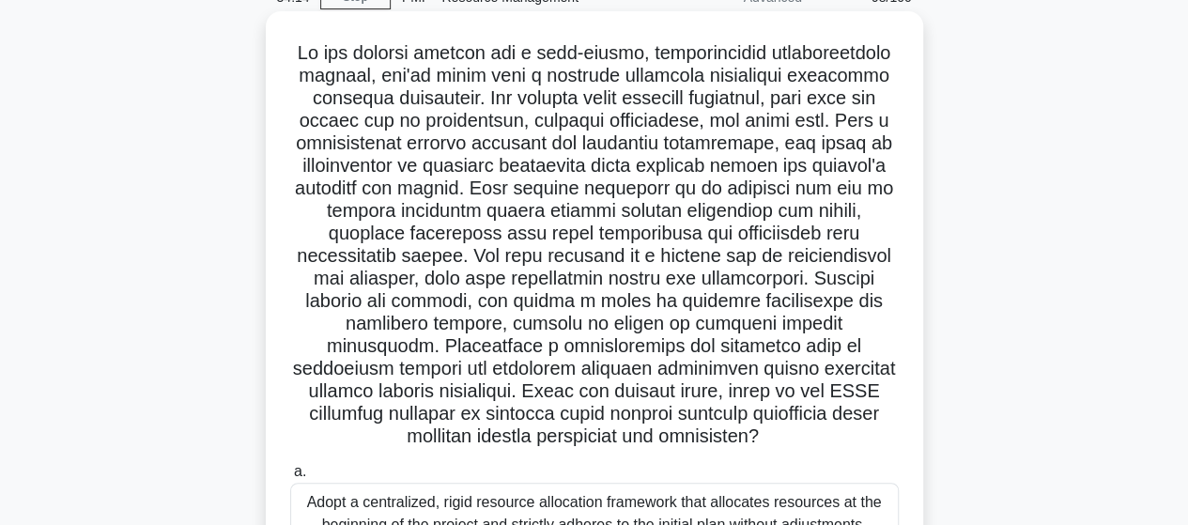
drag, startPoint x: 515, startPoint y: 202, endPoint x: 493, endPoint y: 196, distance: 22.3
click at [514, 202] on h5 ".spinner_0XTQ{transform-origin:center;animation:spinner_y6GP .75s linear infini…" at bounding box center [594, 245] width 612 height 408
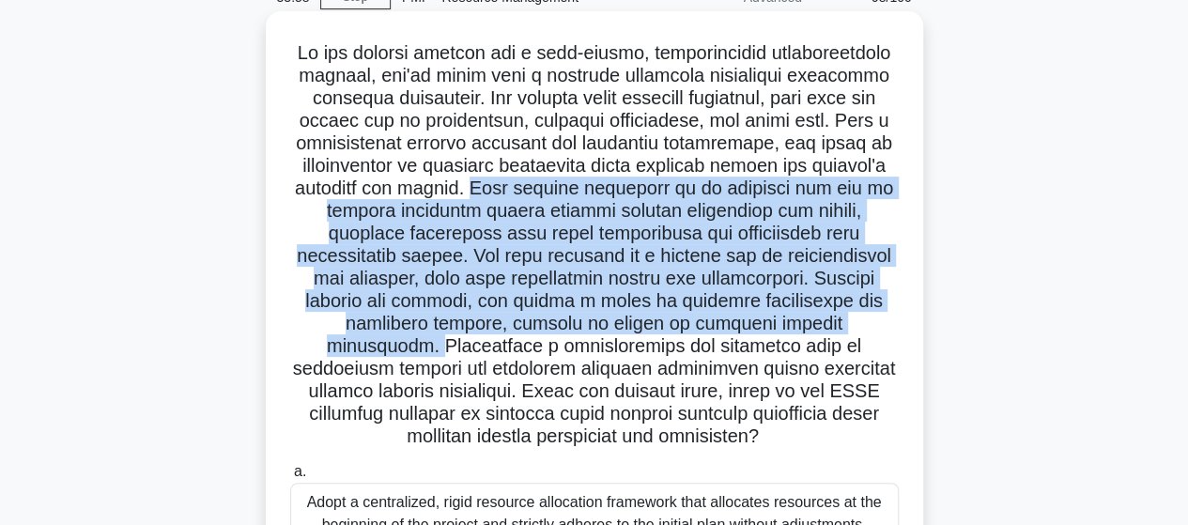
drag, startPoint x: 485, startPoint y: 192, endPoint x: 738, endPoint y: 320, distance: 283.5
click at [738, 320] on h5 ".spinner_0XTQ{transform-origin:center;animation:spinner_y6GP .75s linear infini…" at bounding box center [594, 245] width 612 height 408
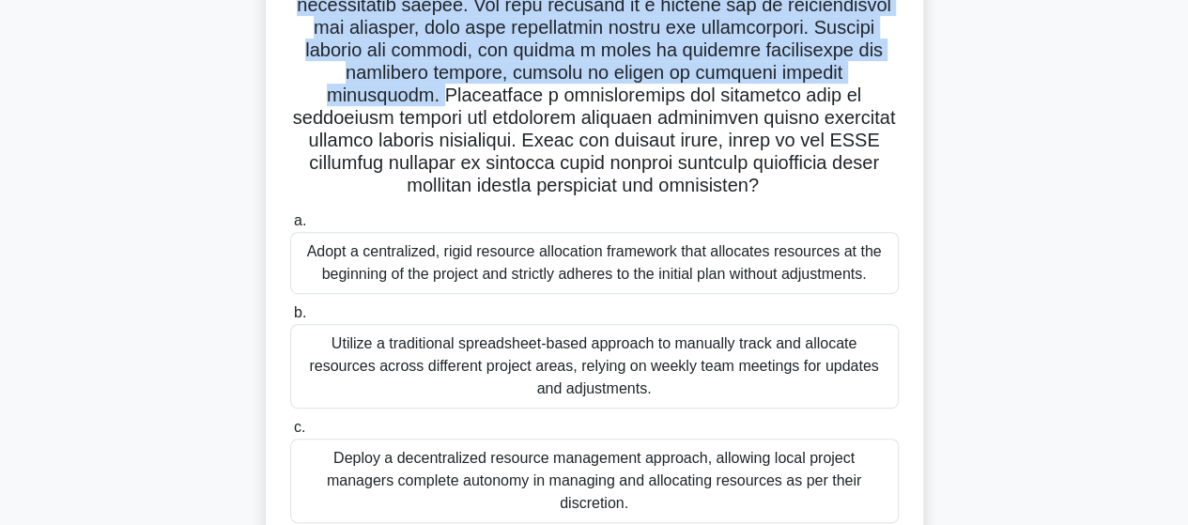
scroll to position [470, 0]
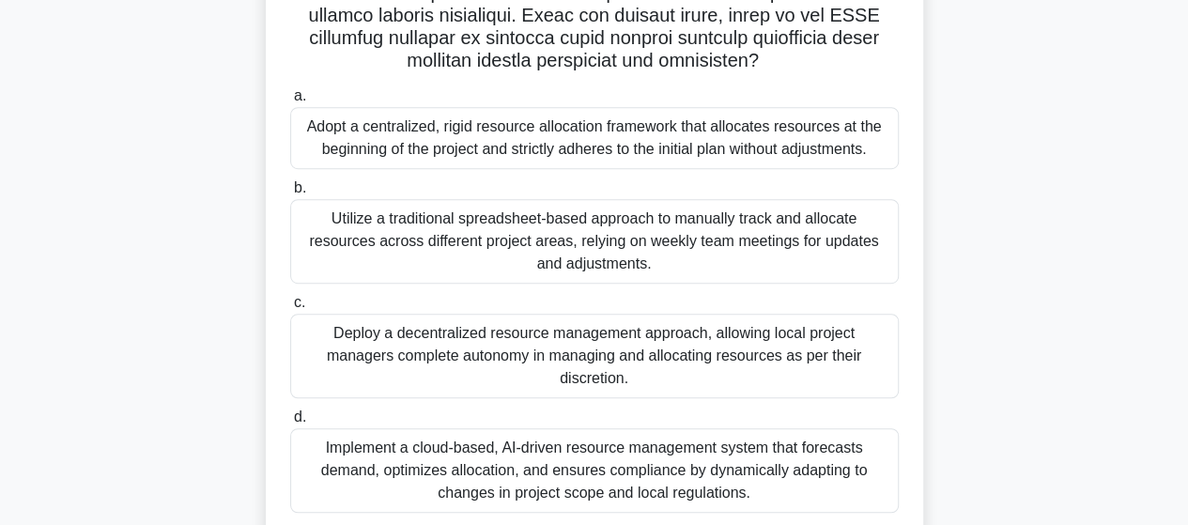
click at [514, 439] on div "Implement a cloud-based, AI-driven resource management system that forecasts de…" at bounding box center [594, 470] width 608 height 85
click at [290, 424] on input "d. Implement a cloud-based, AI-driven resource management system that forecasts…" at bounding box center [290, 417] width 0 height 12
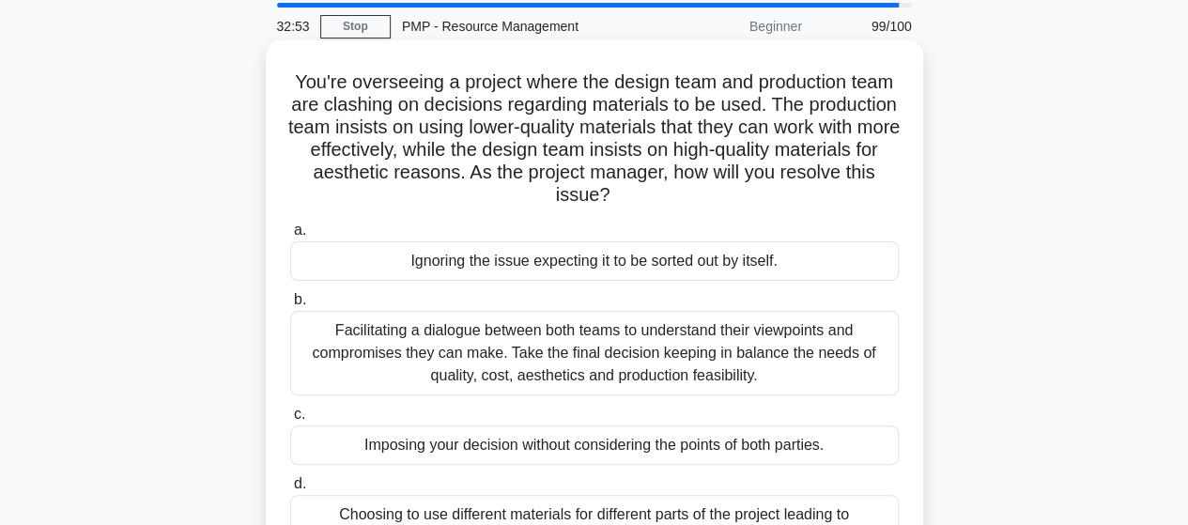
scroll to position [94, 0]
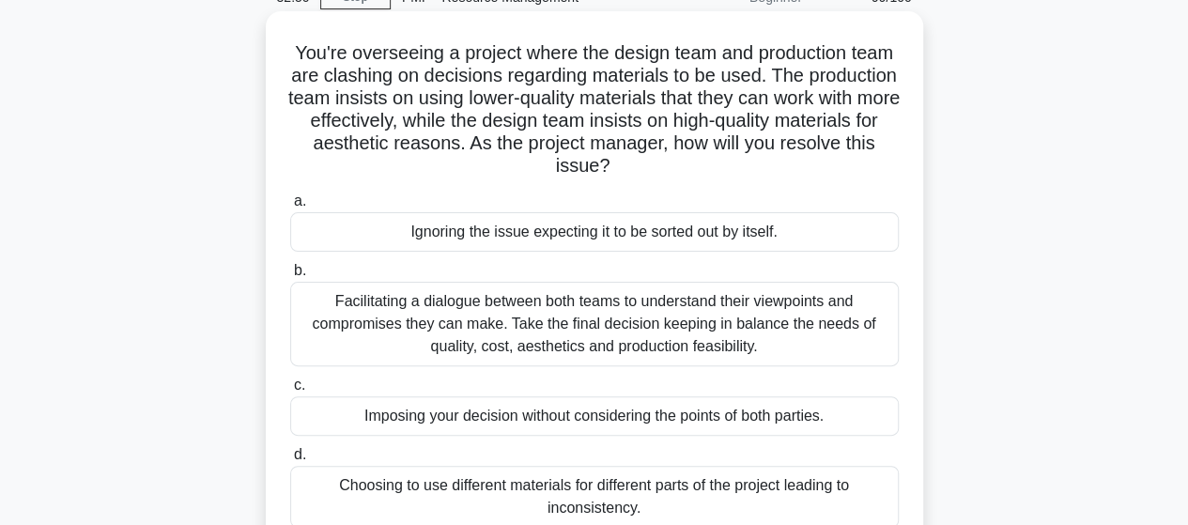
click at [520, 345] on div "Facilitating a dialogue between both teams to understand their viewpoints and c…" at bounding box center [594, 324] width 608 height 85
click at [290, 277] on input "b. Facilitating a dialogue between both teams to understand their viewpoints an…" at bounding box center [290, 271] width 0 height 12
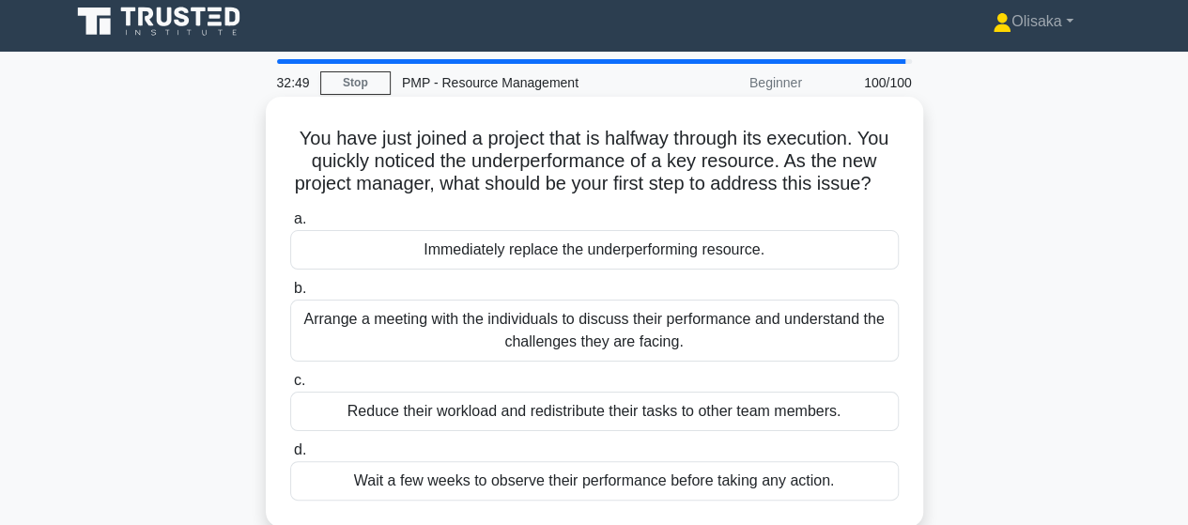
scroll to position [0, 0]
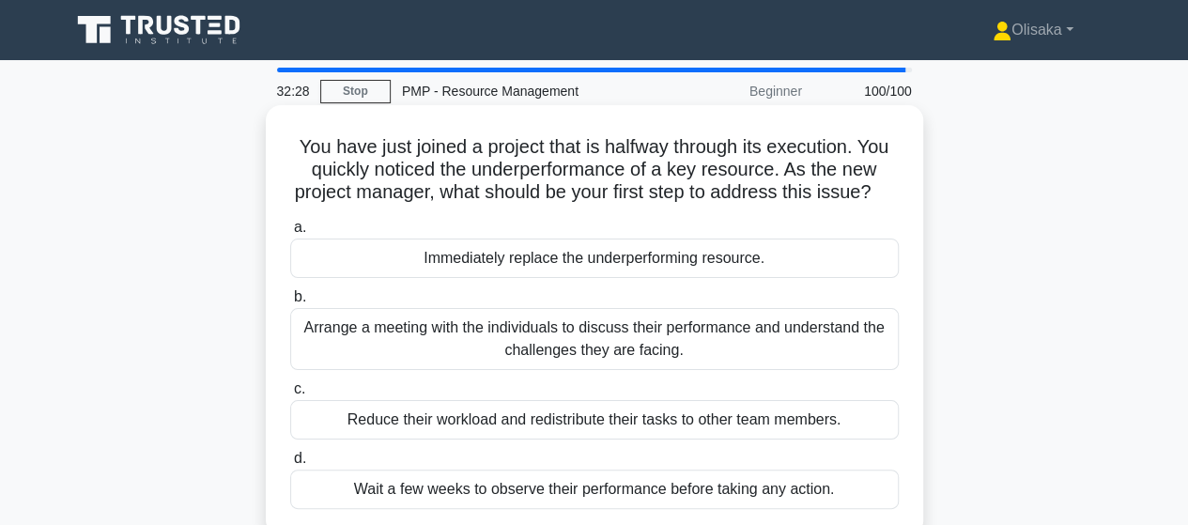
click at [642, 370] on div "Arrange a meeting with the individuals to discuss their performance and underst…" at bounding box center [594, 339] width 608 height 62
click at [290, 303] on input "b. Arrange a meeting with the individuals to discuss their performance and unde…" at bounding box center [290, 297] width 0 height 12
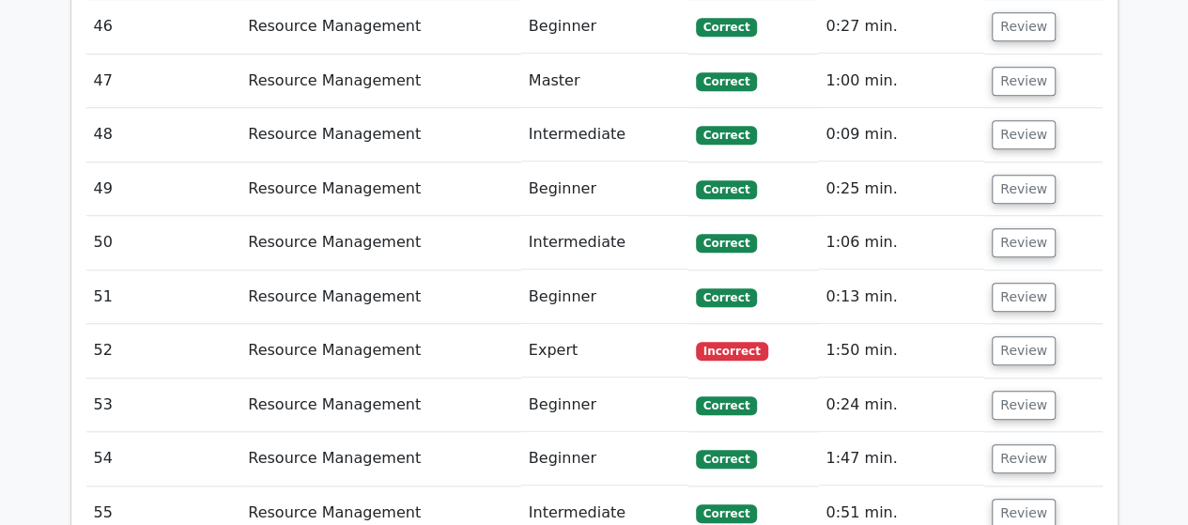
scroll to position [4320, 0]
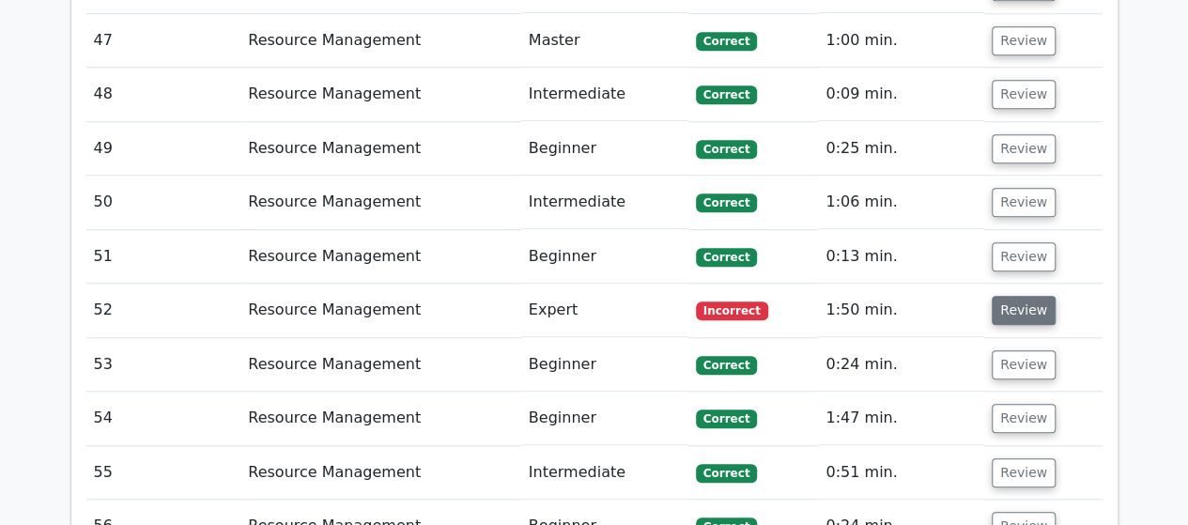
click at [1007, 296] on button "Review" at bounding box center [1024, 310] width 64 height 29
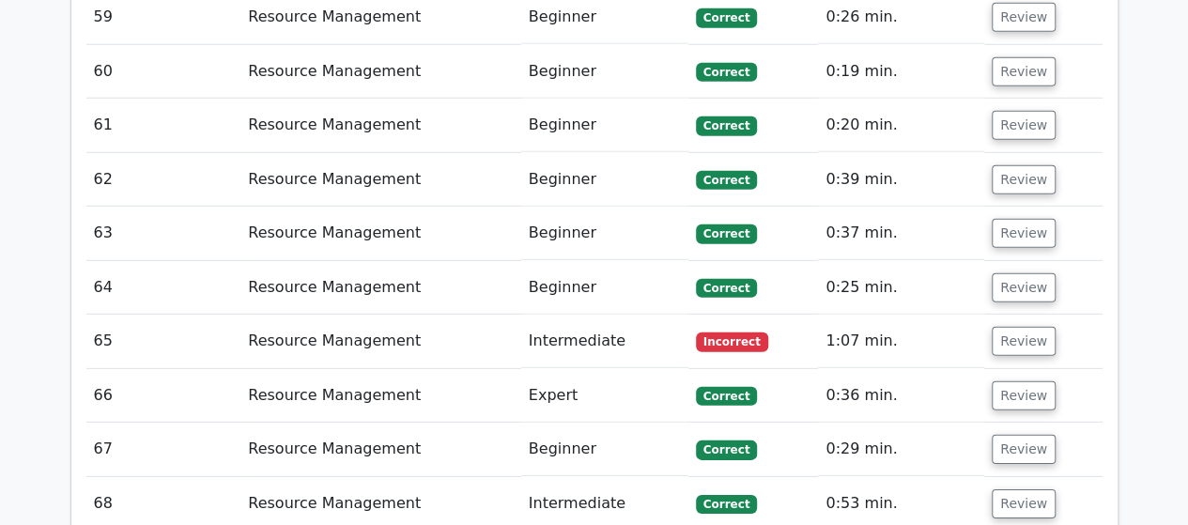
scroll to position [6291, 0]
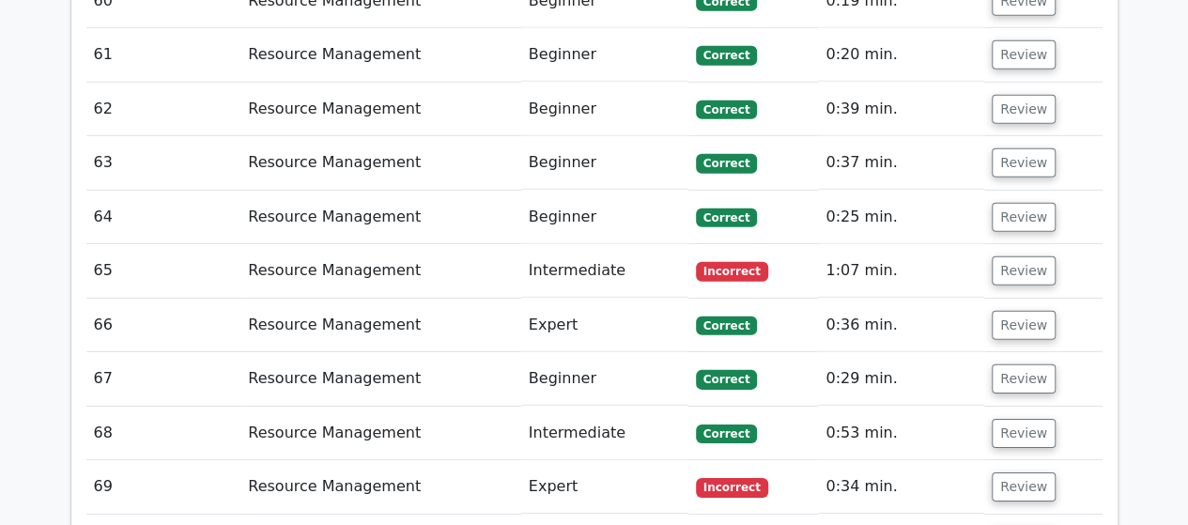
drag, startPoint x: 1017, startPoint y: 134, endPoint x: 988, endPoint y: 146, distance: 31.2
click at [1016, 256] on button "Review" at bounding box center [1024, 270] width 64 height 29
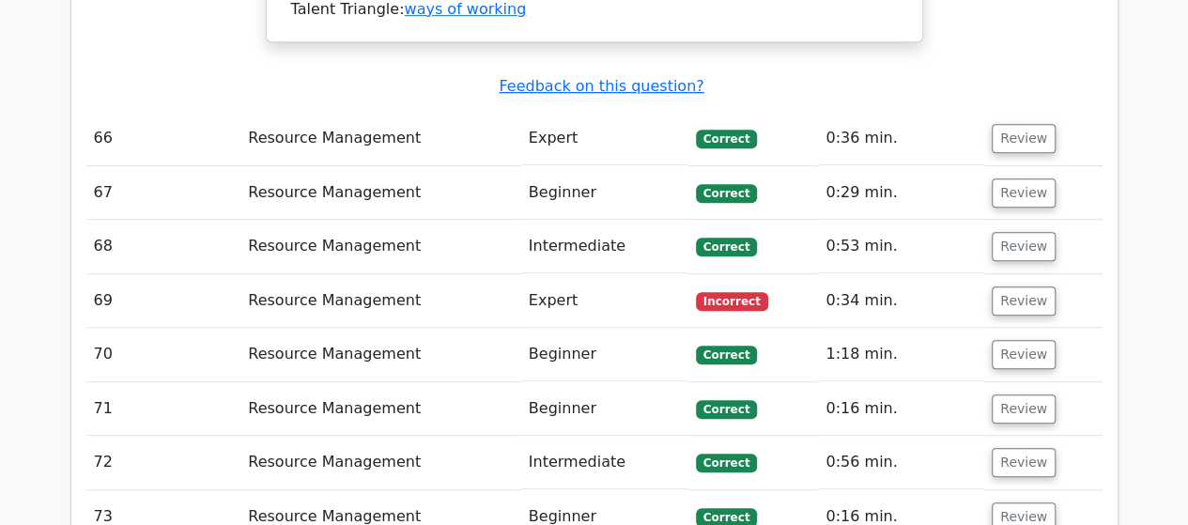
scroll to position [7606, 0]
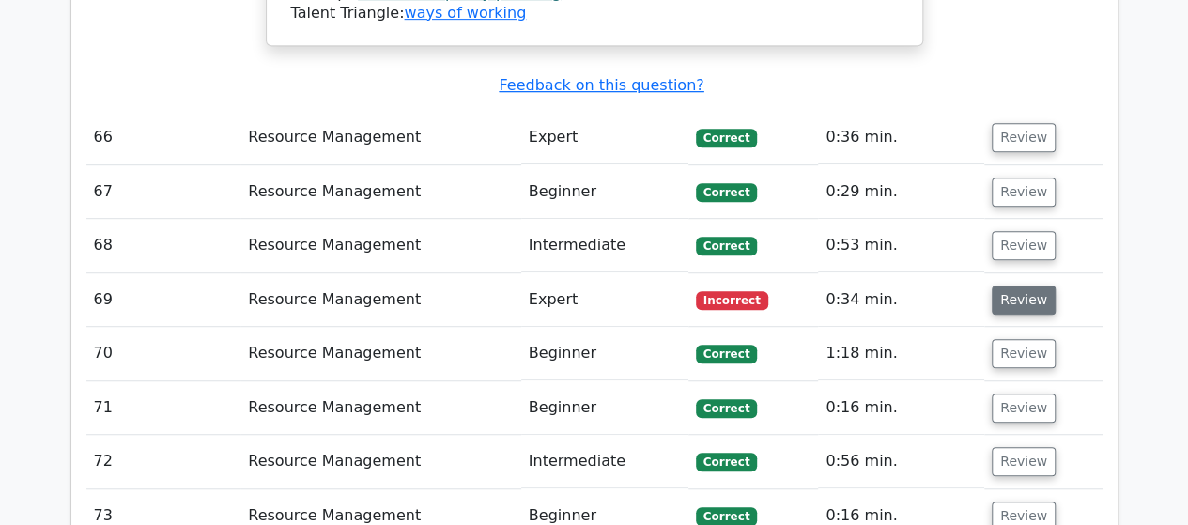
click at [1021, 285] on button "Review" at bounding box center [1024, 299] width 64 height 29
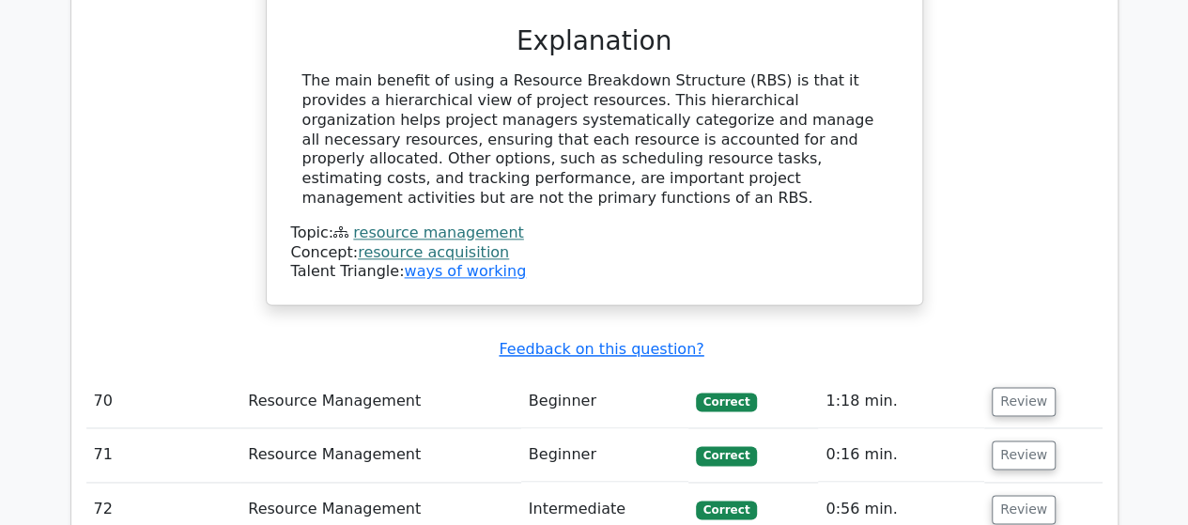
scroll to position [8545, 0]
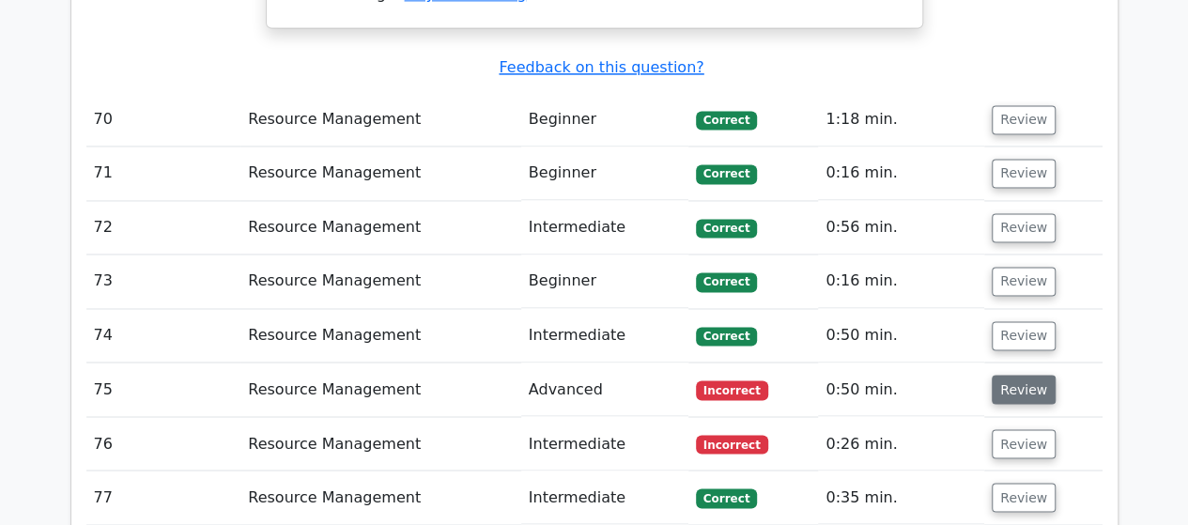
click at [1004, 375] on button "Review" at bounding box center [1024, 389] width 64 height 29
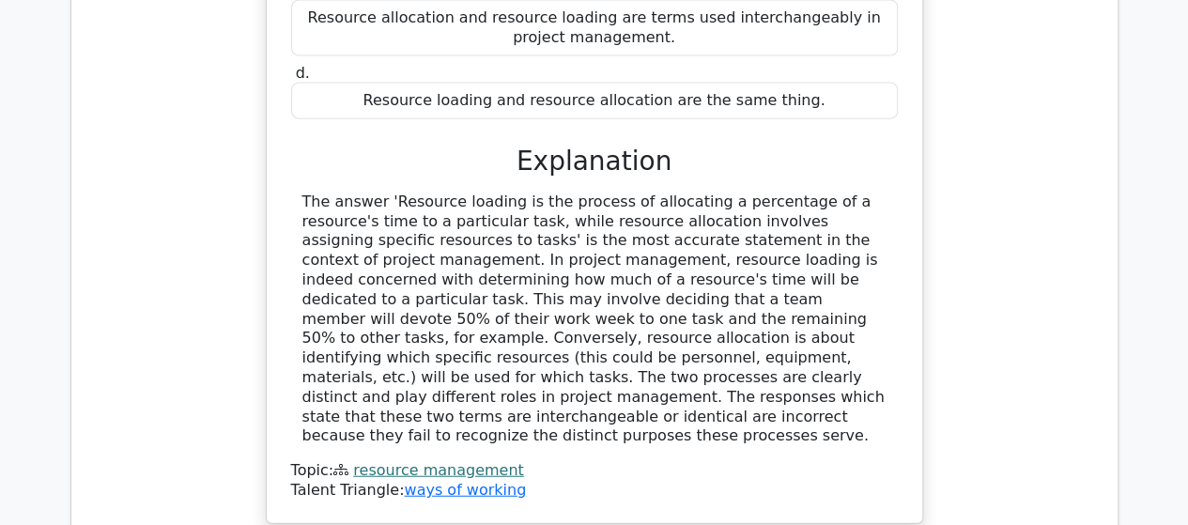
scroll to position [9578, 0]
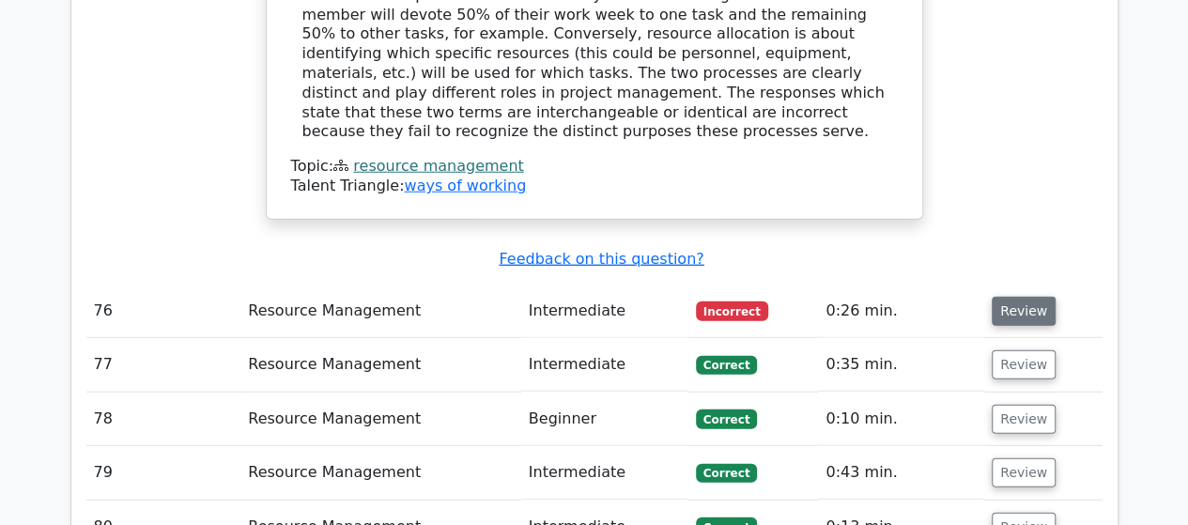
click at [1007, 297] on button "Review" at bounding box center [1024, 311] width 64 height 29
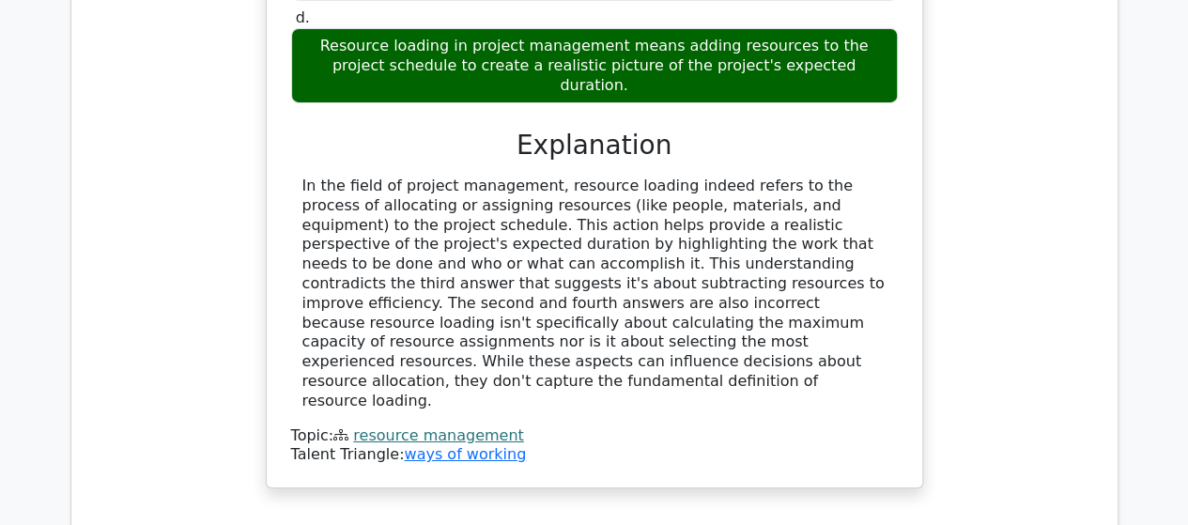
scroll to position [10423, 0]
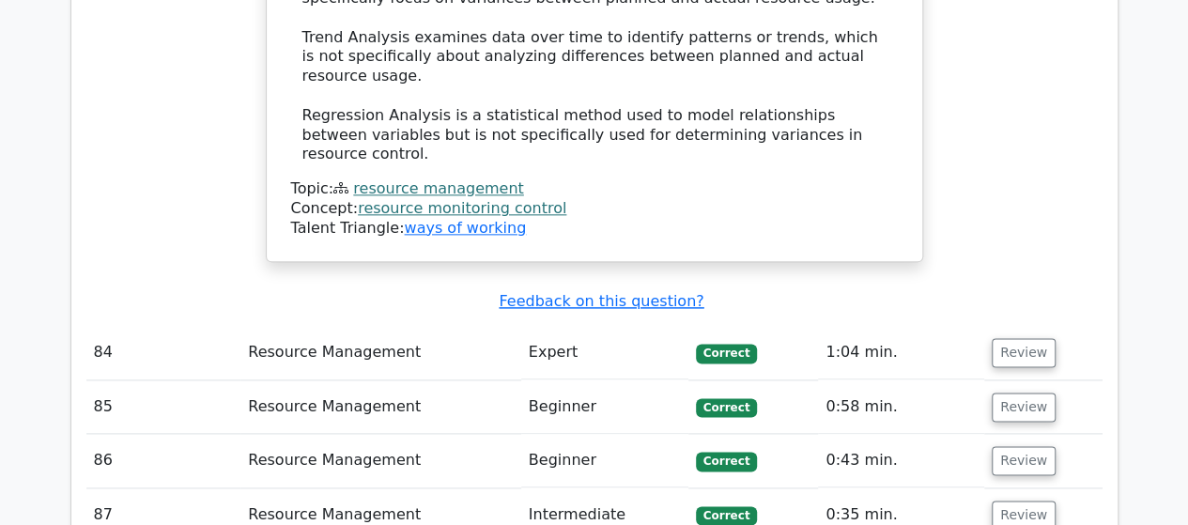
scroll to position [11738, 0]
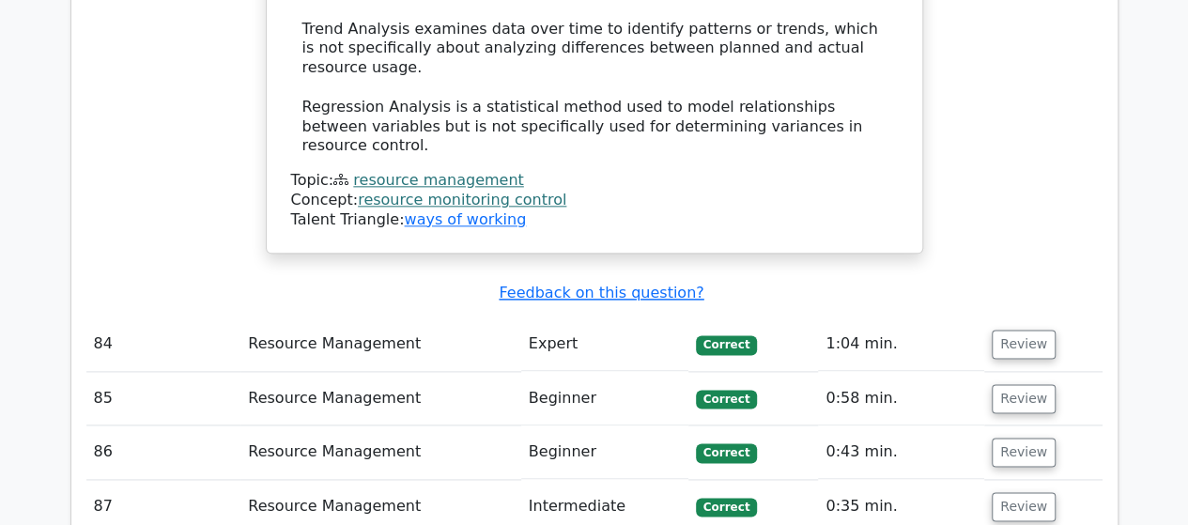
drag, startPoint x: 526, startPoint y: 309, endPoint x: 773, endPoint y: 307, distance: 247.0
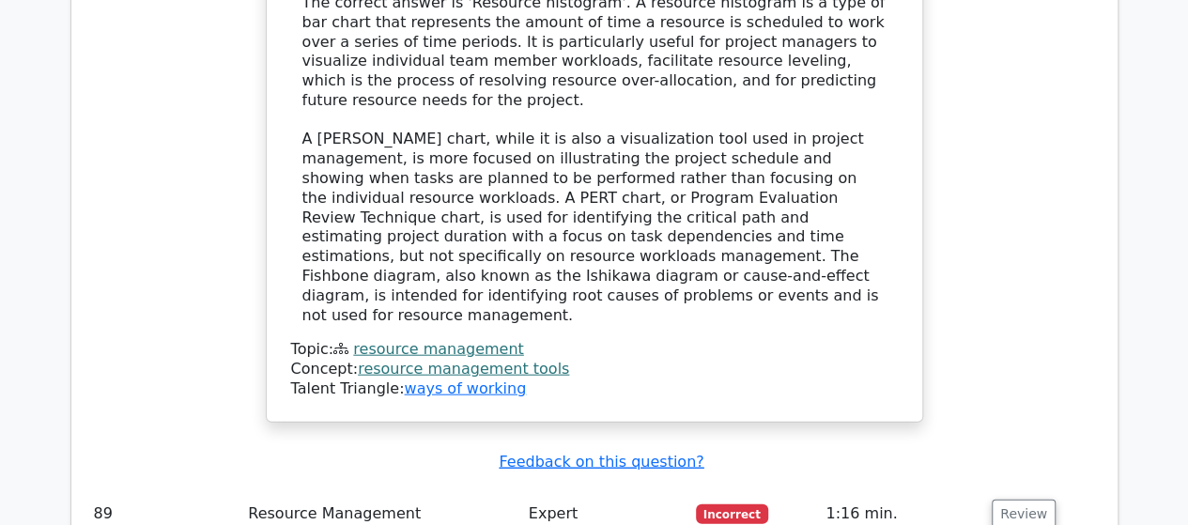
scroll to position [12771, 0]
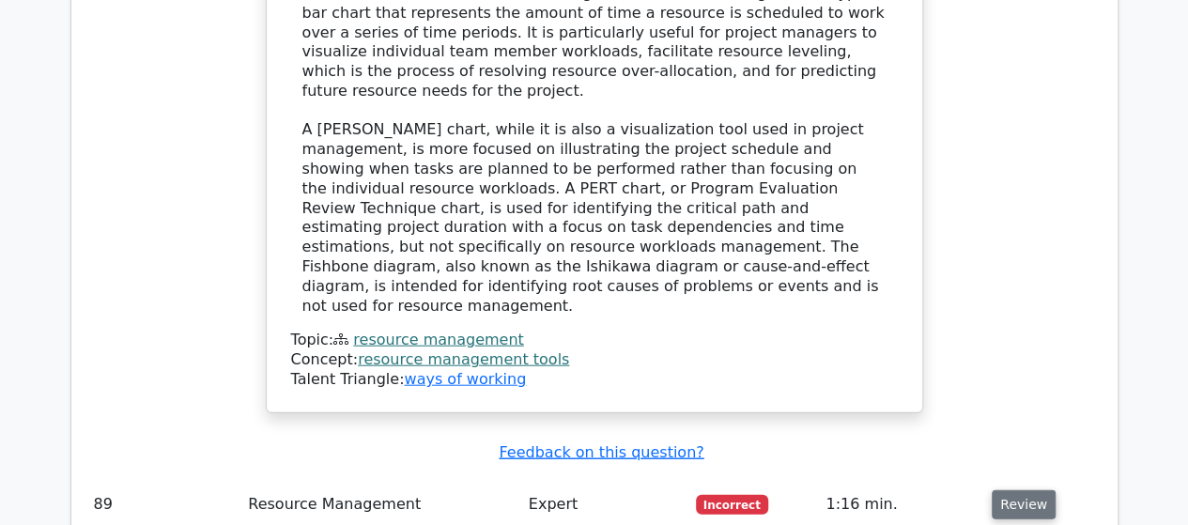
click at [1019, 490] on button "Review" at bounding box center [1024, 504] width 64 height 29
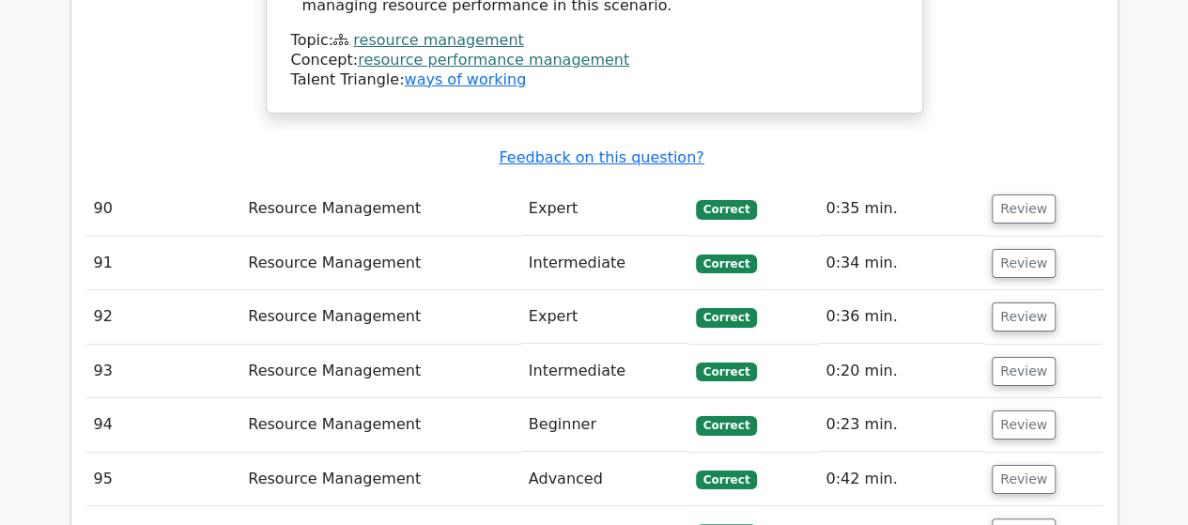
scroll to position [13992, 0]
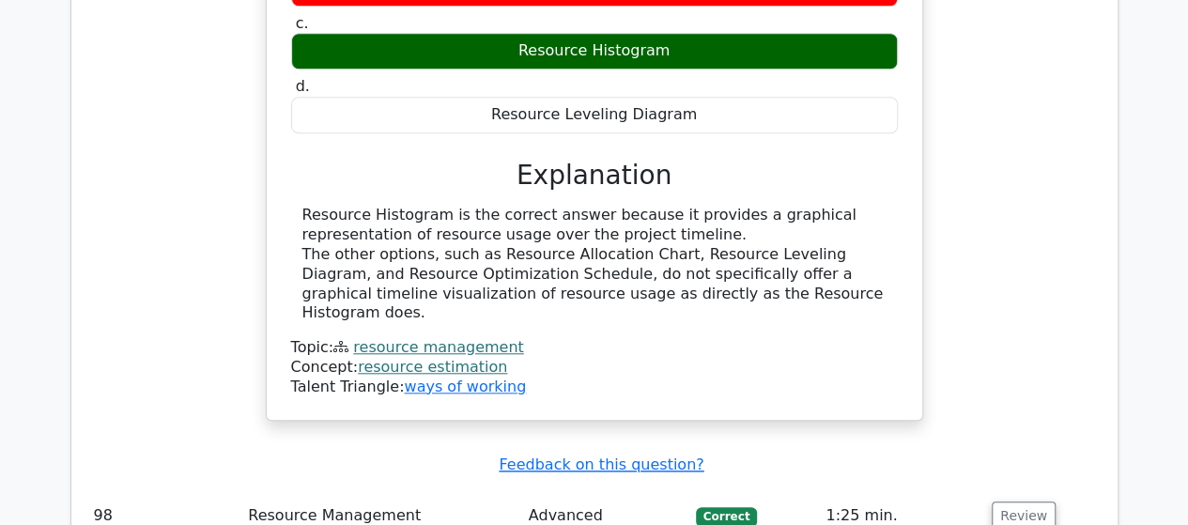
scroll to position [15004, 0]
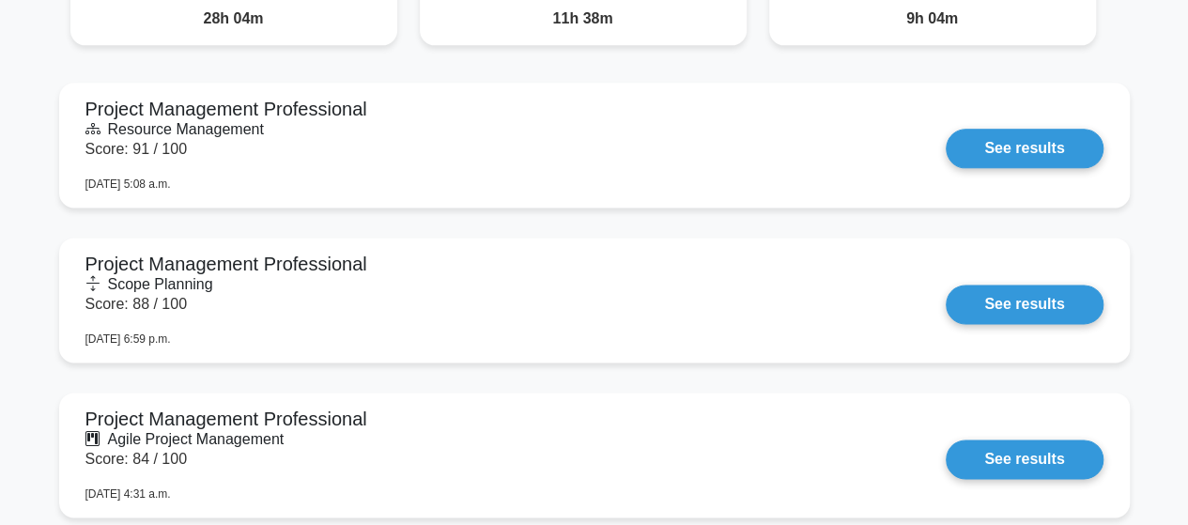
scroll to position [1221, 0]
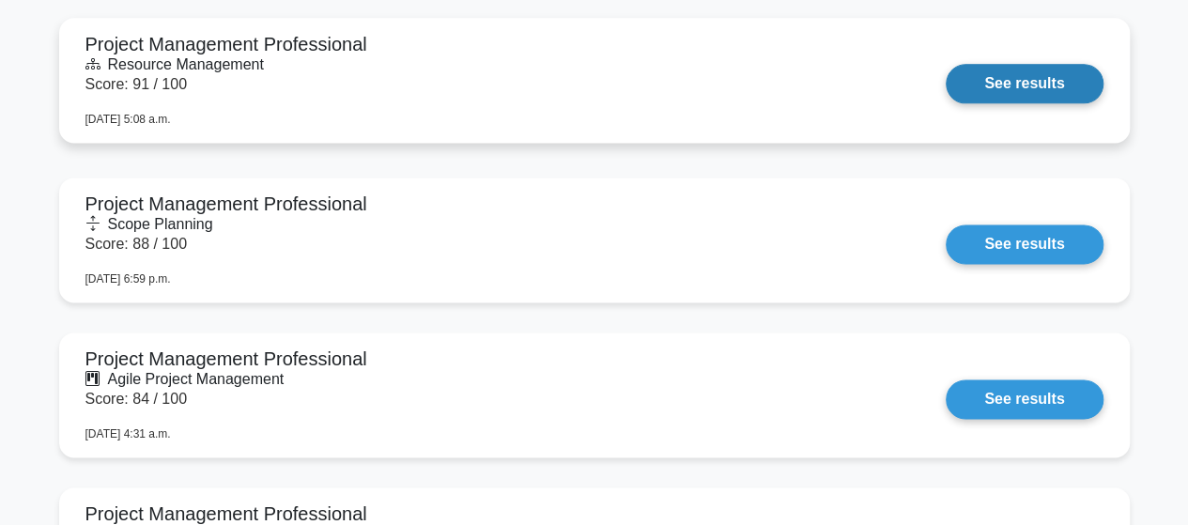
click at [1003, 86] on link "See results" at bounding box center [1024, 83] width 157 height 39
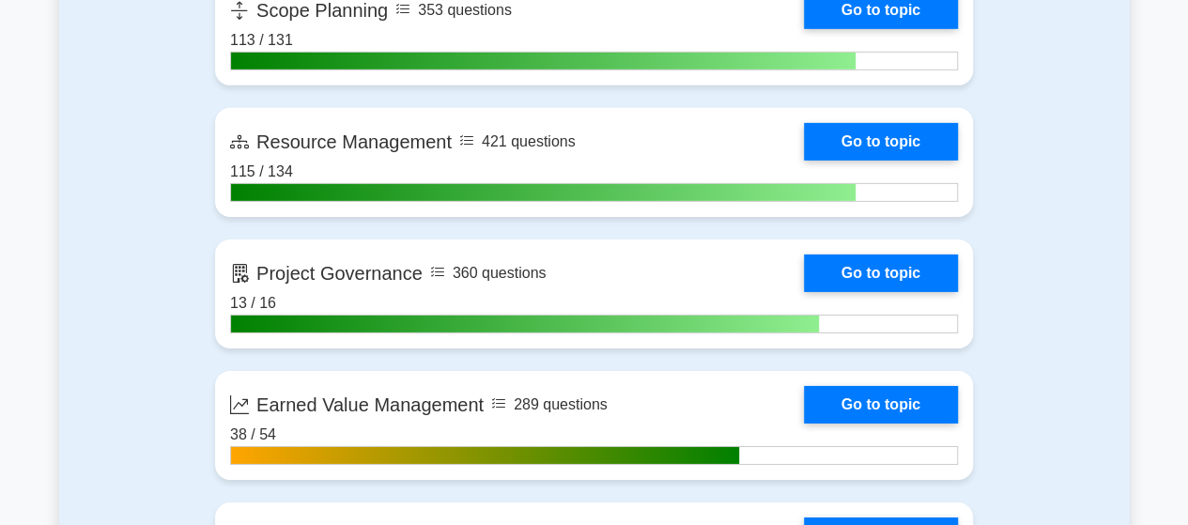
scroll to position [3005, 0]
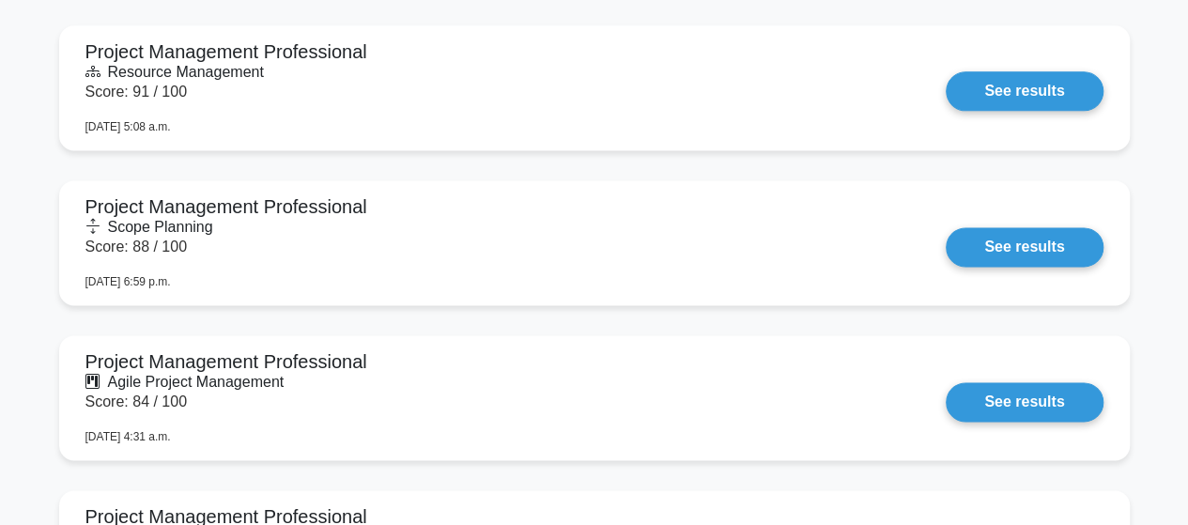
scroll to position [1221, 0]
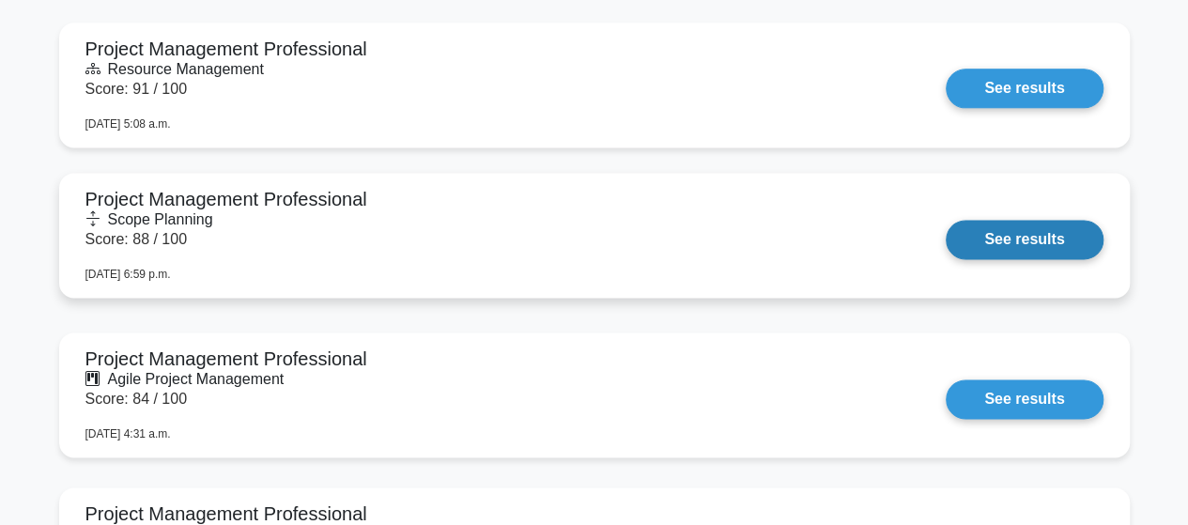
click at [1012, 239] on link "See results" at bounding box center [1024, 239] width 157 height 39
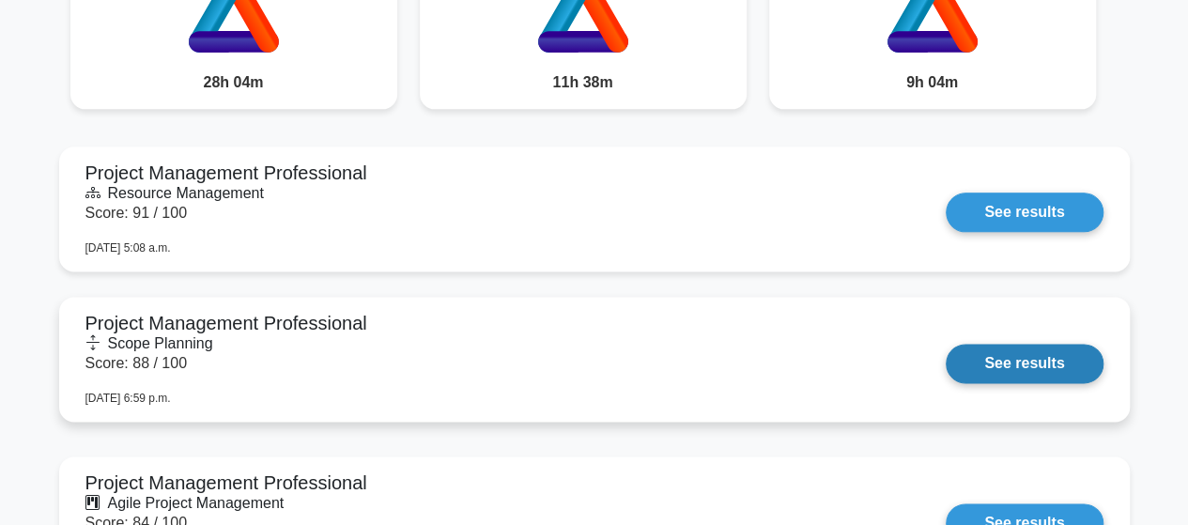
scroll to position [1127, 0]
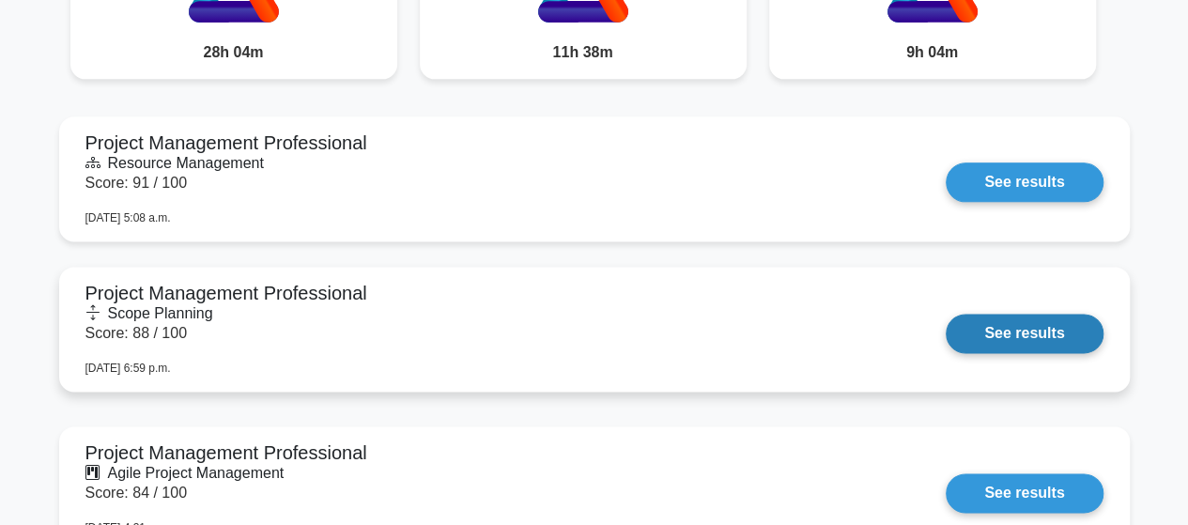
drag, startPoint x: 1011, startPoint y: 332, endPoint x: 996, endPoint y: 331, distance: 15.1
click at [1010, 332] on link "See results" at bounding box center [1024, 333] width 157 height 39
click at [980, 326] on link "See results" at bounding box center [1024, 333] width 157 height 39
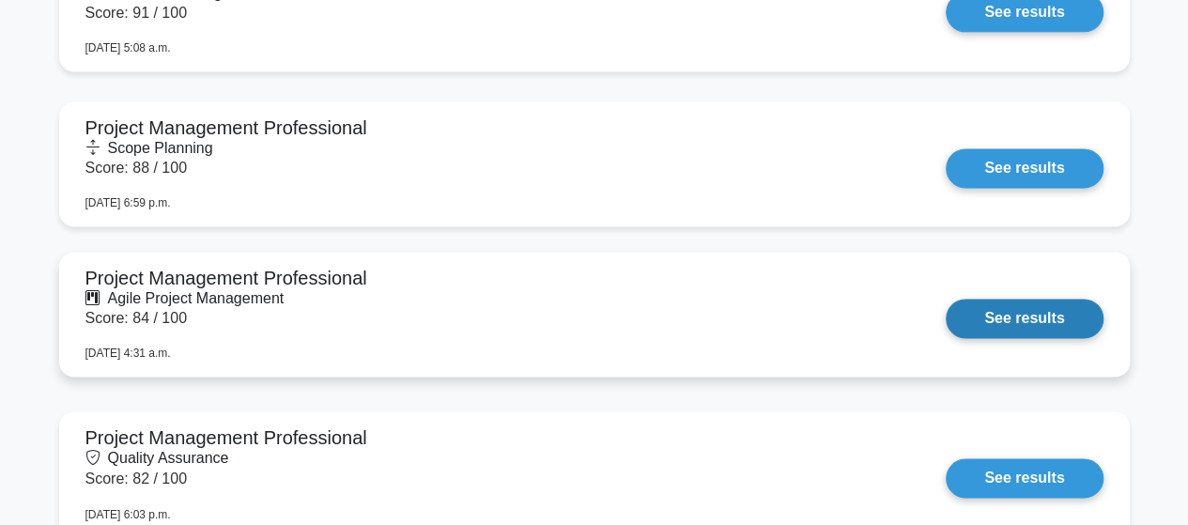
scroll to position [1315, 0]
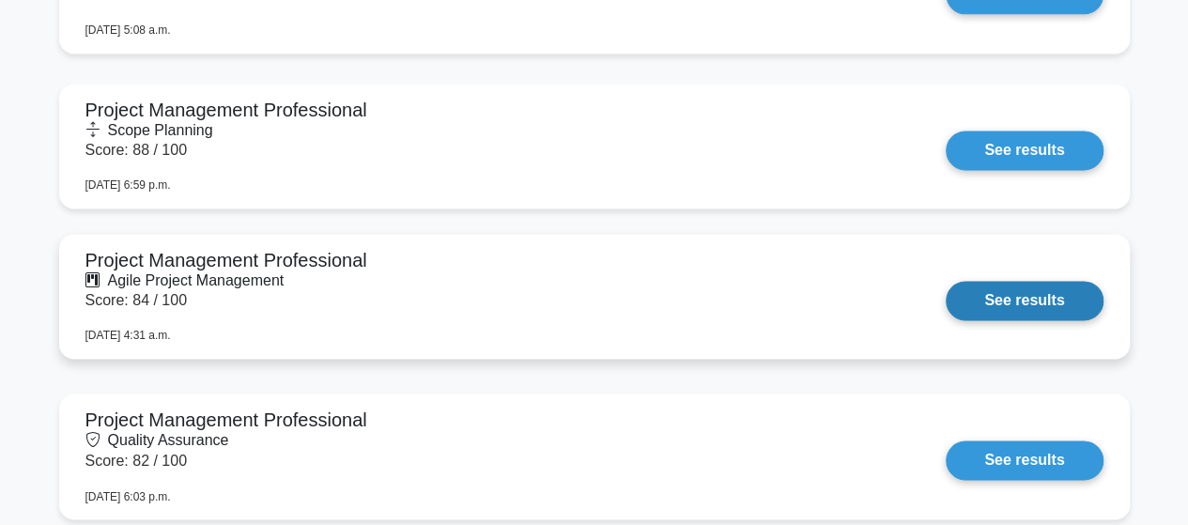
click at [1014, 304] on link "See results" at bounding box center [1024, 300] width 157 height 39
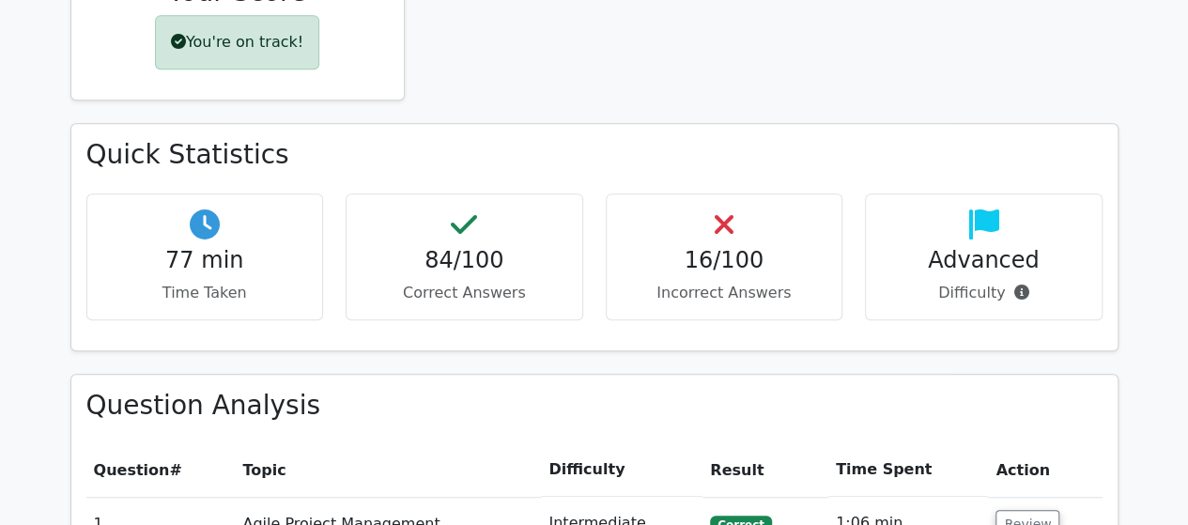
scroll to position [470, 0]
